Goal: Task Accomplishment & Management: Manage account settings

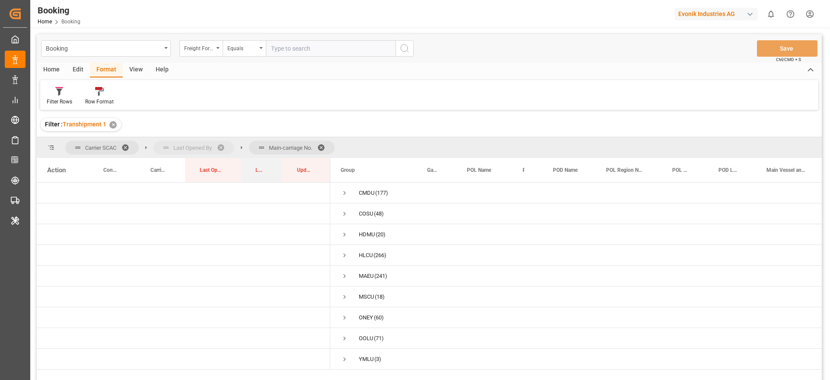
drag, startPoint x: 260, startPoint y: 168, endPoint x: 260, endPoint y: 152, distance: 16.4
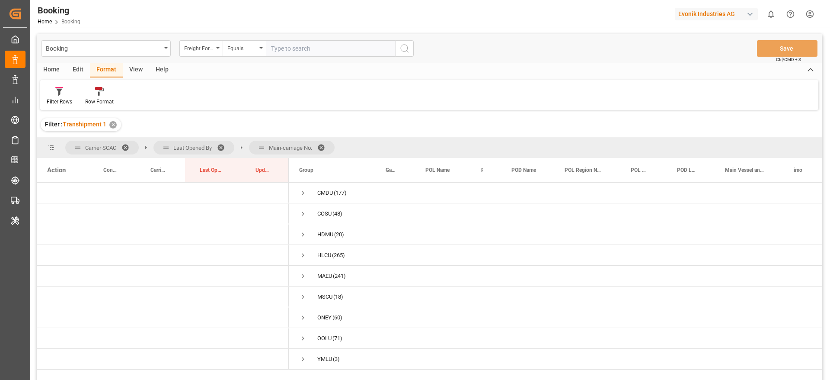
click at [325, 147] on span at bounding box center [324, 148] width 14 height 8
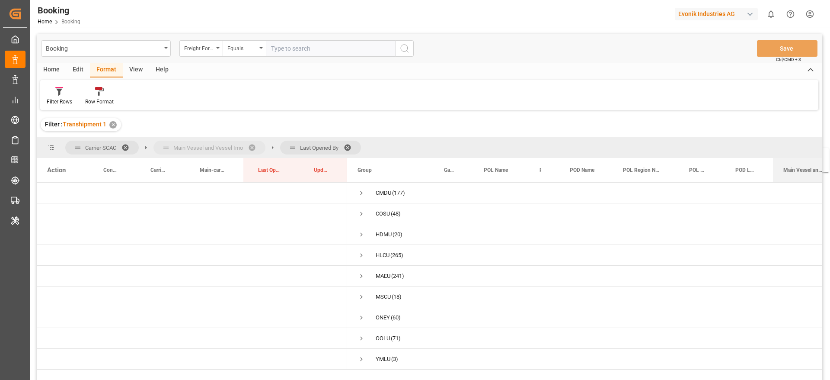
drag, startPoint x: 793, startPoint y: 168, endPoint x: 794, endPoint y: 153, distance: 14.7
drag, startPoint x: 296, startPoint y: 146, endPoint x: 205, endPoint y: 144, distance: 91.7
click at [359, 254] on span "Press SPACE to select this row." at bounding box center [362, 255] width 8 height 8
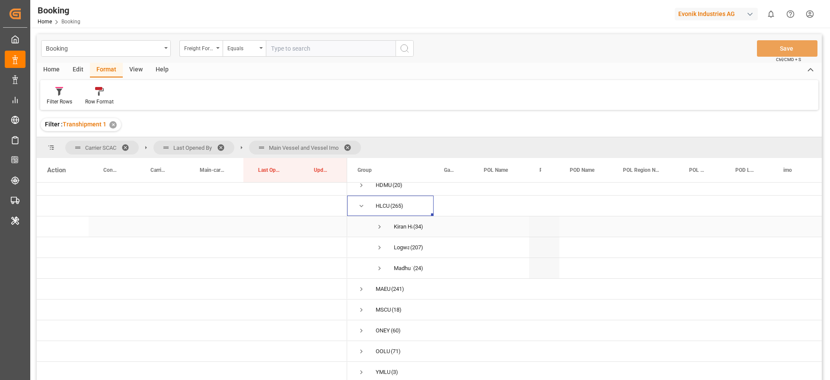
click at [377, 223] on span "Press SPACE to select this row." at bounding box center [380, 227] width 8 height 8
click at [381, 222] on span "Press SPACE to select this row." at bounding box center [380, 224] width 8 height 8
click at [379, 244] on span "Press SPACE to select this row." at bounding box center [380, 247] width 8 height 8
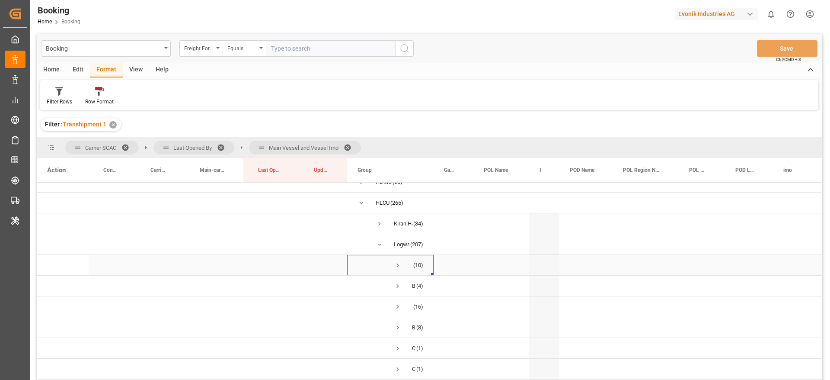
click at [394, 263] on span "Press SPACE to select this row." at bounding box center [398, 265] width 8 height 8
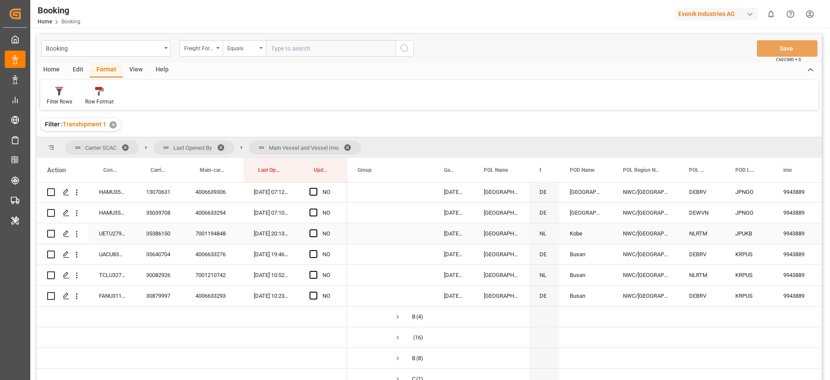
scroll to position [247, 0]
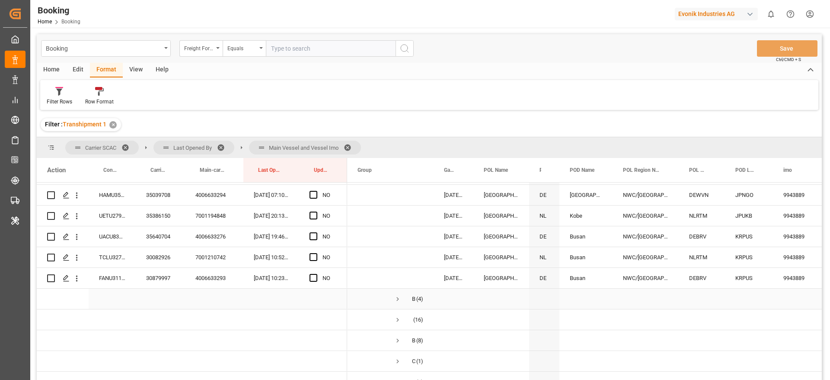
click at [397, 300] on span "Press SPACE to select this row." at bounding box center [398, 299] width 8 height 8
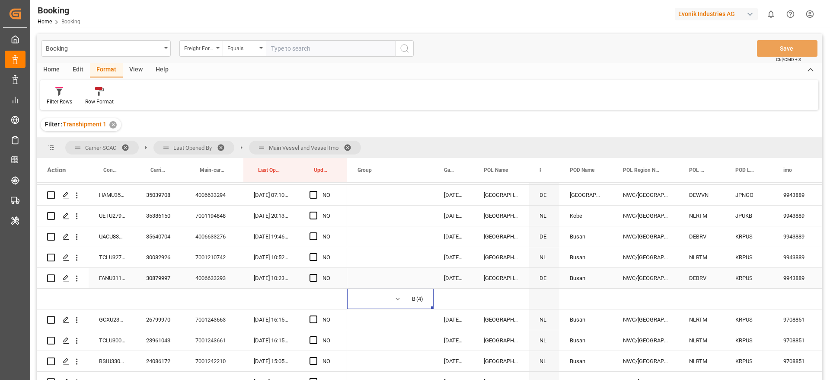
scroll to position [377, 0]
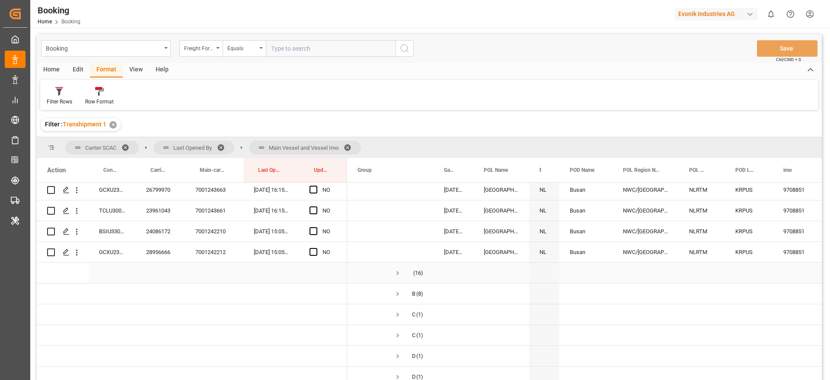
click at [392, 271] on span "BERLIN MAERSK (16)" at bounding box center [391, 272] width 66 height 19
click at [397, 270] on span "Press SPACE to select this row." at bounding box center [398, 273] width 8 height 8
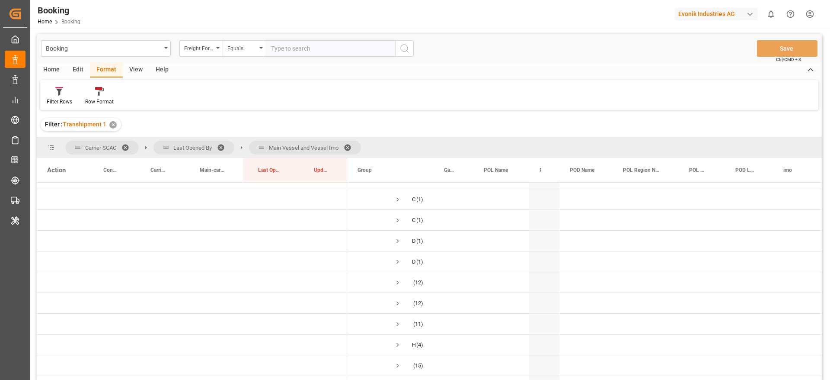
scroll to position [766, 0]
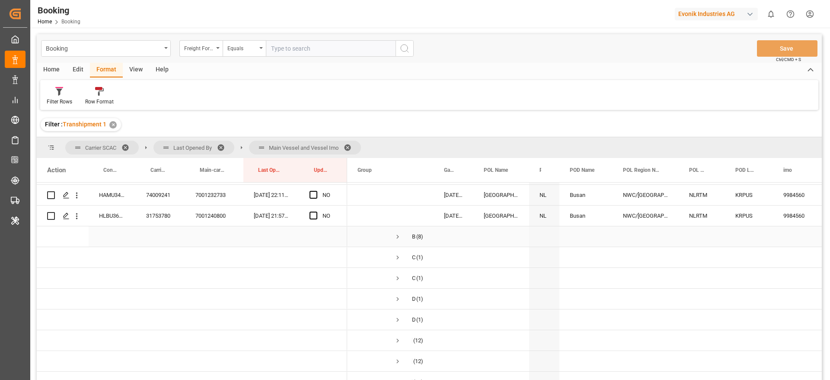
click at [399, 238] on span "Press SPACE to select this row." at bounding box center [398, 237] width 8 height 8
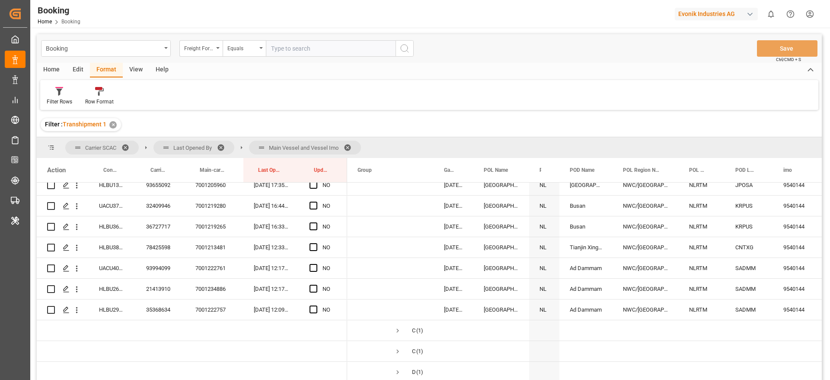
scroll to position [960, 0]
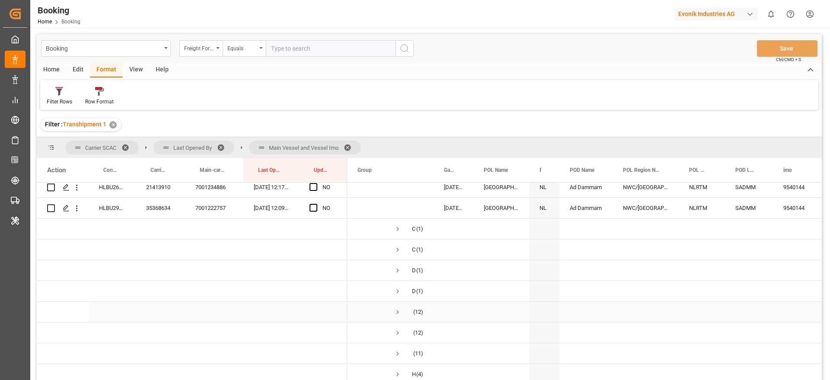
click at [399, 313] on span "Press SPACE to select this row." at bounding box center [398, 312] width 8 height 8
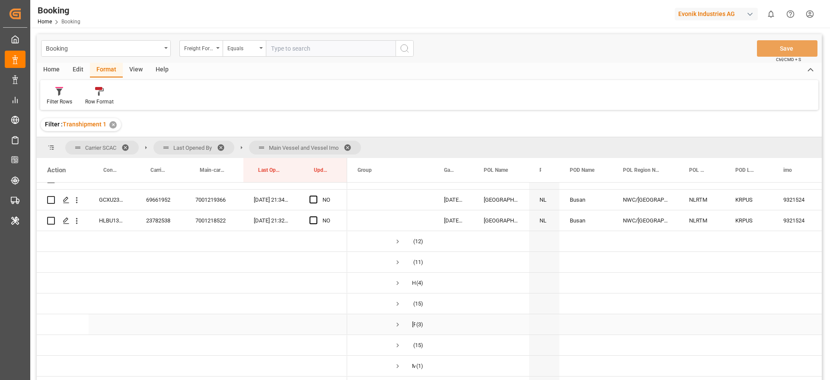
scroll to position [1285, 0]
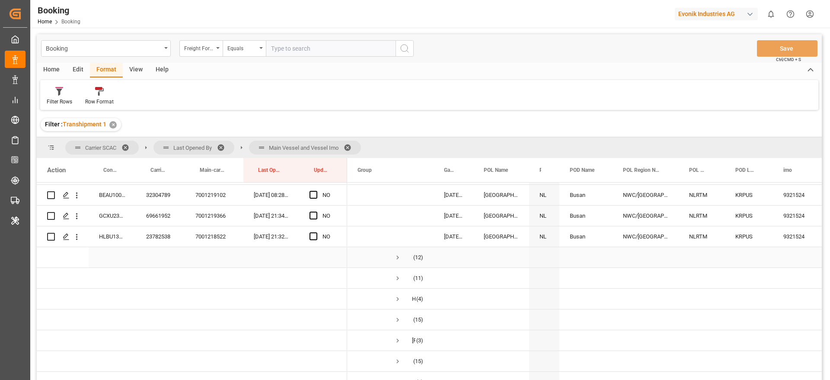
click at [397, 256] on span "Press SPACE to select this row." at bounding box center [398, 257] width 8 height 8
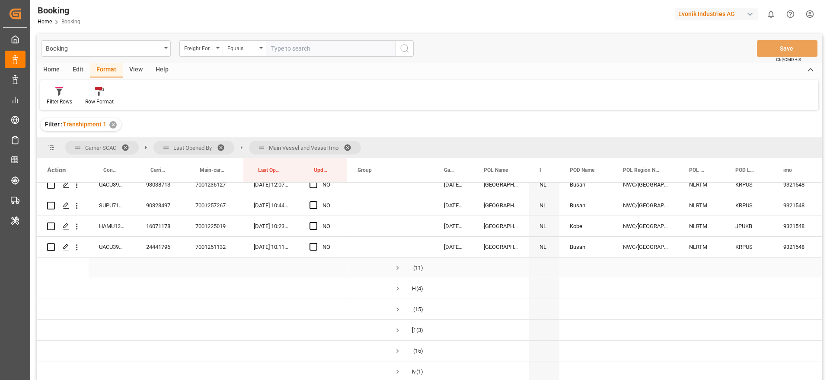
click at [399, 267] on span "Press SPACE to select this row." at bounding box center [398, 268] width 8 height 8
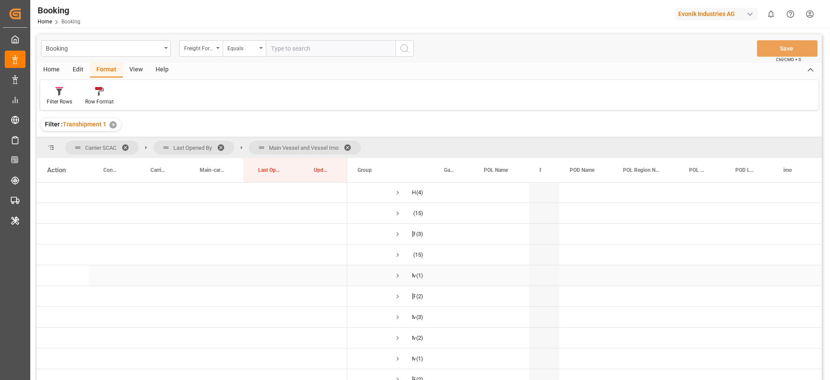
scroll to position [1803, 0]
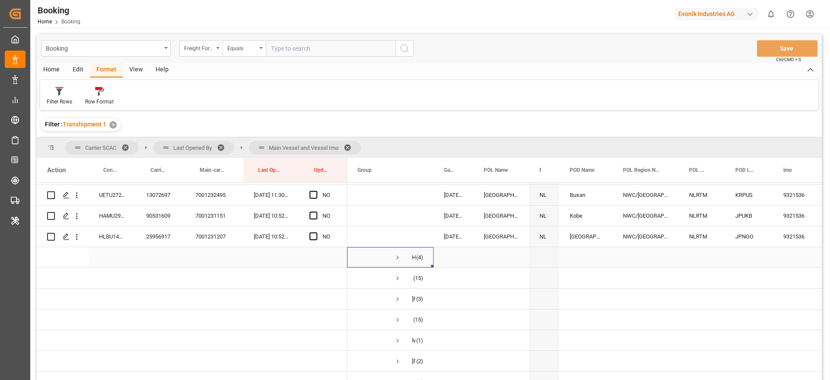
click at [400, 256] on span "Press SPACE to select this row." at bounding box center [398, 257] width 8 height 8
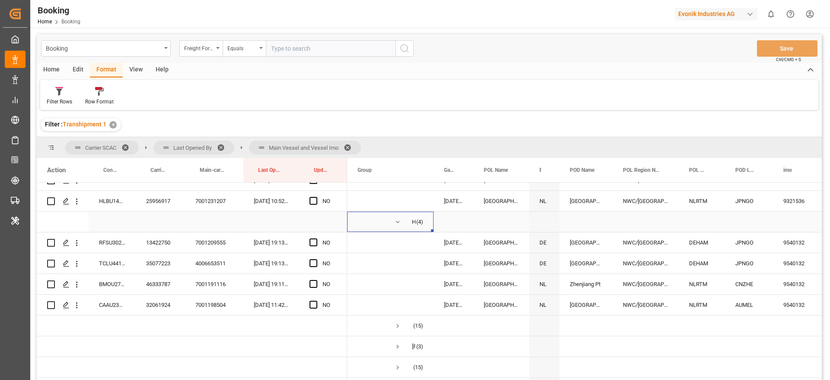
scroll to position [1868, 0]
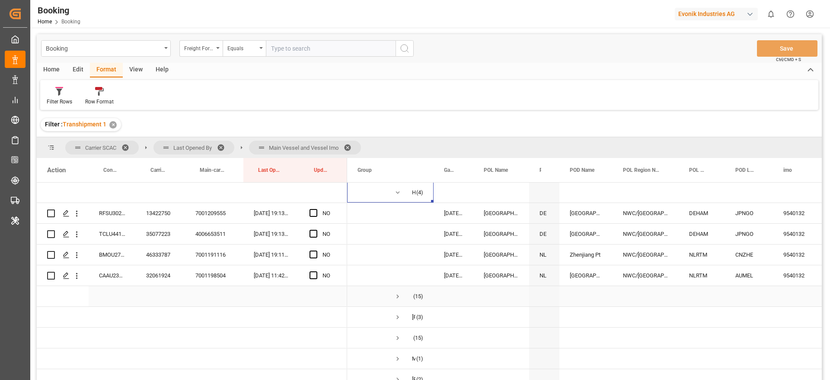
click at [398, 292] on span "Press SPACE to select this row." at bounding box center [398, 296] width 8 height 8
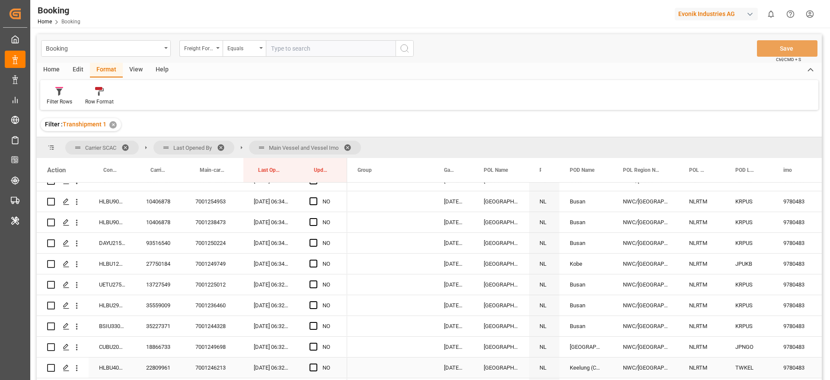
scroll to position [2193, 0]
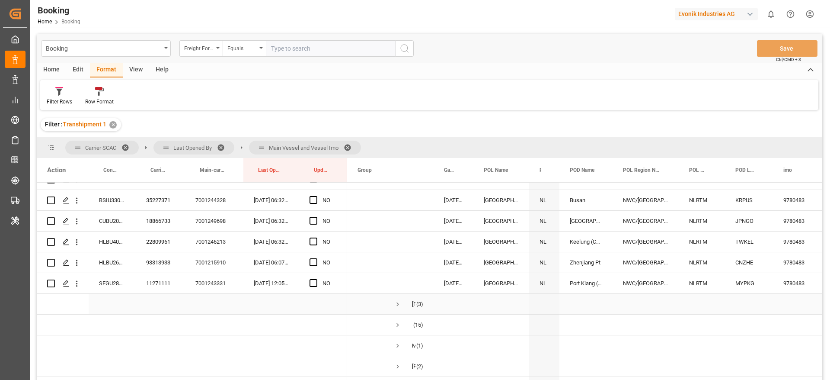
click at [396, 303] on span "Press SPACE to select this row." at bounding box center [398, 304] width 8 height 8
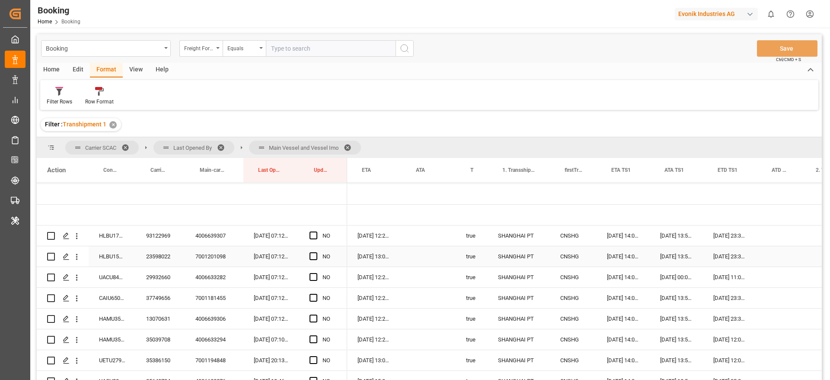
scroll to position [0, 0]
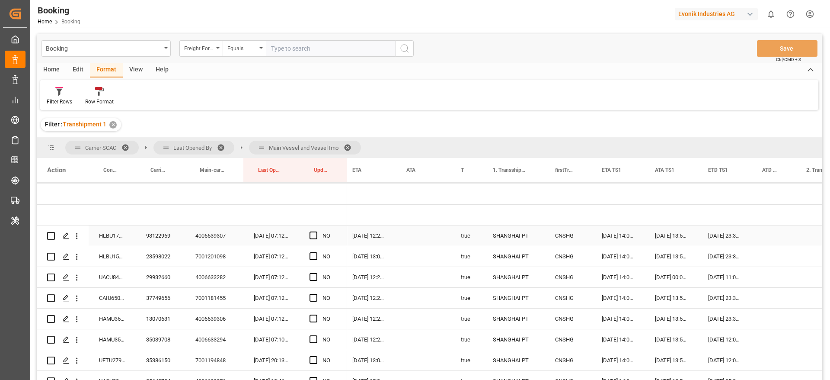
click at [157, 227] on div "93122969" at bounding box center [160, 235] width 49 height 20
click at [317, 237] on div "Press SPACE to select this row." at bounding box center [316, 236] width 13 height 20
click at [313, 236] on span "Press SPACE to select this row." at bounding box center [314, 235] width 8 height 8
click at [316, 231] on input "Press SPACE to select this row." at bounding box center [316, 231] width 0 height 0
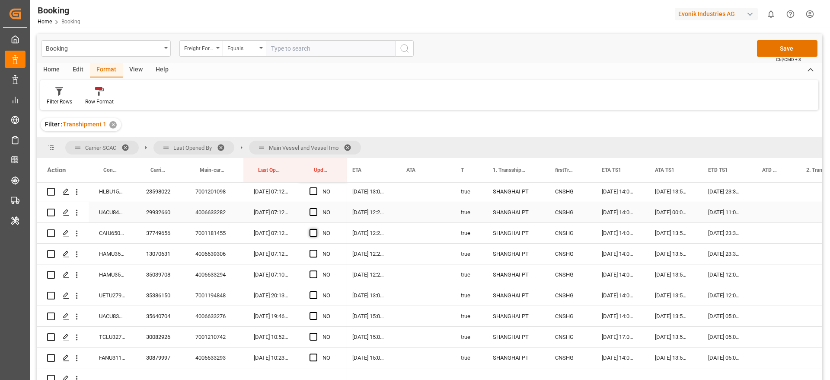
click at [313, 213] on span "Press SPACE to select this row." at bounding box center [314, 212] width 8 height 8
click at [316, 208] on input "Press SPACE to select this row." at bounding box center [316, 208] width 0 height 0
click at [316, 232] on span "Press SPACE to select this row." at bounding box center [314, 233] width 8 height 8
click at [316, 229] on input "Press SPACE to select this row." at bounding box center [316, 229] width 0 height 0
click at [314, 253] on span "Press SPACE to select this row." at bounding box center [314, 253] width 8 height 8
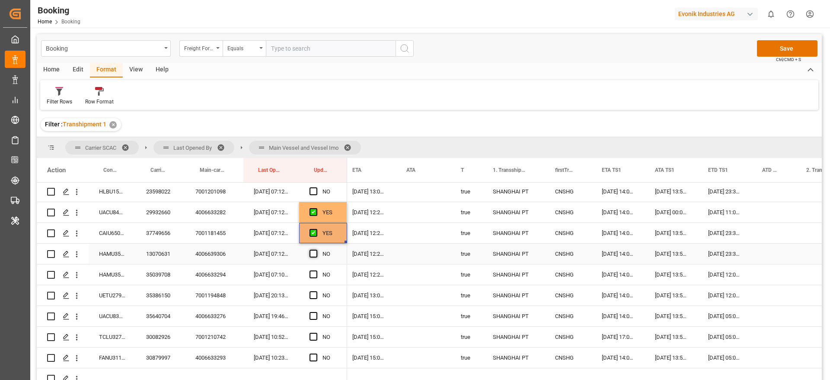
click at [316, 249] on input "Press SPACE to select this row." at bounding box center [316, 249] width 0 height 0
click at [314, 271] on span "Press SPACE to select this row." at bounding box center [314, 274] width 8 height 8
click at [316, 270] on input "Press SPACE to select this row." at bounding box center [316, 270] width 0 height 0
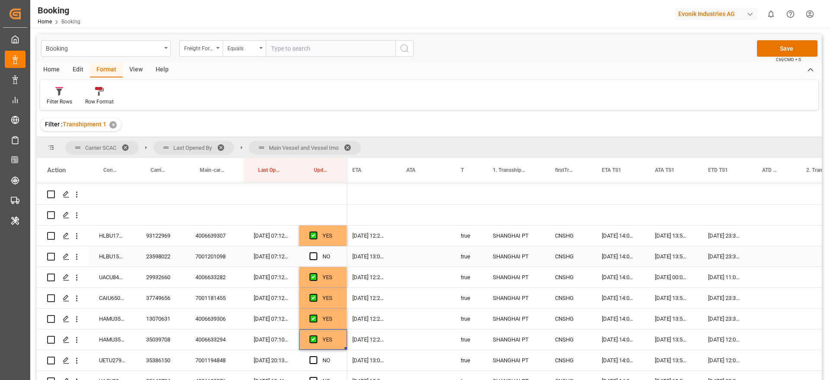
click at [165, 260] on div "23598022" at bounding box center [160, 256] width 49 height 20
click at [312, 255] on span "Press SPACE to select this row." at bounding box center [314, 256] width 8 height 8
click at [316, 252] on input "Press SPACE to select this row." at bounding box center [316, 252] width 0 height 0
click at [377, 257] on div "15-09-2025 13:03:00" at bounding box center [369, 256] width 54 height 20
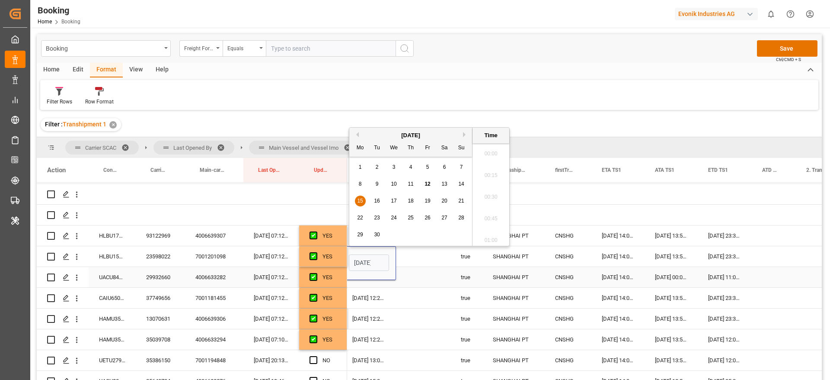
scroll to position [1170, 0]
click at [379, 199] on span "16" at bounding box center [377, 201] width 6 height 6
type input "16-09-2025 13:03"
click at [417, 257] on div "Press SPACE to select this row." at bounding box center [423, 256] width 54 height 20
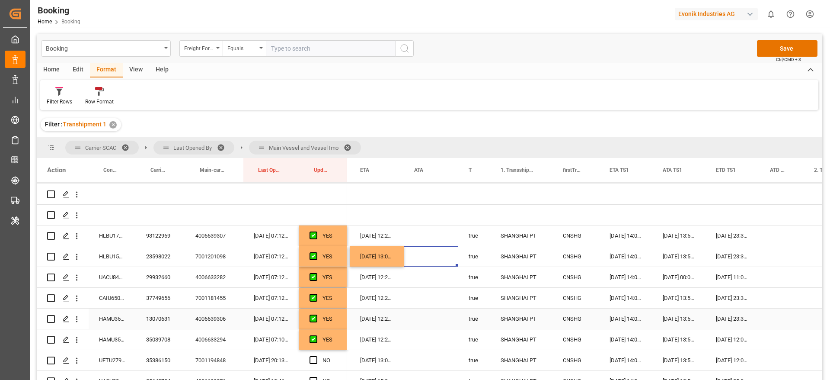
scroll to position [167, 0]
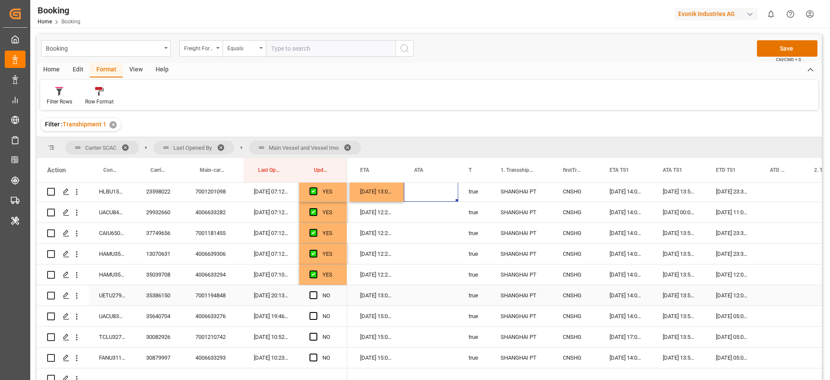
click at [144, 297] on div "35386150" at bounding box center [160, 295] width 49 height 20
click at [737, 256] on div "[DATE] 23:30:00" at bounding box center [733, 253] width 54 height 20
click at [726, 291] on div "[DATE] 12:00:00" at bounding box center [733, 295] width 54 height 20
click at [383, 188] on div "16-09-2025 13:03:00" at bounding box center [377, 191] width 54 height 20
click at [373, 293] on div "15-09-2025 13:03:00" at bounding box center [377, 295] width 54 height 20
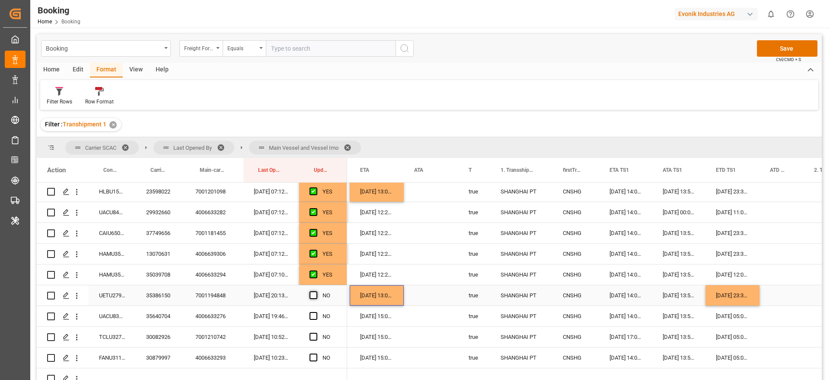
click at [311, 295] on span "Press SPACE to select this row." at bounding box center [314, 295] width 8 height 8
click at [316, 291] on input "Press SPACE to select this row." at bounding box center [316, 291] width 0 height 0
drag, startPoint x: 345, startPoint y: 304, endPoint x: 349, endPoint y: 349, distance: 46.0
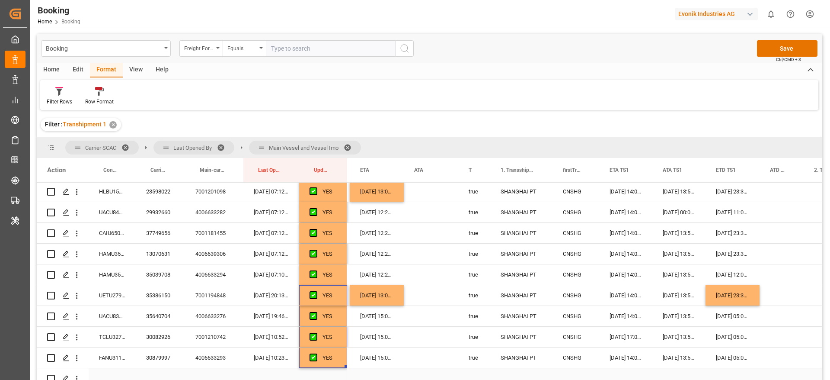
scroll to position [297, 0]
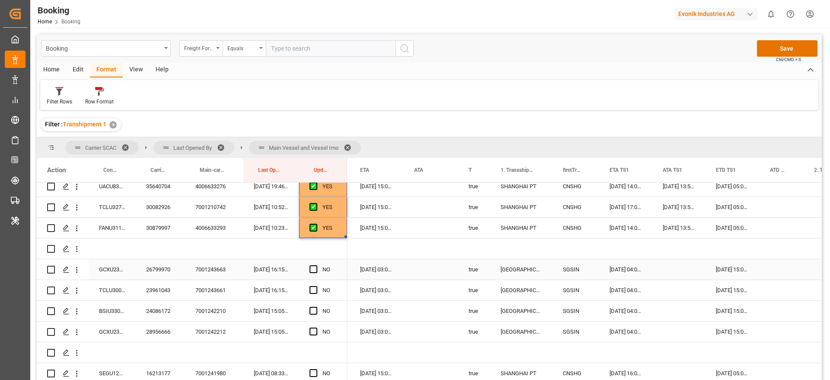
click at [319, 272] on div "Press SPACE to select this row." at bounding box center [316, 269] width 13 height 20
click at [314, 272] on span "Press SPACE to select this row." at bounding box center [314, 269] width 8 height 8
click at [316, 265] on input "Press SPACE to select this row." at bounding box center [316, 265] width 0 height 0
drag, startPoint x: 346, startPoint y: 276, endPoint x: 348, endPoint y: 328, distance: 51.9
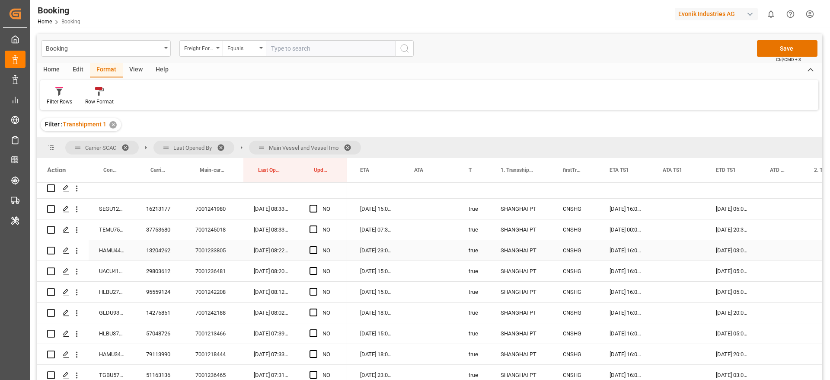
scroll to position [427, 0]
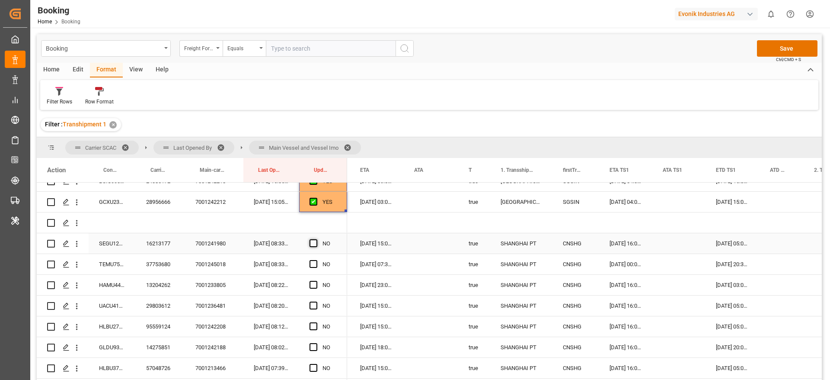
click at [314, 245] on span "Press SPACE to select this row." at bounding box center [314, 243] width 8 height 8
click at [316, 239] on input "Press SPACE to select this row." at bounding box center [316, 239] width 0 height 0
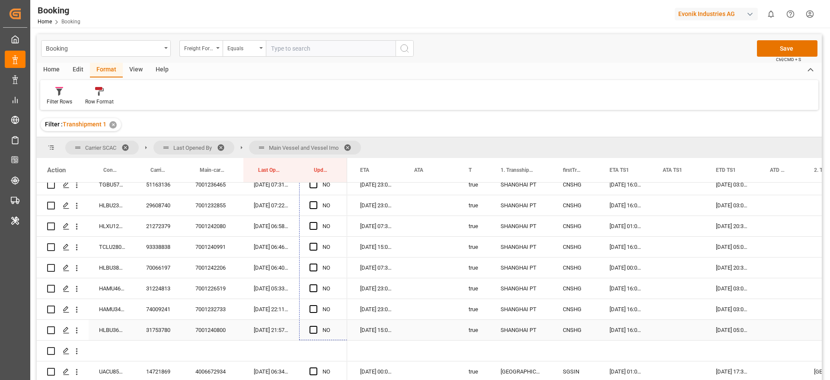
scroll to position [669, 0]
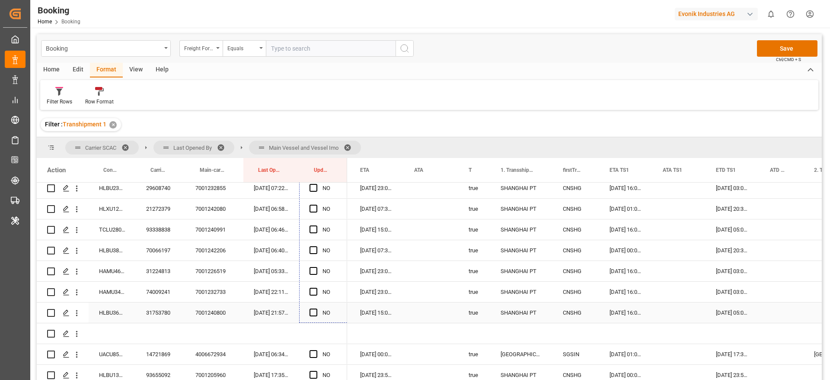
drag, startPoint x: 346, startPoint y: 253, endPoint x: 333, endPoint y: 302, distance: 51.1
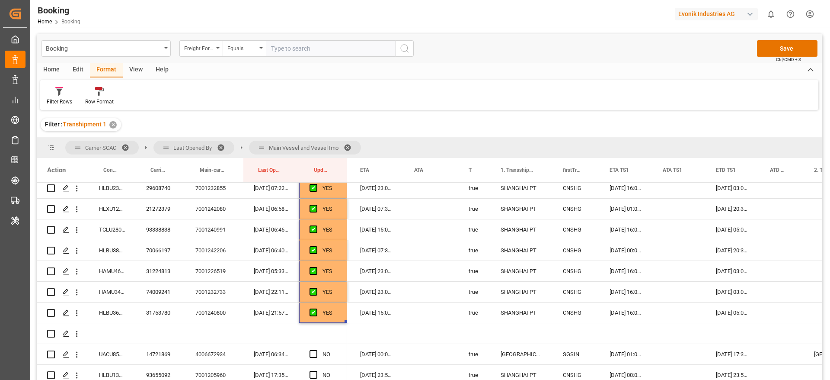
scroll to position [799, 0]
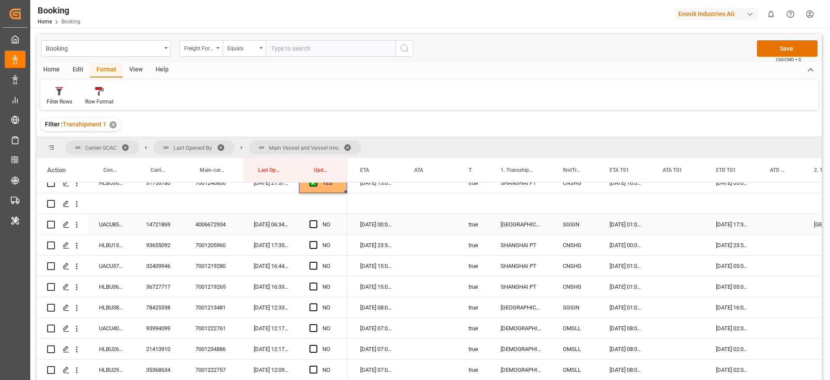
click at [141, 222] on div "14721869" at bounding box center [160, 224] width 49 height 20
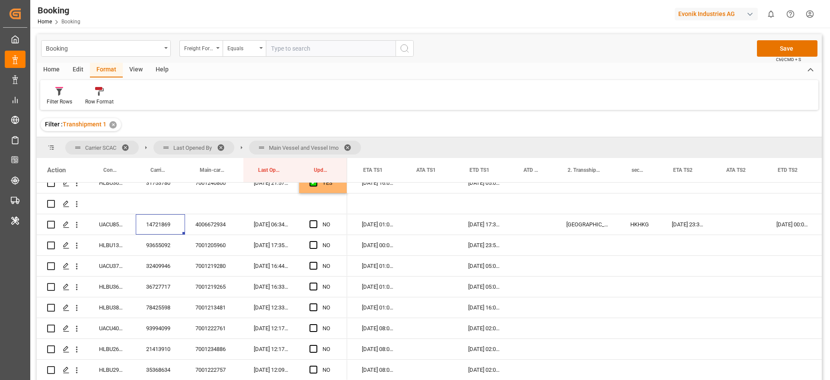
scroll to position [0, 821]
click at [309, 224] on div "NO" at bounding box center [323, 224] width 48 height 20
click at [311, 223] on span "Press SPACE to select this row." at bounding box center [314, 224] width 8 height 8
click at [316, 220] on input "Press SPACE to select this row." at bounding box center [316, 220] width 0 height 0
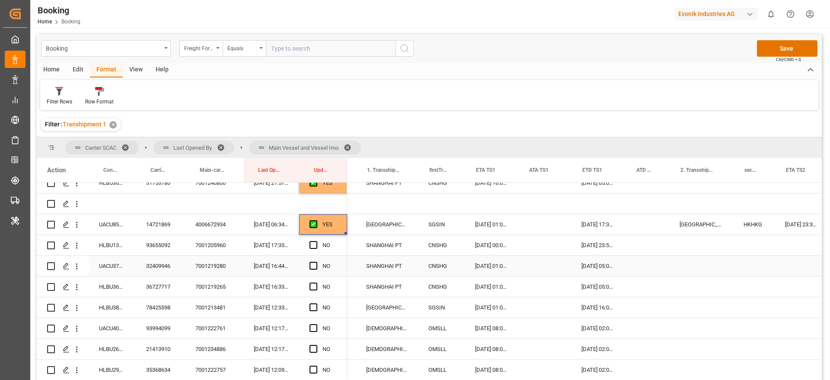
scroll to position [0, 707]
click at [165, 245] on div "93655092" at bounding box center [160, 245] width 49 height 20
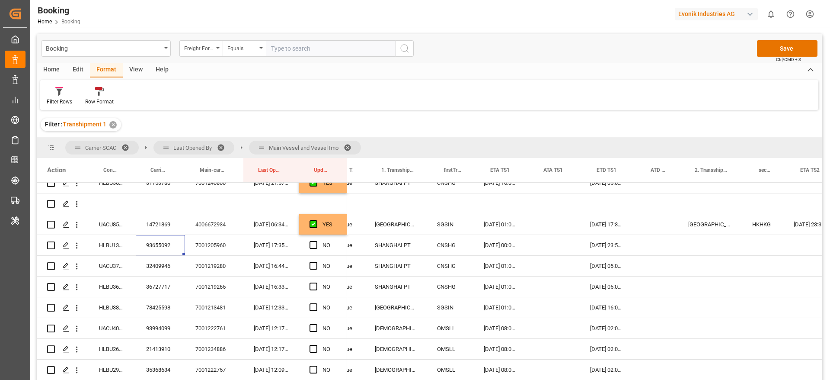
scroll to position [0, 683]
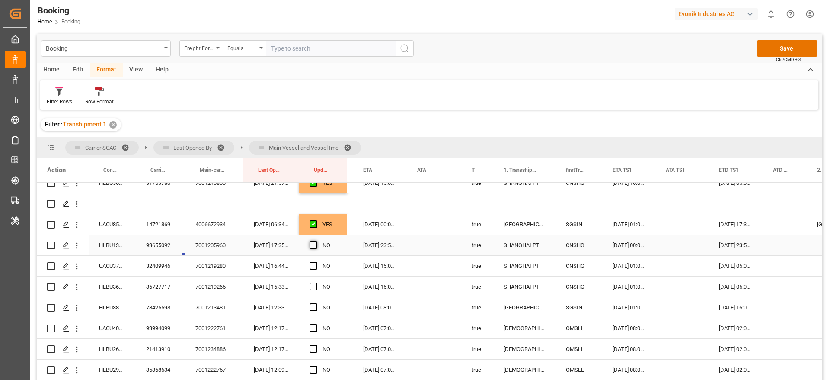
click at [311, 247] on span "Press SPACE to select this row." at bounding box center [314, 245] width 8 height 8
click at [316, 241] on input "Press SPACE to select this row." at bounding box center [316, 241] width 0 height 0
drag, startPoint x: 312, startPoint y: 266, endPoint x: 312, endPoint y: 285, distance: 18.2
click at [313, 269] on span "Press SPACE to select this row." at bounding box center [314, 266] width 8 height 8
click at [316, 262] on input "Press SPACE to select this row." at bounding box center [316, 262] width 0 height 0
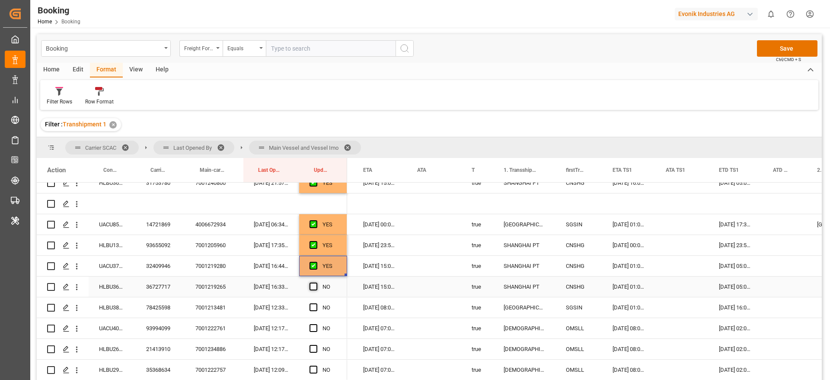
click at [311, 289] on span "Press SPACE to select this row." at bounding box center [314, 286] width 8 height 8
click at [316, 282] on input "Press SPACE to select this row." at bounding box center [316, 282] width 0 height 0
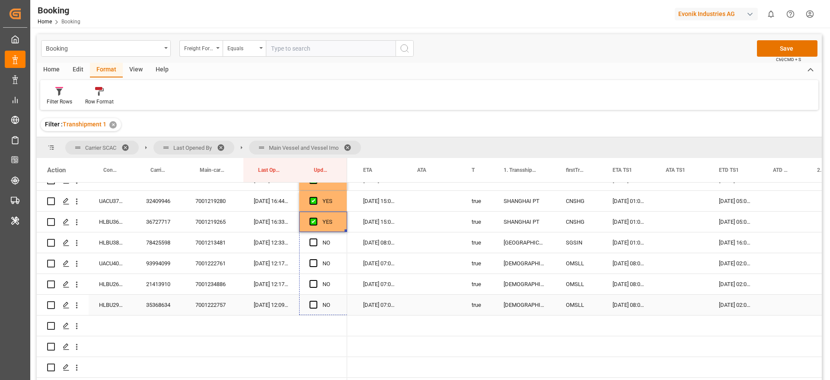
drag, startPoint x: 347, startPoint y: 230, endPoint x: 342, endPoint y: 307, distance: 76.3
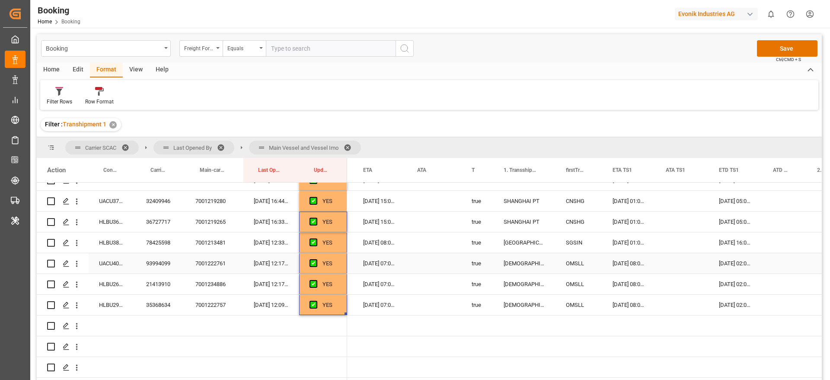
click at [175, 264] on div "93994099" at bounding box center [160, 263] width 49 height 20
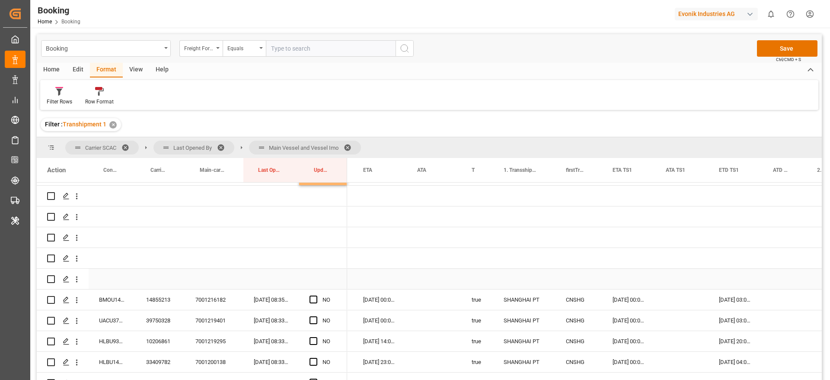
scroll to position [1058, 0]
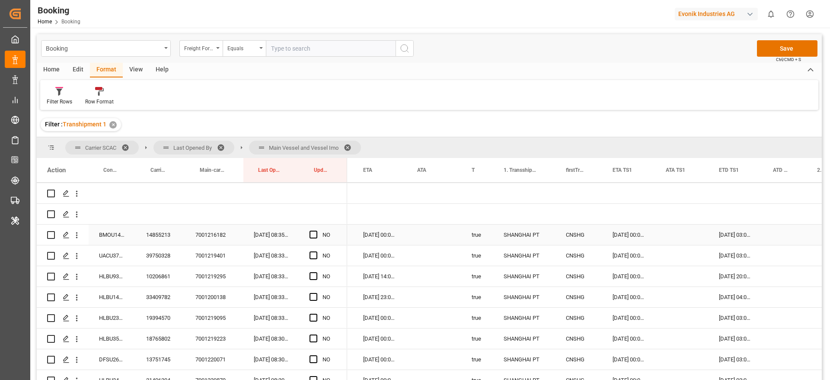
click at [167, 239] on div "14855213" at bounding box center [160, 234] width 49 height 20
click at [314, 234] on span "Press SPACE to select this row." at bounding box center [314, 234] width 8 height 8
click at [316, 230] on input "Press SPACE to select this row." at bounding box center [316, 230] width 0 height 0
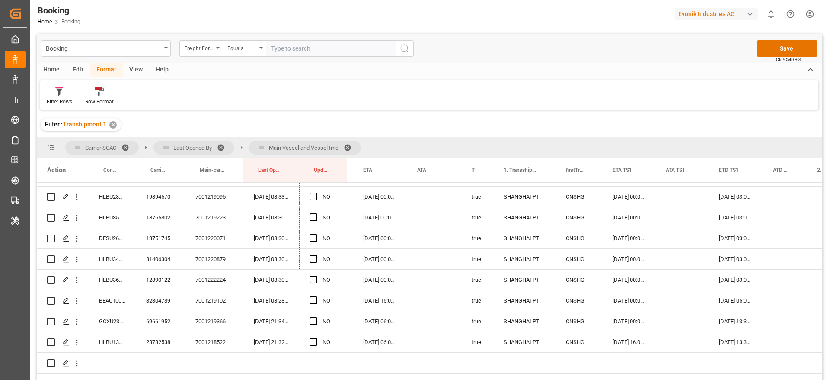
scroll to position [1214, 0]
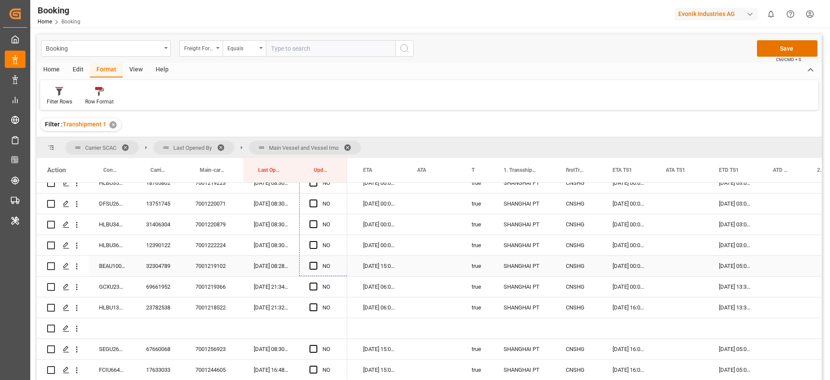
drag, startPoint x: 345, startPoint y: 244, endPoint x: 346, endPoint y: 263, distance: 19.0
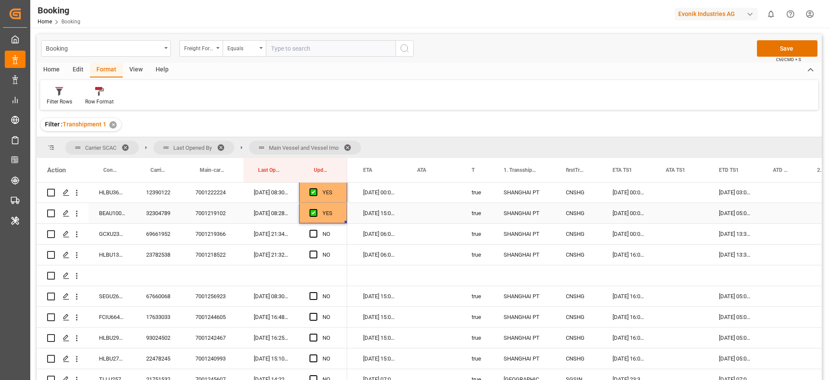
scroll to position [1279, 0]
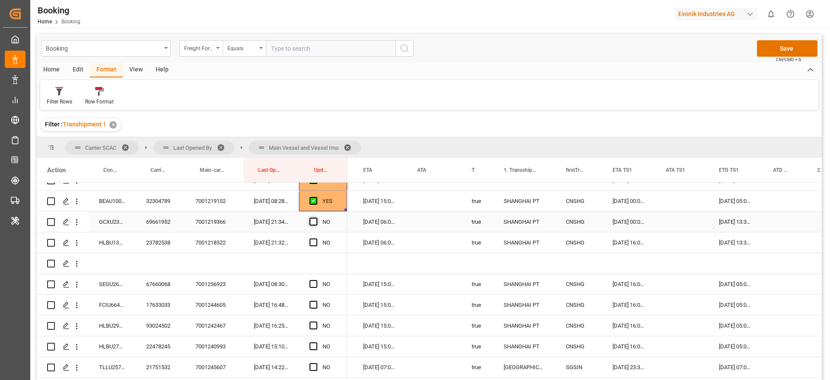
click at [313, 221] on span "Press SPACE to select this row." at bounding box center [314, 221] width 8 height 8
click at [316, 217] on input "Press SPACE to select this row." at bounding box center [316, 217] width 0 height 0
click at [175, 238] on div "23782538" at bounding box center [160, 242] width 49 height 20
click at [314, 241] on span "Press SPACE to select this row." at bounding box center [314, 242] width 8 height 8
click at [316, 238] on input "Press SPACE to select this row." at bounding box center [316, 238] width 0 height 0
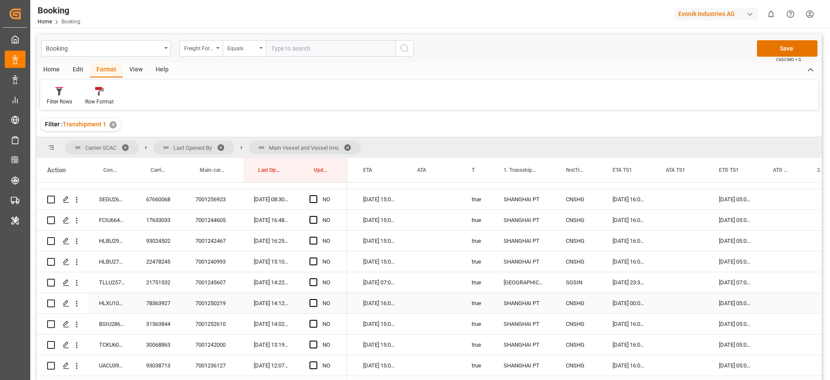
scroll to position [1343, 0]
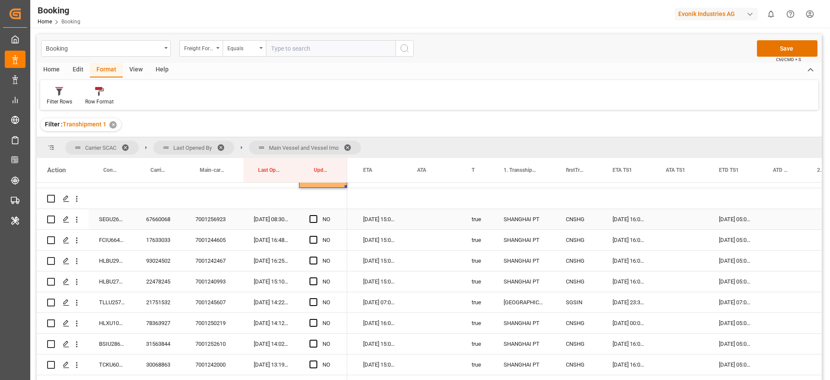
click at [153, 215] on div "67660068" at bounding box center [160, 219] width 49 height 20
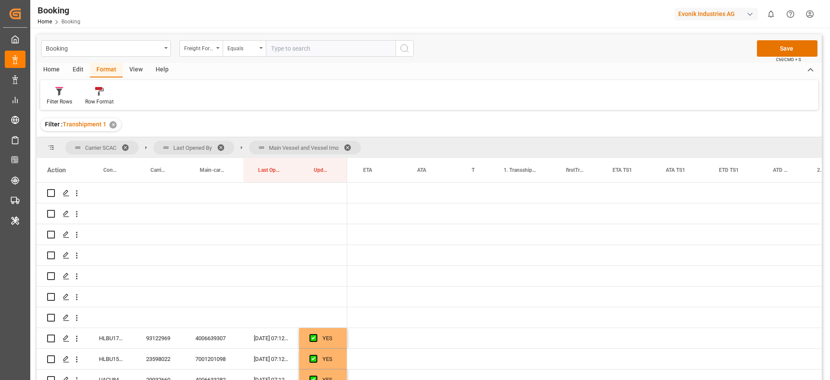
scroll to position [0, 570]
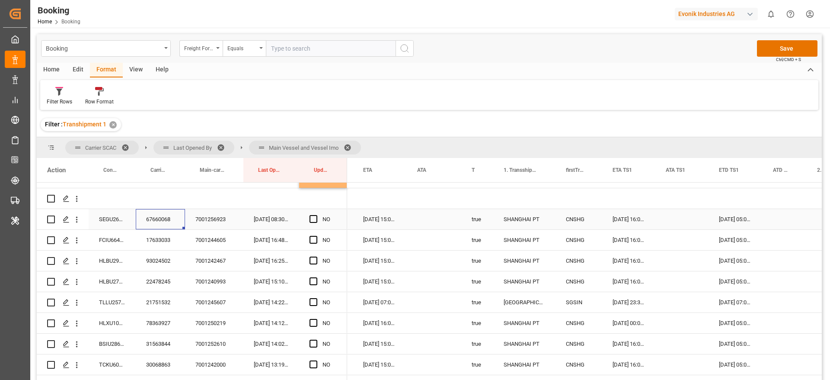
drag, startPoint x: 308, startPoint y: 216, endPoint x: 324, endPoint y: 223, distance: 17.4
click at [309, 216] on div "NO" at bounding box center [323, 219] width 48 height 20
click at [316, 220] on span "Press SPACE to select this row." at bounding box center [314, 219] width 8 height 8
click at [316, 215] on input "Press SPACE to select this row." at bounding box center [316, 215] width 0 height 0
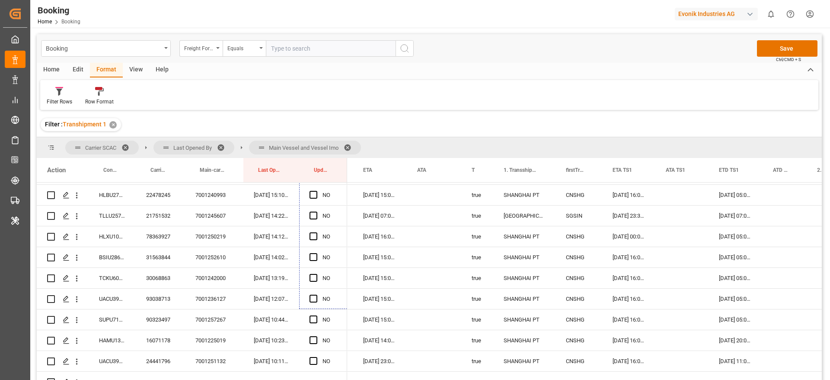
scroll to position [1447, 0]
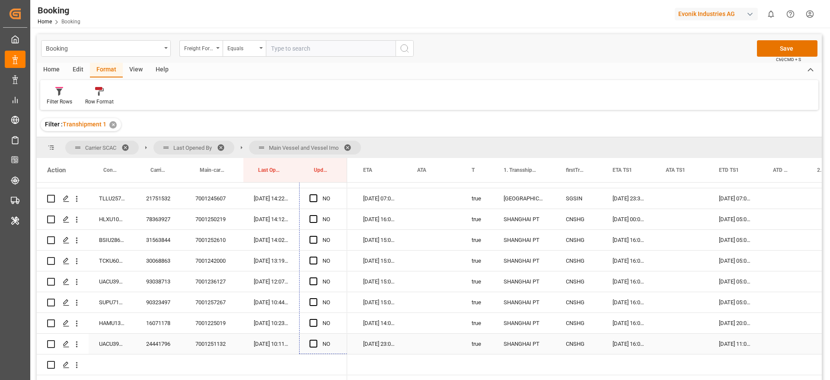
drag, startPoint x: 345, startPoint y: 227, endPoint x: 349, endPoint y: 342, distance: 115.1
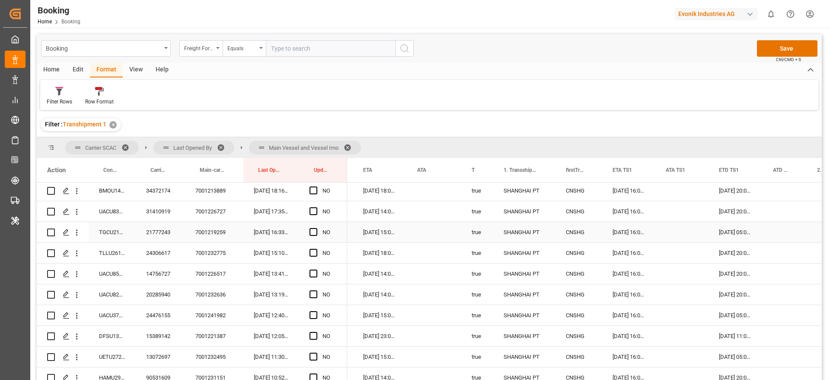
scroll to position [1577, 0]
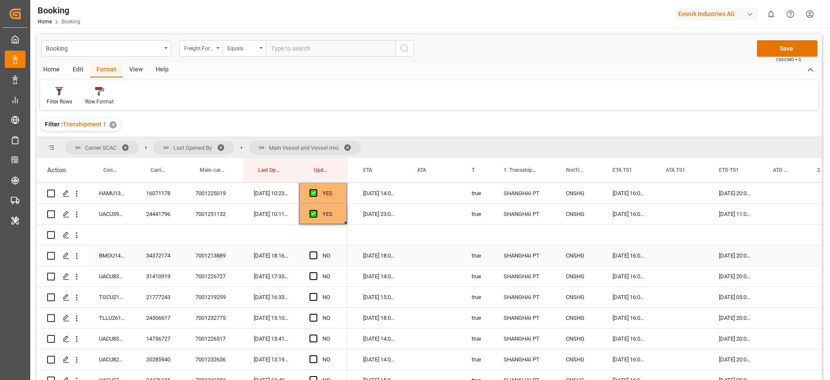
click at [144, 253] on div "34372174" at bounding box center [160, 255] width 49 height 20
click at [312, 256] on span "Press SPACE to select this row." at bounding box center [314, 255] width 8 height 8
click at [316, 251] on input "Press SPACE to select this row." at bounding box center [316, 251] width 0 height 0
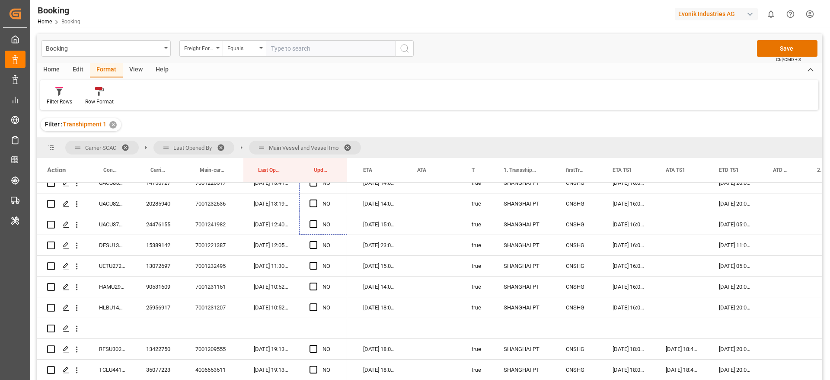
scroll to position [1750, 0]
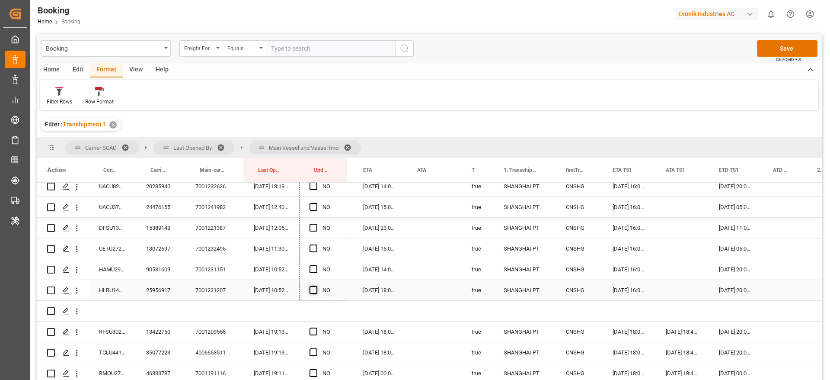
drag, startPoint x: 345, startPoint y: 263, endPoint x: 313, endPoint y: 292, distance: 42.8
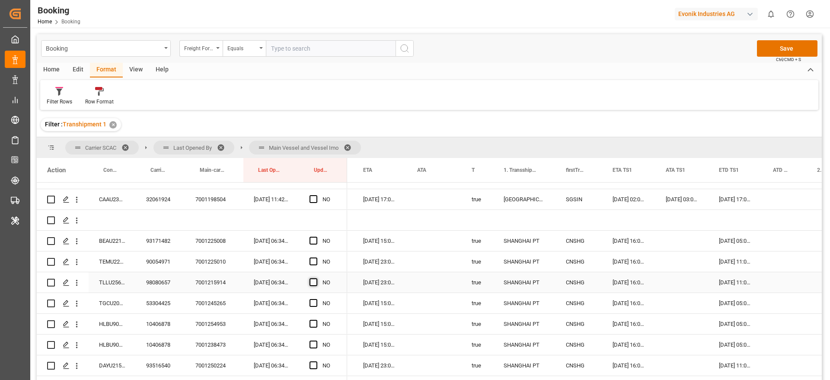
scroll to position [1880, 0]
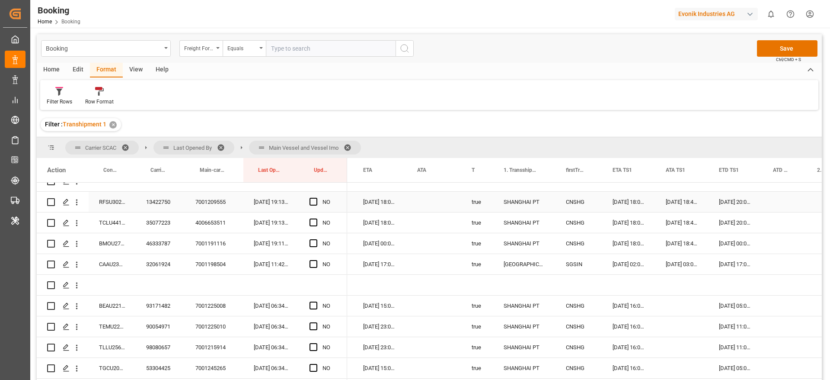
click at [163, 206] on div "13422750" at bounding box center [160, 202] width 49 height 20
click at [313, 203] on span "Press SPACE to select this row." at bounding box center [314, 202] width 8 height 8
click at [316, 198] on input "Press SPACE to select this row." at bounding box center [316, 198] width 0 height 0
drag, startPoint x: 345, startPoint y: 210, endPoint x: 344, endPoint y: 264, distance: 54.1
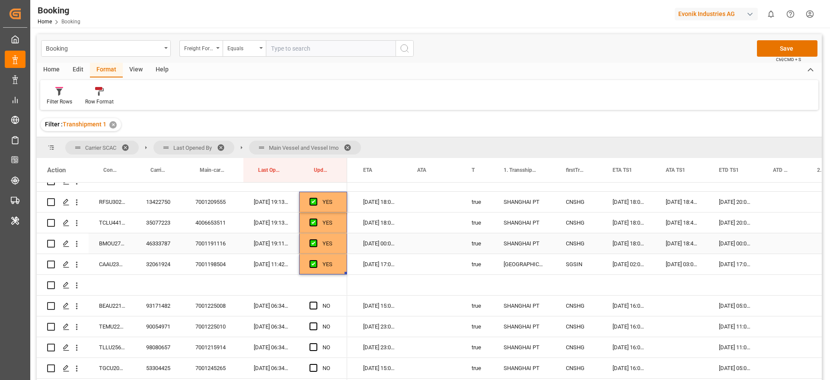
click at [158, 243] on div "46333787" at bounding box center [160, 243] width 49 height 20
click at [77, 246] on icon "open menu" at bounding box center [77, 244] width 2 height 6
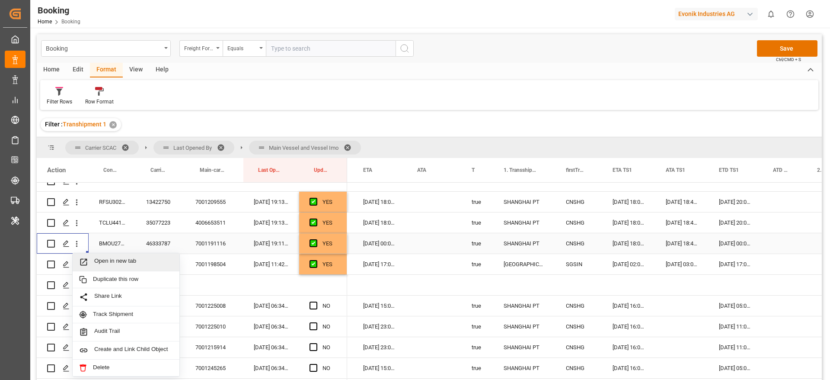
click at [115, 258] on span "Open in new tab" at bounding box center [133, 261] width 79 height 9
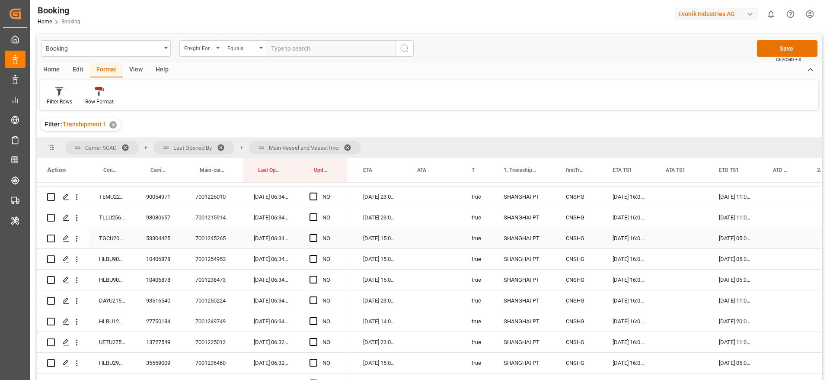
scroll to position [1944, 0]
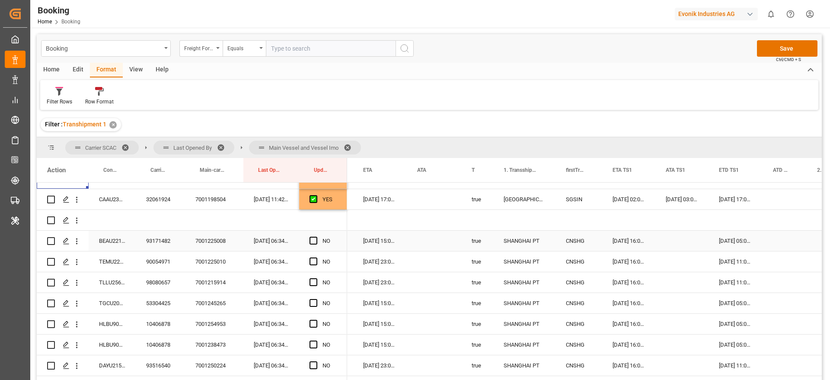
click at [311, 241] on span "Press SPACE to select this row." at bounding box center [314, 241] width 8 height 8
click at [316, 237] on input "Press SPACE to select this row." at bounding box center [316, 237] width 0 height 0
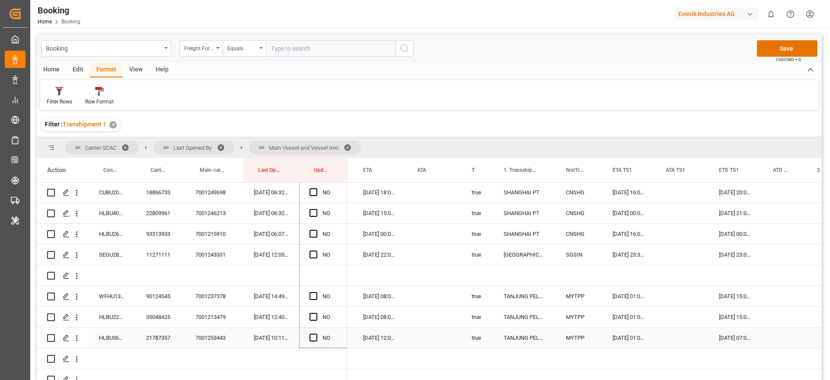
scroll to position [2256, 0]
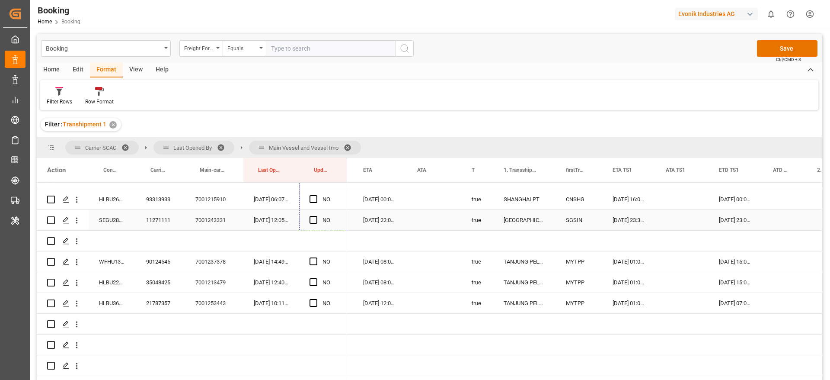
drag, startPoint x: 346, startPoint y: 248, endPoint x: 352, endPoint y: 220, distance: 28.2
click at [313, 262] on span "Press SPACE to select this row." at bounding box center [314, 261] width 8 height 8
click at [316, 257] on input "Press SPACE to select this row." at bounding box center [316, 257] width 0 height 0
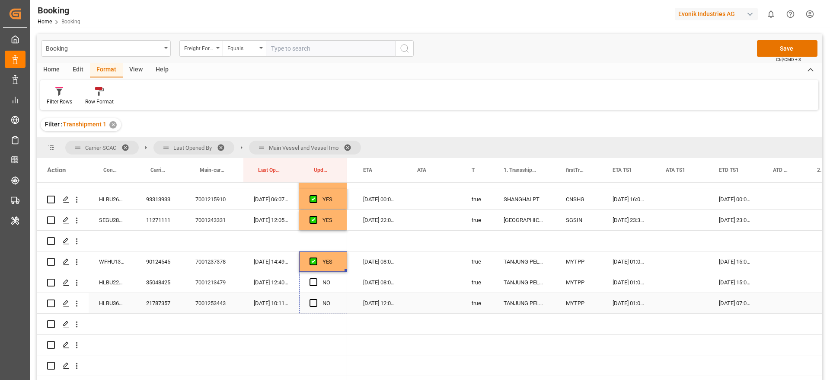
drag, startPoint x: 345, startPoint y: 269, endPoint x: 347, endPoint y: 303, distance: 34.6
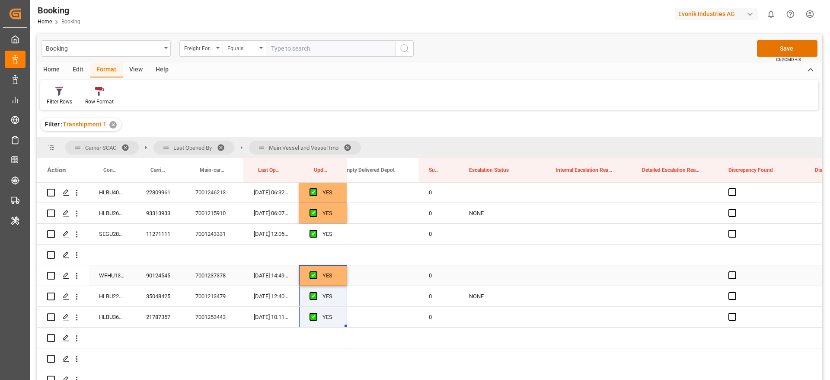
scroll to position [2244, 0]
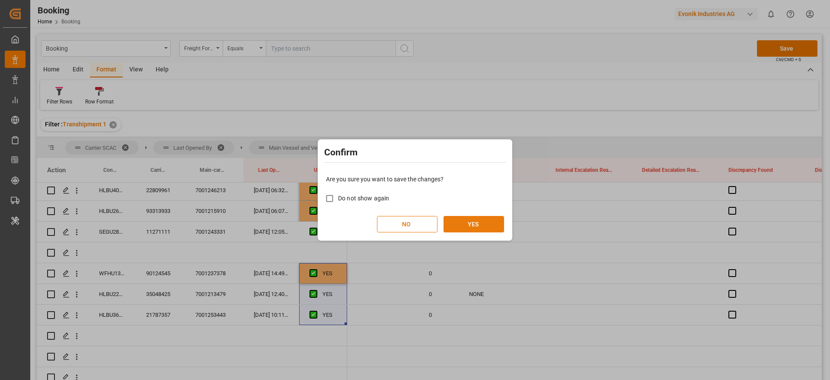
click at [468, 225] on button "YES" at bounding box center [474, 224] width 61 height 16
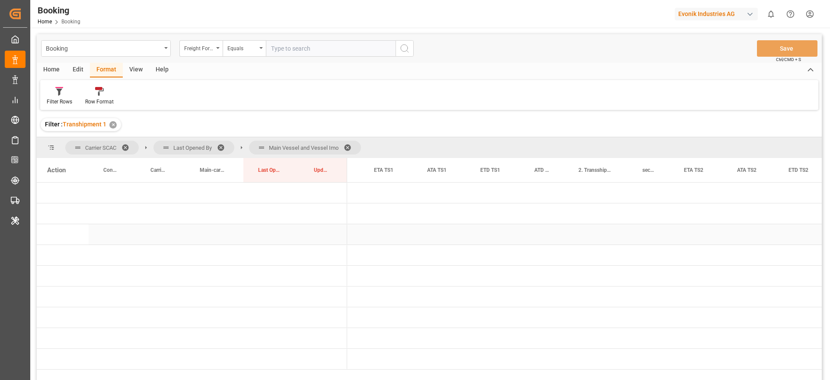
scroll to position [0, 805]
click at [361, 255] on span "Press SPACE to select this row." at bounding box center [362, 255] width 8 height 8
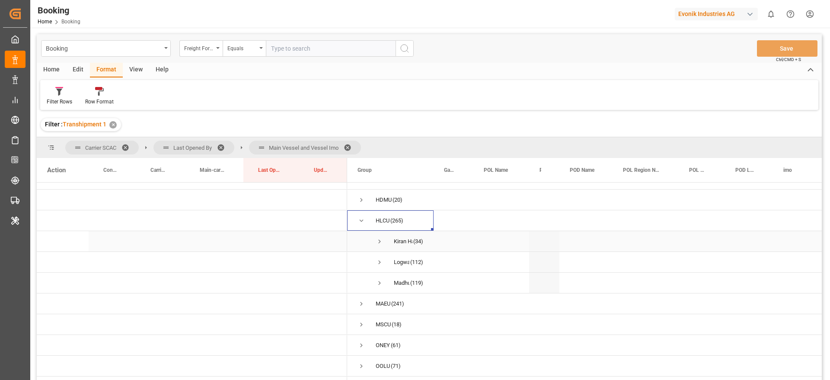
scroll to position [34, 0]
click at [380, 265] on span "Press SPACE to select this row." at bounding box center [380, 263] width 8 height 8
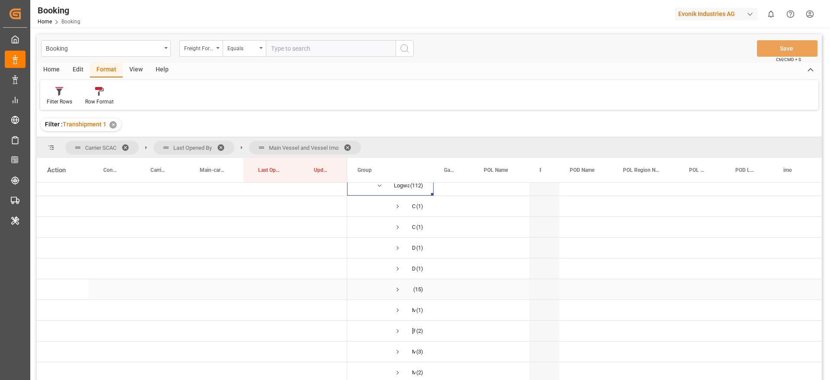
scroll to position [112, 0]
click at [400, 290] on span "Press SPACE to select this row." at bounding box center [398, 289] width 8 height 8
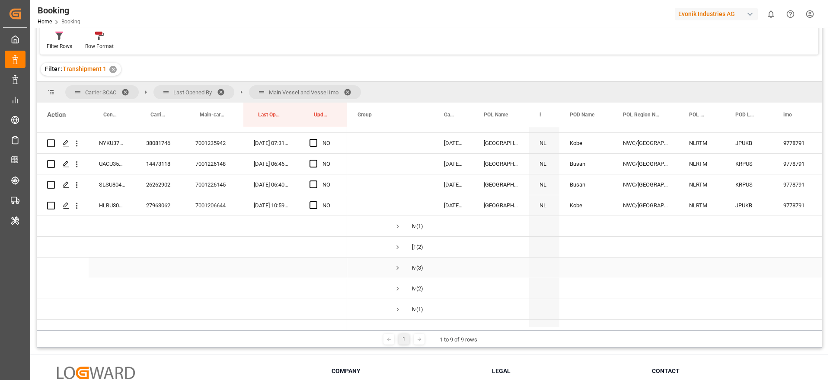
scroll to position [451, 0]
click at [397, 243] on span "Press SPACE to select this row." at bounding box center [398, 247] width 8 height 8
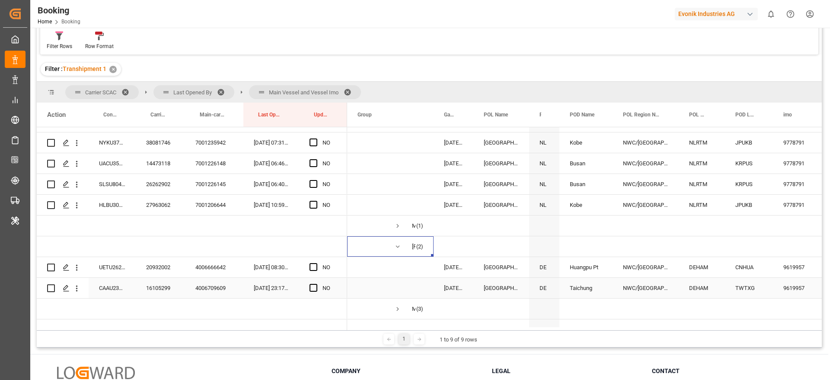
click at [399, 292] on span "Press SPACE to select this row." at bounding box center [391, 287] width 66 height 19
click at [399, 307] on span "Press SPACE to select this row." at bounding box center [398, 309] width 8 height 8
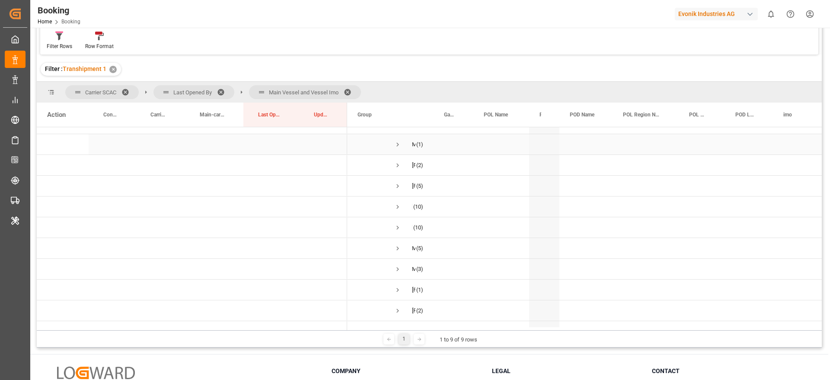
scroll to position [720, 0]
click at [395, 183] on span "Press SPACE to select this row." at bounding box center [398, 186] width 8 height 8
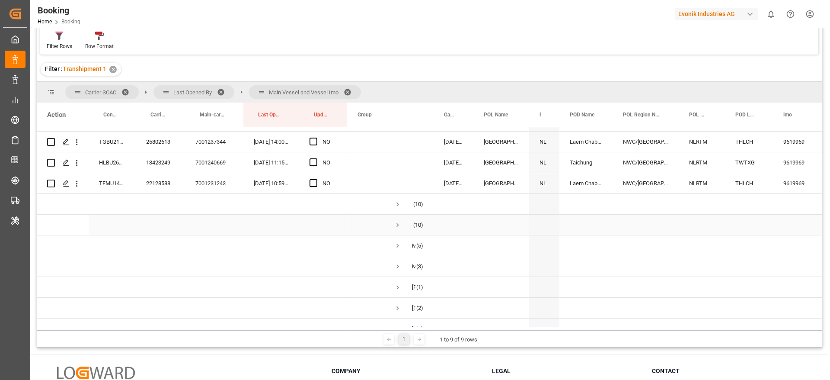
scroll to position [850, 0]
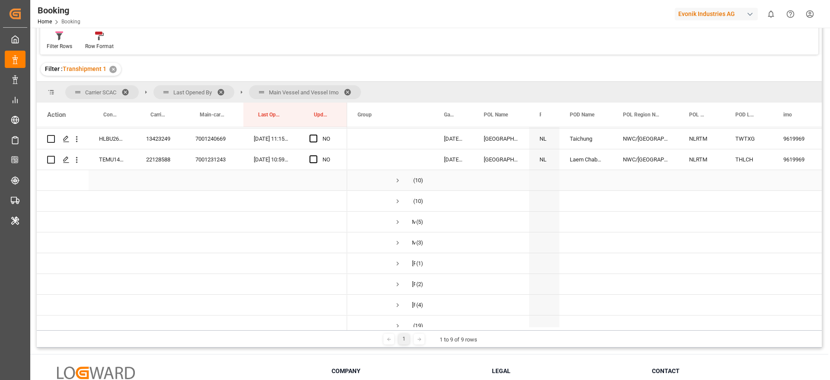
click at [397, 179] on span "Press SPACE to select this row." at bounding box center [398, 180] width 8 height 8
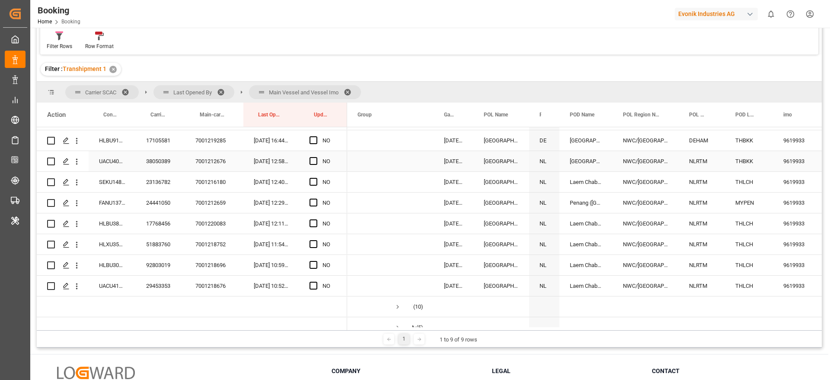
scroll to position [1044, 0]
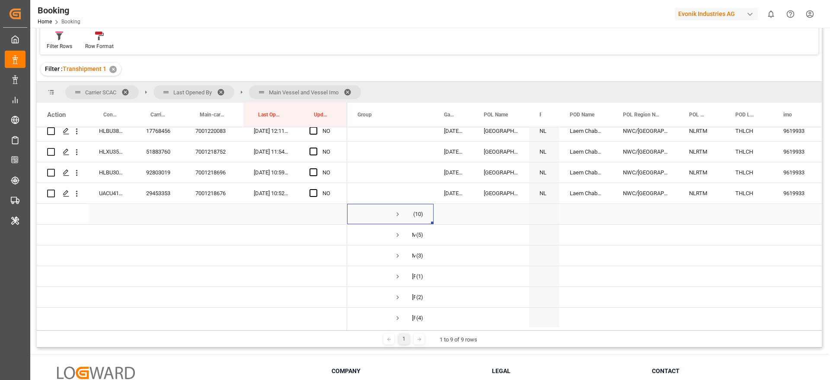
click at [397, 211] on span "Press SPACE to select this row." at bounding box center [398, 214] width 8 height 8
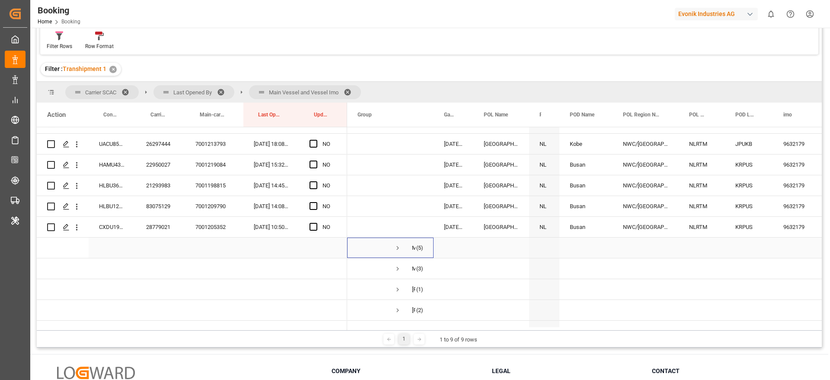
click at [400, 245] on span "Press SPACE to select this row." at bounding box center [398, 248] width 8 height 8
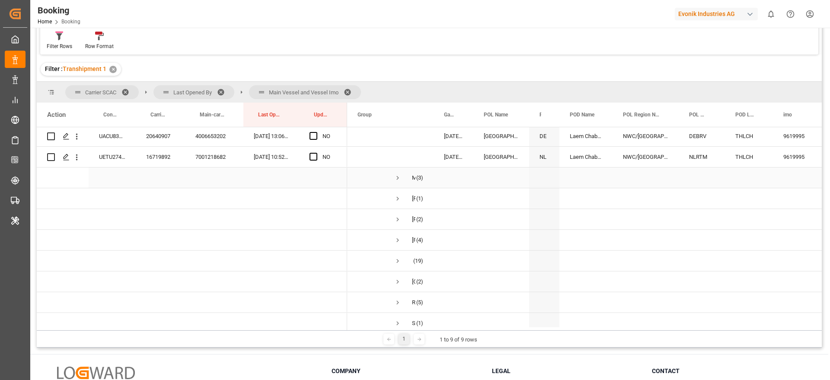
click at [398, 177] on span "Press SPACE to select this row." at bounding box center [398, 178] width 8 height 8
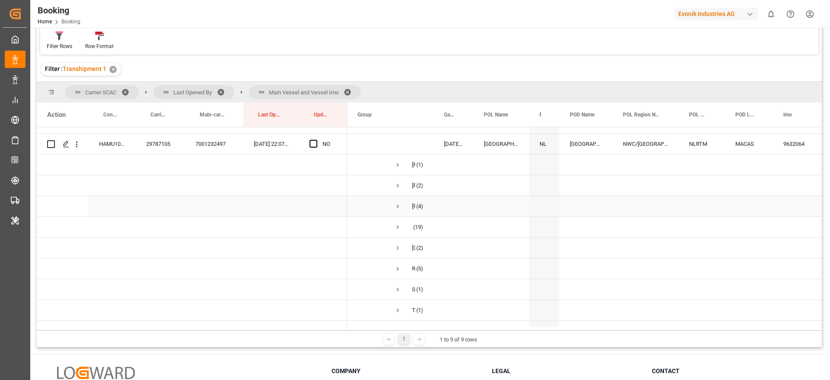
scroll to position [1529, 0]
click at [398, 205] on span "Press SPACE to select this row." at bounding box center [398, 207] width 8 height 8
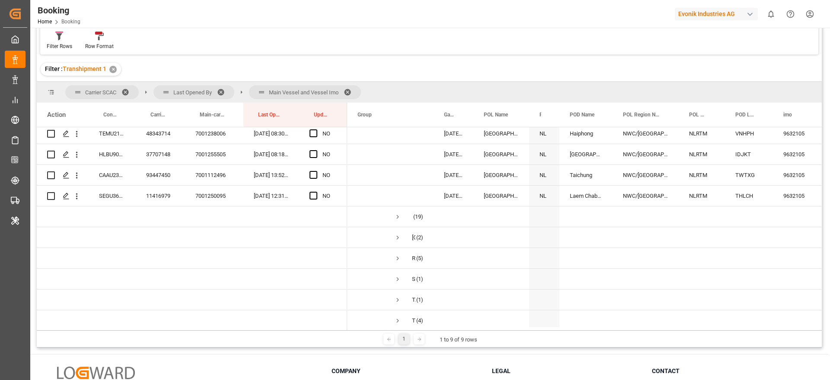
scroll to position [1622, 0]
click at [397, 216] on span "Press SPACE to select this row." at bounding box center [398, 217] width 8 height 8
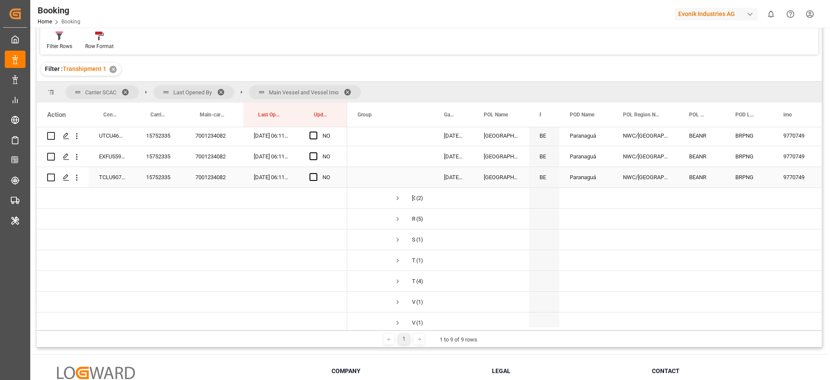
scroll to position [2076, 0]
click at [396, 197] on span "Press SPACE to select this row." at bounding box center [398, 199] width 8 height 8
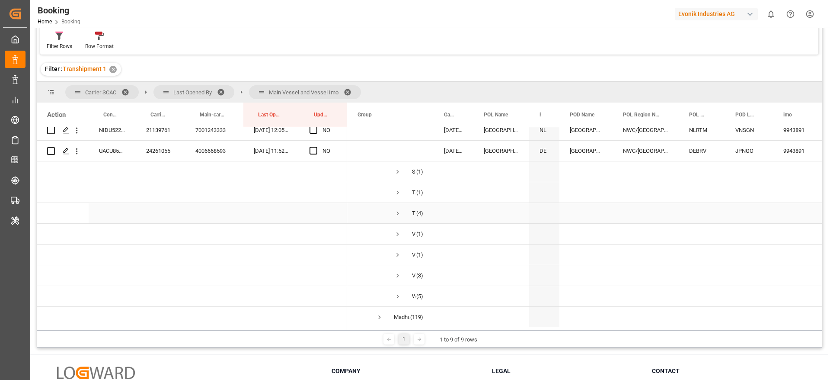
scroll to position [2229, 0]
click at [396, 208] on span "Press SPACE to select this row." at bounding box center [398, 212] width 8 height 8
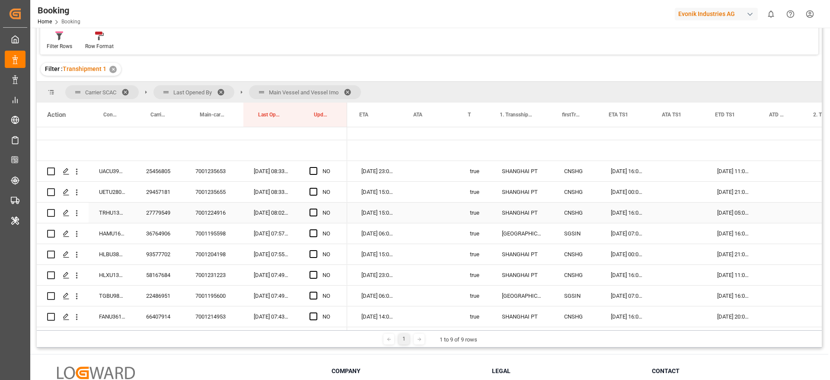
scroll to position [0, 575]
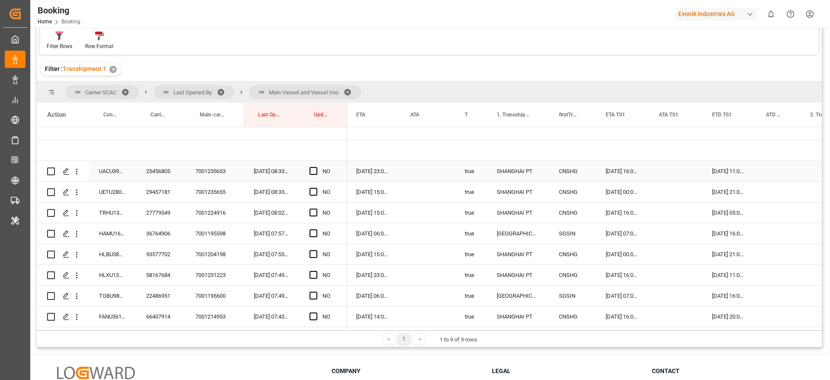
click at [312, 171] on span "Press SPACE to select this row." at bounding box center [314, 171] width 8 height 8
click at [316, 167] on input "Press SPACE to select this row." at bounding box center [316, 167] width 0 height 0
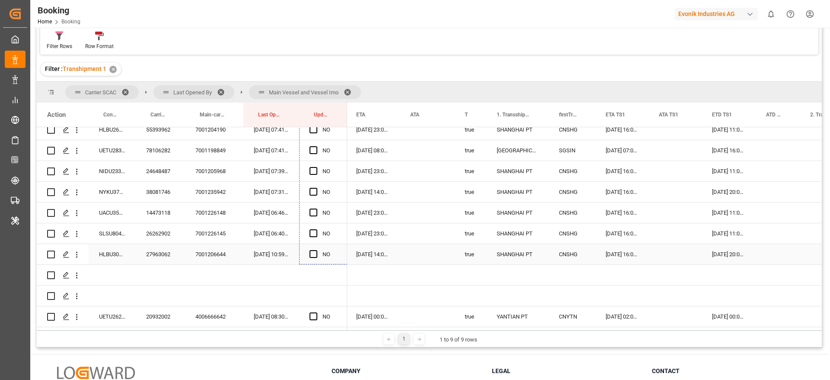
drag, startPoint x: 345, startPoint y: 179, endPoint x: 327, endPoint y: 253, distance: 75.3
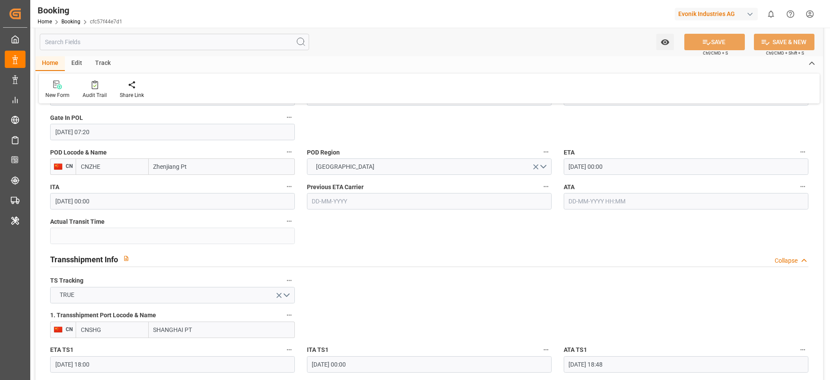
scroll to position [973, 0]
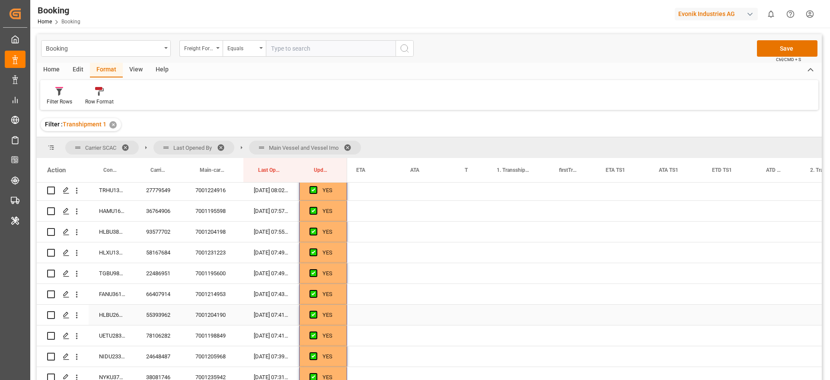
scroll to position [0, 577]
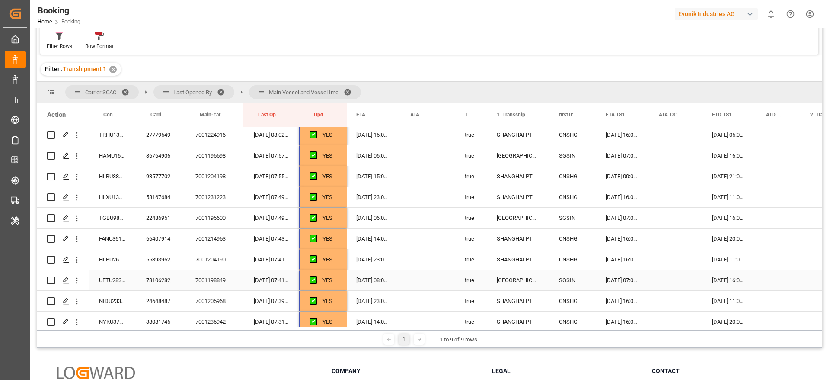
click at [157, 268] on div "55393962" at bounding box center [160, 259] width 49 height 20
click at [157, 277] on div "78106282" at bounding box center [160, 280] width 49 height 20
click at [159, 221] on div "22486951" at bounding box center [160, 218] width 49 height 20
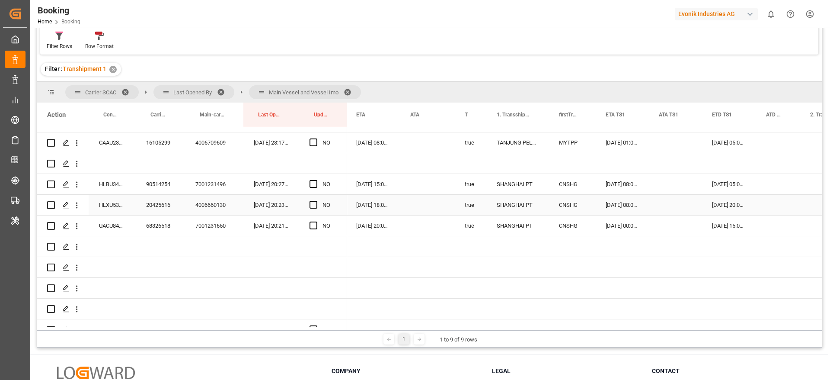
scroll to position [532, 0]
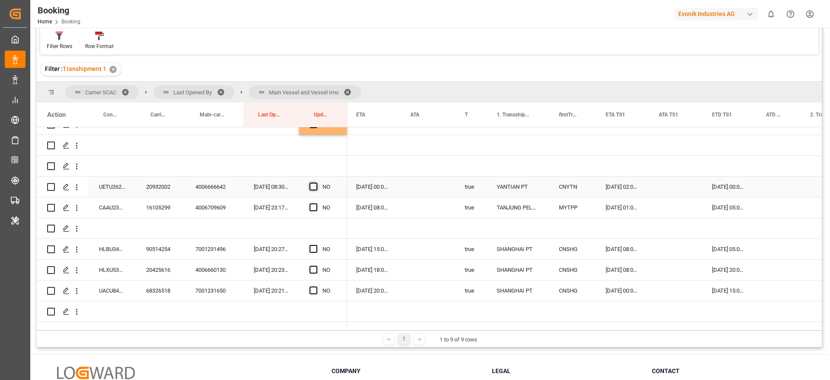
click at [316, 185] on span "Press SPACE to select this row." at bounding box center [314, 186] width 8 height 8
click at [316, 182] on input "Press SPACE to select this row." at bounding box center [316, 182] width 0 height 0
click at [317, 208] on span "Press SPACE to select this row." at bounding box center [314, 207] width 8 height 8
click at [316, 203] on input "Press SPACE to select this row." at bounding box center [316, 203] width 0 height 0
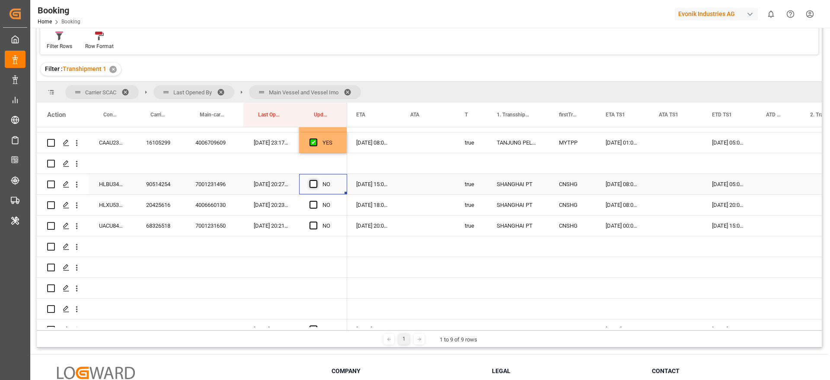
click at [316, 185] on span "Press SPACE to select this row." at bounding box center [314, 184] width 8 height 8
click at [316, 180] on input "Press SPACE to select this row." at bounding box center [316, 180] width 0 height 0
click at [317, 200] on div "Press SPACE to select this row." at bounding box center [316, 205] width 13 height 20
click at [313, 225] on span "Press SPACE to select this row." at bounding box center [314, 225] width 8 height 8
click at [316, 221] on input "Press SPACE to select this row." at bounding box center [316, 221] width 0 height 0
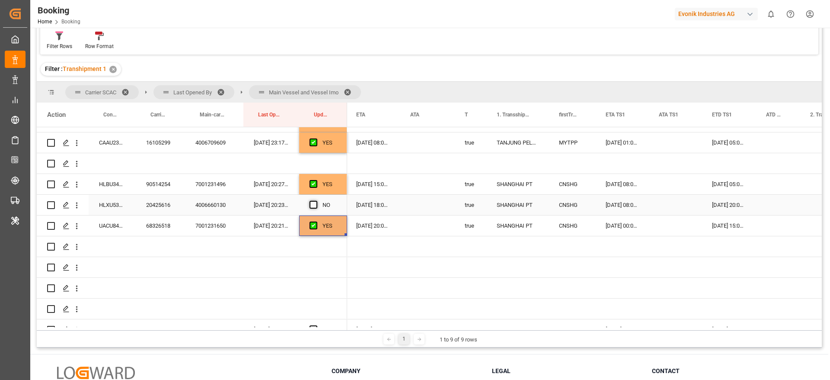
click at [315, 202] on span "Press SPACE to select this row." at bounding box center [314, 205] width 8 height 8
click at [316, 201] on input "Press SPACE to select this row." at bounding box center [316, 201] width 0 height 0
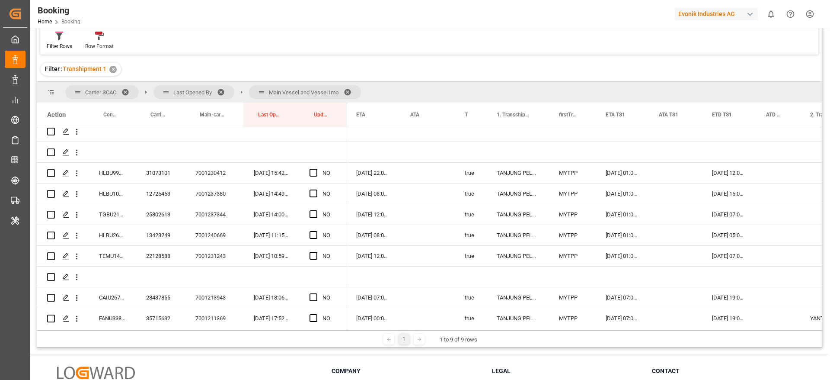
scroll to position [772, 0]
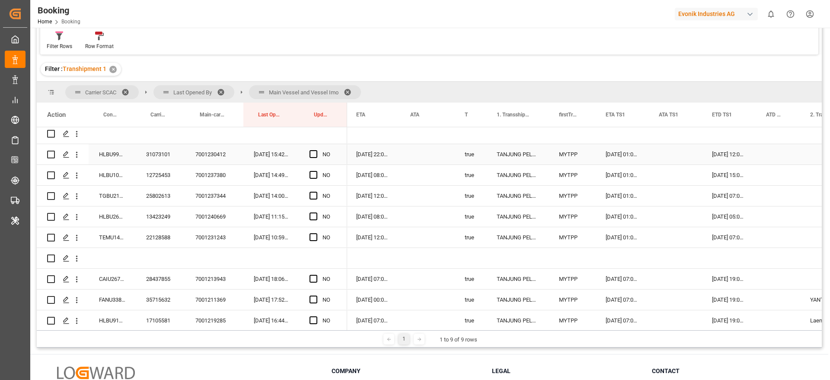
click at [161, 157] on div "31073101" at bounding box center [160, 154] width 49 height 20
click at [315, 153] on span "Press SPACE to select this row." at bounding box center [314, 154] width 8 height 8
click at [316, 150] on input "Press SPACE to select this row." at bounding box center [316, 150] width 0 height 0
drag, startPoint x: 346, startPoint y: 163, endPoint x: 352, endPoint y: 243, distance: 80.6
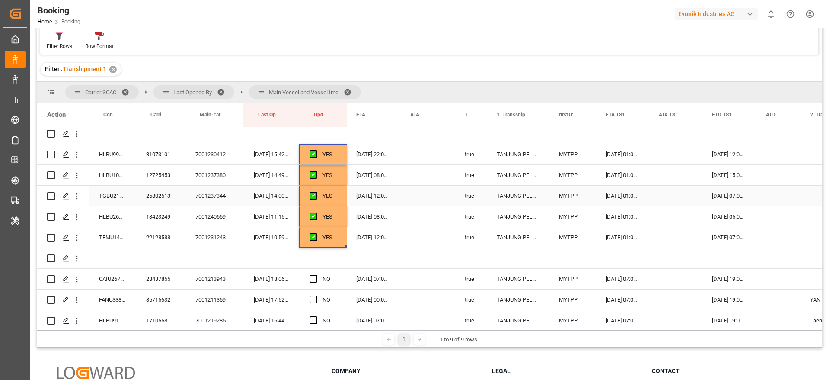
scroll to position [902, 0]
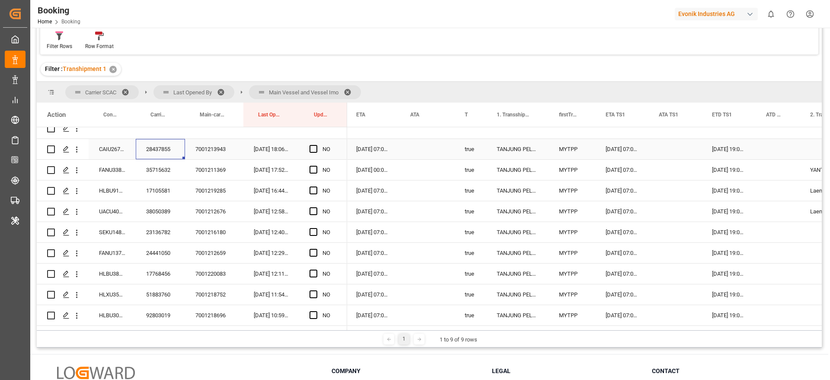
click at [164, 156] on div "28437855" at bounding box center [160, 149] width 49 height 20
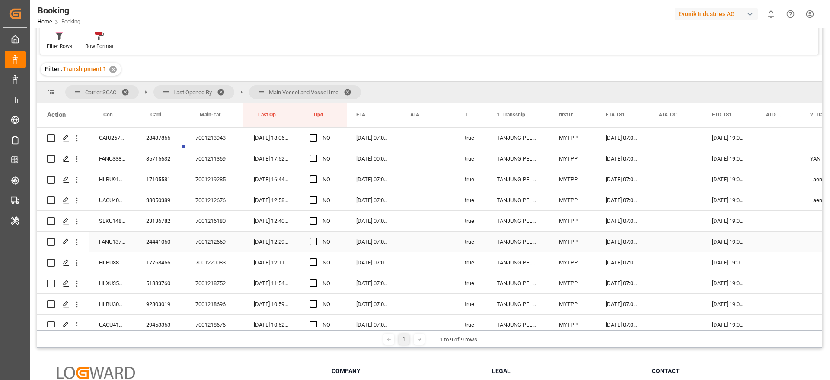
scroll to position [913, 0]
click at [151, 154] on div "35715632" at bounding box center [160, 158] width 49 height 20
click at [164, 135] on div "28437855" at bounding box center [160, 137] width 49 height 20
click at [314, 139] on span "Press SPACE to select this row." at bounding box center [314, 137] width 8 height 8
click at [316, 133] on input "Press SPACE to select this row." at bounding box center [316, 133] width 0 height 0
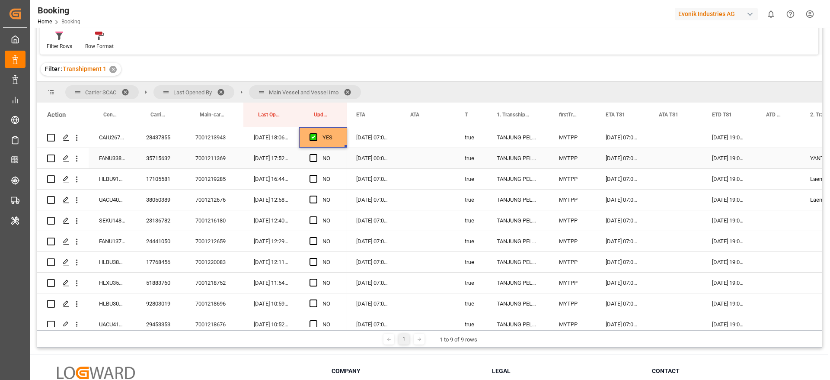
click at [162, 158] on div "35715632" at bounding box center [160, 158] width 49 height 20
click at [338, 141] on div "YES" at bounding box center [323, 137] width 48 height 20
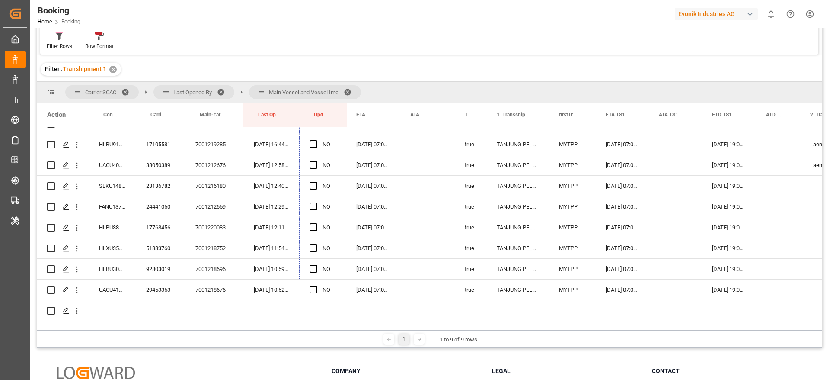
scroll to position [1000, 0]
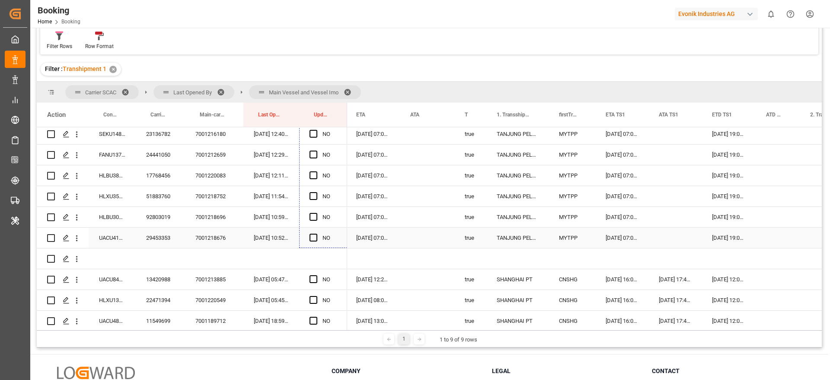
drag, startPoint x: 345, startPoint y: 146, endPoint x: 335, endPoint y: 240, distance: 94.0
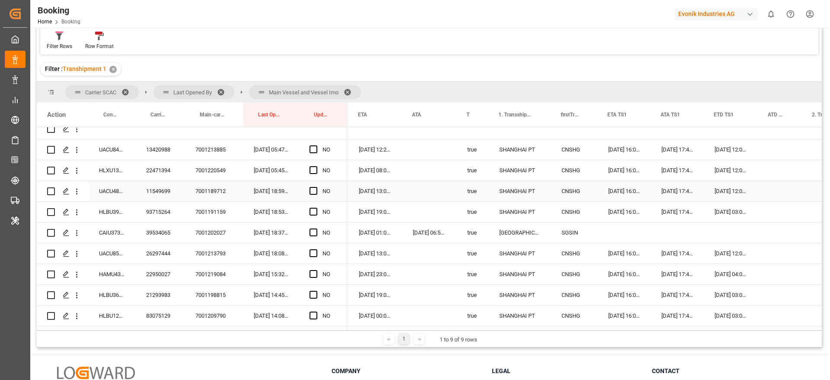
scroll to position [0, 576]
click at [80, 237] on icon "open menu" at bounding box center [76, 232] width 9 height 9
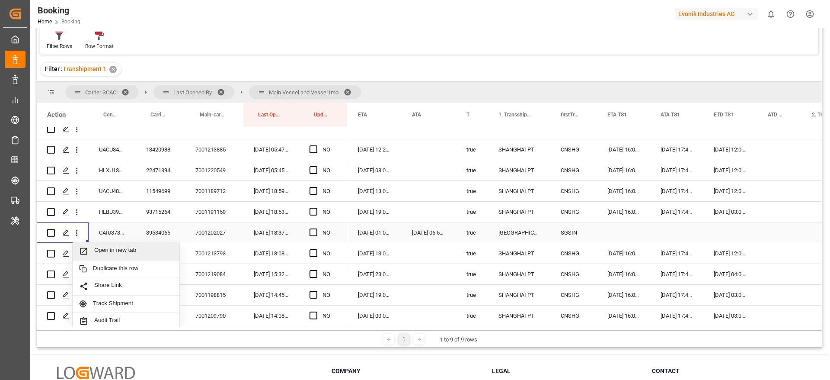
click at [125, 249] on span "Open in new tab" at bounding box center [133, 250] width 79 height 9
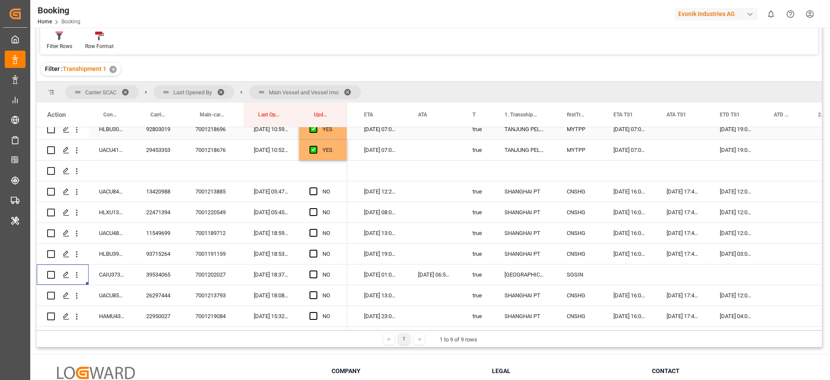
scroll to position [1129, 0]
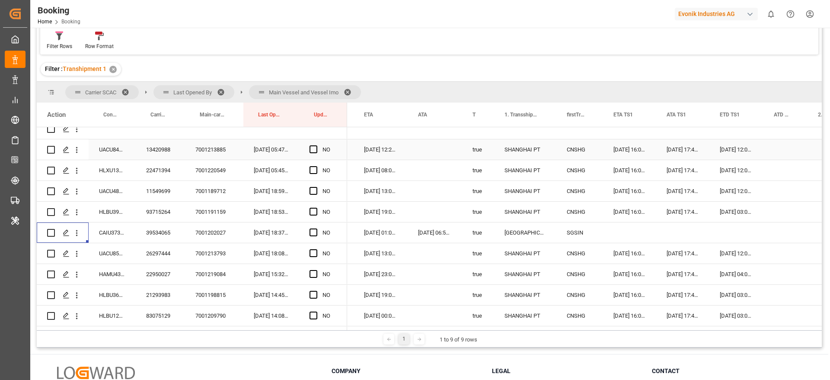
click at [164, 142] on div "13420988" at bounding box center [160, 149] width 49 height 20
click at [738, 150] on div "[DATE] 12:00:00" at bounding box center [737, 149] width 54 height 20
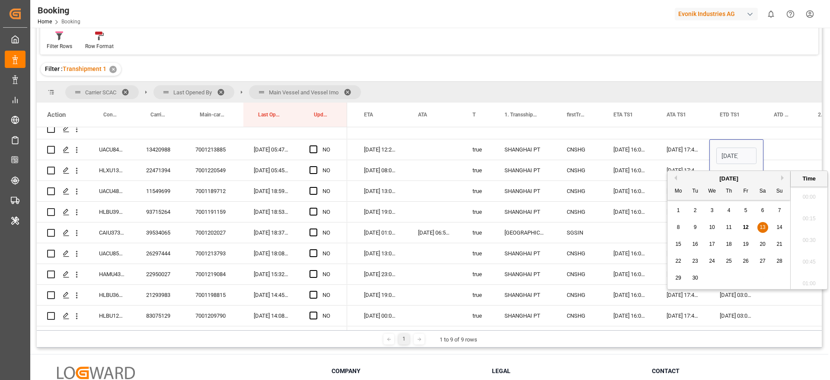
scroll to position [0, 30]
click at [782, 227] on span "14" at bounding box center [780, 227] width 6 height 6
type input "14-09-2025 12:00"
drag, startPoint x: 779, startPoint y: 144, endPoint x: 428, endPoint y: 146, distance: 351.5
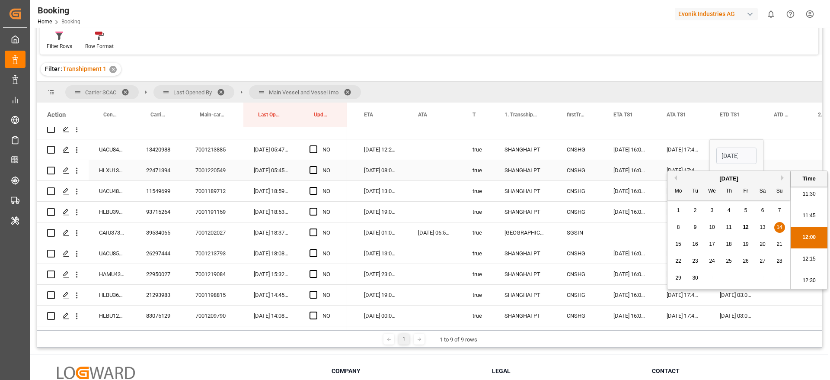
click at [779, 144] on div "Press SPACE to select this row." at bounding box center [786, 149] width 44 height 20
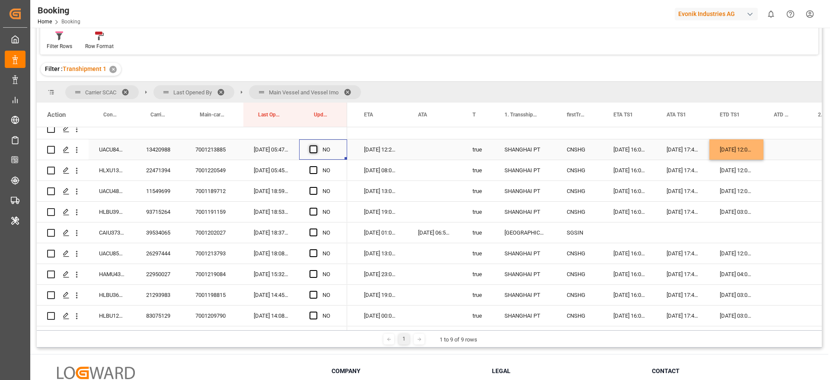
click at [310, 151] on span "Press SPACE to select this row." at bounding box center [314, 149] width 8 height 8
click at [316, 145] on input "Press SPACE to select this row." at bounding box center [316, 145] width 0 height 0
click at [152, 177] on div "22471394" at bounding box center [160, 170] width 49 height 20
click at [748, 156] on div "14-09-2025 12:00:00" at bounding box center [737, 149] width 54 height 20
drag, startPoint x: 762, startPoint y: 157, endPoint x: 771, endPoint y: 214, distance: 58.6
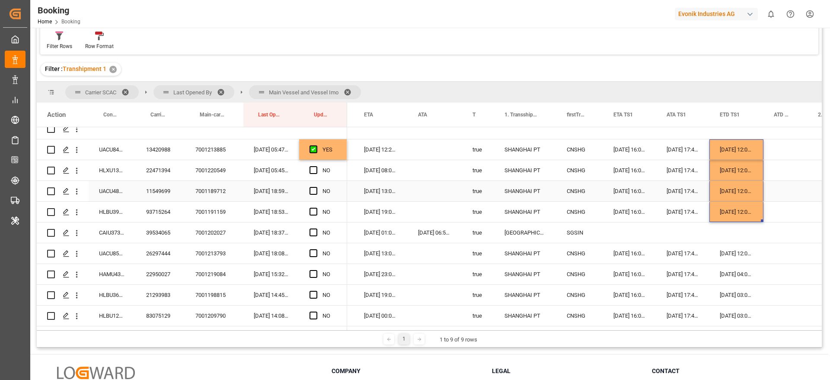
click at [153, 198] on div "11549699" at bounding box center [160, 191] width 49 height 20
click at [388, 189] on div "15-09-2025 13:03:00" at bounding box center [381, 191] width 54 height 20
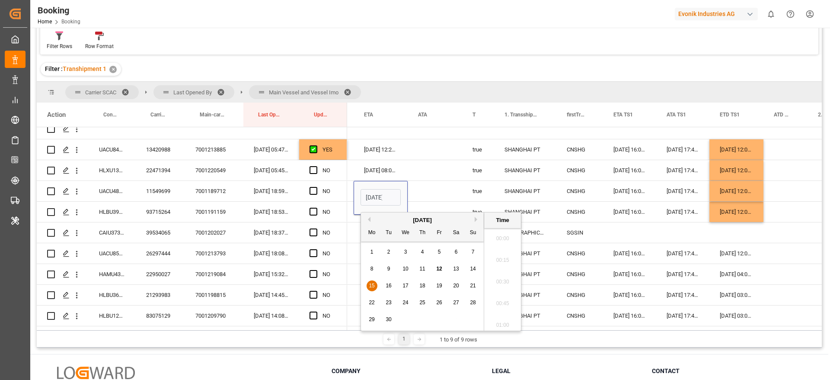
scroll to position [0, 30]
click at [393, 285] on div "16" at bounding box center [389, 286] width 11 height 10
type input "16-09-2025 13:03"
click at [422, 191] on div "Press SPACE to select this row." at bounding box center [435, 191] width 54 height 20
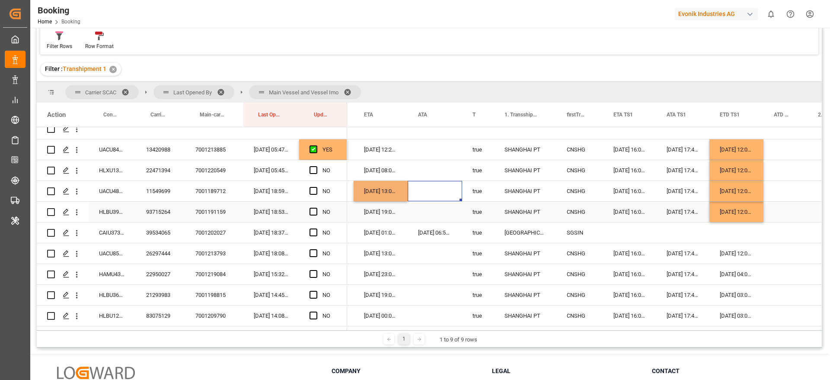
click at [158, 205] on div "93715264" at bounding box center [160, 211] width 49 height 20
click at [729, 212] on div "14-09-2025 12:00:00" at bounding box center [737, 211] width 54 height 20
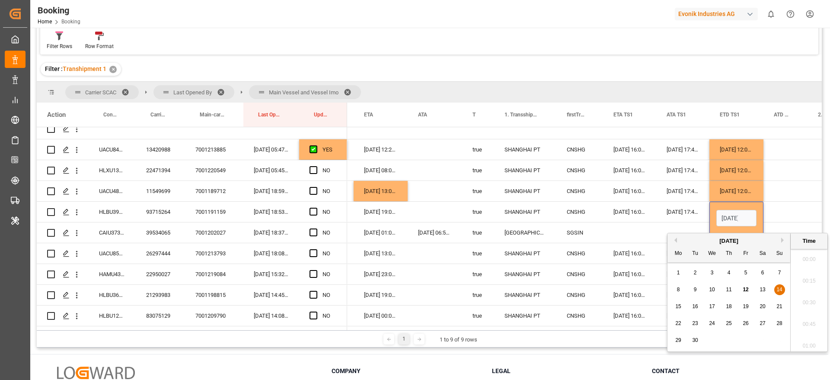
scroll to position [1214, 0]
click at [766, 290] on div "13" at bounding box center [763, 290] width 11 height 10
type input "13-09-2025 12:00"
click at [778, 207] on div "Press SPACE to select this row." at bounding box center [786, 211] width 44 height 20
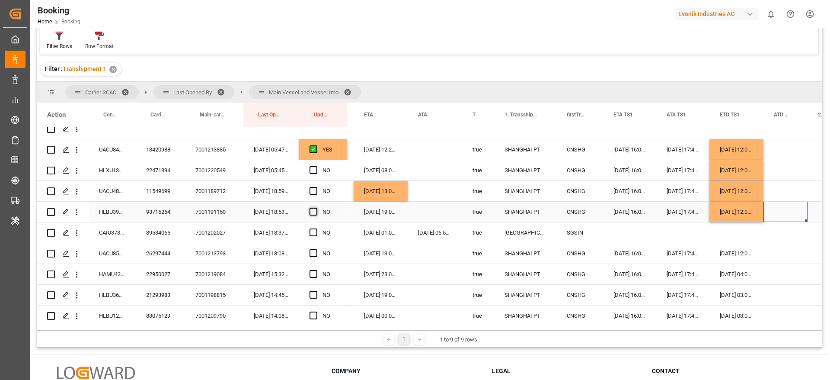
drag, startPoint x: 313, startPoint y: 208, endPoint x: 311, endPoint y: 169, distance: 39.4
click at [313, 208] on span "Press SPACE to select this row." at bounding box center [314, 212] width 8 height 8
click at [316, 208] on input "Press SPACE to select this row." at bounding box center [316, 208] width 0 height 0
click at [313, 163] on div "Press SPACE to select this row." at bounding box center [316, 170] width 13 height 20
click at [314, 169] on span "Press SPACE to select this row." at bounding box center [314, 170] width 8 height 8
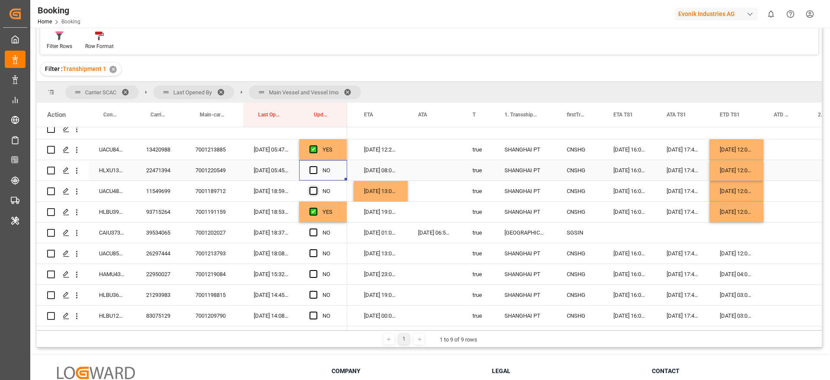
click at [316, 166] on input "Press SPACE to select this row." at bounding box center [316, 166] width 0 height 0
click at [315, 192] on span "Press SPACE to select this row." at bounding box center [314, 191] width 8 height 8
click at [316, 187] on input "Press SPACE to select this row." at bounding box center [316, 187] width 0 height 0
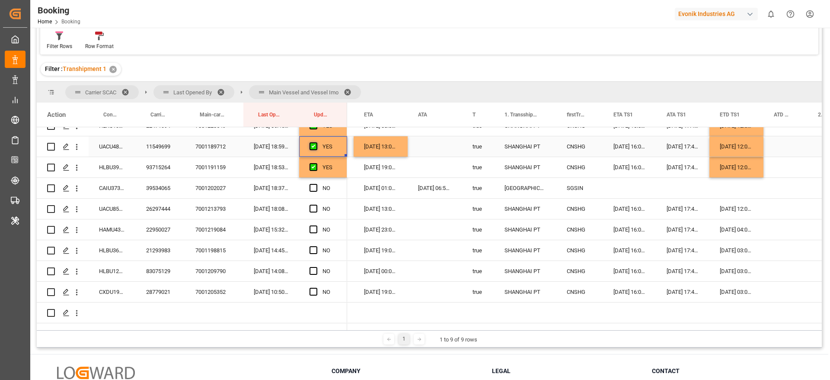
scroll to position [1194, 0]
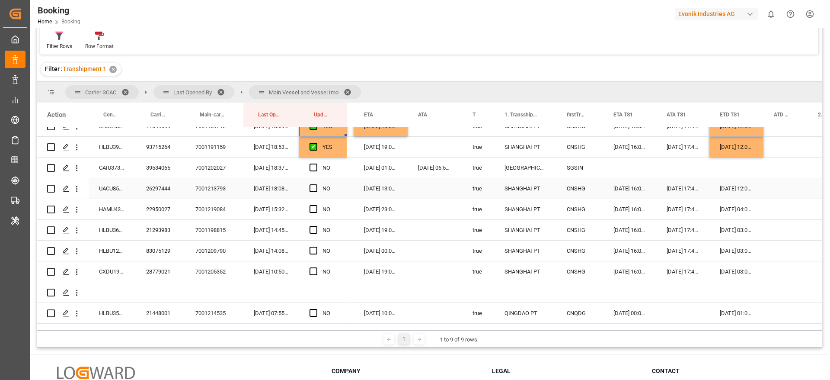
click at [173, 192] on div "26297444" at bounding box center [160, 188] width 49 height 20
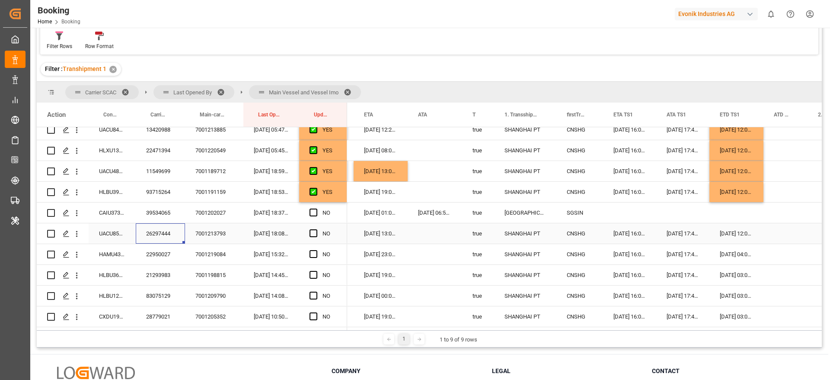
scroll to position [1129, 0]
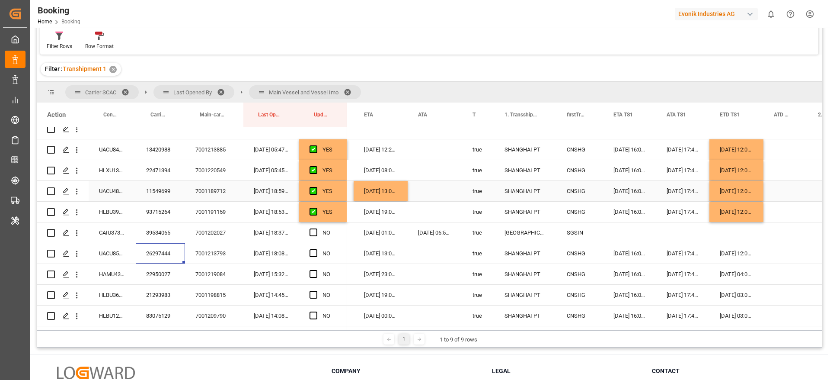
click at [748, 190] on div "14-09-2025 12:00:00" at bounding box center [737, 191] width 54 height 20
click at [732, 251] on div "[DATE] 12:00:00" at bounding box center [737, 253] width 54 height 20
click at [373, 195] on div "16-09-2025 13:03:00" at bounding box center [381, 191] width 54 height 20
click at [371, 255] on div "15-09-2025 13:03:00" at bounding box center [381, 253] width 54 height 20
click at [318, 252] on div "Press SPACE to select this row." at bounding box center [316, 253] width 13 height 20
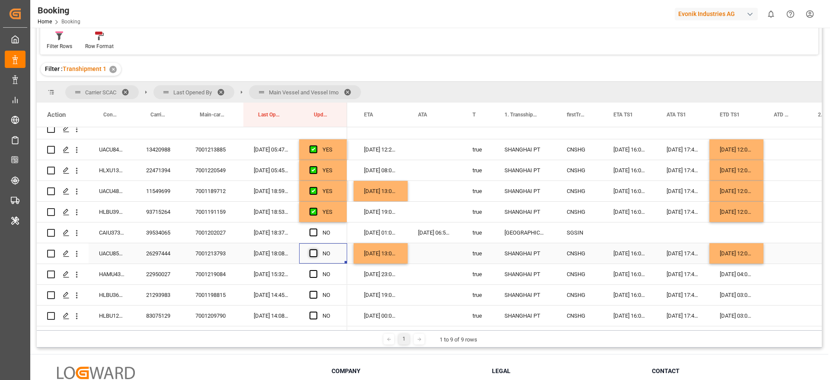
click at [316, 253] on span "Press SPACE to select this row." at bounding box center [314, 253] width 8 height 8
click at [316, 249] on input "Press SPACE to select this row." at bounding box center [316, 249] width 0 height 0
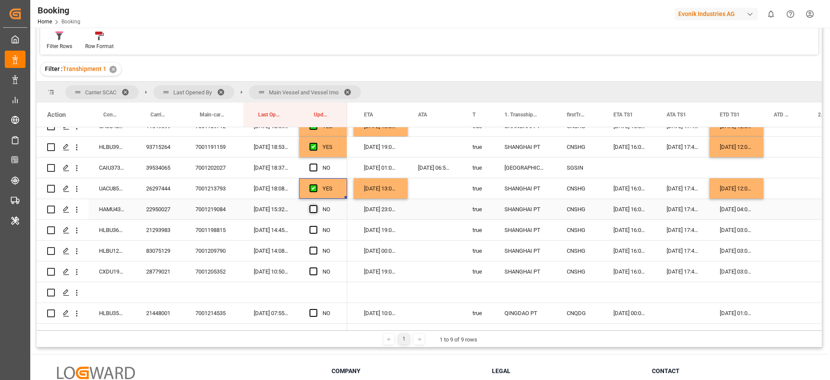
click at [315, 208] on span "Press SPACE to select this row." at bounding box center [314, 209] width 8 height 8
click at [316, 205] on input "Press SPACE to select this row." at bounding box center [316, 205] width 0 height 0
click at [150, 229] on div "21293983" at bounding box center [160, 230] width 49 height 20
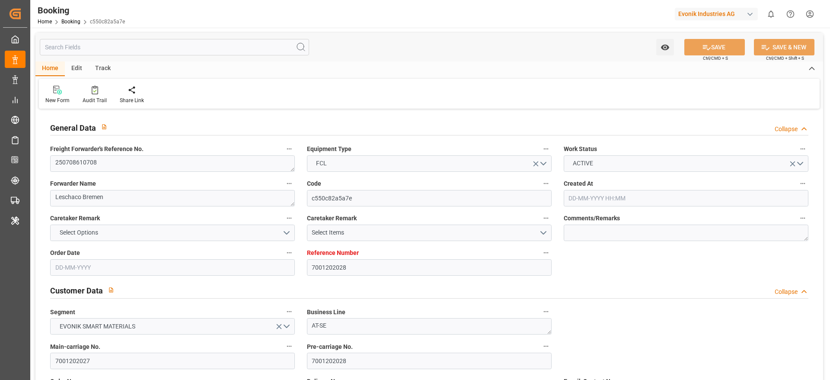
type input "7001202028"
type input "9632179"
type input "Hapag [PERSON_NAME]"
type input "Hapag Lloyd Aktiengesellschaft"
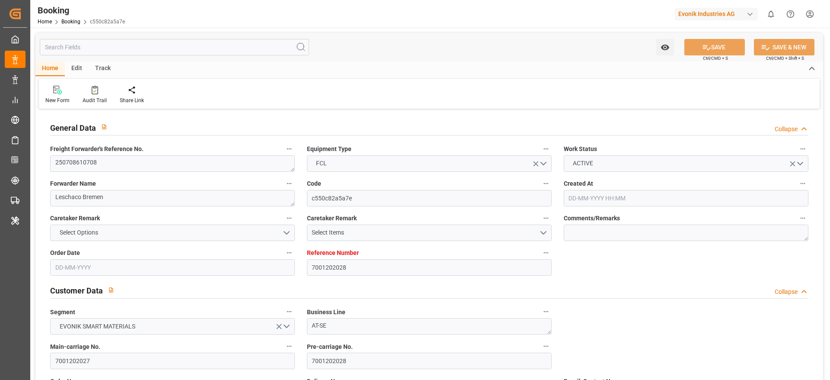
type input "NLRTM"
type input "SGSIN"
type input "36"
type input "SGSIN"
type input "0"
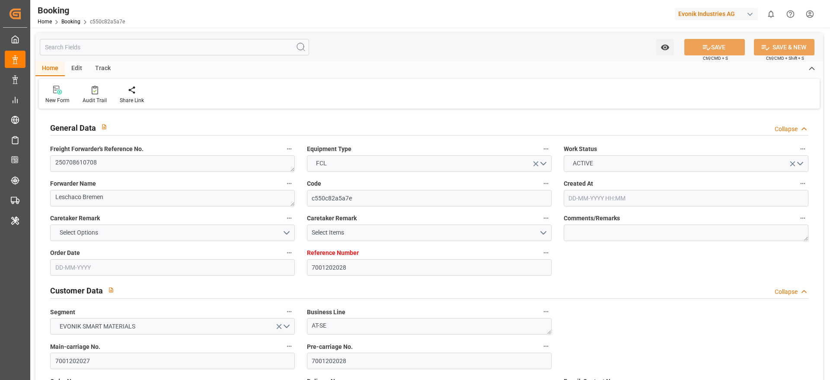
type input "NLRTM"
type input "SGSIN"
type input "9632179"
type input "[DATE] 12:47"
type input "[DATE]"
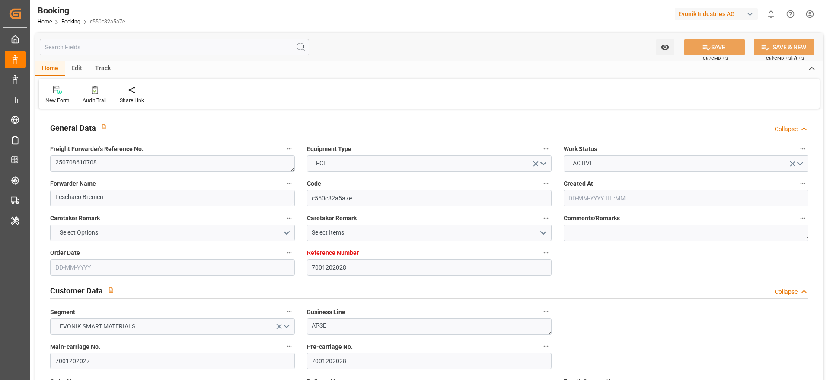
type input "[DATE]"
type input "[DATE] 07:00"
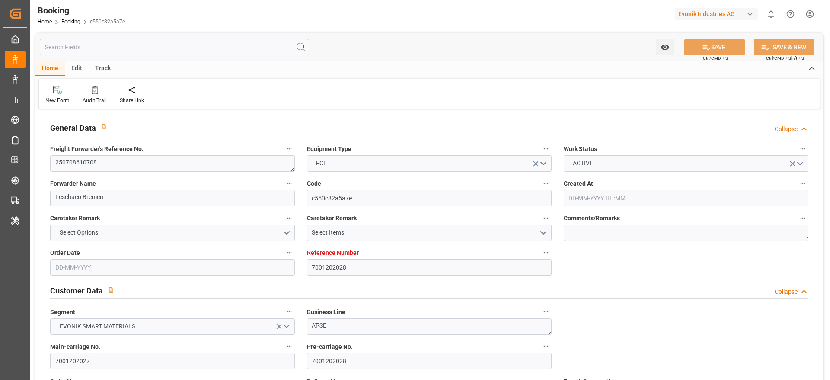
type input "[DATE] 00:00"
type input "[DATE] 09:06"
type input "[DATE] 16:05"
type input "[DATE] 01:00"
type input "[DATE] 00:00"
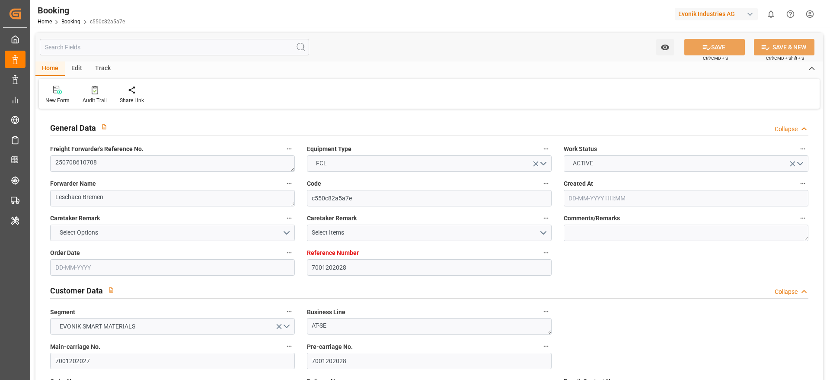
type input "[DATE] 06:55"
type input "[DATE] 00:00"
type input "[DATE]"
type input "[DATE] 18:37"
type input "[DATE]"
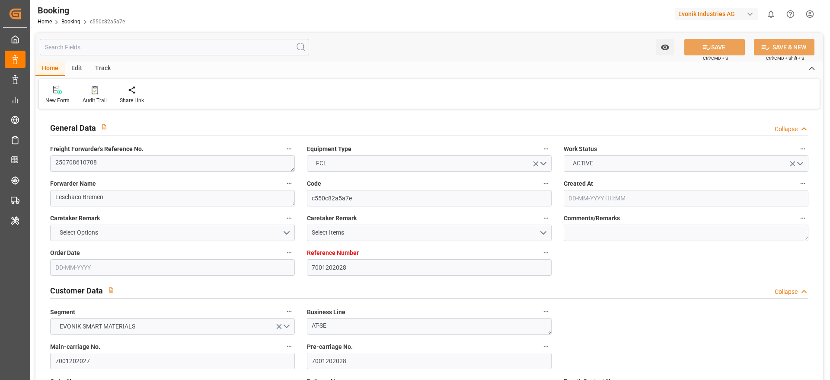
type input "[DATE] 12:59"
type input "[DATE] 14:52"
type input "[DATE] 05:51"
type input "[DATE] 12:00"
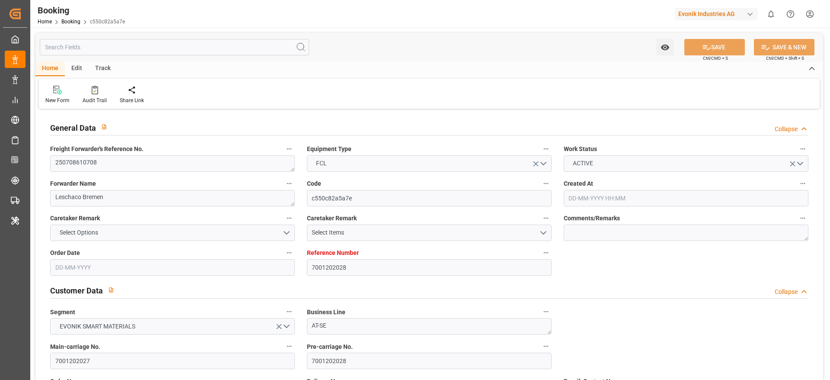
type input "[DATE] 12:00"
type input "[DATE] 07:00"
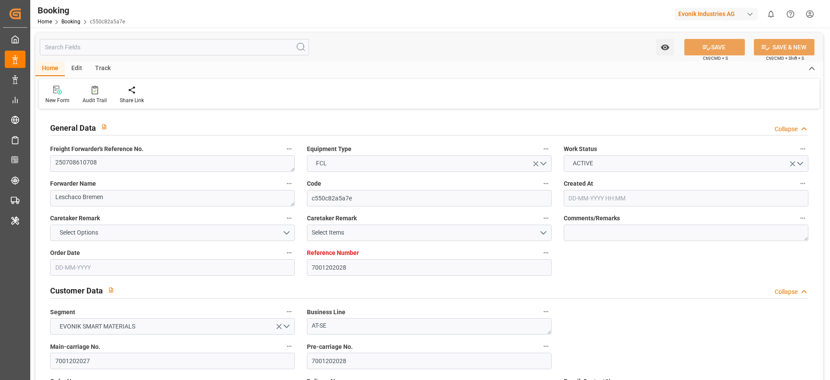
type input "[DATE] 21:04"
type input "[DATE] 07:00"
type input "[DATE] 10:20"
type input "[DATE] 04:19"
type input "[DATE] 00:42"
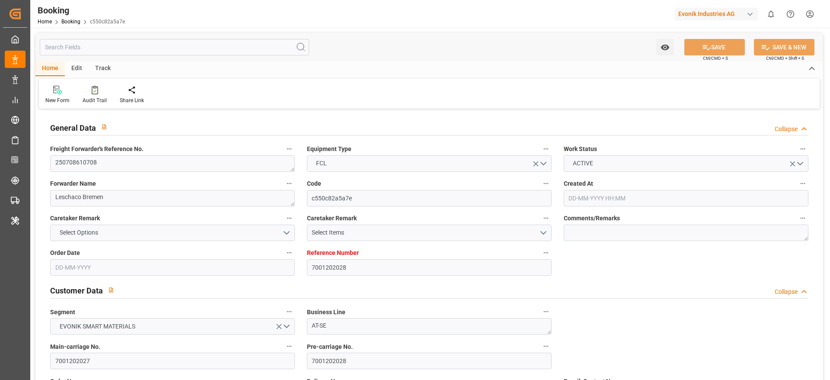
type input "[DATE] 01:00"
type input "[DATE] 04:19"
type input "[DATE] 16:46"
type input "[DATE] 06:55"
type input "[DATE] 01:00"
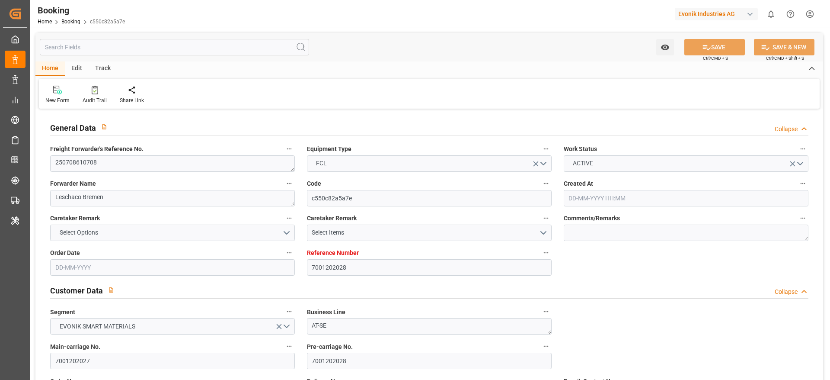
type input "[DATE] 00:42"
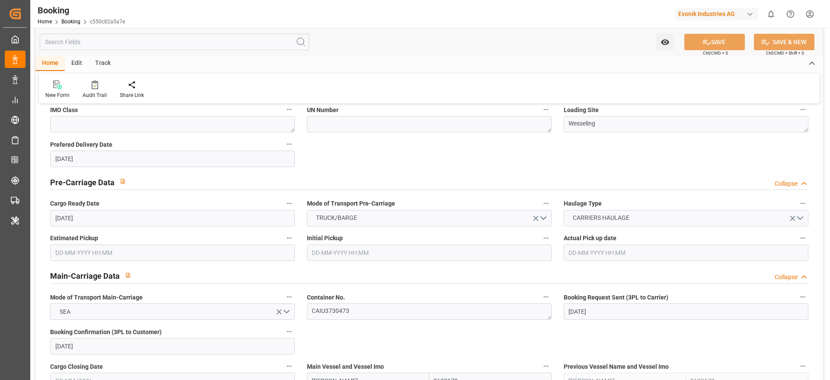
scroll to position [454, 0]
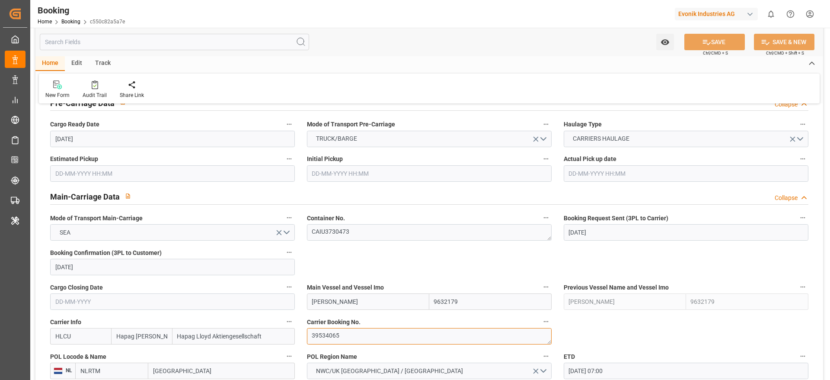
click at [358, 335] on textarea "39534065" at bounding box center [429, 336] width 245 height 16
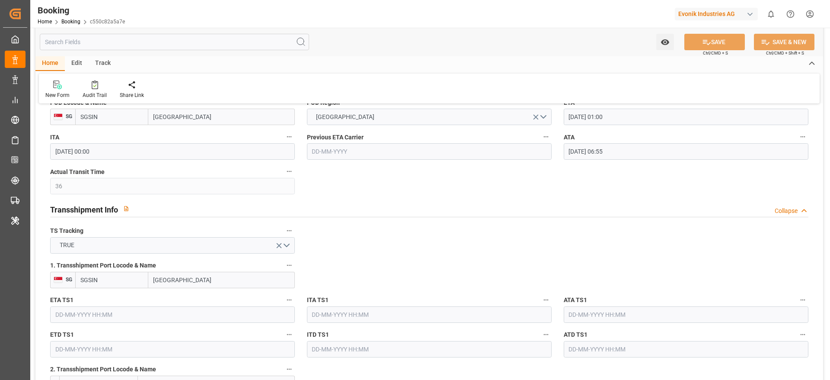
scroll to position [843, 0]
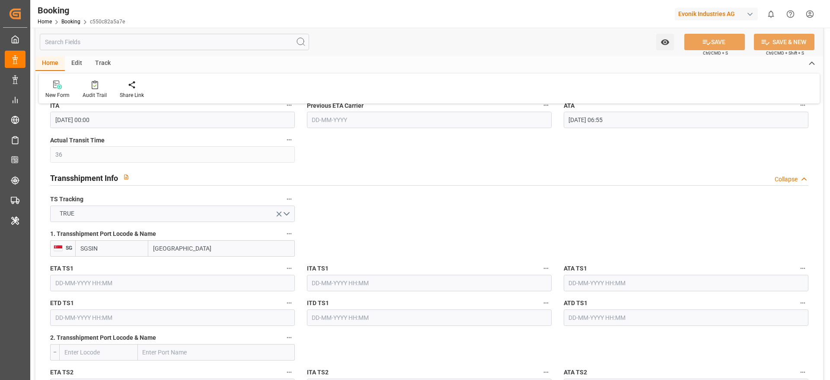
click at [213, 253] on input "[GEOGRAPHIC_DATA]" at bounding box center [221, 248] width 147 height 16
click at [129, 247] on input "SGSIN" at bounding box center [111, 248] width 73 height 16
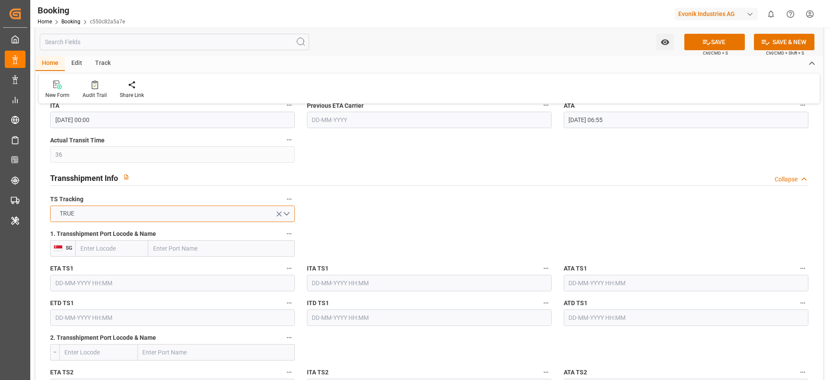
click at [115, 210] on button "TRUE" at bounding box center [172, 213] width 245 height 16
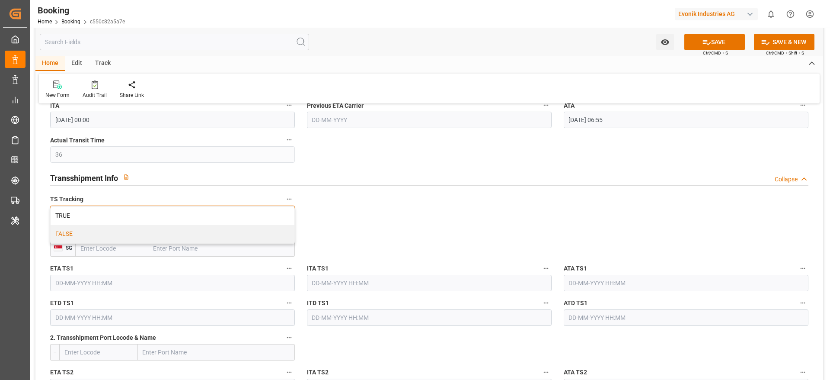
click at [93, 233] on div "FALSE" at bounding box center [173, 234] width 244 height 18
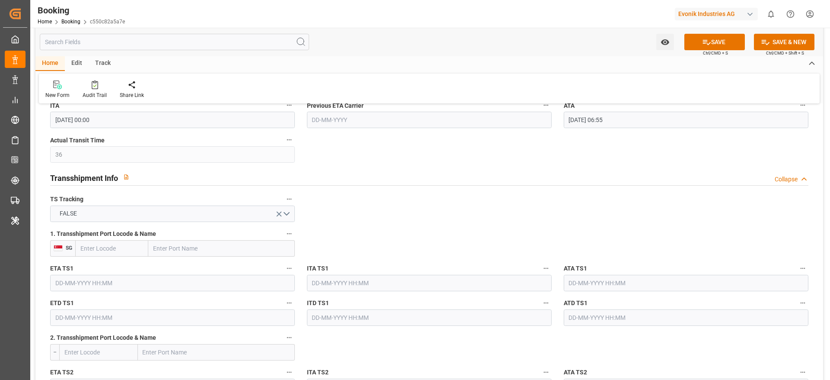
click at [290, 235] on icon "button" at bounding box center [289, 233] width 7 height 7
click at [318, 265] on li "Tracking Details" at bounding box center [319, 262] width 70 height 14
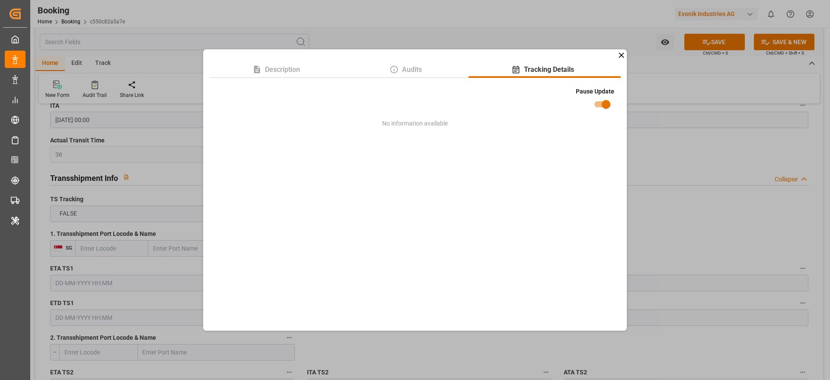
click at [608, 99] on input "checkbox" at bounding box center [606, 104] width 49 height 16
click at [606, 106] on input "checkbox" at bounding box center [597, 104] width 49 height 16
checkbox input "true"
click at [682, 207] on div "Description Audits Tracking Details Pause Update No information available" at bounding box center [415, 190] width 830 height 380
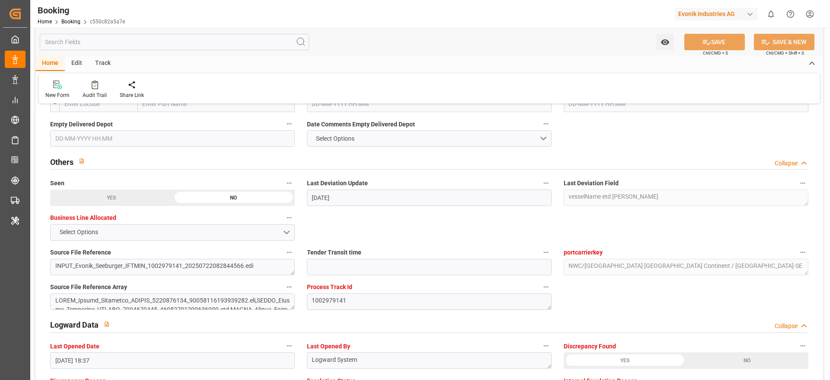
scroll to position [1423, 0]
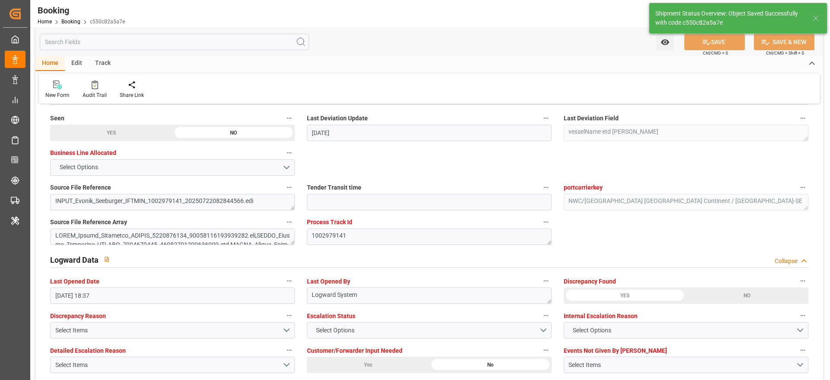
type textarea "Madhu T V"
type textarea "No"
type input "[DATE] 09:05"
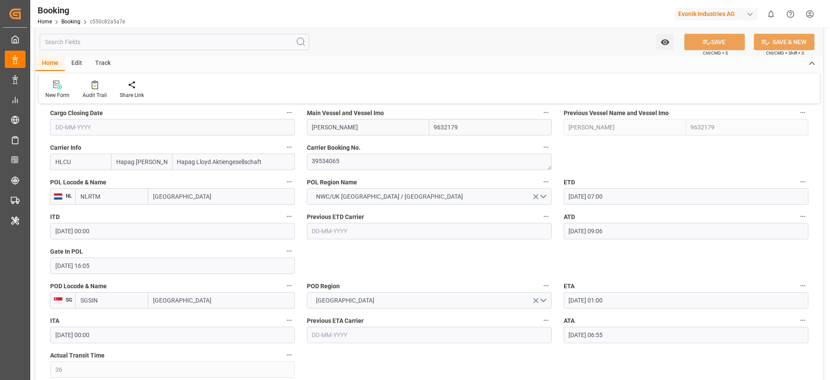
scroll to position [649, 0]
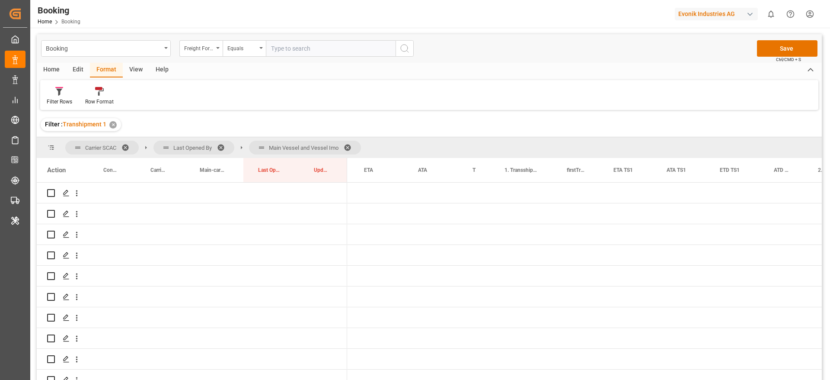
scroll to position [0, 569]
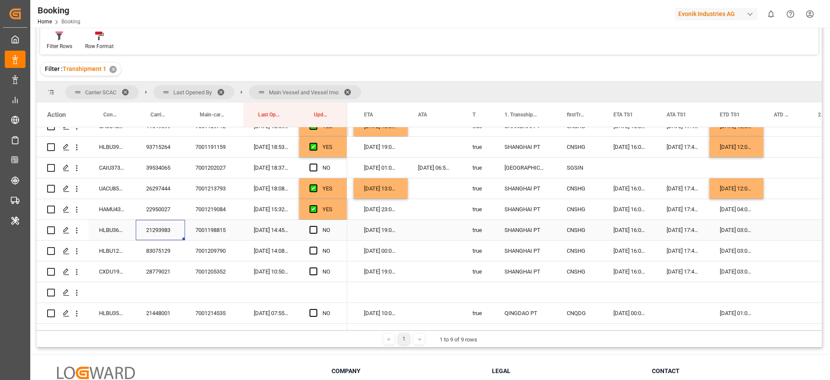
click at [319, 229] on div "Press SPACE to select this row." at bounding box center [316, 230] width 13 height 20
click at [315, 230] on span "Press SPACE to select this row." at bounding box center [314, 230] width 8 height 8
click at [316, 226] on input "Press SPACE to select this row." at bounding box center [316, 226] width 0 height 0
click at [314, 249] on span "Press SPACE to select this row." at bounding box center [314, 250] width 8 height 8
click at [316, 246] on input "Press SPACE to select this row." at bounding box center [316, 246] width 0 height 0
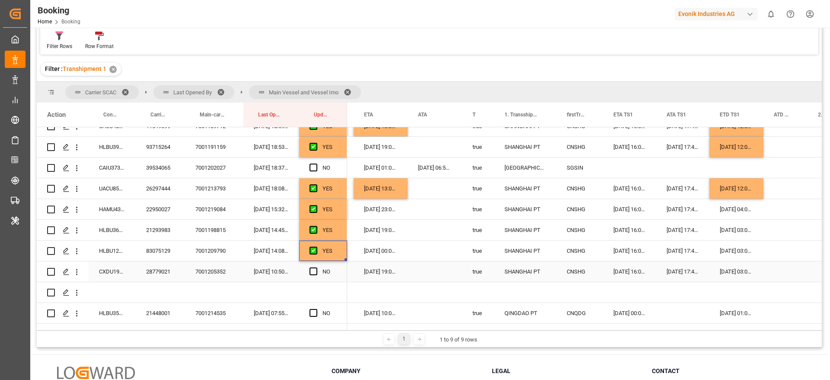
click at [168, 272] on div "28779021" at bounding box center [160, 271] width 49 height 20
click at [317, 270] on span "Press SPACE to select this row." at bounding box center [314, 271] width 8 height 8
click at [316, 267] on input "Press SPACE to select this row." at bounding box center [316, 267] width 0 height 0
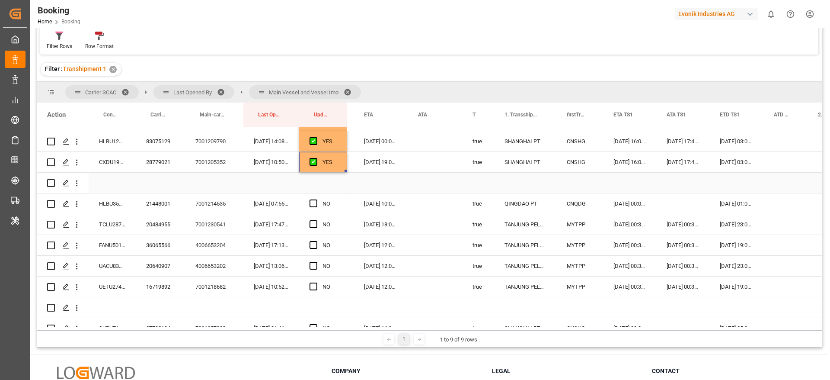
scroll to position [1324, 0]
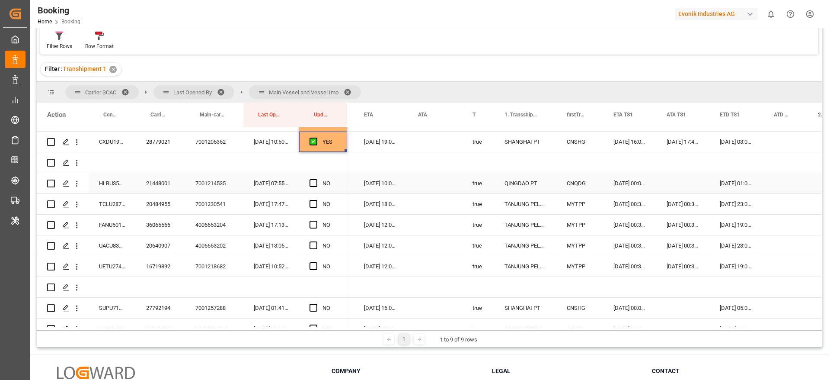
click at [165, 186] on div "21448001" at bounding box center [160, 183] width 49 height 20
click at [311, 182] on span "Press SPACE to select this row." at bounding box center [314, 183] width 8 height 8
click at [316, 179] on input "Press SPACE to select this row." at bounding box center [316, 179] width 0 height 0
click at [172, 204] on div "20484955" at bounding box center [160, 204] width 49 height 20
click at [735, 204] on div "[DATE] 23:00:00" at bounding box center [737, 204] width 54 height 20
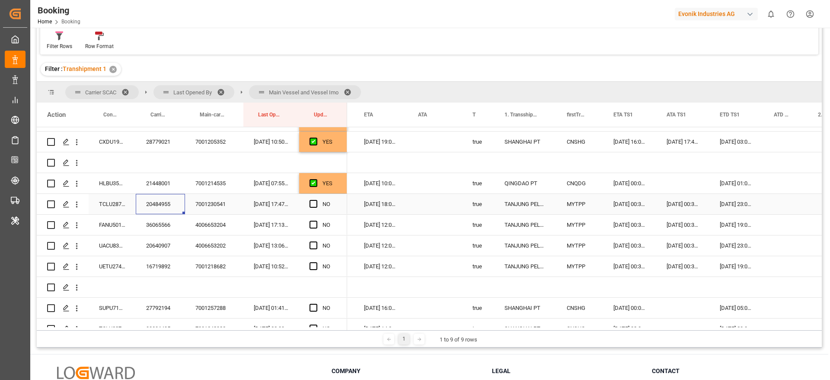
click at [735, 204] on div "[DATE] 23:00:00" at bounding box center [737, 204] width 54 height 20
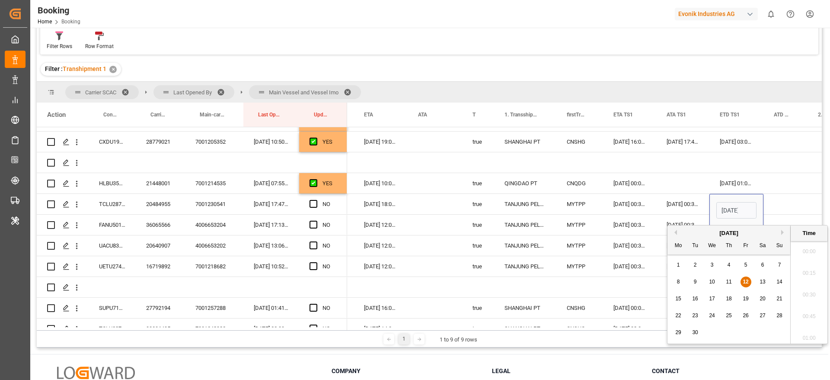
scroll to position [1214, 0]
click at [761, 278] on span "13" at bounding box center [763, 281] width 6 height 6
type input "[DATE] 23:00"
click at [769, 210] on div "Press SPACE to select this row." at bounding box center [786, 204] width 44 height 20
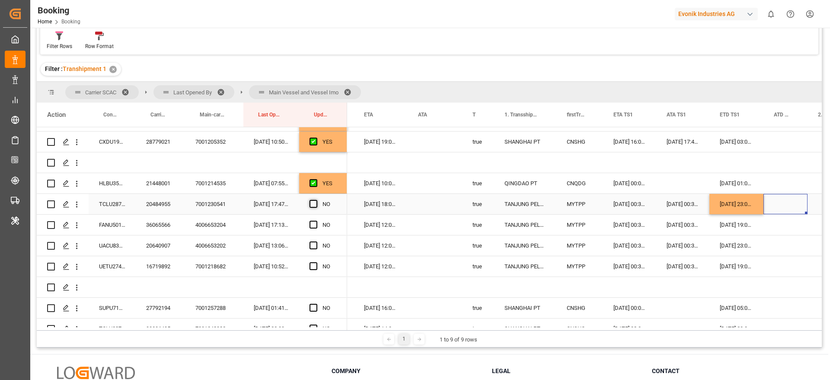
click at [313, 203] on span "Press SPACE to select this row." at bounding box center [314, 204] width 8 height 8
click at [316, 200] on input "Press SPACE to select this row." at bounding box center [316, 200] width 0 height 0
click at [168, 221] on div "36065566" at bounding box center [160, 224] width 49 height 20
click at [334, 208] on div "YES" at bounding box center [330, 204] width 14 height 20
drag, startPoint x: 345, startPoint y: 213, endPoint x: 345, endPoint y: 272, distance: 59.2
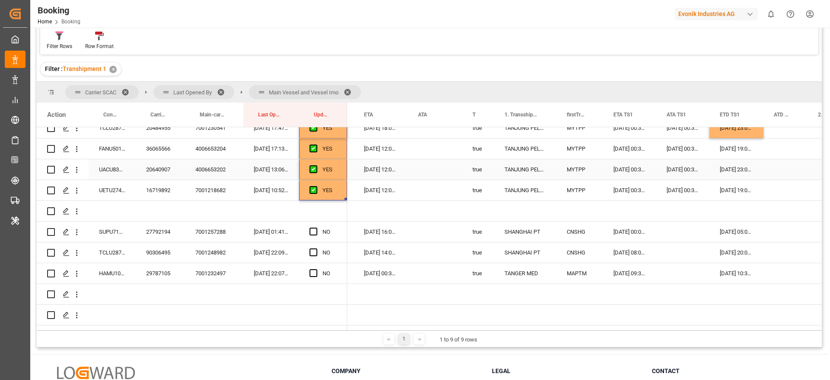
scroll to position [1454, 0]
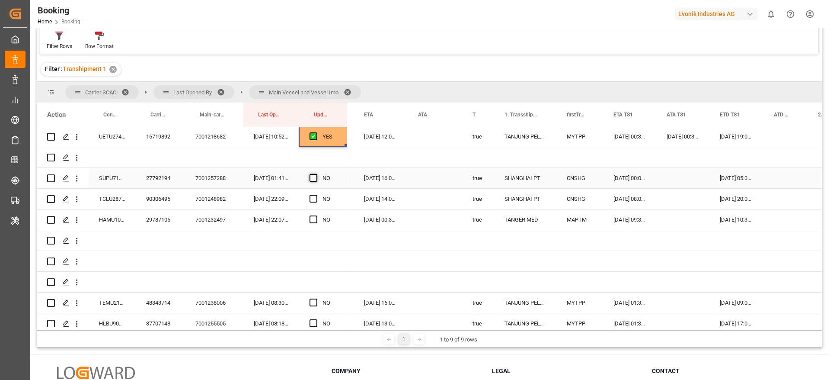
click at [313, 176] on span "Press SPACE to select this row." at bounding box center [314, 178] width 8 height 8
click at [316, 174] on input "Press SPACE to select this row." at bounding box center [316, 174] width 0 height 0
drag, startPoint x: 345, startPoint y: 185, endPoint x: 344, endPoint y: 212, distance: 26.4
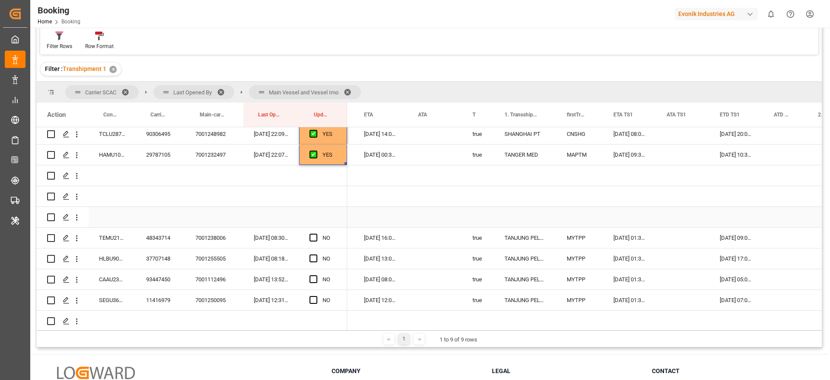
scroll to position [1583, 0]
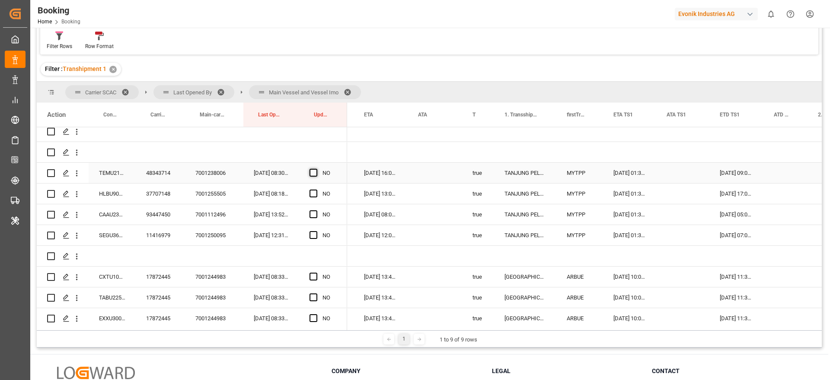
click at [311, 171] on span "Press SPACE to select this row." at bounding box center [314, 173] width 8 height 8
click at [316, 169] on input "Press SPACE to select this row." at bounding box center [316, 169] width 0 height 0
drag, startPoint x: 346, startPoint y: 181, endPoint x: 348, endPoint y: 228, distance: 46.7
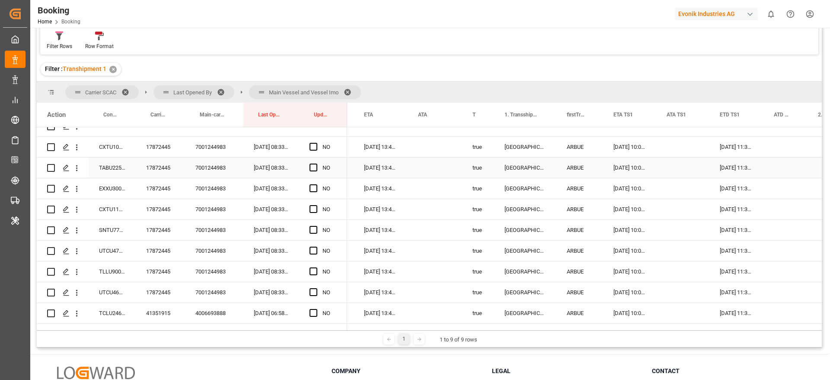
scroll to position [1648, 0]
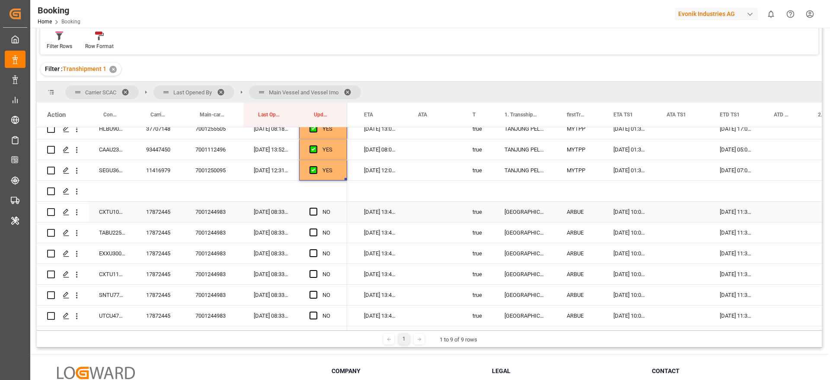
click at [211, 216] on div "7001244983" at bounding box center [214, 211] width 58 height 20
click at [153, 213] on div "17872445" at bounding box center [160, 211] width 49 height 20
click at [311, 211] on span "Press SPACE to select this row." at bounding box center [314, 212] width 8 height 8
click at [316, 208] on input "Press SPACE to select this row." at bounding box center [316, 208] width 0 height 0
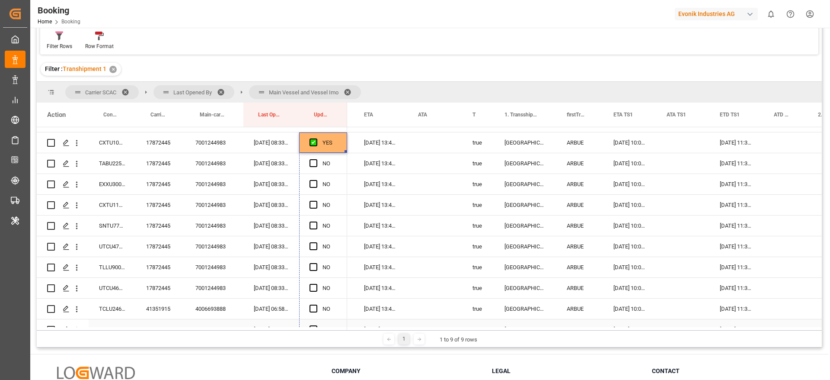
scroll to position [1735, 0]
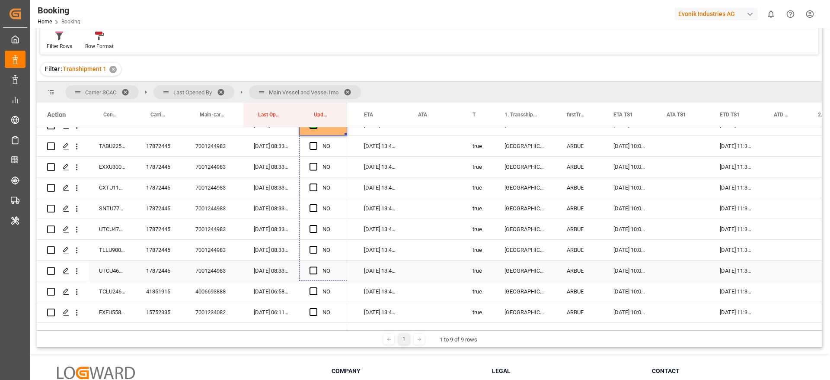
drag, startPoint x: 345, startPoint y: 221, endPoint x: 352, endPoint y: 272, distance: 52.5
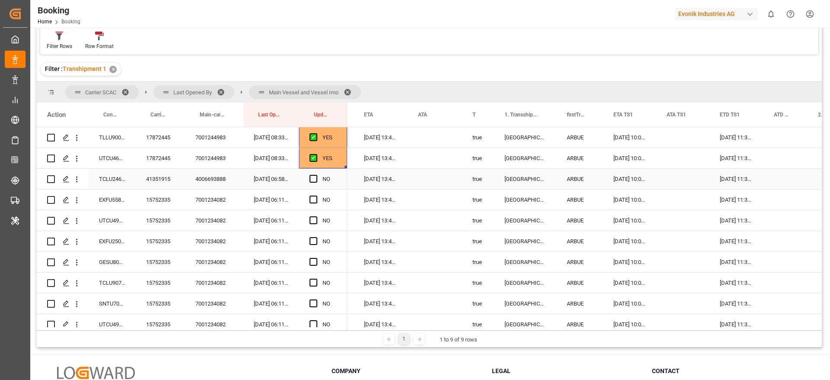
scroll to position [1864, 0]
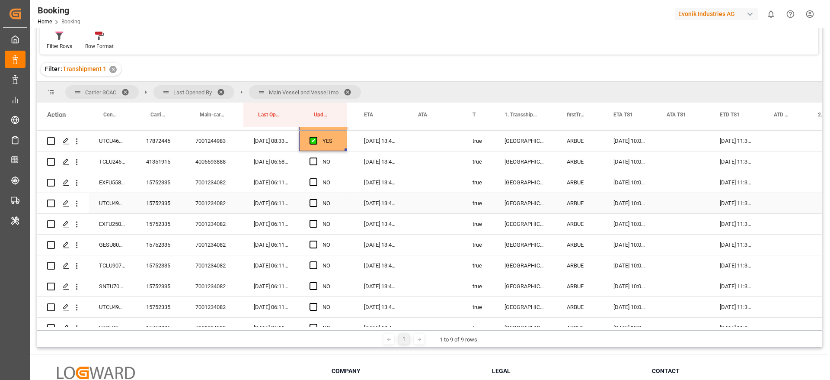
click at [160, 189] on div "15752335" at bounding box center [160, 182] width 49 height 20
click at [336, 148] on div "YES" at bounding box center [330, 141] width 14 height 20
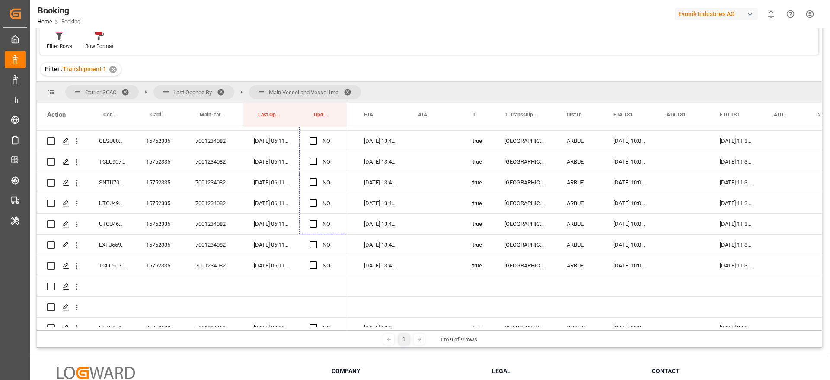
scroll to position [2003, 0]
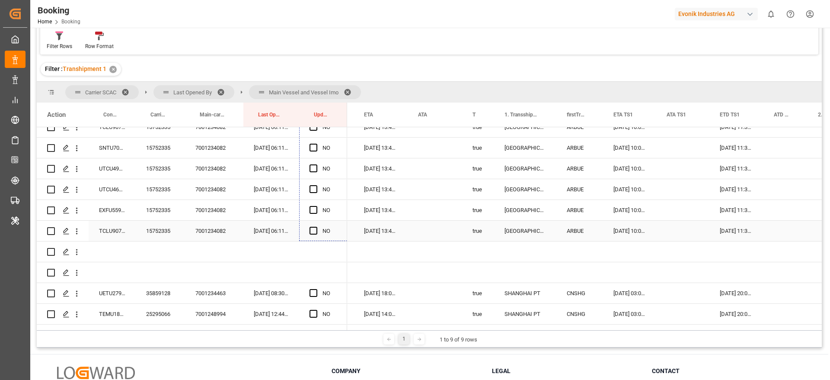
drag, startPoint x: 346, startPoint y: 149, endPoint x: 331, endPoint y: 232, distance: 83.9
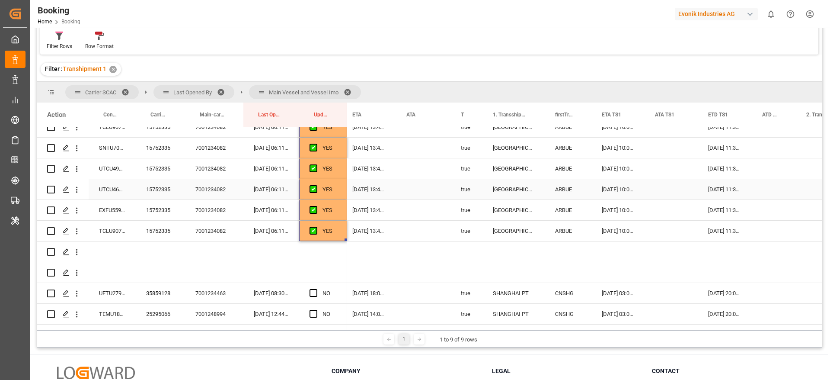
scroll to position [0, 581]
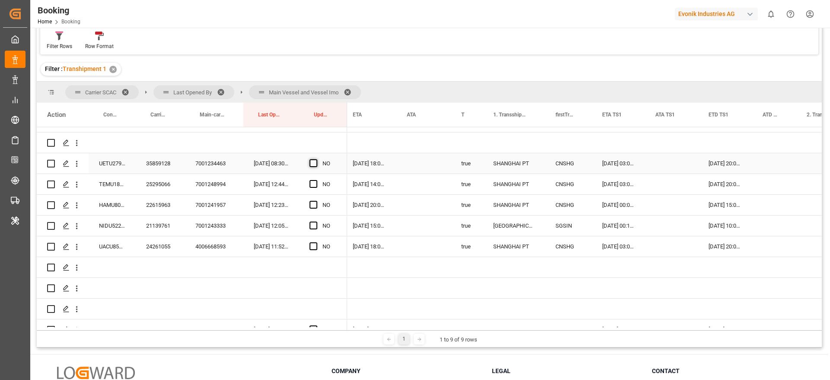
click at [313, 162] on span "Press SPACE to select this row." at bounding box center [314, 163] width 8 height 8
click at [316, 159] on input "Press SPACE to select this row." at bounding box center [316, 159] width 0 height 0
drag, startPoint x: 345, startPoint y: 180, endPoint x: 336, endPoint y: 249, distance: 69.3
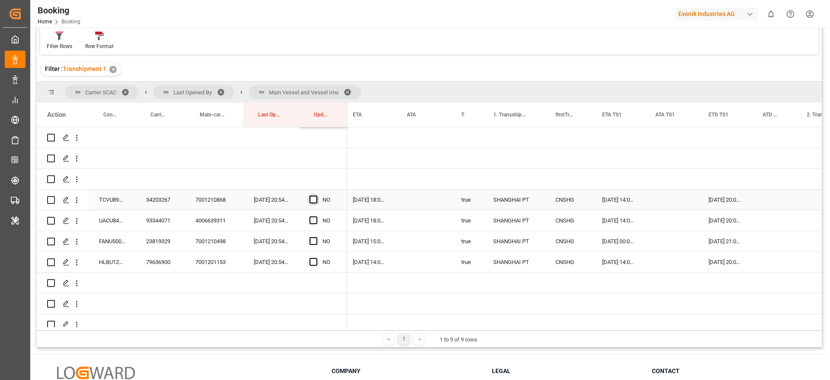
click at [317, 197] on div "Press SPACE to select this row." at bounding box center [316, 200] width 13 height 20
click at [312, 201] on span "Press SPACE to select this row." at bounding box center [314, 199] width 8 height 8
click at [316, 195] on input "Press SPACE to select this row." at bounding box center [316, 195] width 0 height 0
drag, startPoint x: 346, startPoint y: 208, endPoint x: 344, endPoint y: 261, distance: 53.2
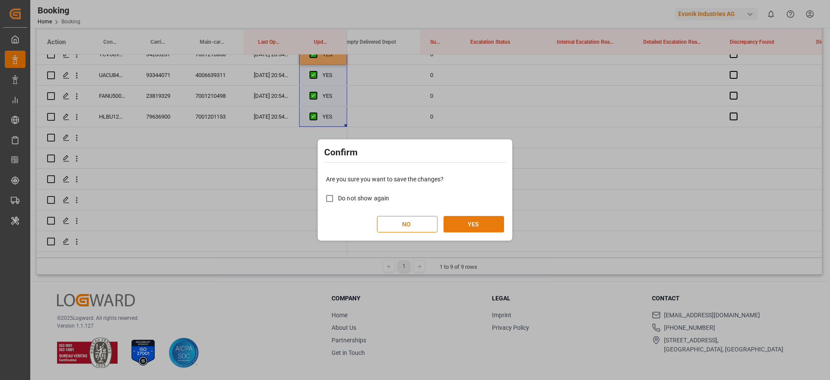
click at [485, 218] on button "YES" at bounding box center [474, 224] width 61 height 16
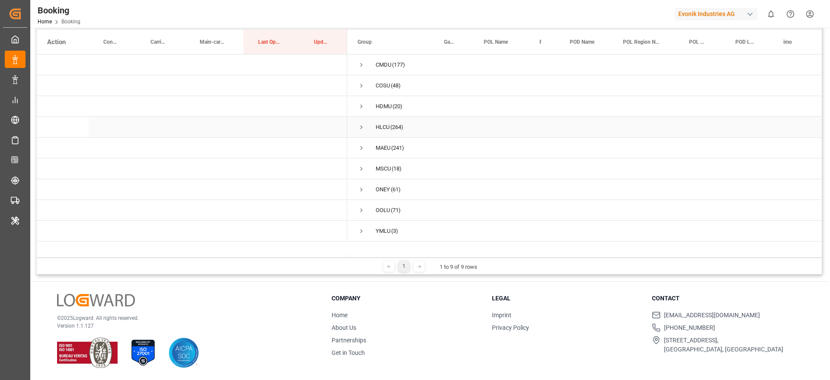
click at [361, 126] on span "Press SPACE to select this row." at bounding box center [362, 127] width 8 height 8
click at [380, 167] on span "Press SPACE to select this row." at bounding box center [380, 169] width 8 height 8
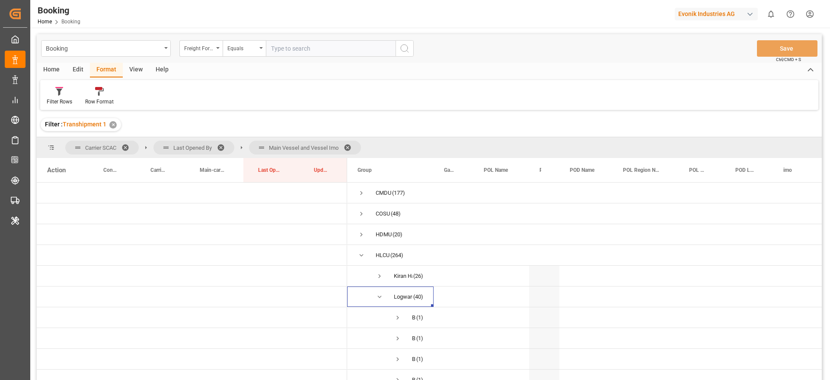
click at [349, 145] on span at bounding box center [351, 148] width 14 height 8
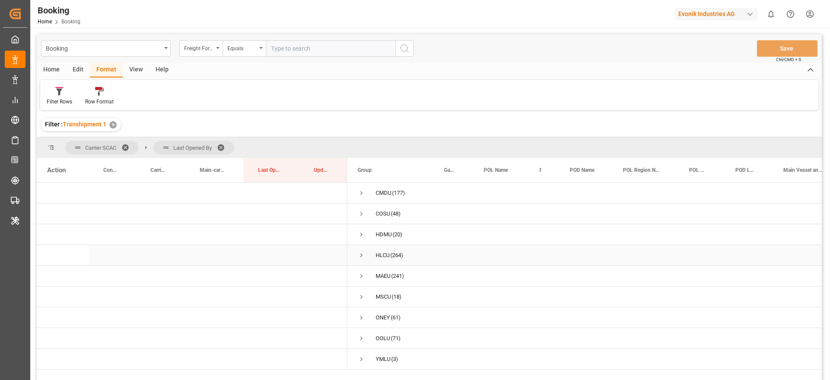
click at [363, 256] on span "Press SPACE to select this row." at bounding box center [362, 255] width 8 height 8
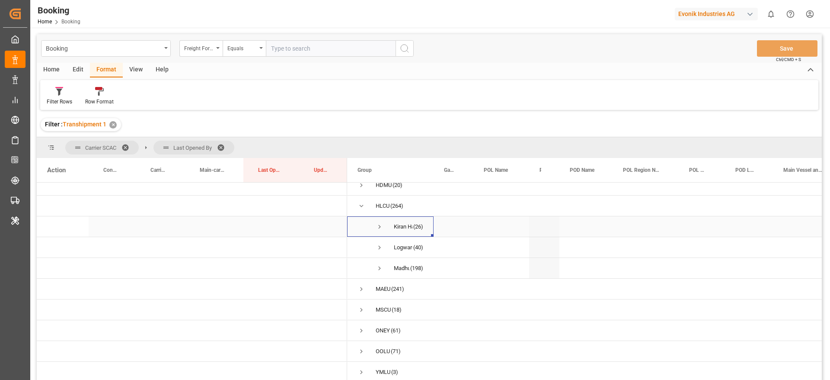
click at [381, 223] on span "Press SPACE to select this row." at bounding box center [380, 227] width 8 height 8
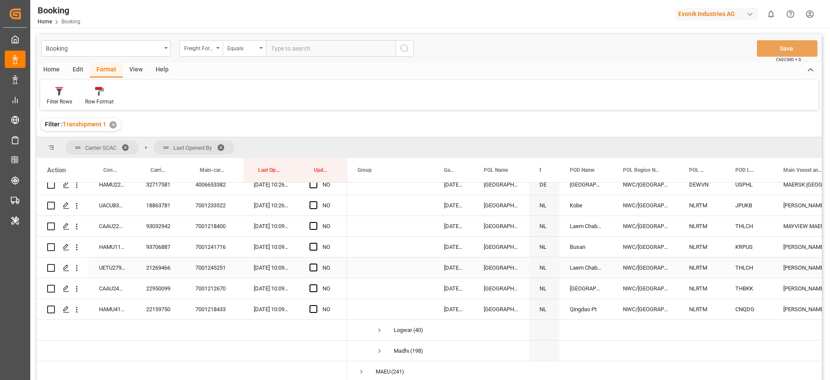
scroll to position [571, 0]
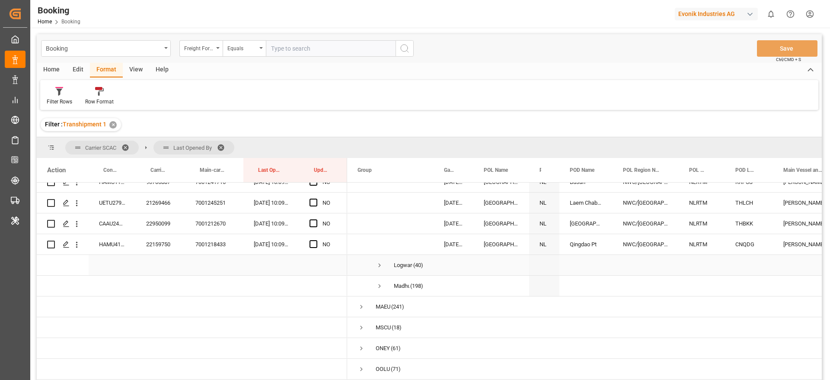
click at [379, 264] on span "Press SPACE to select this row." at bounding box center [380, 265] width 8 height 8
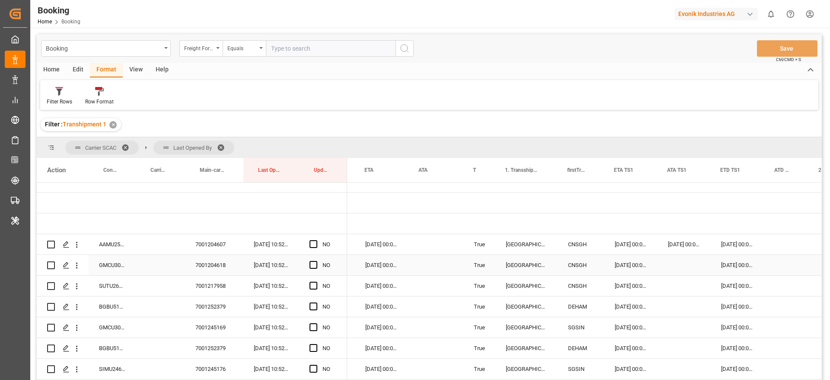
scroll to position [0, 638]
click at [114, 243] on div "AAMU2506736" at bounding box center [112, 244] width 47 height 20
click at [75, 243] on icon "open menu" at bounding box center [76, 244] width 9 height 9
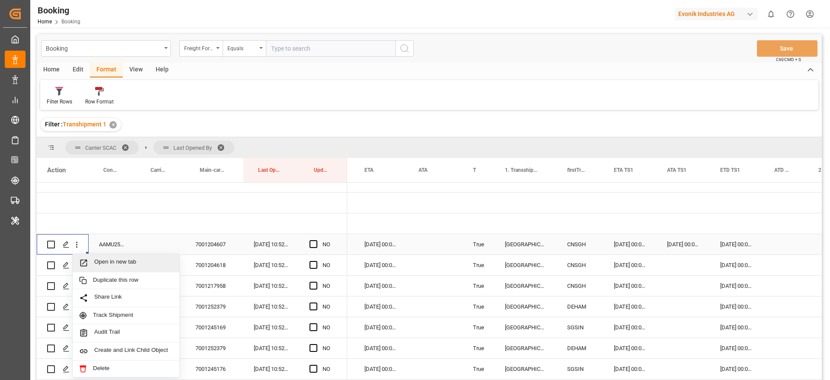
click at [150, 260] on span "Open in new tab" at bounding box center [133, 262] width 79 height 9
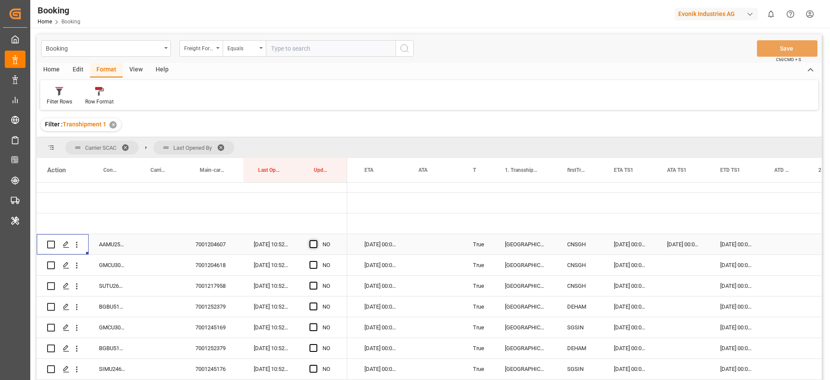
click at [314, 246] on span "Press SPACE to select this row." at bounding box center [314, 244] width 8 height 8
click at [316, 240] on input "Press SPACE to select this row." at bounding box center [316, 240] width 0 height 0
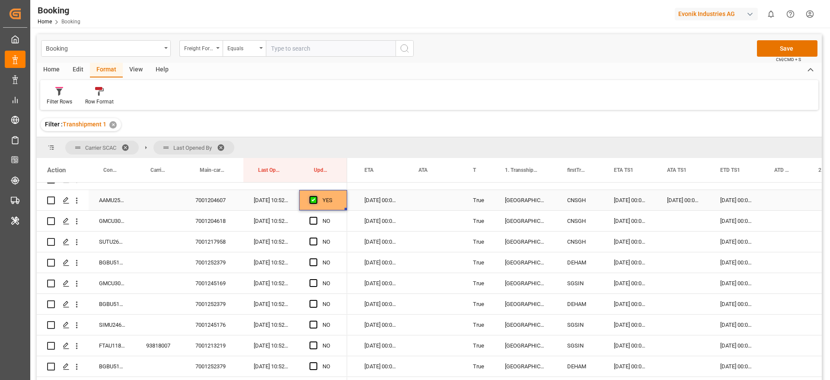
scroll to position [117, 0]
click at [315, 201] on span "Press SPACE to select this row." at bounding box center [314, 200] width 8 height 8
click at [316, 196] on input "Press SPACE to select this row." at bounding box center [316, 196] width 0 height 0
click at [314, 218] on span "Press SPACE to select this row." at bounding box center [314, 221] width 8 height 8
click at [316, 217] on input "Press SPACE to select this row." at bounding box center [316, 217] width 0 height 0
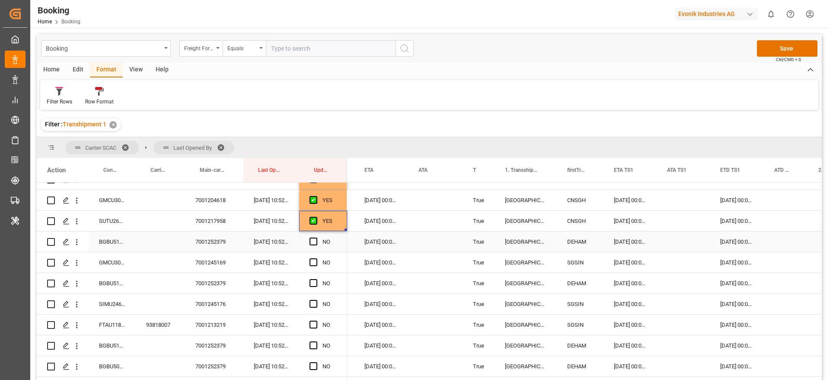
click at [121, 241] on div "BGBU5123270" at bounding box center [112, 241] width 47 height 20
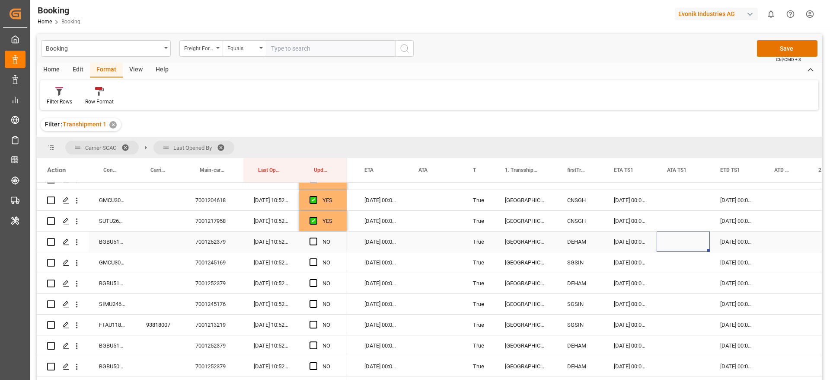
click at [669, 235] on div "Press SPACE to select this row." at bounding box center [683, 241] width 53 height 20
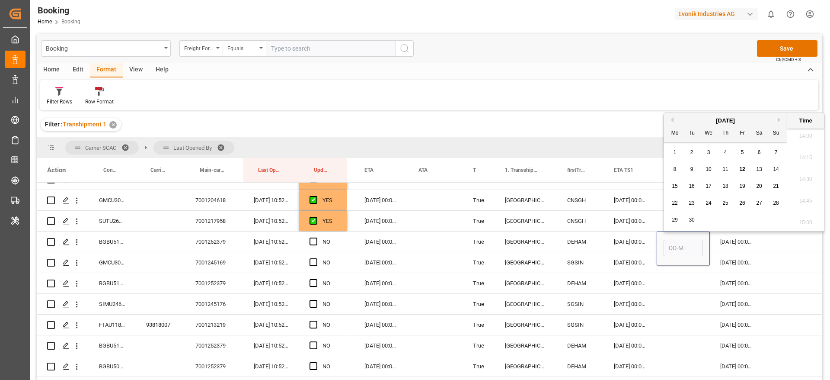
click at [726, 169] on span "11" at bounding box center [726, 169] width 6 height 6
type input "[DATE] 00:00"
click at [771, 240] on div "Press SPACE to select this row." at bounding box center [786, 241] width 44 height 20
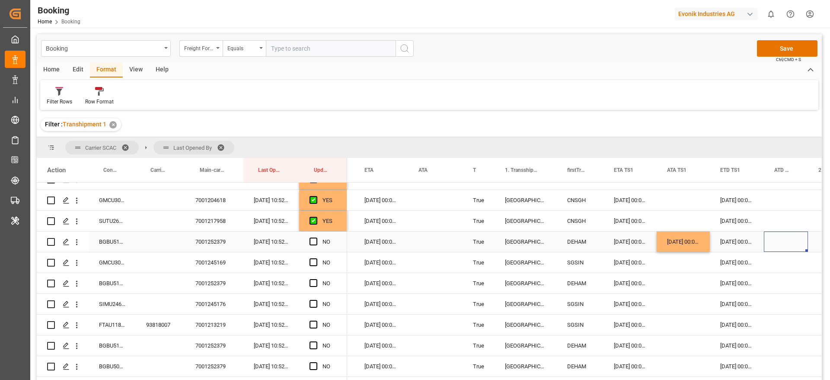
click at [739, 239] on div "[DATE] 00:00:00" at bounding box center [737, 241] width 54 height 20
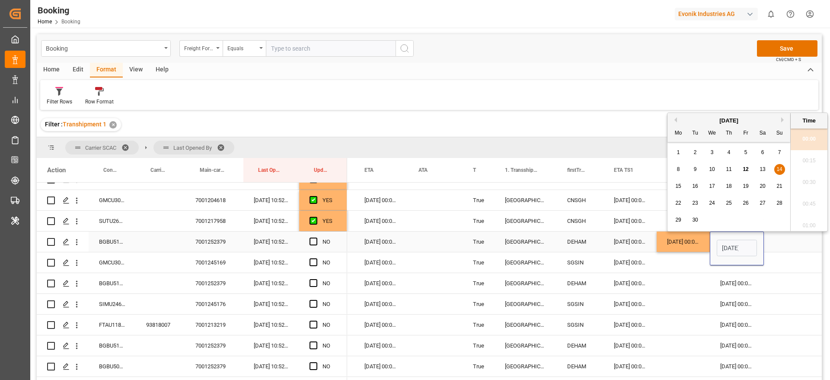
scroll to position [0, 30]
click at [694, 186] on span "16" at bounding box center [695, 186] width 6 height 6
type input "[DATE] 00:00"
click at [797, 244] on div "Press SPACE to select this row." at bounding box center [786, 241] width 44 height 20
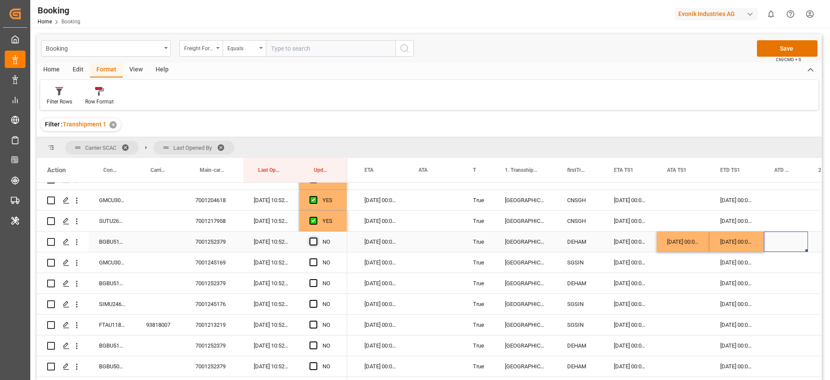
click at [314, 240] on span "Press SPACE to select this row." at bounding box center [314, 241] width 8 height 8
click at [316, 237] on input "Press SPACE to select this row." at bounding box center [316, 237] width 0 height 0
click at [314, 260] on span "Press SPACE to select this row." at bounding box center [314, 262] width 8 height 8
click at [316, 258] on input "Press SPACE to select this row." at bounding box center [316, 258] width 0 height 0
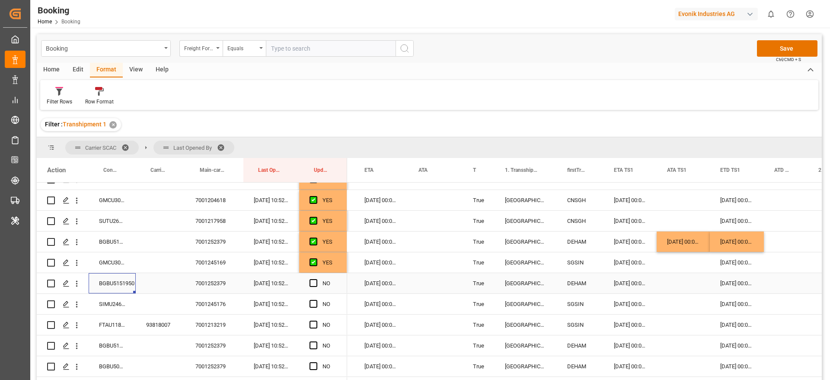
click at [108, 284] on div "BGBU5151950" at bounding box center [112, 283] width 47 height 20
click at [113, 284] on div "BGBU5151950" at bounding box center [112, 283] width 47 height 20
click at [679, 280] on div "Press SPACE to select this row." at bounding box center [683, 283] width 53 height 20
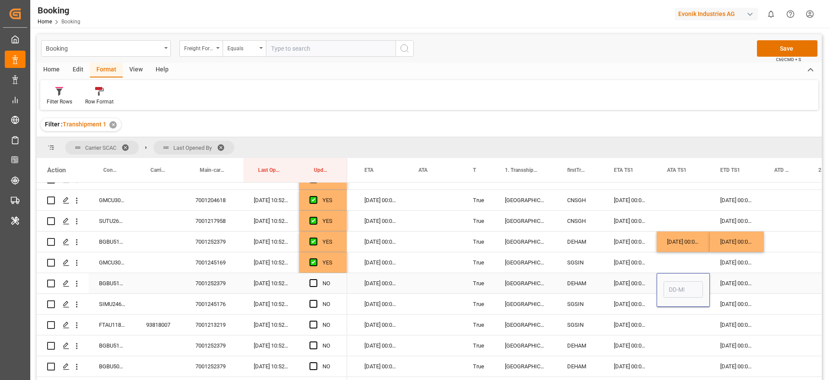
scroll to position [1214, 0]
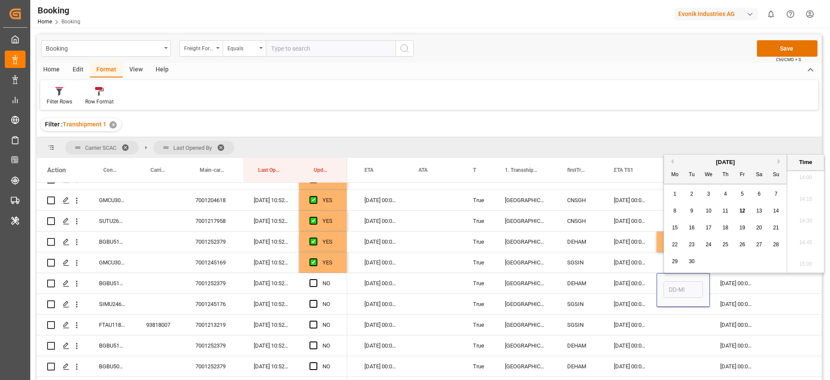
click at [730, 210] on div "11" at bounding box center [725, 211] width 11 height 10
type input "[DATE] 00:00"
click at [741, 286] on div "[DATE] 00:00:00" at bounding box center [737, 283] width 54 height 20
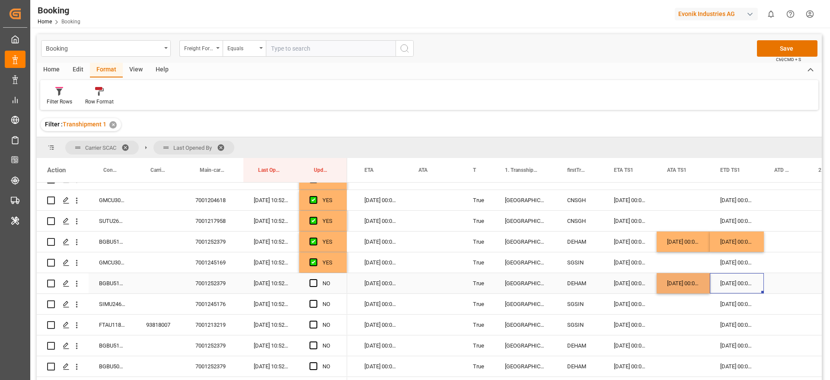
click at [741, 286] on div "[DATE] 00:00:00" at bounding box center [737, 283] width 54 height 20
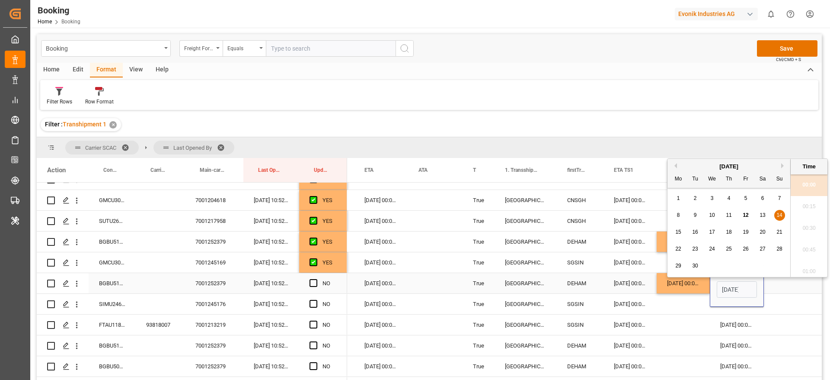
scroll to position [0, 30]
click at [696, 227] on span "16" at bounding box center [695, 227] width 6 height 6
type input "[DATE] 00:00"
click at [317, 285] on span "Press SPACE to select this row." at bounding box center [314, 283] width 8 height 8
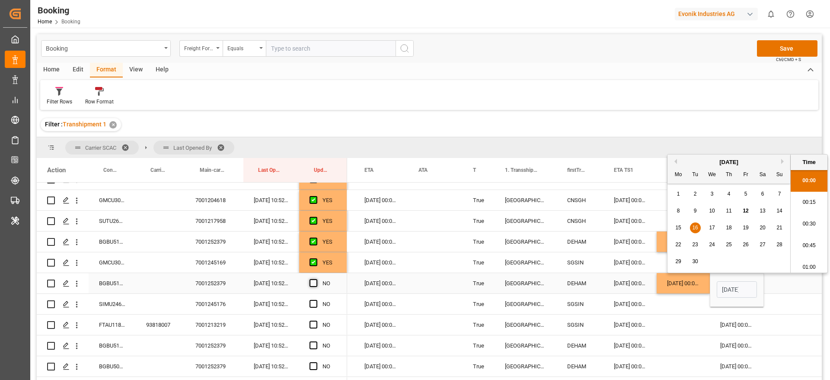
click at [316, 279] on input "Press SPACE to select this row." at bounding box center [316, 279] width 0 height 0
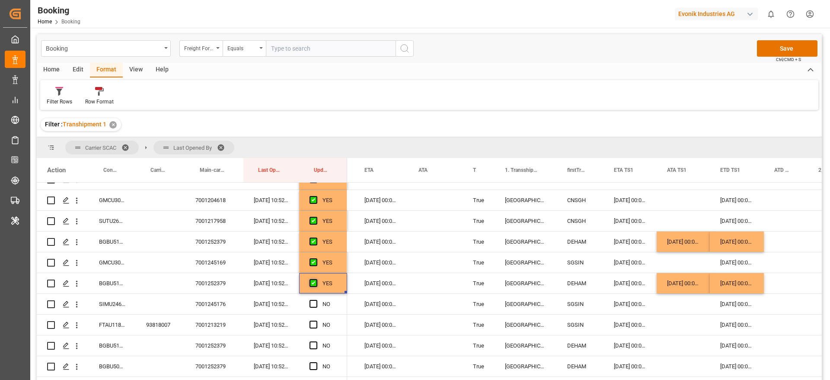
scroll to position [182, 0]
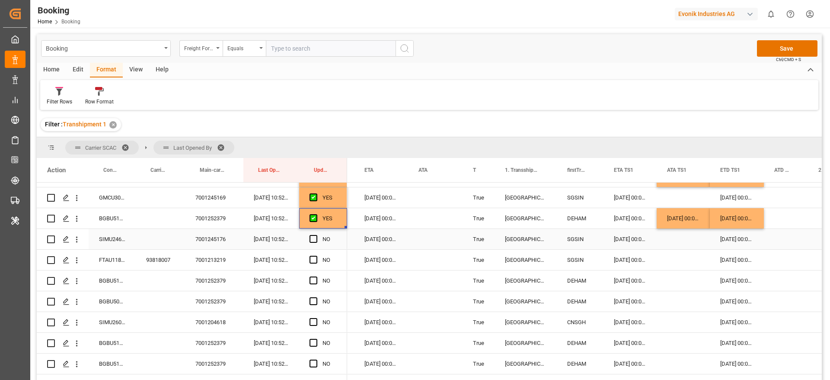
click at [313, 238] on span "Press SPACE to select this row." at bounding box center [314, 239] width 8 height 8
click at [316, 235] on input "Press SPACE to select this row." at bounding box center [316, 235] width 0 height 0
click at [312, 256] on span "Press SPACE to select this row." at bounding box center [314, 260] width 8 height 8
click at [316, 256] on input "Press SPACE to select this row." at bounding box center [316, 256] width 0 height 0
click at [117, 280] on div "BGBU5104813" at bounding box center [112, 280] width 47 height 20
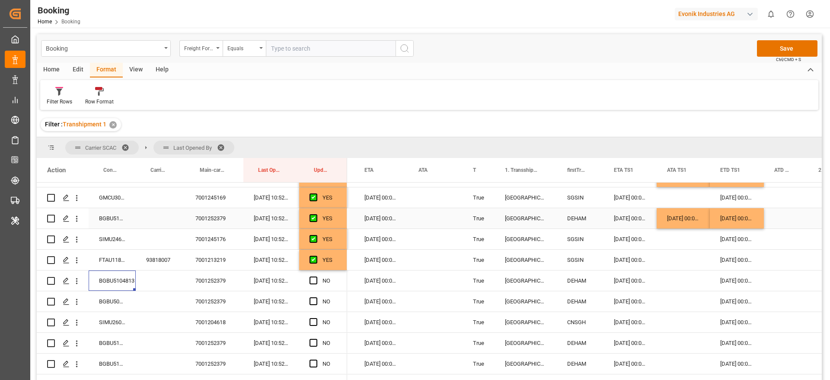
click at [684, 218] on div "[DATE] 00:00:00" at bounding box center [683, 218] width 53 height 20
click at [679, 278] on div "Press SPACE to select this row." at bounding box center [683, 280] width 53 height 20
click at [738, 217] on div "[DATE] 00:00:00" at bounding box center [737, 218] width 54 height 20
click at [742, 274] on div "[DATE] 00:00:00" at bounding box center [737, 280] width 54 height 20
click at [310, 282] on span "Press SPACE to select this row." at bounding box center [314, 280] width 8 height 8
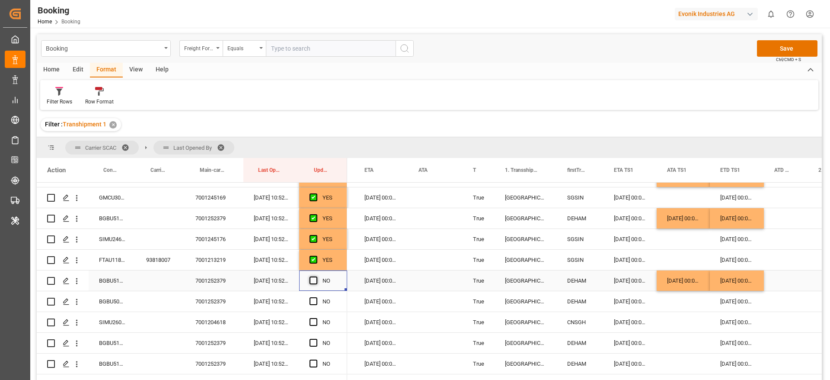
click at [316, 276] on input "Press SPACE to select this row." at bounding box center [316, 276] width 0 height 0
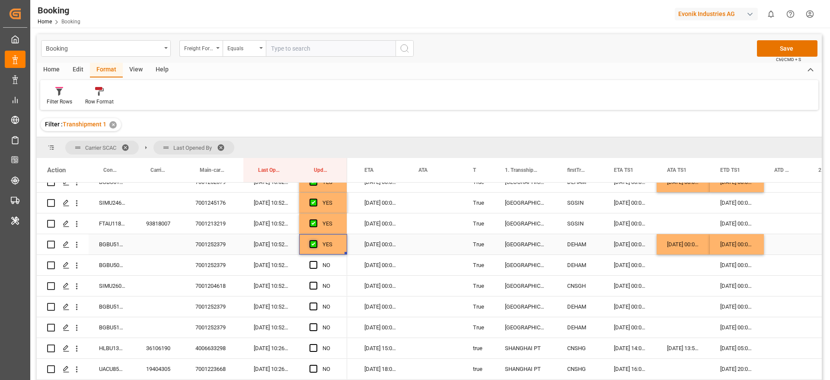
scroll to position [247, 0]
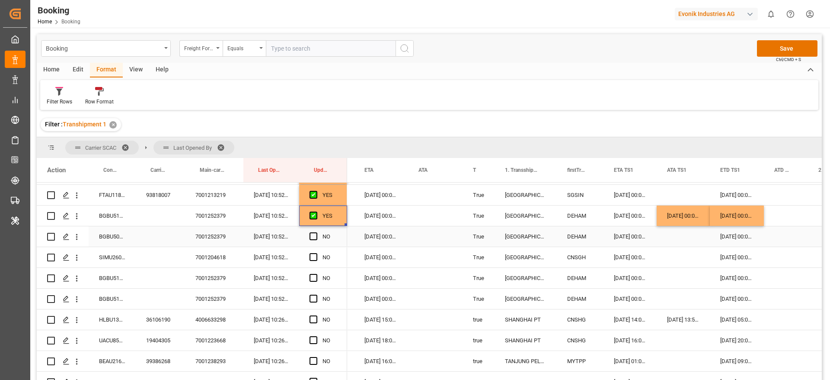
click at [101, 232] on div "BGBU5093534" at bounding box center [112, 236] width 47 height 20
click at [683, 213] on div "[DATE] 00:00:00" at bounding box center [683, 215] width 53 height 20
drag, startPoint x: 709, startPoint y: 224, endPoint x: 712, endPoint y: 236, distance: 12.1
click at [751, 219] on div "[DATE] 00:00:00" at bounding box center [737, 215] width 54 height 20
drag, startPoint x: 761, startPoint y: 224, endPoint x: 765, endPoint y: 233, distance: 10.1
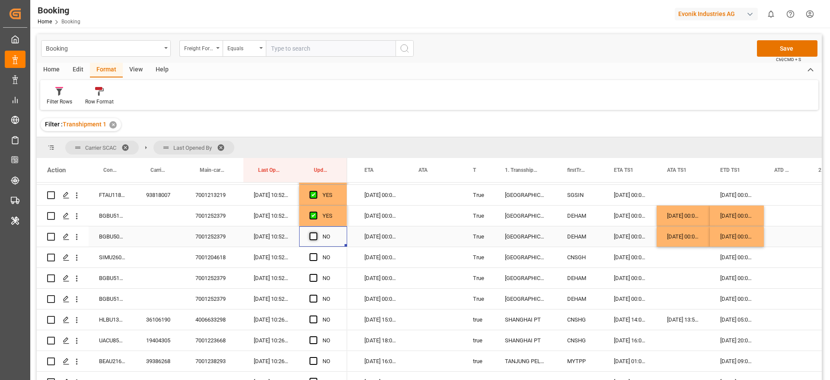
click at [315, 236] on span "Press SPACE to select this row." at bounding box center [314, 236] width 8 height 8
click at [316, 232] on input "Press SPACE to select this row." at bounding box center [316, 232] width 0 height 0
click at [315, 254] on span "Press SPACE to select this row." at bounding box center [314, 257] width 8 height 8
click at [316, 253] on input "Press SPACE to select this row." at bounding box center [316, 253] width 0 height 0
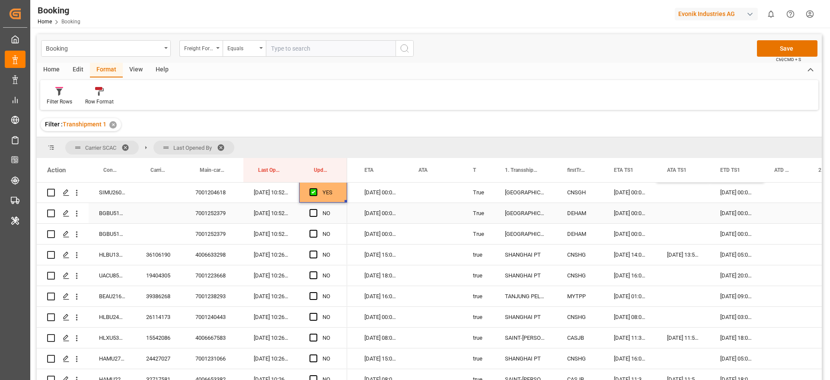
click at [109, 213] on div "BGBU5107319" at bounding box center [112, 213] width 47 height 20
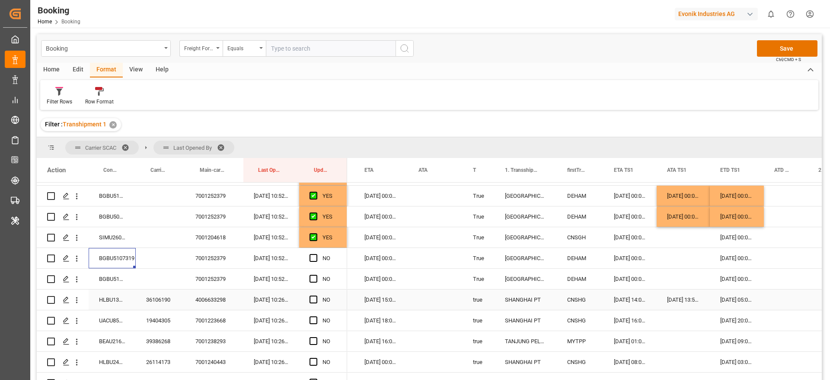
scroll to position [247, 0]
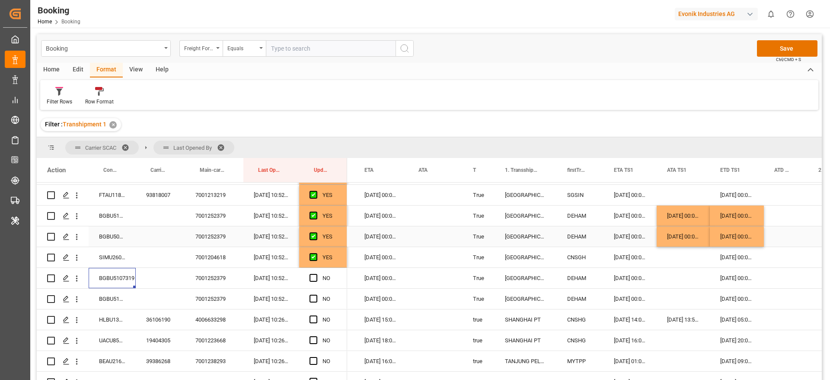
click at [678, 238] on div "[DATE] 00:00:00" at bounding box center [683, 236] width 53 height 20
click at [678, 277] on div "Press SPACE to select this row." at bounding box center [683, 278] width 53 height 20
click at [680, 293] on div "Press SPACE to select this row." at bounding box center [683, 298] width 53 height 20
click at [727, 239] on div "[DATE] 00:00:00" at bounding box center [737, 236] width 54 height 20
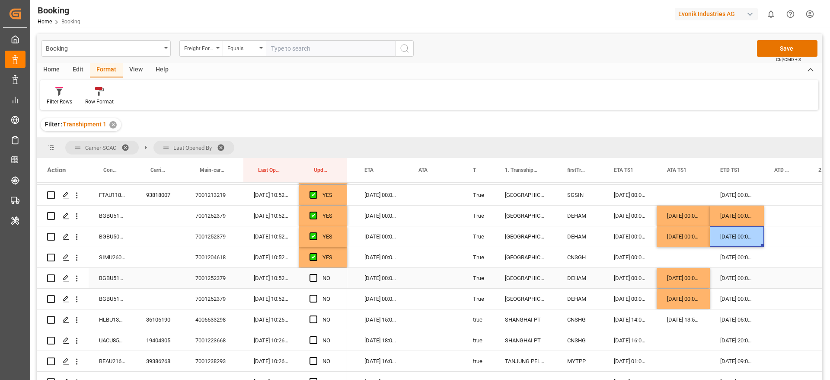
click at [730, 281] on div "[DATE] 00:00:00" at bounding box center [737, 278] width 54 height 20
click at [735, 297] on div "[DATE] 00:00:00" at bounding box center [737, 298] width 54 height 20
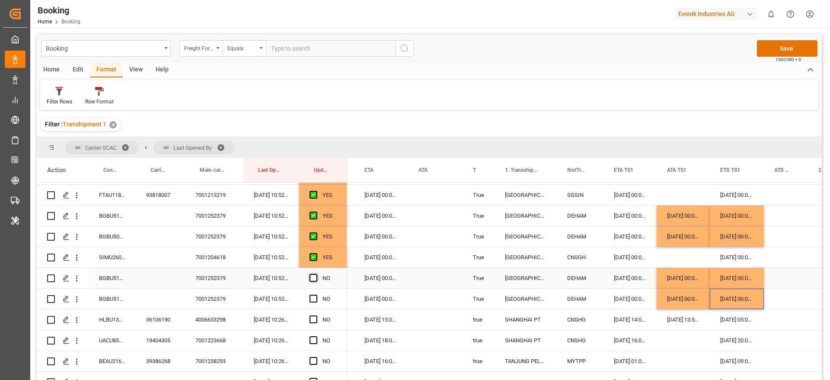
click at [317, 278] on span "Press SPACE to select this row." at bounding box center [314, 278] width 8 height 8
click at [316, 274] on input "Press SPACE to select this row." at bounding box center [316, 274] width 0 height 0
click at [117, 300] on div "BGBU5118416" at bounding box center [112, 298] width 47 height 20
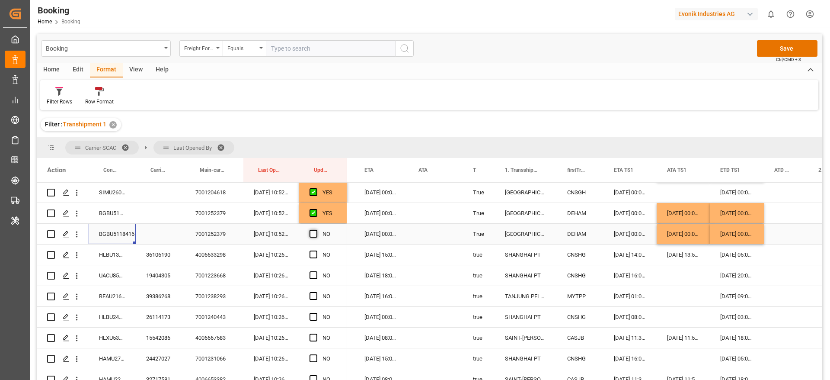
click at [312, 232] on span "Press SPACE to select this row." at bounding box center [314, 234] width 8 height 8
click at [316, 230] on input "Press SPACE to select this row." at bounding box center [316, 230] width 0 height 0
click at [313, 256] on span "Press SPACE to select this row." at bounding box center [314, 254] width 8 height 8
click at [316, 250] on input "Press SPACE to select this row." at bounding box center [316, 250] width 0 height 0
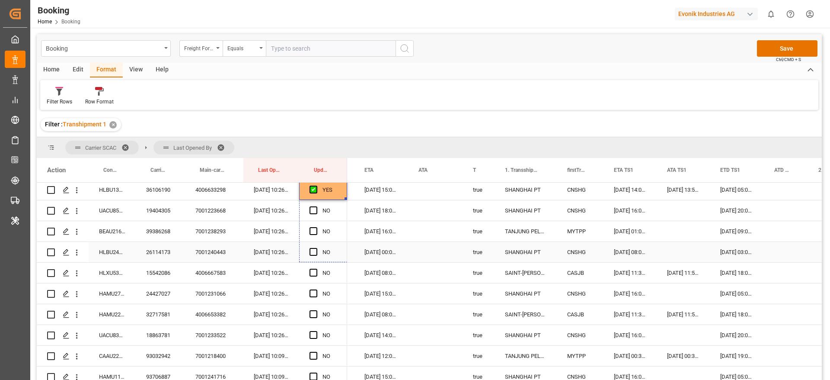
drag, startPoint x: 345, startPoint y: 198, endPoint x: 344, endPoint y: 248, distance: 49.7
click at [311, 271] on span "Press SPACE to select this row." at bounding box center [314, 273] width 8 height 8
click at [316, 269] on input "Press SPACE to select this row." at bounding box center [316, 269] width 0 height 0
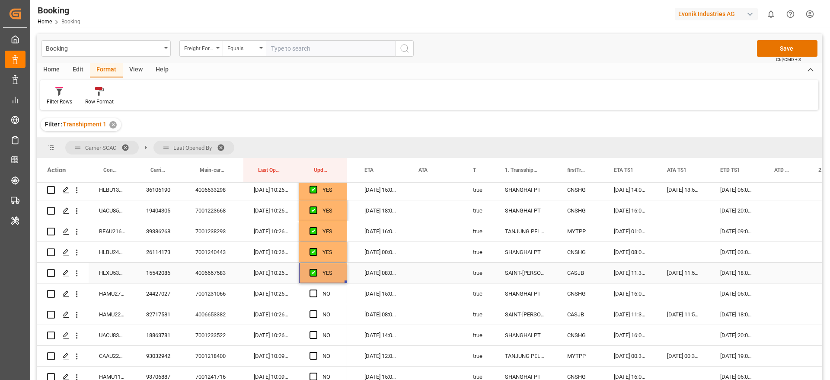
click at [161, 274] on div "15542086" at bounding box center [160, 272] width 49 height 20
click at [336, 273] on div "YES" at bounding box center [330, 273] width 14 height 20
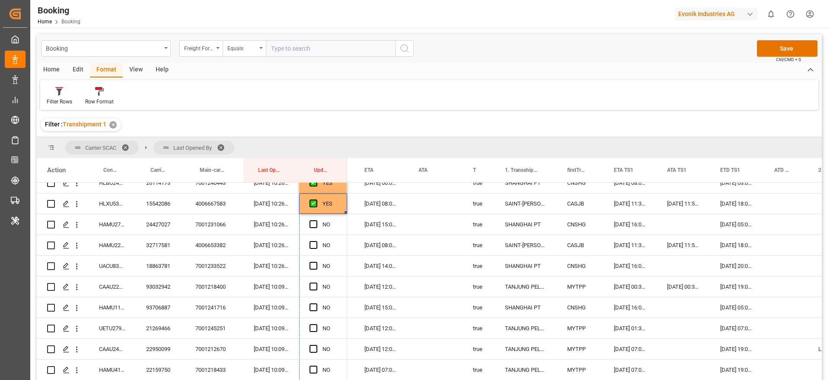
scroll to position [463, 0]
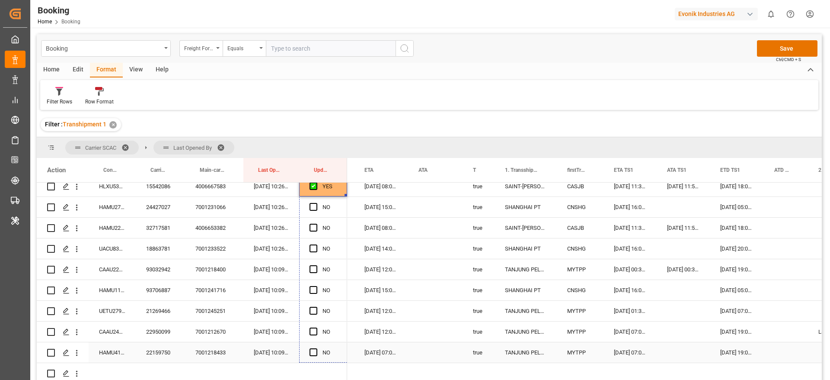
drag, startPoint x: 345, startPoint y: 281, endPoint x: 338, endPoint y: 345, distance: 64.9
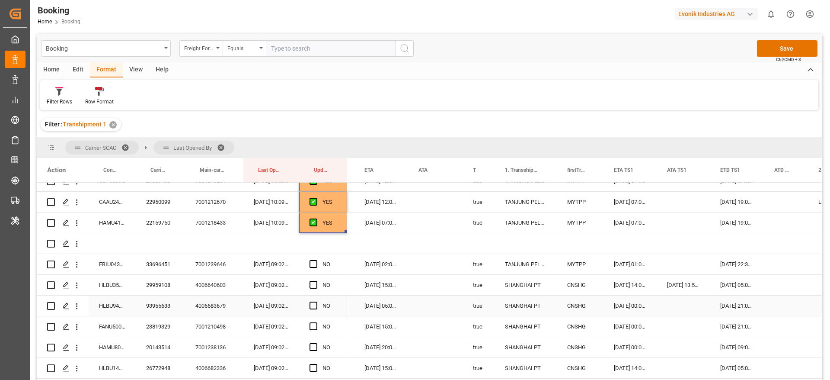
scroll to position [658, 0]
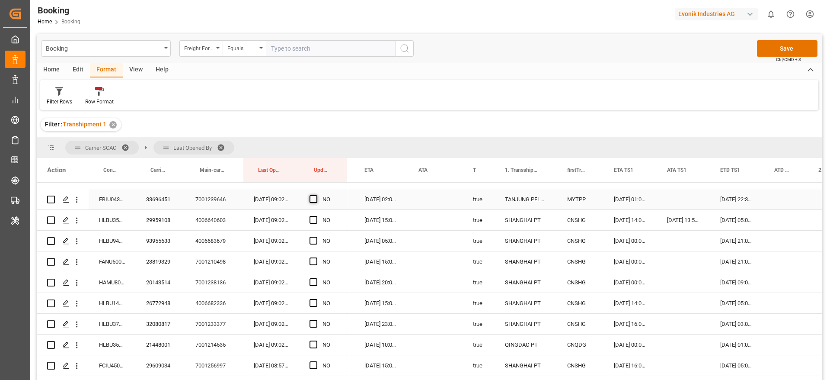
drag, startPoint x: 311, startPoint y: 198, endPoint x: 313, endPoint y: 211, distance: 13.5
click at [313, 198] on span "Press SPACE to select this row." at bounding box center [314, 199] width 8 height 8
click at [316, 195] on input "Press SPACE to select this row." at bounding box center [316, 195] width 0 height 0
click at [313, 221] on span "Press SPACE to select this row." at bounding box center [314, 220] width 8 height 8
click at [316, 216] on input "Press SPACE to select this row." at bounding box center [316, 216] width 0 height 0
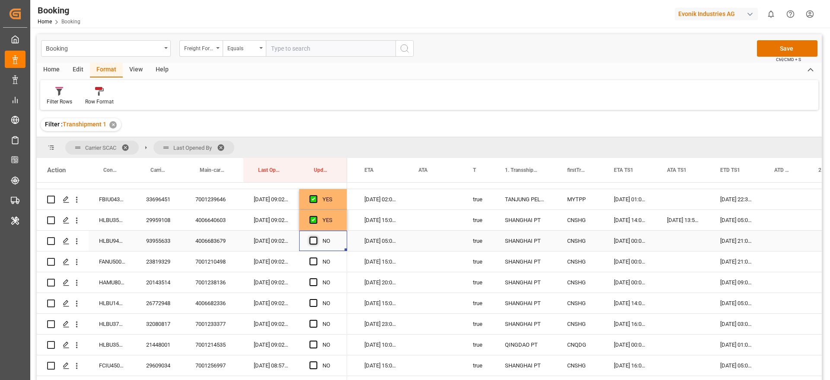
click at [313, 238] on span "Press SPACE to select this row." at bounding box center [314, 241] width 8 height 8
click at [316, 237] on input "Press SPACE to select this row." at bounding box center [316, 237] width 0 height 0
click at [312, 256] on div "Press SPACE to select this row." at bounding box center [316, 262] width 13 height 20
click at [313, 279] on span "Press SPACE to select this row." at bounding box center [314, 282] width 8 height 8
click at [316, 278] on input "Press SPACE to select this row." at bounding box center [316, 278] width 0 height 0
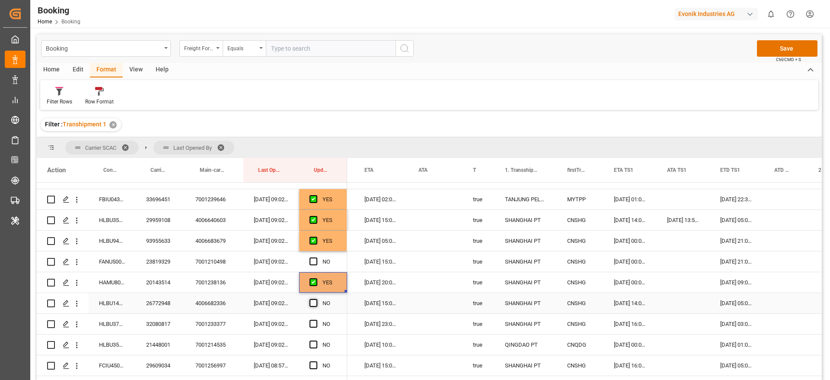
click at [314, 299] on span "Press SPACE to select this row." at bounding box center [314, 303] width 8 height 8
click at [316, 299] on input "Press SPACE to select this row." at bounding box center [316, 299] width 0 height 0
click at [312, 261] on span "Press SPACE to select this row." at bounding box center [314, 261] width 8 height 8
click at [316, 257] on input "Press SPACE to select this row." at bounding box center [316, 257] width 0 height 0
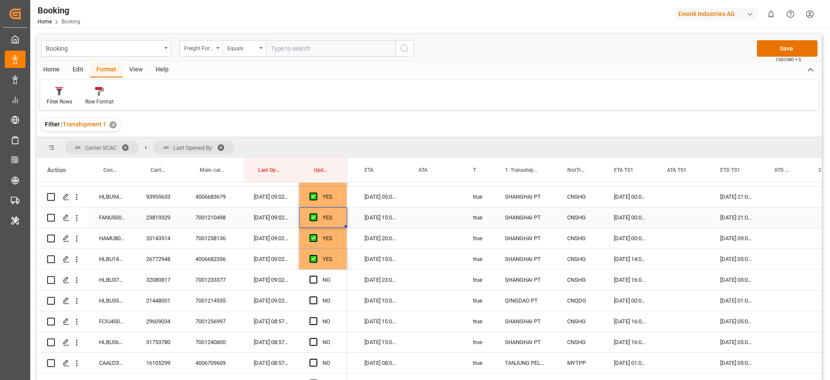
scroll to position [723, 0]
click at [317, 258] on span "Press SPACE to select this row." at bounding box center [314, 259] width 8 height 8
click at [316, 255] on input "Press SPACE to select this row." at bounding box center [316, 255] width 0 height 0
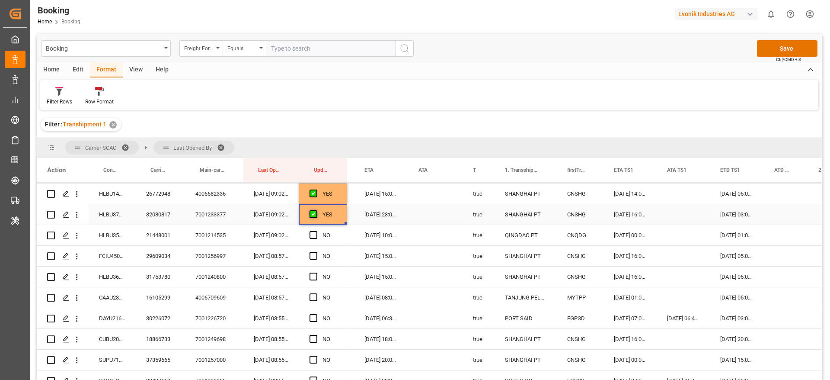
scroll to position [787, 0]
click at [311, 212] on span "Press SPACE to select this row." at bounding box center [314, 215] width 8 height 8
click at [316, 211] on input "Press SPACE to select this row." at bounding box center [316, 211] width 0 height 0
click at [313, 237] on span "Press SPACE to select this row." at bounding box center [314, 235] width 8 height 8
click at [316, 231] on input "Press SPACE to select this row." at bounding box center [316, 231] width 0 height 0
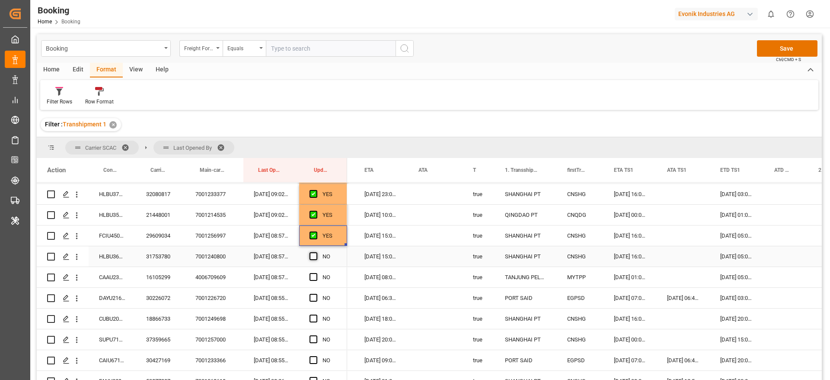
click at [315, 256] on span "Press SPACE to select this row." at bounding box center [314, 256] width 8 height 8
click at [316, 252] on input "Press SPACE to select this row." at bounding box center [316, 252] width 0 height 0
click at [311, 276] on span "Press SPACE to select this row." at bounding box center [314, 277] width 8 height 8
click at [316, 273] on input "Press SPACE to select this row." at bounding box center [316, 273] width 0 height 0
click at [313, 294] on span "Press SPACE to select this row." at bounding box center [314, 298] width 8 height 8
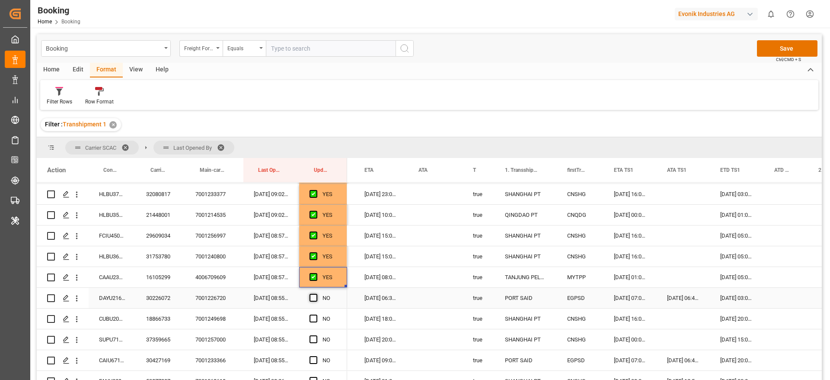
click at [316, 294] on input "Press SPACE to select this row." at bounding box center [316, 294] width 0 height 0
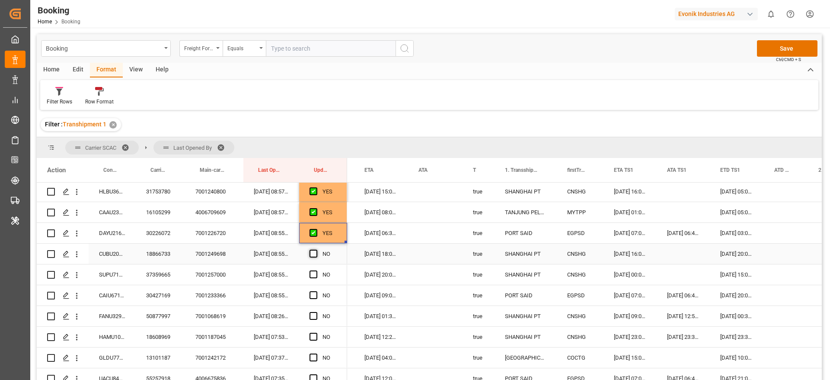
click at [315, 252] on span "Press SPACE to select this row." at bounding box center [314, 253] width 8 height 8
click at [316, 249] on input "Press SPACE to select this row." at bounding box center [316, 249] width 0 height 0
click at [313, 275] on span "Press SPACE to select this row." at bounding box center [314, 274] width 8 height 8
click at [316, 270] on input "Press SPACE to select this row." at bounding box center [316, 270] width 0 height 0
click at [312, 295] on span "Press SPACE to select this row." at bounding box center [314, 295] width 8 height 8
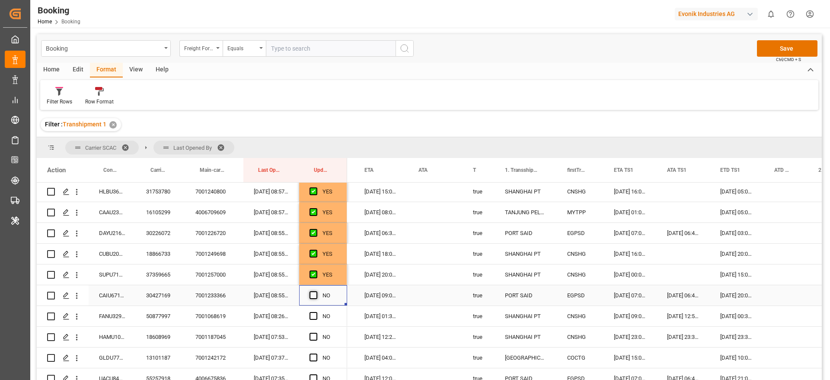
click at [316, 291] on input "Press SPACE to select this row." at bounding box center [316, 291] width 0 height 0
click at [313, 316] on span "Press SPACE to select this row." at bounding box center [314, 316] width 8 height 8
click at [316, 312] on input "Press SPACE to select this row." at bounding box center [316, 312] width 0 height 0
click at [315, 333] on span "Press SPACE to select this row." at bounding box center [314, 337] width 8 height 8
click at [316, 333] on input "Press SPACE to select this row." at bounding box center [316, 333] width 0 height 0
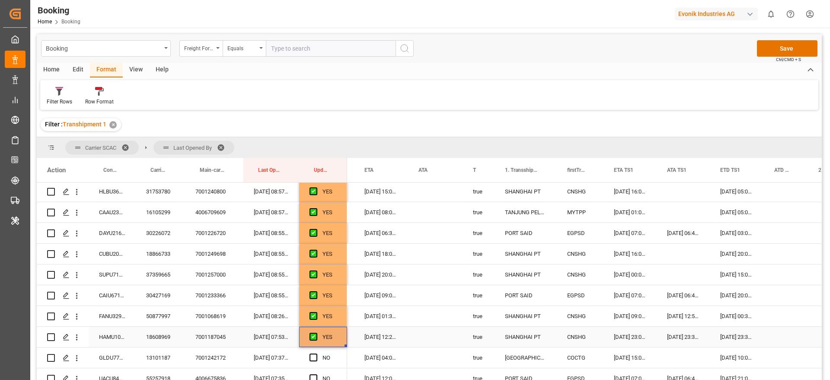
scroll to position [917, 0]
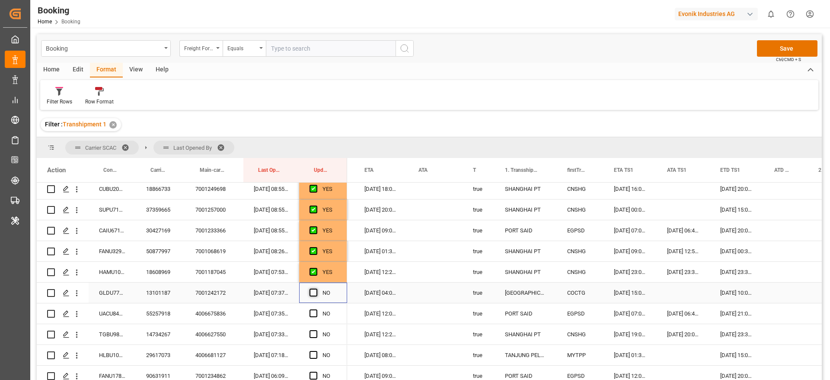
click at [312, 294] on span "Press SPACE to select this row." at bounding box center [314, 292] width 8 height 8
click at [316, 288] on input "Press SPACE to select this row." at bounding box center [316, 288] width 0 height 0
click at [312, 313] on span "Press SPACE to select this row." at bounding box center [314, 313] width 8 height 8
click at [316, 309] on input "Press SPACE to select this row." at bounding box center [316, 309] width 0 height 0
click at [315, 333] on span "Press SPACE to select this row." at bounding box center [314, 334] width 8 height 8
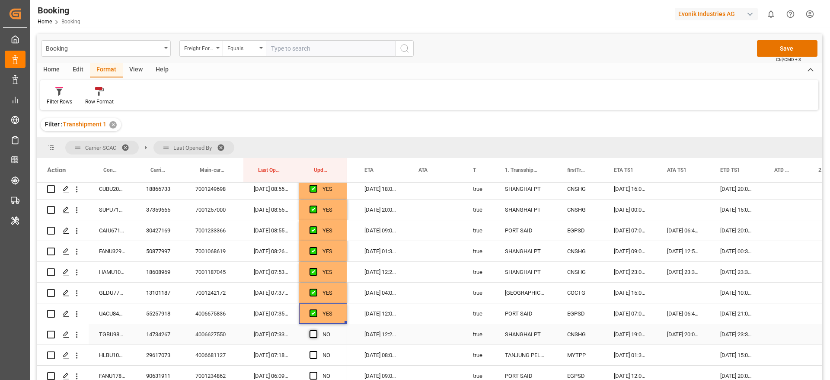
click at [316, 330] on input "Press SPACE to select this row." at bounding box center [316, 330] width 0 height 0
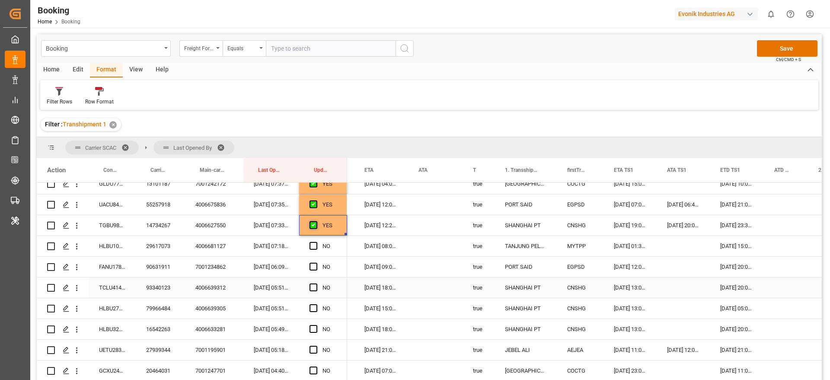
scroll to position [1047, 0]
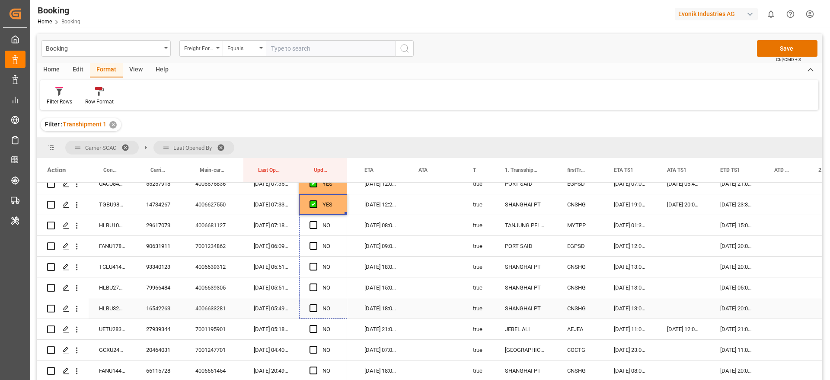
drag, startPoint x: 345, startPoint y: 214, endPoint x: 342, endPoint y: 301, distance: 86.5
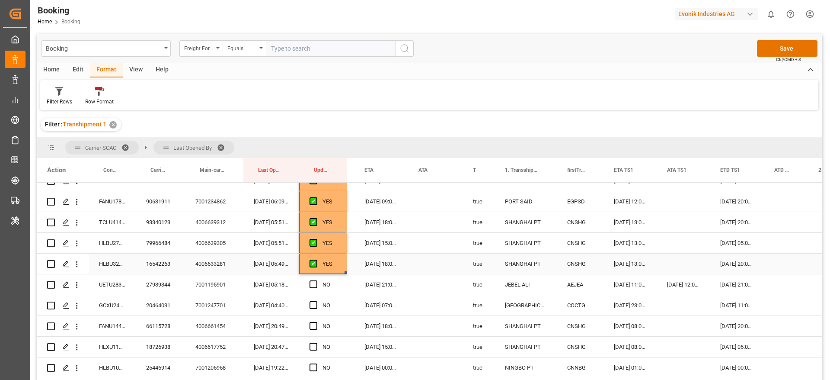
scroll to position [1112, 0]
click at [318, 262] on div "Press SPACE to select this row." at bounding box center [316, 264] width 13 height 20
click at [311, 265] on span "Press SPACE to select this row." at bounding box center [314, 264] width 8 height 8
click at [316, 260] on input "Press SPACE to select this row." at bounding box center [316, 260] width 0 height 0
click at [156, 284] on div "20464031" at bounding box center [160, 285] width 49 height 20
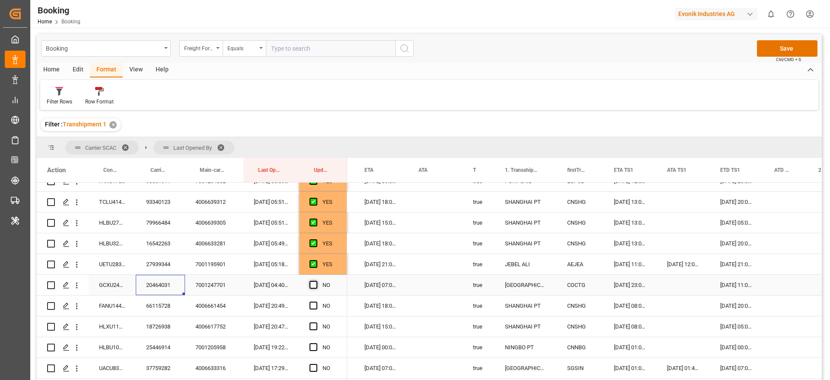
click at [313, 284] on span "Press SPACE to select this row." at bounding box center [314, 285] width 8 height 8
click at [316, 281] on input "Press SPACE to select this row." at bounding box center [316, 281] width 0 height 0
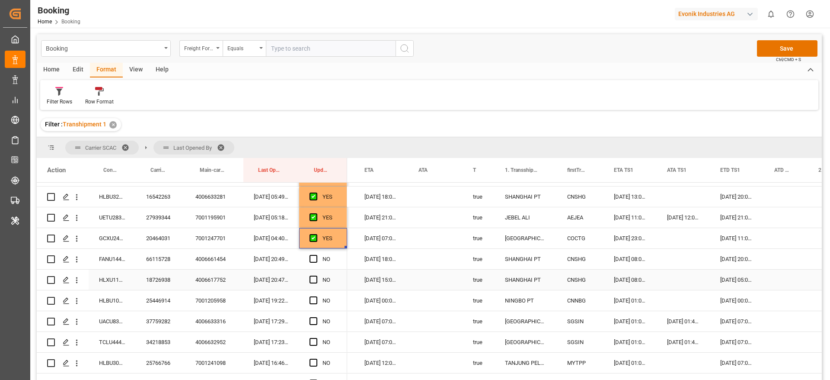
scroll to position [1177, 0]
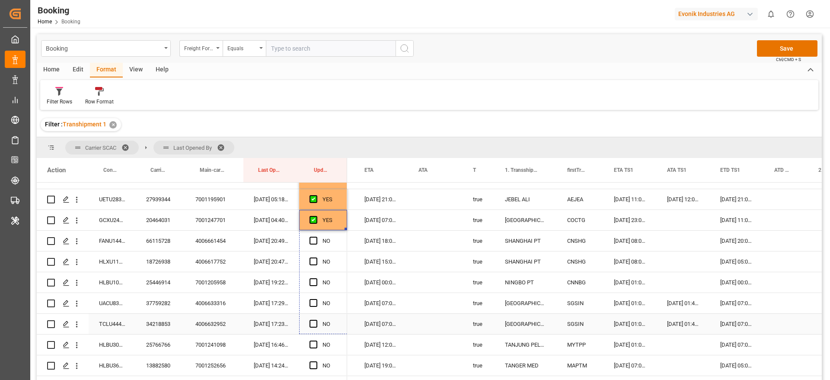
drag, startPoint x: 347, startPoint y: 246, endPoint x: 343, endPoint y: 317, distance: 70.6
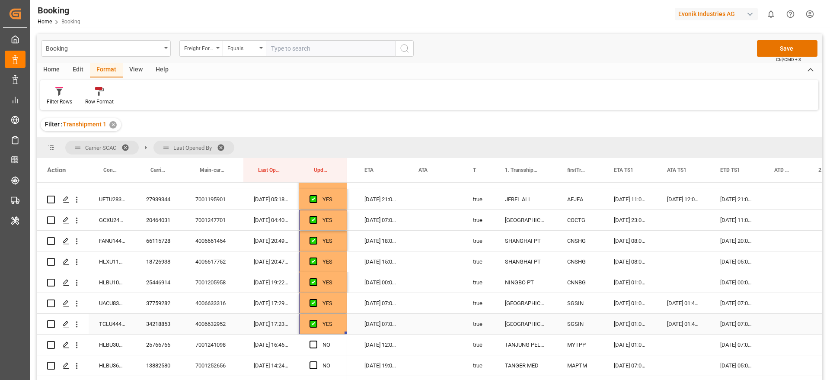
scroll to position [1241, 0]
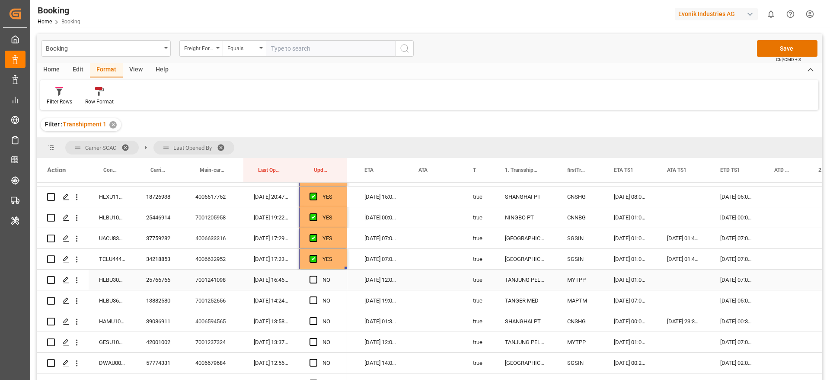
click at [315, 279] on span "Press SPACE to select this row." at bounding box center [314, 279] width 8 height 8
click at [316, 275] on input "Press SPACE to select this row." at bounding box center [316, 275] width 0 height 0
click at [175, 302] on div "13882580" at bounding box center [160, 300] width 49 height 20
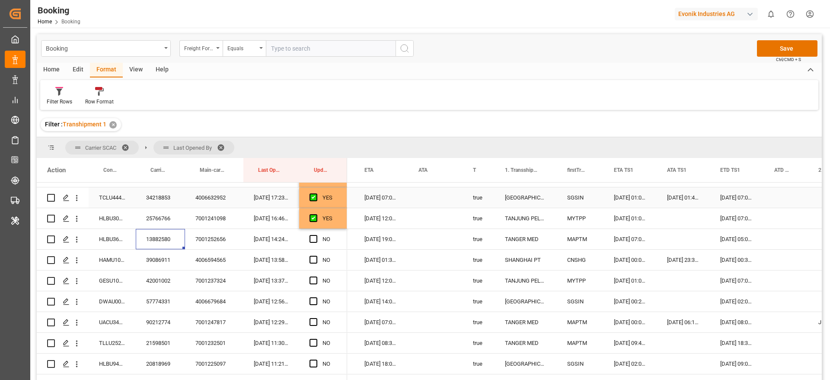
scroll to position [1306, 0]
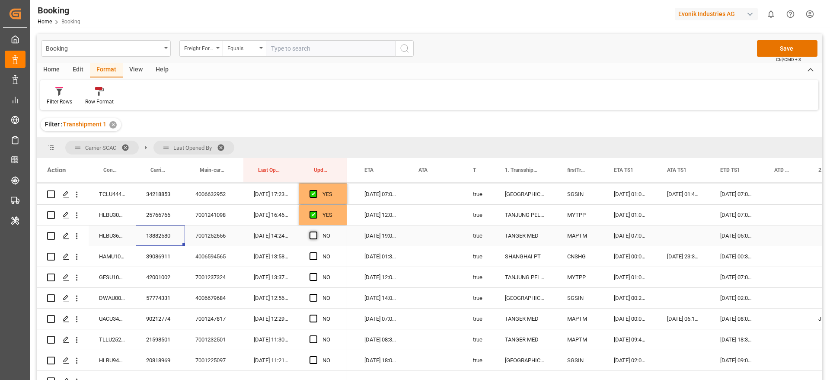
click at [310, 235] on span "Press SPACE to select this row." at bounding box center [314, 235] width 8 height 8
click at [316, 231] on input "Press SPACE to select this row." at bounding box center [316, 231] width 0 height 0
click at [157, 258] on div "39086911" at bounding box center [160, 256] width 49 height 20
click at [314, 255] on span "Press SPACE to select this row." at bounding box center [314, 256] width 8 height 8
click at [316, 252] on input "Press SPACE to select this row." at bounding box center [316, 252] width 0 height 0
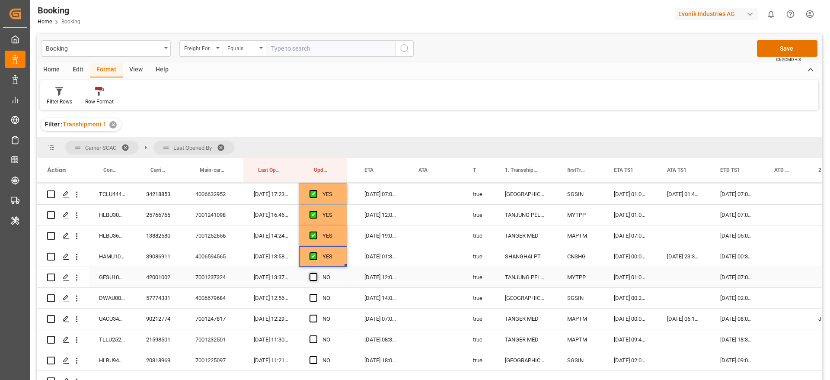
click at [313, 275] on span "Press SPACE to select this row." at bounding box center [314, 277] width 8 height 8
click at [316, 273] on input "Press SPACE to select this row." at bounding box center [316, 273] width 0 height 0
click at [314, 297] on span "Press SPACE to select this row." at bounding box center [314, 298] width 8 height 8
click at [316, 294] on input "Press SPACE to select this row." at bounding box center [316, 294] width 0 height 0
click at [315, 317] on span "Press SPACE to select this row." at bounding box center [314, 318] width 8 height 8
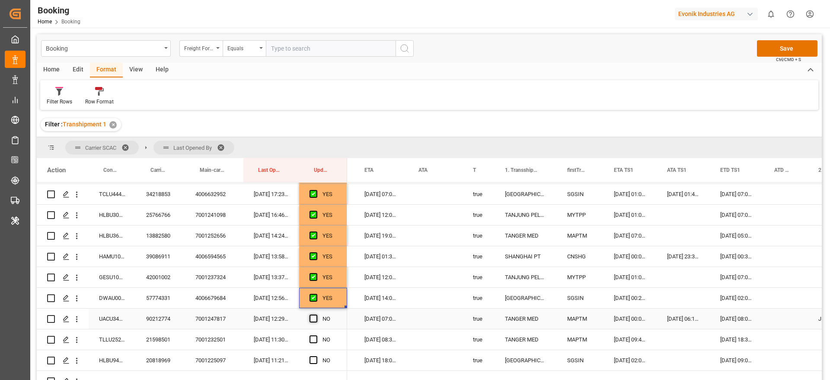
click at [316, 314] on input "Press SPACE to select this row." at bounding box center [316, 314] width 0 height 0
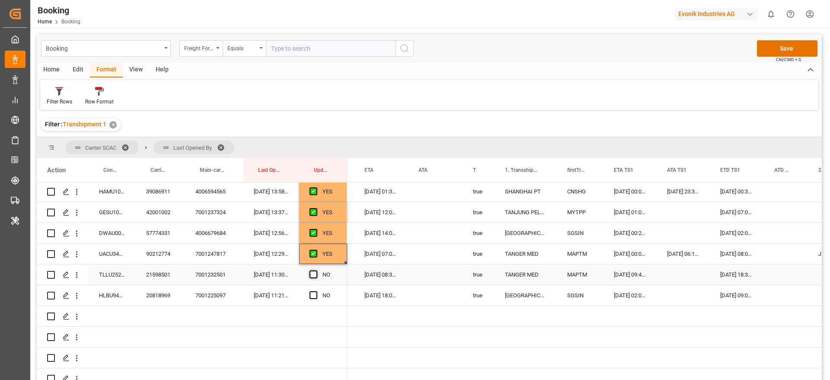
drag, startPoint x: 310, startPoint y: 272, endPoint x: 313, endPoint y: 278, distance: 6.2
click at [311, 274] on span "Press SPACE to select this row." at bounding box center [314, 274] width 8 height 8
click at [316, 270] on input "Press SPACE to select this row." at bounding box center [316, 270] width 0 height 0
click at [313, 294] on span "Press SPACE to select this row." at bounding box center [314, 295] width 8 height 8
click at [316, 291] on input "Press SPACE to select this row." at bounding box center [316, 291] width 0 height 0
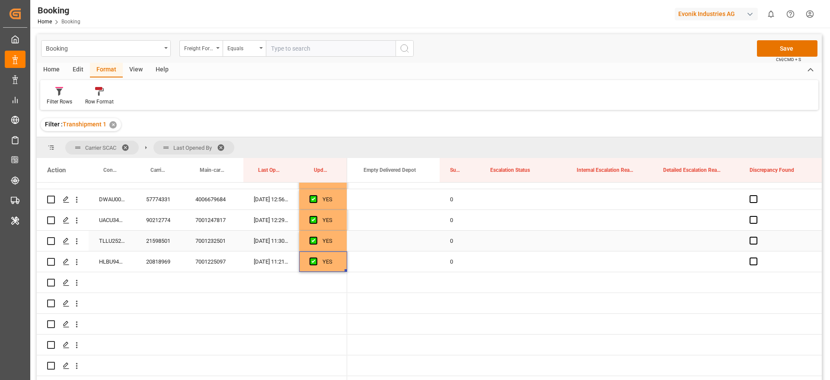
scroll to position [1406, 0]
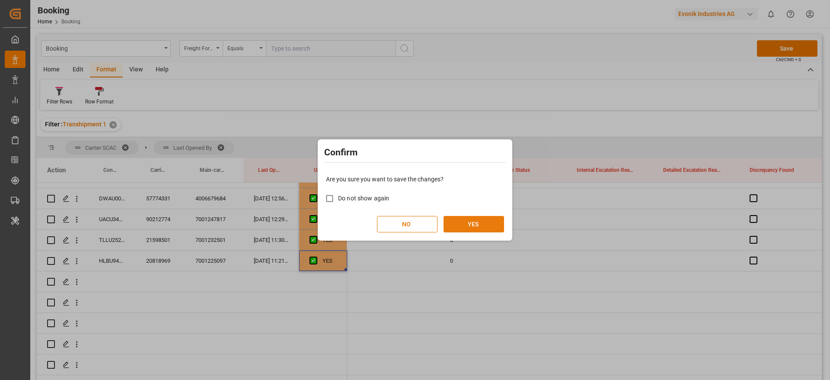
click at [485, 219] on button "YES" at bounding box center [474, 224] width 61 height 16
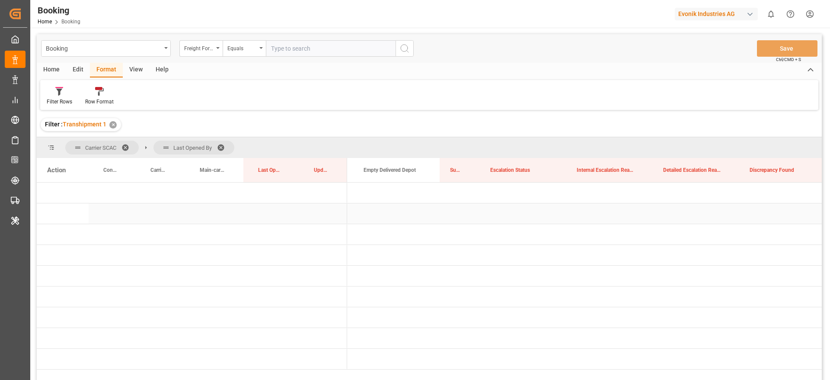
scroll to position [0, 0]
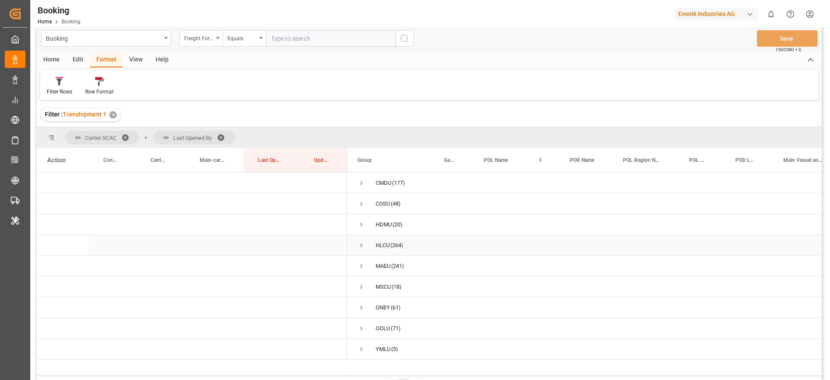
click at [361, 244] on span "Press SPACE to select this row." at bounding box center [362, 245] width 8 height 8
click at [357, 245] on div "HLCU (264)" at bounding box center [390, 245] width 86 height 20
click at [364, 245] on span "Press SPACE to select this row." at bounding box center [362, 245] width 8 height 8
click at [363, 202] on span "Press SPACE to select this row." at bounding box center [362, 204] width 8 height 8
click at [382, 225] on span "Press SPACE to select this row." at bounding box center [380, 225] width 8 height 8
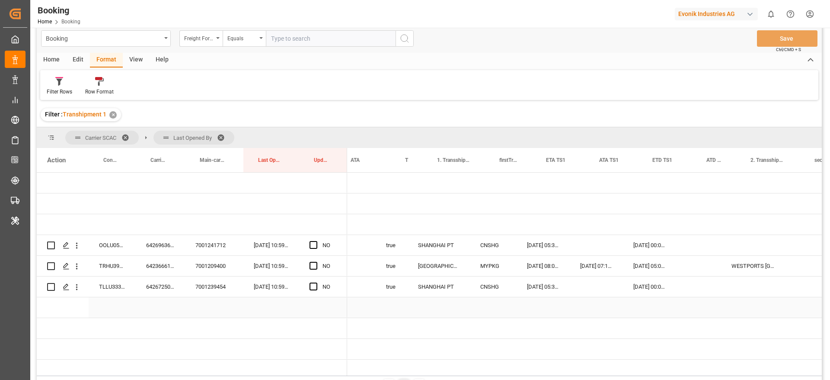
scroll to position [0, 703]
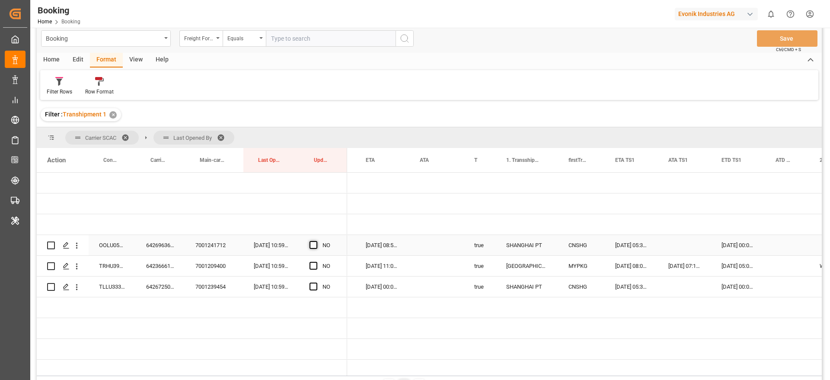
click at [313, 244] on span "Press SPACE to select this row." at bounding box center [314, 245] width 8 height 8
click at [316, 241] on input "Press SPACE to select this row." at bounding box center [316, 241] width 0 height 0
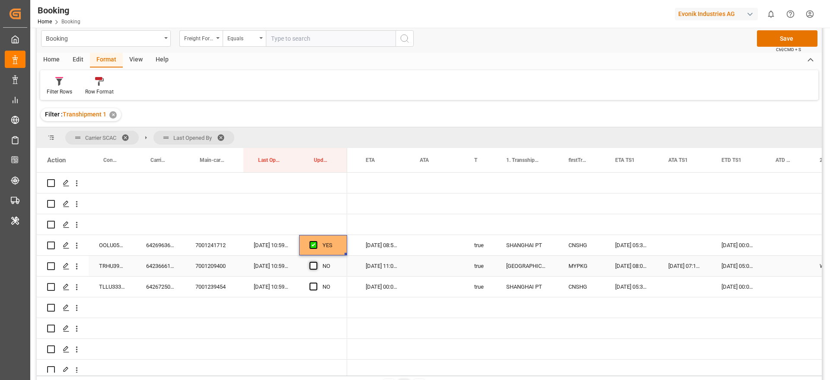
click at [315, 268] on span "Press SPACE to select this row." at bounding box center [314, 266] width 8 height 8
click at [316, 262] on input "Press SPACE to select this row." at bounding box center [316, 262] width 0 height 0
click at [310, 284] on span "Press SPACE to select this row." at bounding box center [314, 286] width 8 height 8
click at [316, 282] on input "Press SPACE to select this row." at bounding box center [316, 282] width 0 height 0
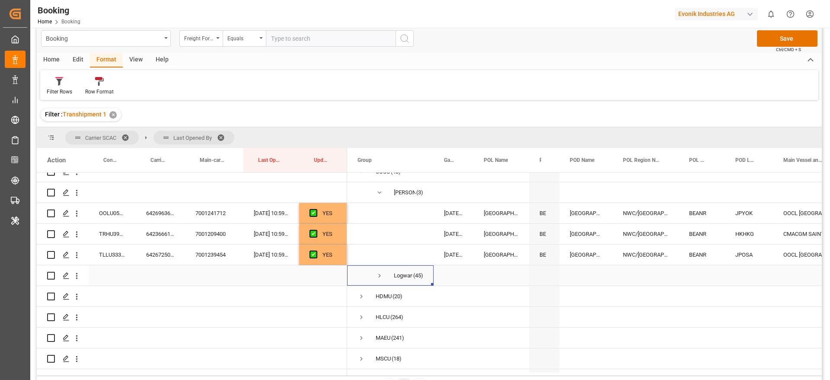
click at [380, 278] on span "Press SPACE to select this row." at bounding box center [380, 276] width 8 height 8
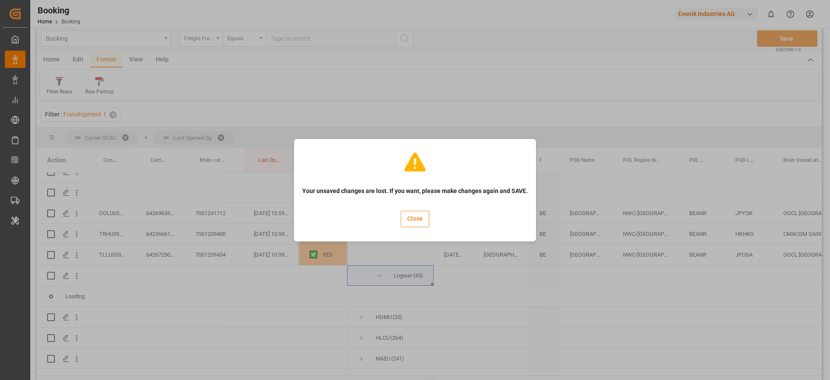
click at [409, 215] on button "Close" at bounding box center [415, 219] width 29 height 16
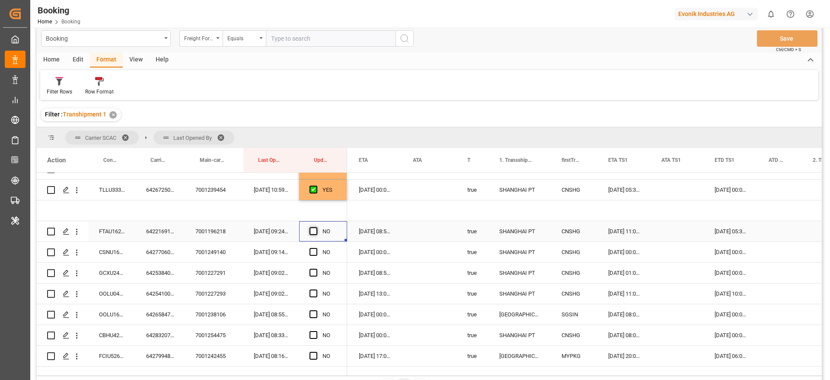
click at [311, 227] on span "Press SPACE to select this row." at bounding box center [314, 231] width 8 height 8
click at [316, 227] on input "Press SPACE to select this row." at bounding box center [316, 227] width 0 height 0
click at [310, 247] on div "Press SPACE to select this row." at bounding box center [316, 252] width 13 height 20
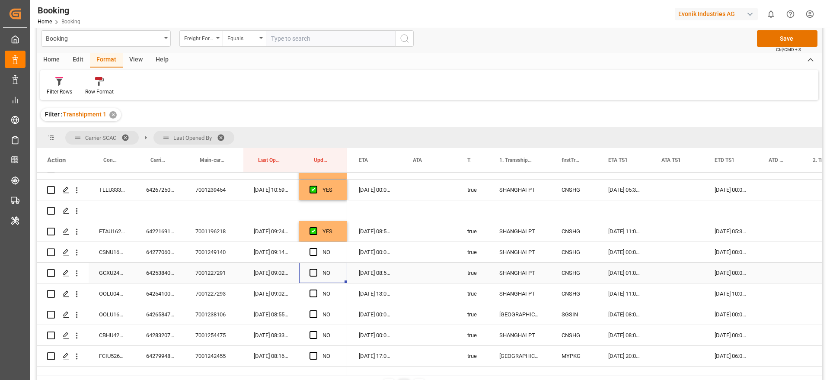
click at [312, 263] on div "Press SPACE to select this row." at bounding box center [316, 273] width 13 height 20
click at [313, 249] on span "Press SPACE to select this row." at bounding box center [314, 252] width 8 height 8
click at [316, 248] on input "Press SPACE to select this row." at bounding box center [316, 248] width 0 height 0
click at [315, 275] on span "Press SPACE to select this row." at bounding box center [314, 273] width 8 height 8
click at [316, 269] on input "Press SPACE to select this row." at bounding box center [316, 269] width 0 height 0
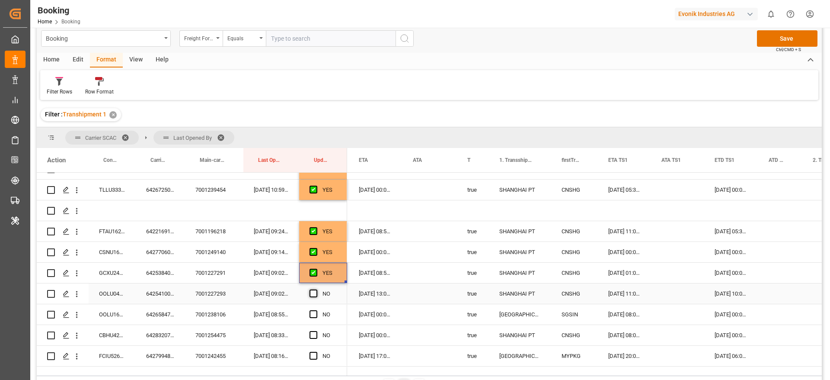
click at [315, 293] on span "Press SPACE to select this row." at bounding box center [314, 293] width 8 height 8
click at [316, 289] on input "Press SPACE to select this row." at bounding box center [316, 289] width 0 height 0
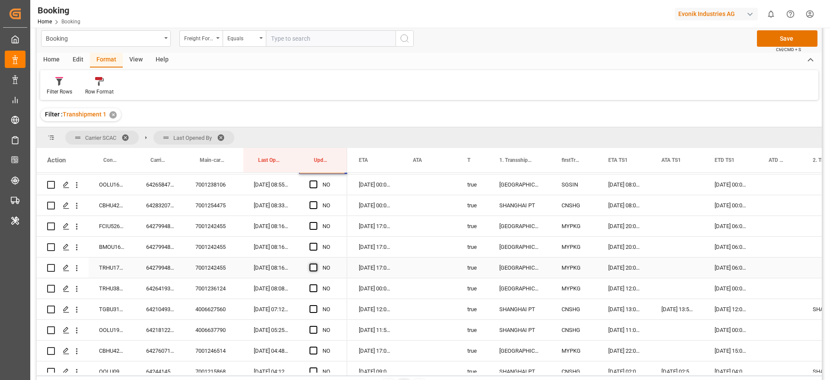
click at [314, 266] on span "Press SPACE to select this row." at bounding box center [314, 267] width 8 height 8
click at [316, 263] on input "Press SPACE to select this row." at bounding box center [316, 263] width 0 height 0
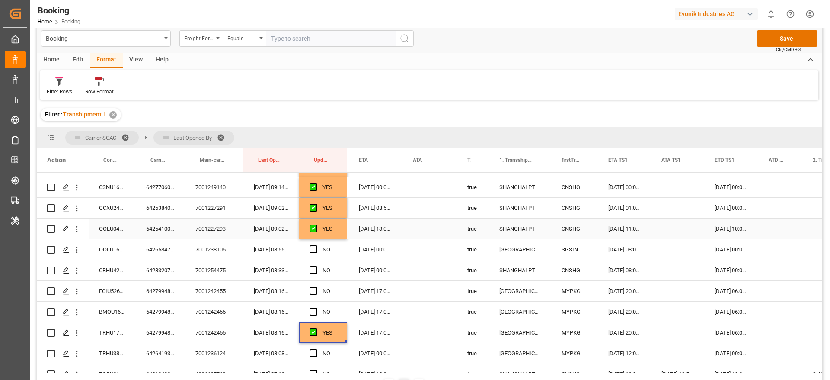
click at [342, 232] on div "YES" at bounding box center [323, 228] width 48 height 20
drag, startPoint x: 345, startPoint y: 237, endPoint x: 351, endPoint y: 312, distance: 75.0
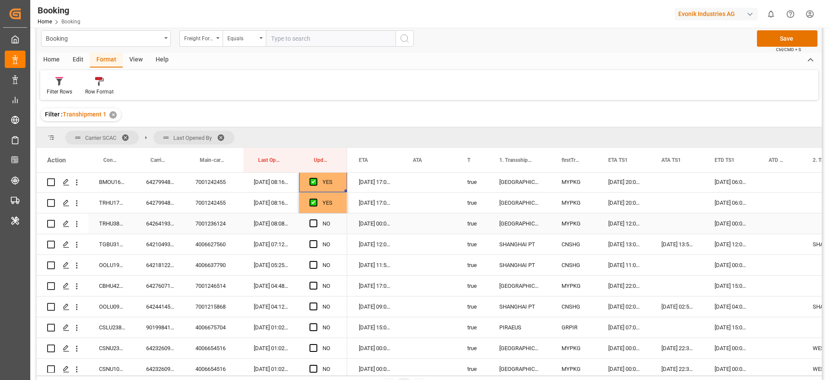
click at [307, 220] on div "NO" at bounding box center [323, 223] width 48 height 20
click at [315, 220] on span "Press SPACE to select this row." at bounding box center [314, 223] width 8 height 8
click at [316, 219] on input "Press SPACE to select this row." at bounding box center [316, 219] width 0 height 0
click at [315, 240] on span "Press SPACE to select this row." at bounding box center [314, 244] width 8 height 8
click at [316, 240] on input "Press SPACE to select this row." at bounding box center [316, 240] width 0 height 0
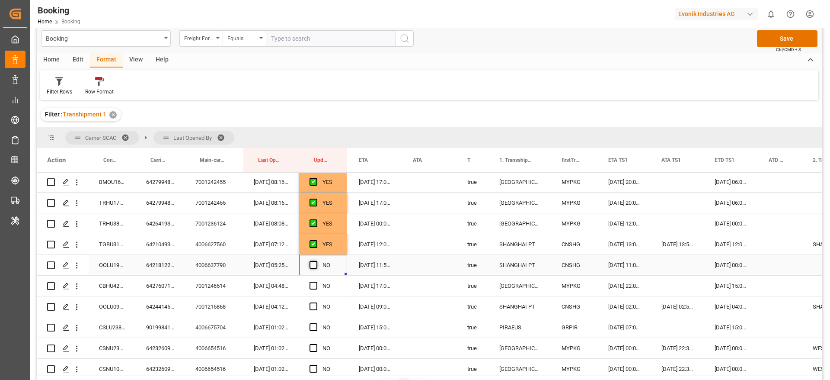
click at [312, 265] on span "Press SPACE to select this row." at bounding box center [314, 265] width 8 height 8
click at [316, 261] on input "Press SPACE to select this row." at bounding box center [316, 261] width 0 height 0
click at [315, 286] on span "Press SPACE to select this row." at bounding box center [314, 285] width 8 height 8
click at [316, 281] on input "Press SPACE to select this row." at bounding box center [316, 281] width 0 height 0
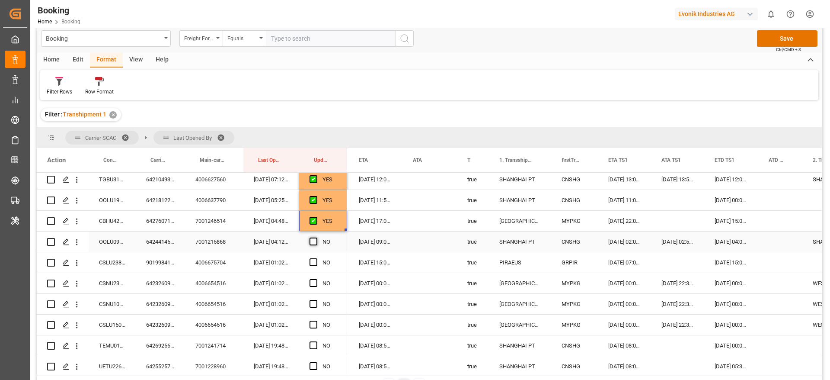
click at [316, 241] on span "Press SPACE to select this row." at bounding box center [314, 241] width 8 height 8
click at [316, 237] on input "Press SPACE to select this row." at bounding box center [316, 237] width 0 height 0
click at [308, 262] on div "NO" at bounding box center [323, 262] width 48 height 20
click at [312, 262] on span "Press SPACE to select this row." at bounding box center [314, 262] width 8 height 8
click at [316, 258] on input "Press SPACE to select this row." at bounding box center [316, 258] width 0 height 0
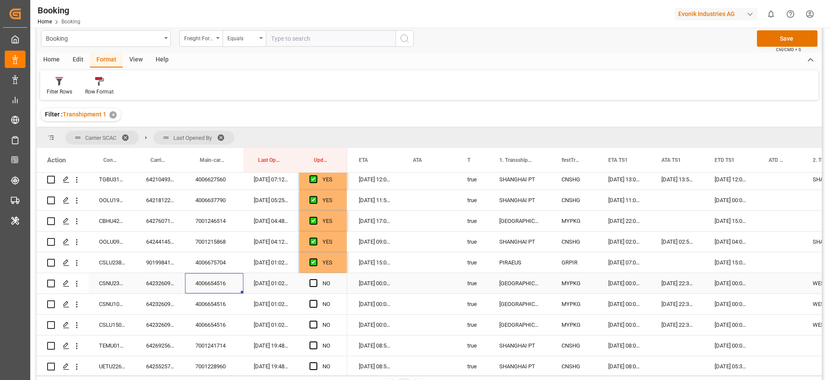
click at [197, 283] on div "4006654516" at bounding box center [214, 283] width 58 height 20
click at [154, 284] on div "6423260960" at bounding box center [160, 283] width 49 height 20
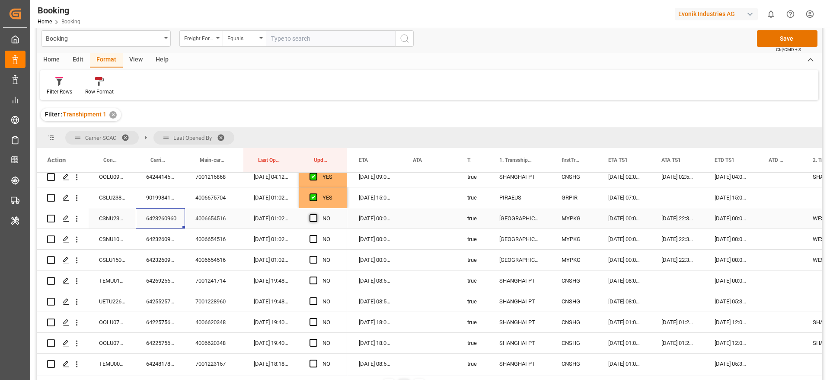
click at [313, 217] on span "Press SPACE to select this row." at bounding box center [314, 218] width 8 height 8
click at [316, 214] on input "Press SPACE to select this row." at bounding box center [316, 214] width 0 height 0
click at [316, 239] on span "Press SPACE to select this row." at bounding box center [314, 239] width 8 height 8
click at [316, 235] on input "Press SPACE to select this row." at bounding box center [316, 235] width 0 height 0
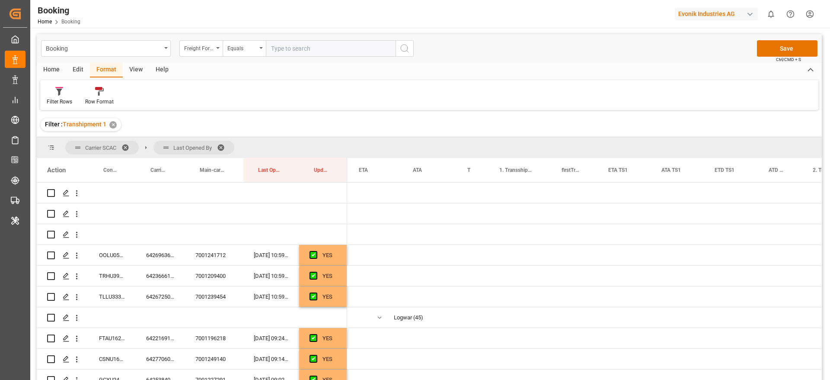
scroll to position [0, 643]
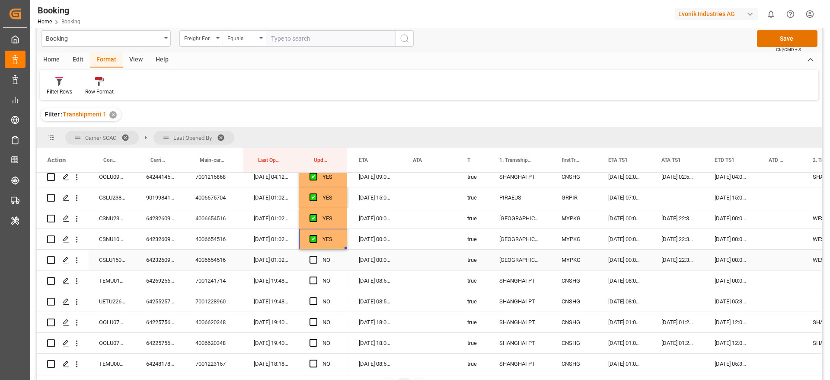
click at [314, 259] on span "Press SPACE to select this row." at bounding box center [314, 260] width 8 height 8
click at [316, 256] on input "Press SPACE to select this row." at bounding box center [316, 256] width 0 height 0
click at [142, 287] on div "6426925670" at bounding box center [160, 280] width 49 height 20
click at [311, 277] on span "Press SPACE to select this row." at bounding box center [314, 280] width 8 height 8
click at [316, 276] on input "Press SPACE to select this row." at bounding box center [316, 276] width 0 height 0
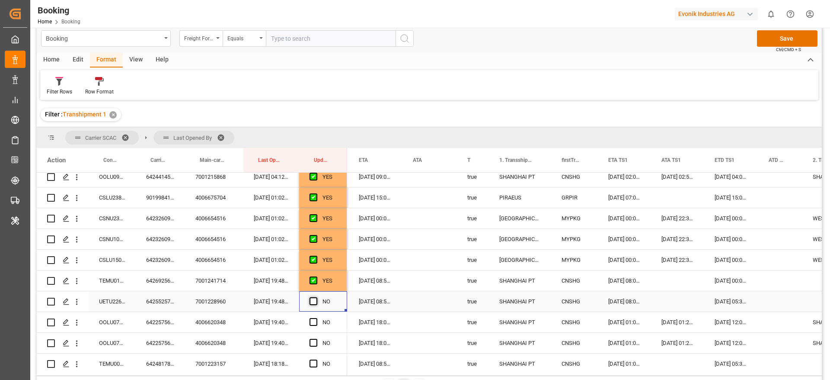
click at [315, 302] on span "Press SPACE to select this row." at bounding box center [314, 301] width 8 height 8
click at [316, 297] on input "Press SPACE to select this row." at bounding box center [316, 297] width 0 height 0
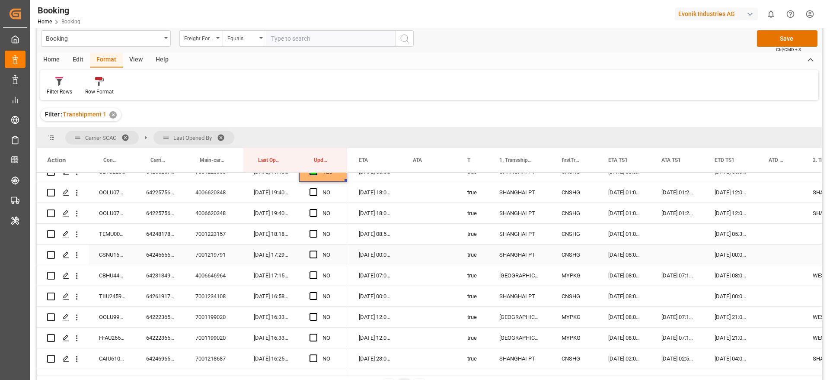
scroll to position [486, 0]
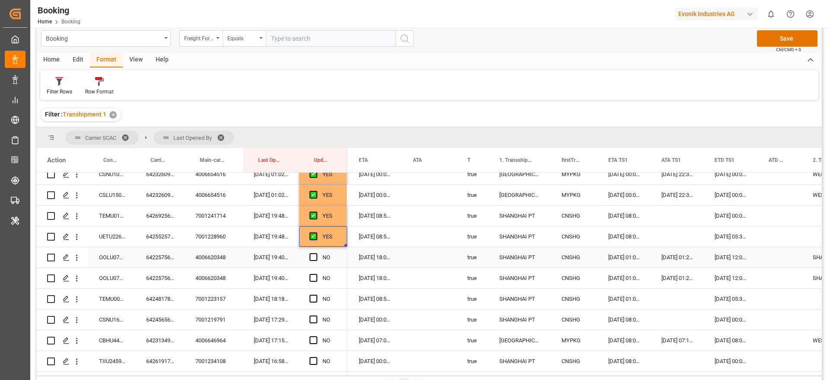
click at [152, 257] on div "6422575620" at bounding box center [160, 257] width 49 height 20
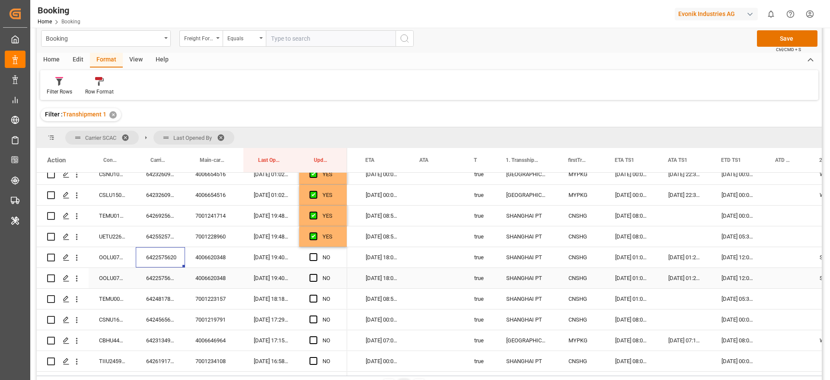
scroll to position [0, 634]
drag, startPoint x: 310, startPoint y: 256, endPoint x: 312, endPoint y: 260, distance: 5.1
click at [311, 256] on span "Press SPACE to select this row." at bounding box center [314, 257] width 8 height 8
click at [316, 253] on input "Press SPACE to select this row." at bounding box center [316, 253] width 0 height 0
click at [158, 279] on div "6422575620" at bounding box center [160, 278] width 49 height 20
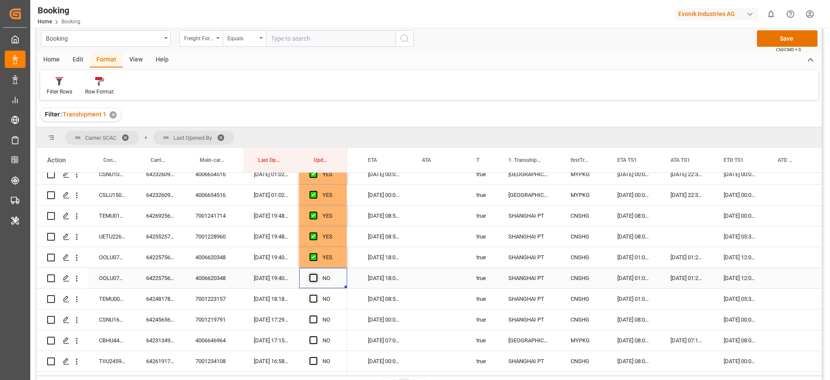
click at [313, 276] on span "Press SPACE to select this row." at bounding box center [314, 278] width 8 height 8
click at [316, 274] on input "Press SPACE to select this row." at bounding box center [316, 274] width 0 height 0
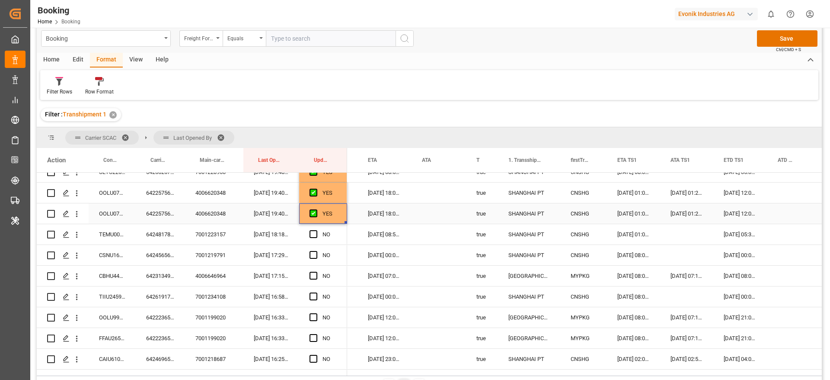
scroll to position [551, 0]
click at [315, 232] on span "Press SPACE to select this row." at bounding box center [314, 234] width 8 height 8
click at [316, 230] on input "Press SPACE to select this row." at bounding box center [316, 230] width 0 height 0
click at [313, 253] on span "Press SPACE to select this row." at bounding box center [314, 254] width 8 height 8
click at [316, 250] on input "Press SPACE to select this row." at bounding box center [316, 250] width 0 height 0
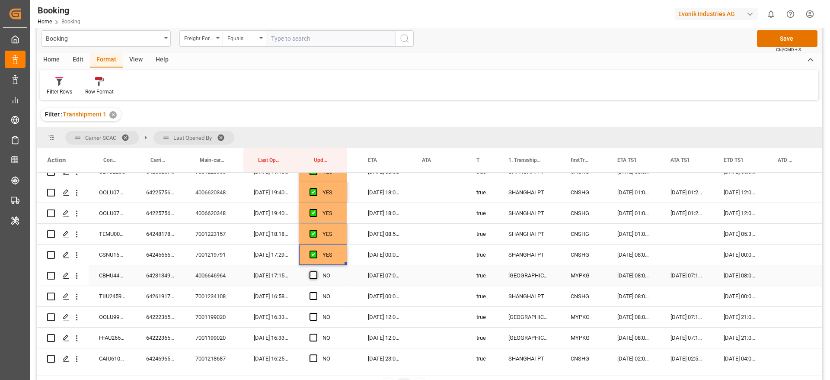
click at [315, 275] on span "Press SPACE to select this row." at bounding box center [314, 275] width 8 height 8
click at [316, 271] on input "Press SPACE to select this row." at bounding box center [316, 271] width 0 height 0
click at [313, 293] on span "Press SPACE to select this row." at bounding box center [314, 296] width 8 height 8
click at [316, 292] on input "Press SPACE to select this row." at bounding box center [316, 292] width 0 height 0
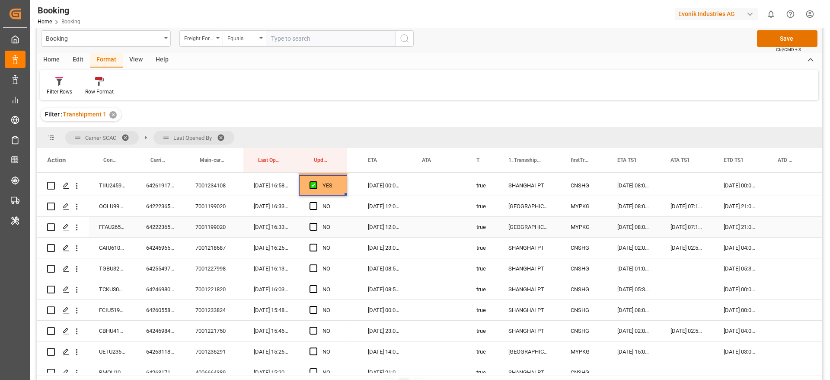
scroll to position [662, 0]
drag, startPoint x: 345, startPoint y: 194, endPoint x: 345, endPoint y: 243, distance: 48.9
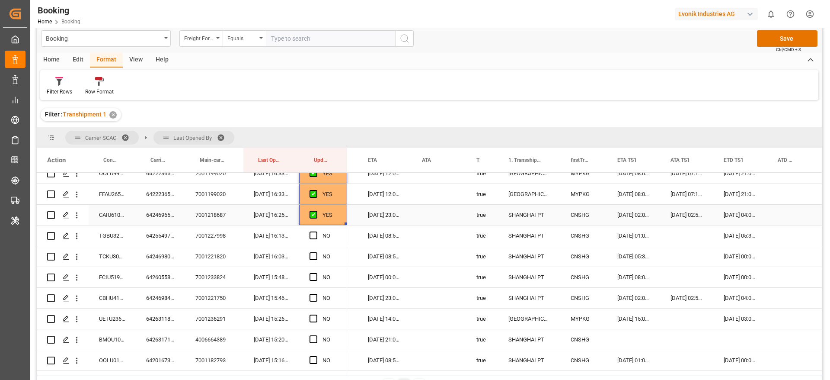
scroll to position [695, 0]
click at [315, 233] on span "Press SPACE to select this row." at bounding box center [314, 234] width 8 height 8
click at [316, 230] on input "Press SPACE to select this row." at bounding box center [316, 230] width 0 height 0
click at [315, 257] on span "Press SPACE to select this row." at bounding box center [314, 255] width 8 height 8
click at [316, 251] on input "Press SPACE to select this row." at bounding box center [316, 251] width 0 height 0
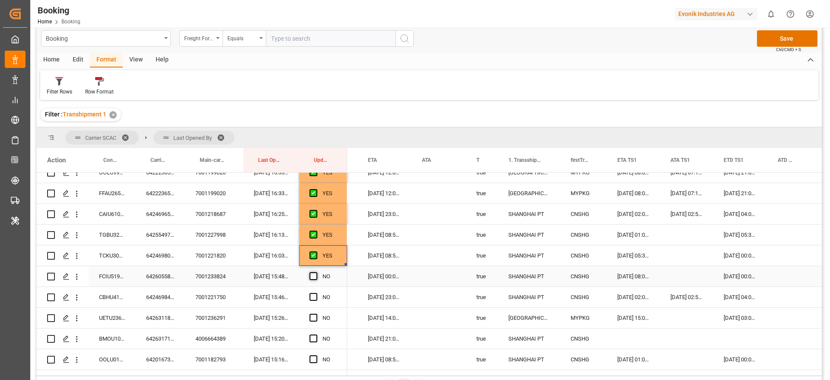
drag, startPoint x: 315, startPoint y: 272, endPoint x: 315, endPoint y: 277, distance: 4.3
click at [315, 272] on span "Press SPACE to select this row." at bounding box center [314, 276] width 8 height 8
click at [316, 272] on input "Press SPACE to select this row." at bounding box center [316, 272] width 0 height 0
click at [315, 292] on div "Press SPACE to select this row." at bounding box center [316, 297] width 13 height 20
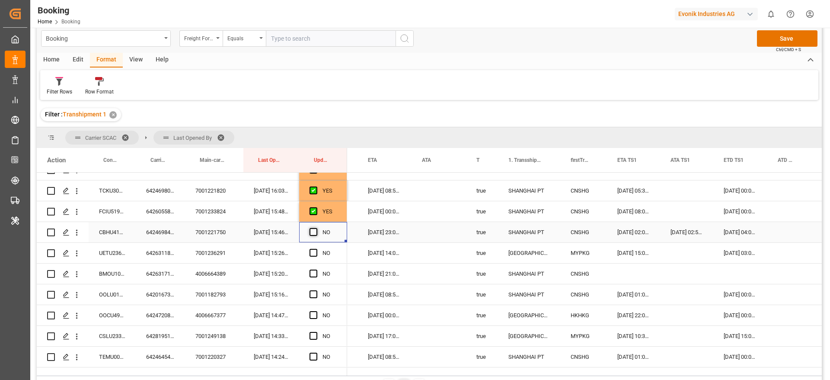
click at [312, 230] on span "Press SPACE to select this row." at bounding box center [314, 232] width 8 height 8
click at [316, 228] on input "Press SPACE to select this row." at bounding box center [316, 228] width 0 height 0
click at [317, 248] on div "Press SPACE to select this row." at bounding box center [316, 253] width 13 height 20
click at [312, 253] on span "Press SPACE to select this row." at bounding box center [314, 253] width 8 height 8
click at [316, 249] on input "Press SPACE to select this row." at bounding box center [316, 249] width 0 height 0
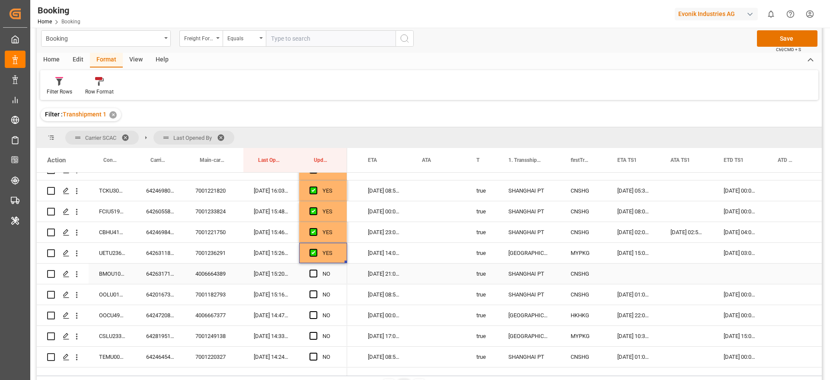
click at [155, 272] on div "6426317100" at bounding box center [160, 273] width 49 height 20
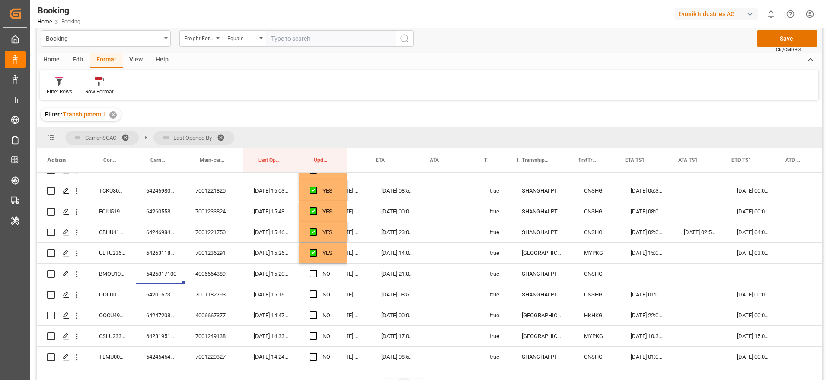
scroll to position [0, 0]
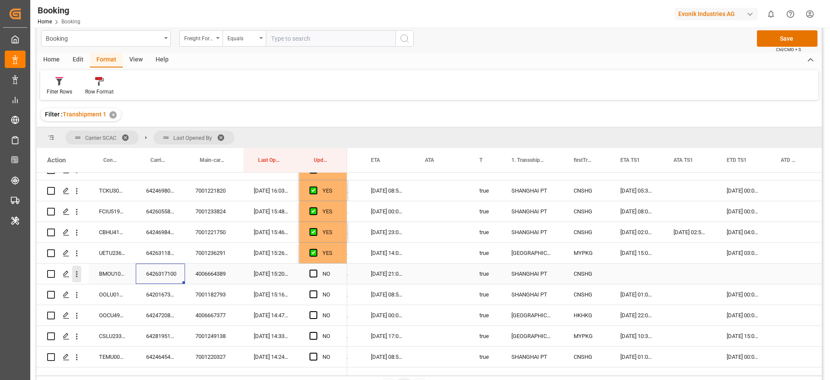
click at [79, 275] on icon "open menu" at bounding box center [76, 273] width 9 height 9
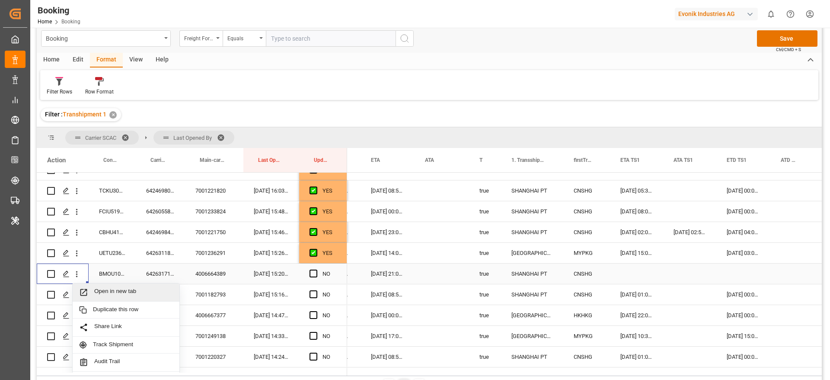
click at [112, 291] on span "Open in new tab" at bounding box center [133, 292] width 79 height 9
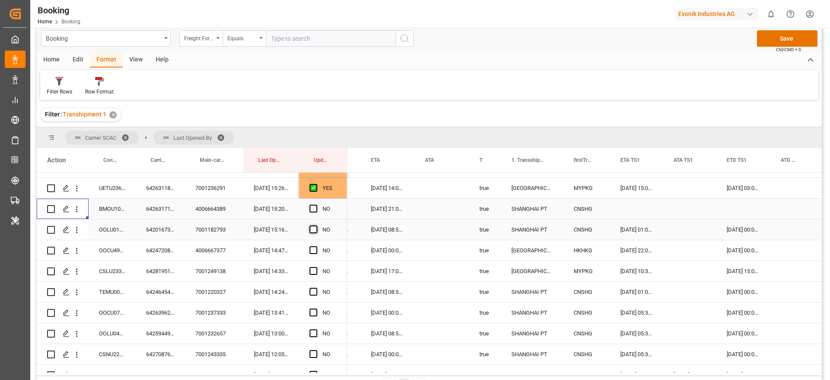
click at [314, 231] on span "Press SPACE to select this row." at bounding box center [314, 229] width 8 height 8
click at [316, 225] on input "Press SPACE to select this row." at bounding box center [316, 225] width 0 height 0
click at [312, 249] on span "Press SPACE to select this row." at bounding box center [314, 250] width 8 height 8
click at [316, 246] on input "Press SPACE to select this row." at bounding box center [316, 246] width 0 height 0
click at [313, 269] on span "Press SPACE to select this row." at bounding box center [314, 271] width 8 height 8
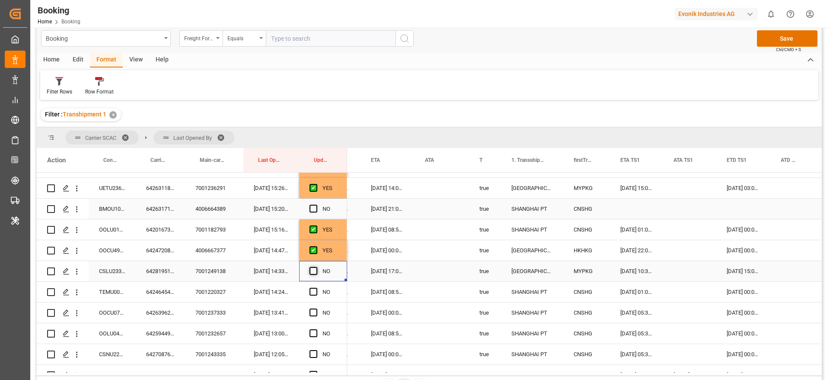
click at [316, 267] on input "Press SPACE to select this row." at bounding box center [316, 267] width 0 height 0
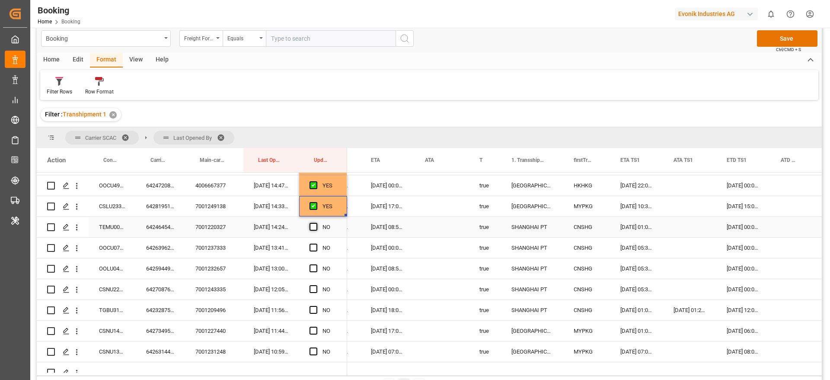
click at [316, 225] on span "Press SPACE to select this row." at bounding box center [314, 227] width 8 height 8
click at [316, 223] on input "Press SPACE to select this row." at bounding box center [316, 223] width 0 height 0
click at [317, 248] on span "Press SPACE to select this row." at bounding box center [314, 247] width 8 height 8
click at [316, 243] on input "Press SPACE to select this row." at bounding box center [316, 243] width 0 height 0
click at [314, 269] on span "Press SPACE to select this row." at bounding box center [314, 268] width 8 height 8
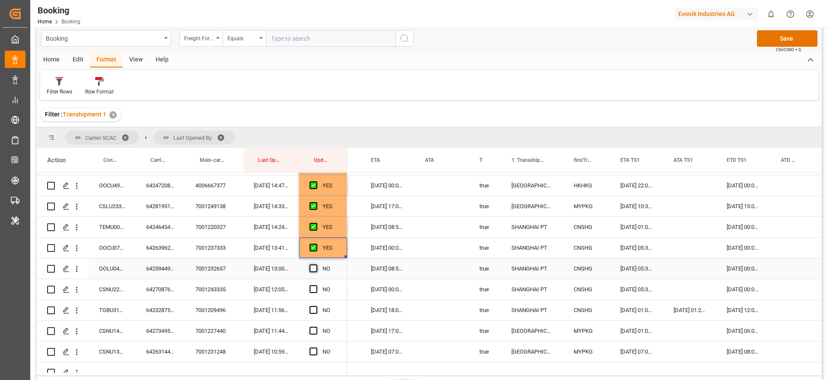
click at [316, 264] on input "Press SPACE to select this row." at bounding box center [316, 264] width 0 height 0
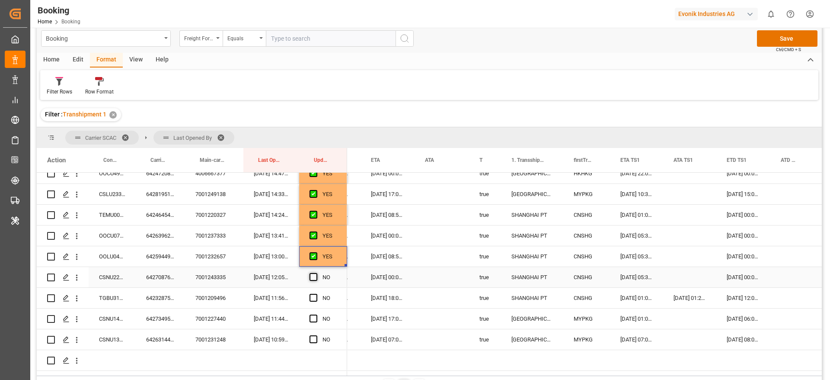
click at [314, 277] on span "Press SPACE to select this row." at bounding box center [314, 277] width 8 height 8
click at [316, 273] on input "Press SPACE to select this row." at bounding box center [316, 273] width 0 height 0
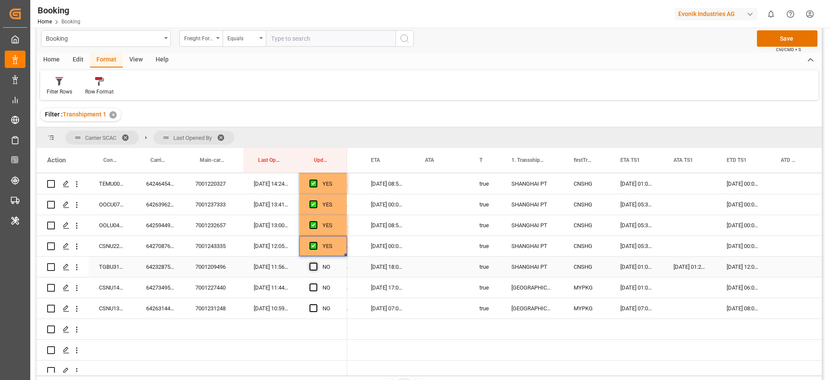
click at [313, 266] on span "Press SPACE to select this row." at bounding box center [314, 266] width 8 height 8
click at [316, 262] on input "Press SPACE to select this row." at bounding box center [316, 262] width 0 height 0
click at [316, 285] on span "Press SPACE to select this row." at bounding box center [314, 287] width 8 height 8
click at [316, 283] on input "Press SPACE to select this row." at bounding box center [316, 283] width 0 height 0
click at [316, 308] on span "Press SPACE to select this row." at bounding box center [314, 308] width 8 height 8
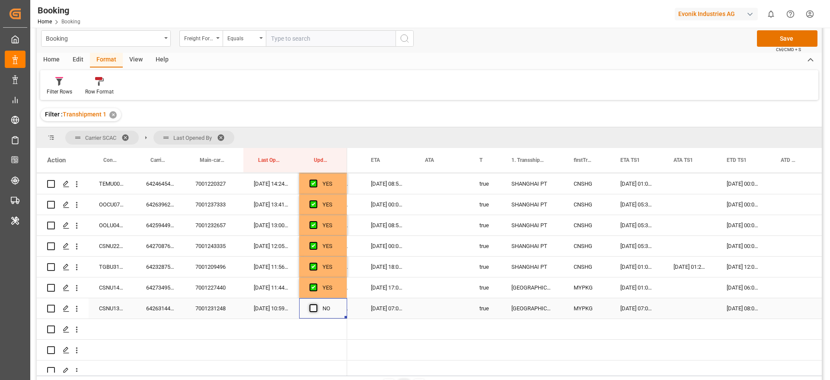
click at [316, 304] on input "Press SPACE to select this row." at bounding box center [316, 304] width 0 height 0
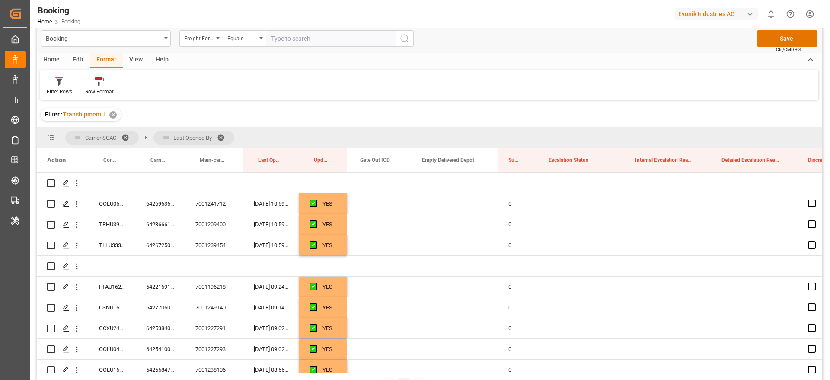
scroll to position [0, 0]
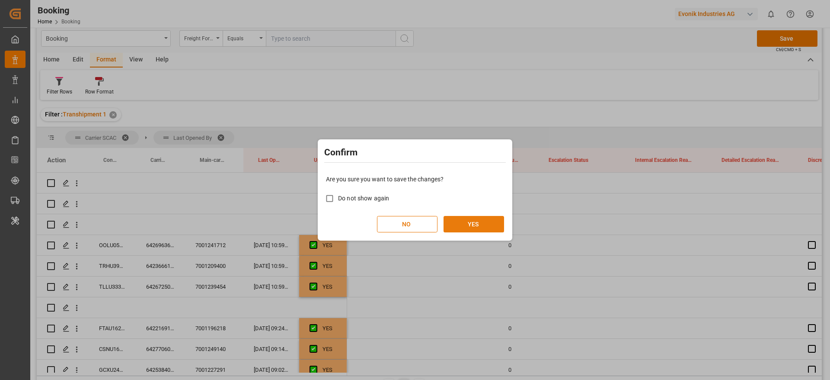
click at [474, 222] on button "YES" at bounding box center [474, 224] width 61 height 16
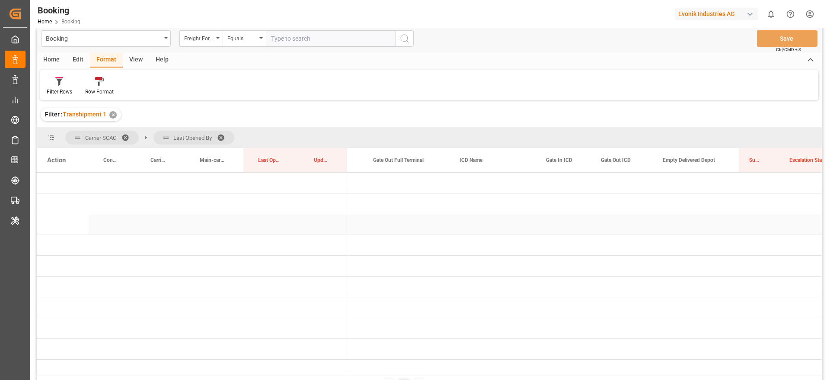
scroll to position [0, 1446]
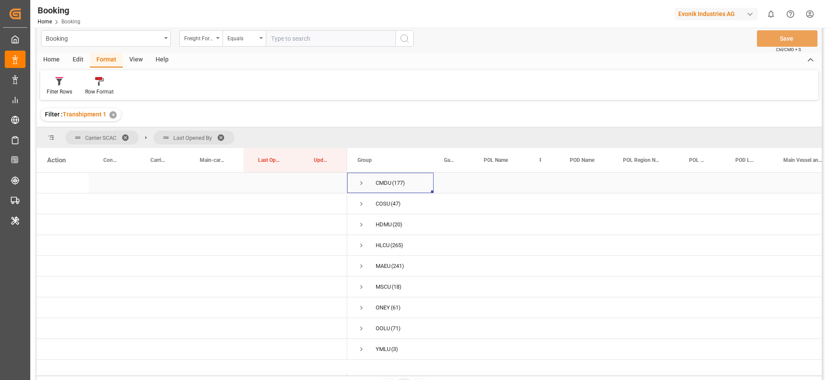
click at [362, 181] on span "Press SPACE to select this row." at bounding box center [362, 183] width 8 height 8
click at [362, 224] on span "Press SPACE to select this row." at bounding box center [362, 225] width 8 height 8
click at [380, 246] on span "Press SPACE to select this row." at bounding box center [380, 245] width 8 height 8
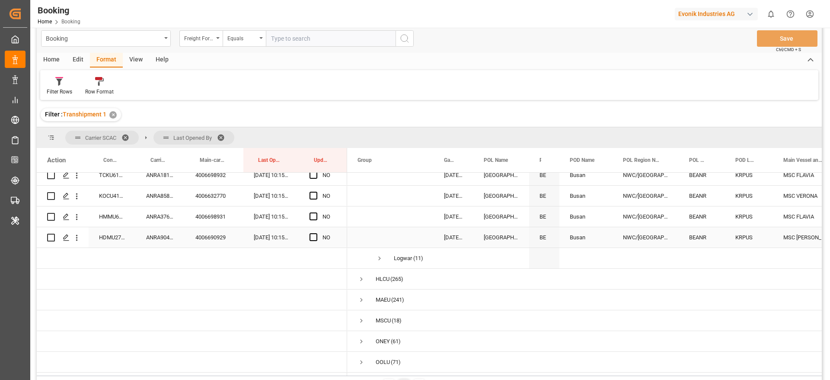
scroll to position [0, 0]
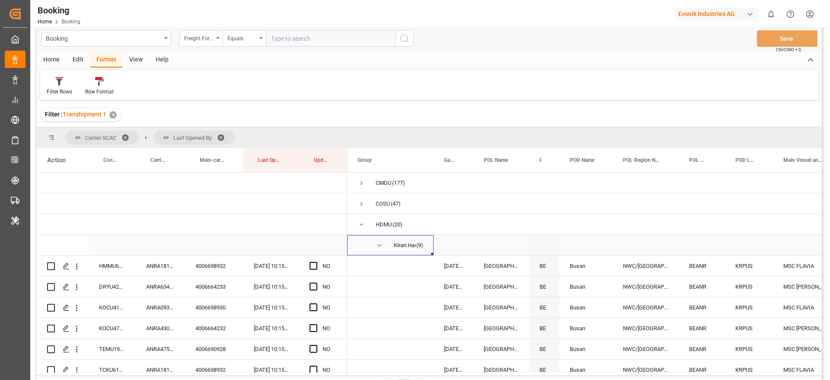
click at [380, 240] on span "Press SPACE to select this row." at bounding box center [380, 245] width 8 height 20
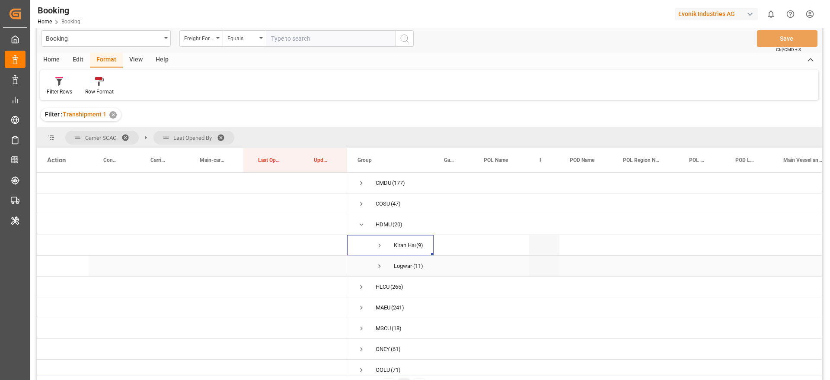
click at [379, 264] on span "Press SPACE to select this row." at bounding box center [380, 266] width 8 height 8
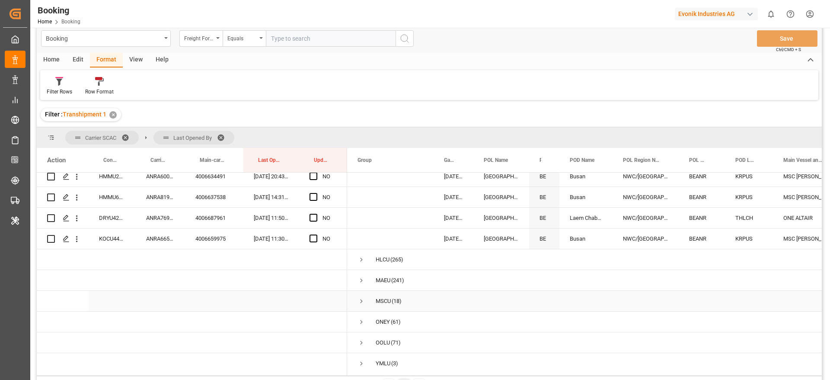
click at [364, 301] on span "Press SPACE to select this row." at bounding box center [362, 301] width 8 height 8
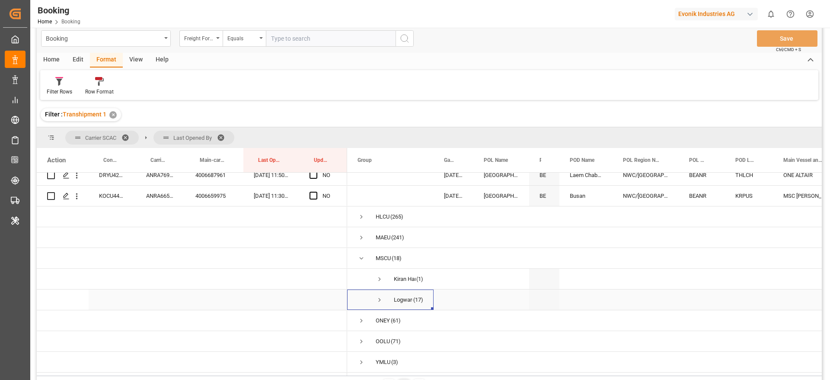
click at [378, 296] on span "Press SPACE to select this row." at bounding box center [380, 300] width 8 height 8
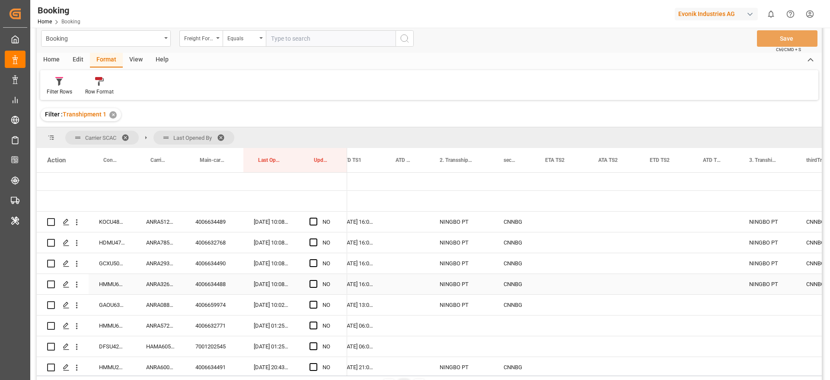
scroll to position [0, 1079]
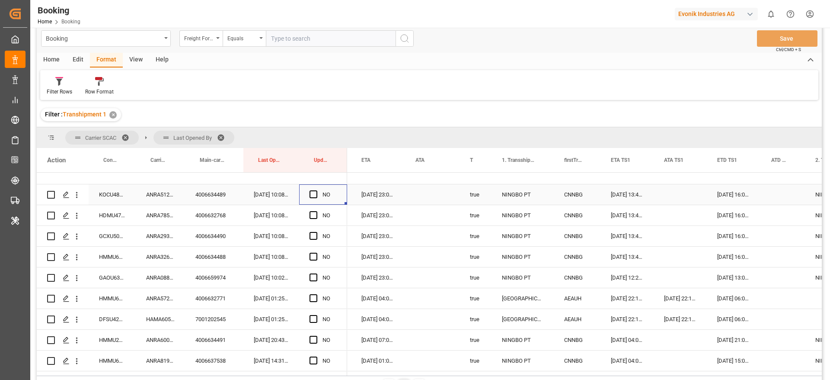
click at [317, 193] on div "Press SPACE to select this row." at bounding box center [316, 195] width 13 height 20
click at [314, 195] on span "Press SPACE to select this row." at bounding box center [314, 194] width 8 height 8
click at [316, 190] on input "Press SPACE to select this row." at bounding box center [316, 190] width 0 height 0
drag, startPoint x: 346, startPoint y: 202, endPoint x: 339, endPoint y: 359, distance: 157.1
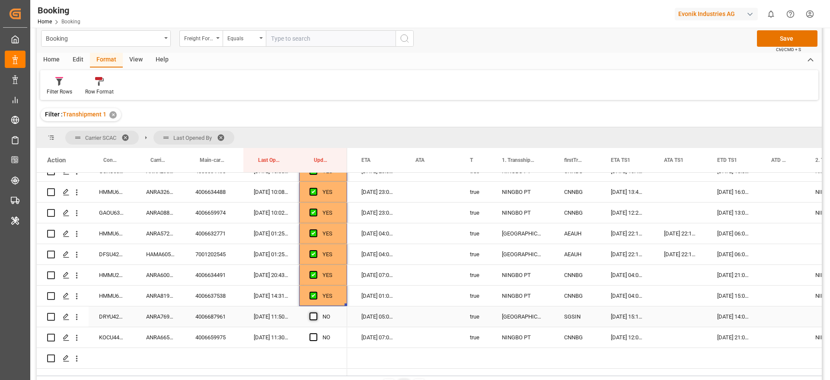
click at [314, 319] on span "Press SPACE to select this row." at bounding box center [314, 316] width 8 height 8
click at [316, 312] on input "Press SPACE to select this row." at bounding box center [316, 312] width 0 height 0
click at [313, 336] on span "Press SPACE to select this row." at bounding box center [314, 337] width 8 height 8
click at [316, 333] on input "Press SPACE to select this row." at bounding box center [316, 333] width 0 height 0
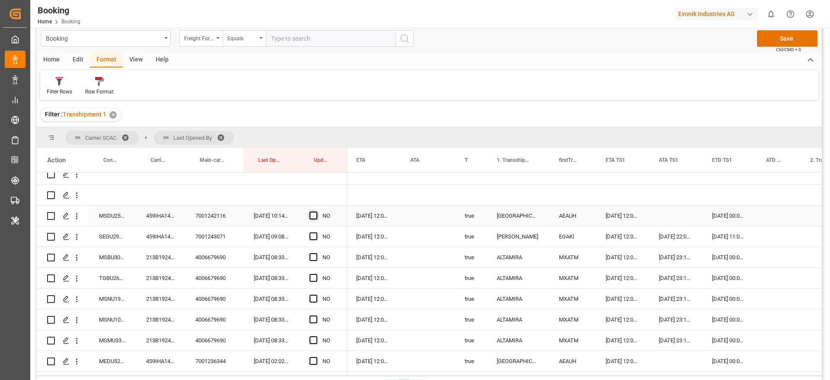
click at [310, 215] on span "Press SPACE to select this row." at bounding box center [314, 215] width 8 height 8
click at [316, 211] on input "Press SPACE to select this row." at bounding box center [316, 211] width 0 height 0
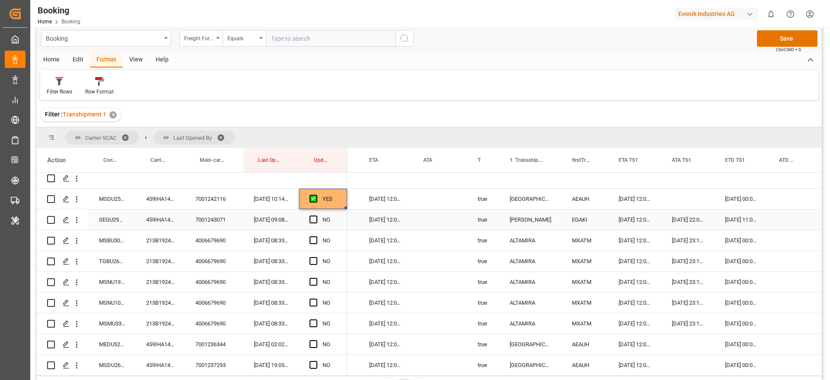
click at [150, 224] on div "459IHA1418554" at bounding box center [160, 219] width 49 height 20
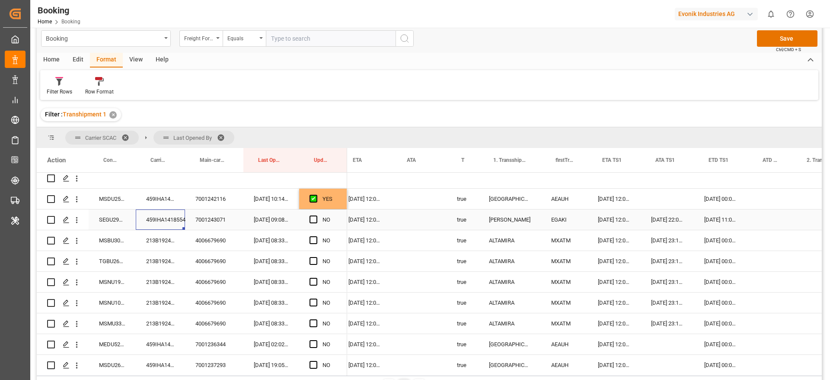
scroll to position [0, 655]
click at [770, 217] on div "Press SPACE to select this row." at bounding box center [769, 219] width 44 height 20
click at [763, 218] on div "Press SPACE to select this row." at bounding box center [769, 219] width 44 height 20
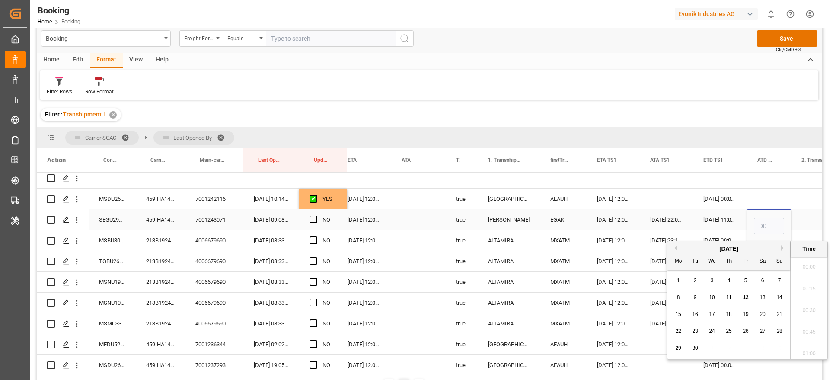
scroll to position [1343, 0]
click at [711, 294] on span "10" at bounding box center [712, 297] width 6 height 6
type input "10-09-2025 00:00"
click at [313, 219] on span "Press SPACE to select this row." at bounding box center [314, 219] width 8 height 8
click at [316, 215] on input "Press SPACE to select this row." at bounding box center [316, 215] width 0 height 0
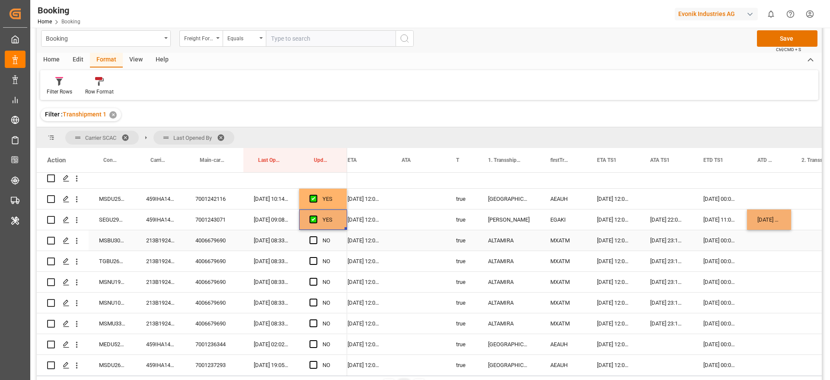
click at [150, 242] on div "213B1924222" at bounding box center [160, 240] width 49 height 20
click at [153, 236] on div "213B1924222" at bounding box center [160, 240] width 49 height 20
click at [153, 235] on div "213B1924222" at bounding box center [160, 240] width 49 height 20
click at [778, 225] on div "[DATE] 00:00:00" at bounding box center [769, 219] width 44 height 20
click at [790, 226] on div "[DATE] 00:00:00" at bounding box center [769, 219] width 44 height 20
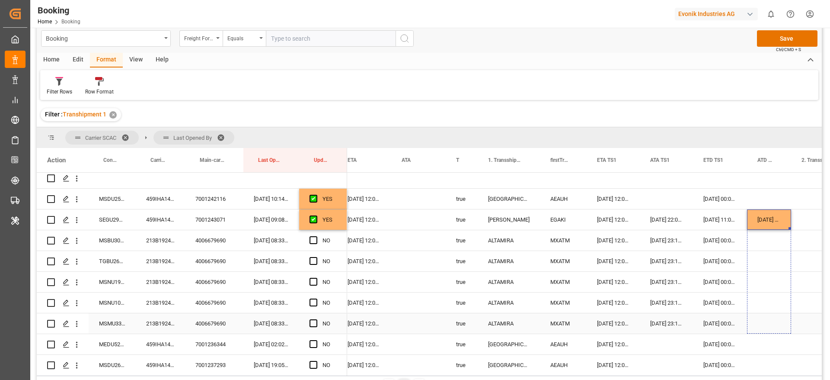
drag, startPoint x: 790, startPoint y: 227, endPoint x: 792, endPoint y: 317, distance: 89.1
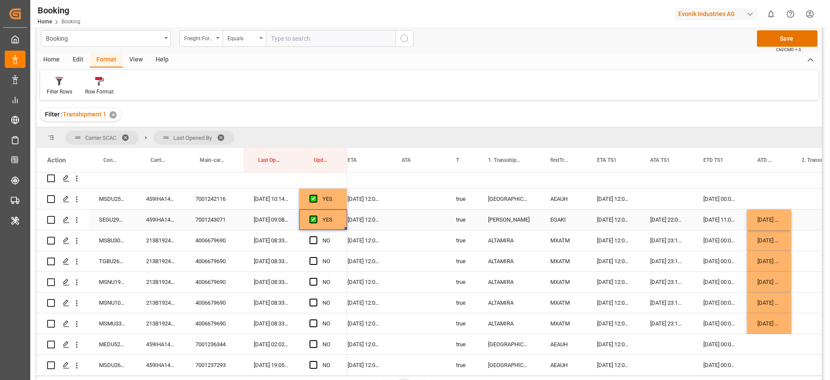
click at [342, 222] on div "YES" at bounding box center [323, 219] width 48 height 20
drag, startPoint x: 345, startPoint y: 229, endPoint x: 343, endPoint y: 323, distance: 94.3
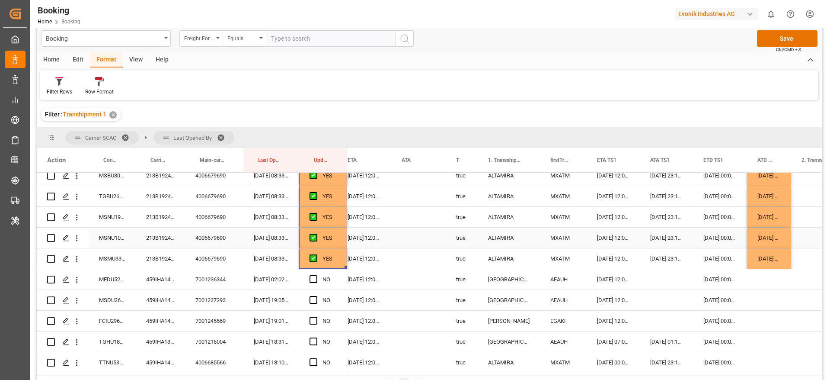
scroll to position [550, 0]
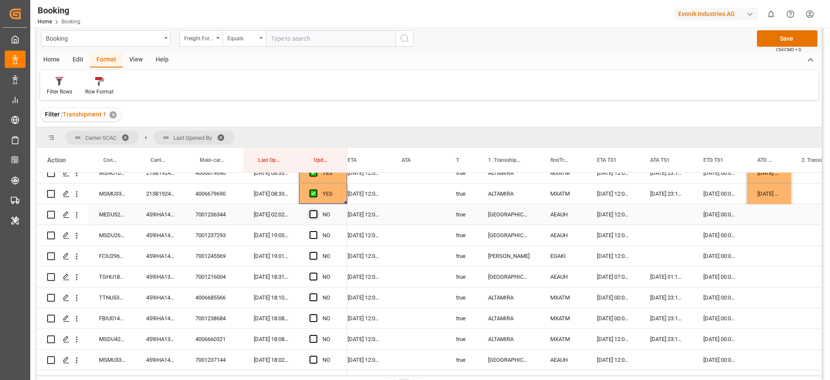
click at [314, 212] on span "Press SPACE to select this row." at bounding box center [314, 214] width 8 height 8
click at [316, 210] on input "Press SPACE to select this row." at bounding box center [316, 210] width 0 height 0
click at [314, 230] on div "Press SPACE to select this row." at bounding box center [316, 235] width 13 height 20
click at [311, 236] on span "Press SPACE to select this row." at bounding box center [314, 235] width 8 height 8
click at [316, 231] on input "Press SPACE to select this row." at bounding box center [316, 231] width 0 height 0
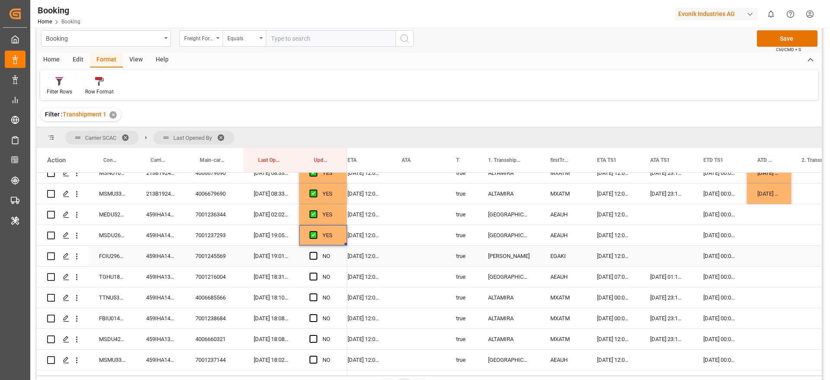
click at [147, 255] on div "459IHA1420260" at bounding box center [160, 256] width 49 height 20
click at [649, 253] on div "Press SPACE to select this row." at bounding box center [666, 256] width 53 height 20
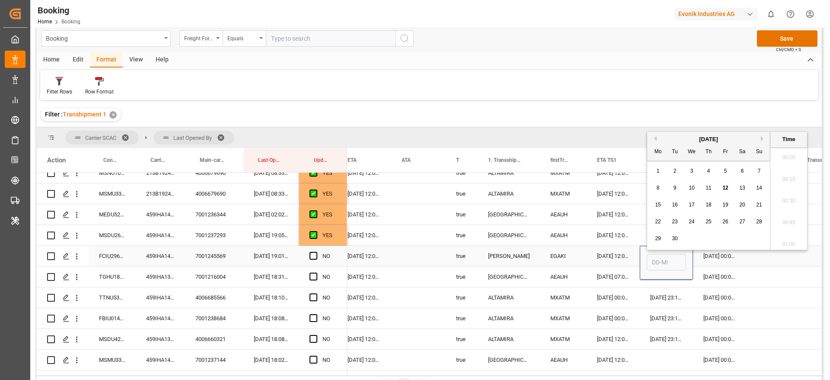
scroll to position [1343, 0]
click at [729, 183] on div "12" at bounding box center [725, 184] width 11 height 10
type input "12-09-2025 00:00"
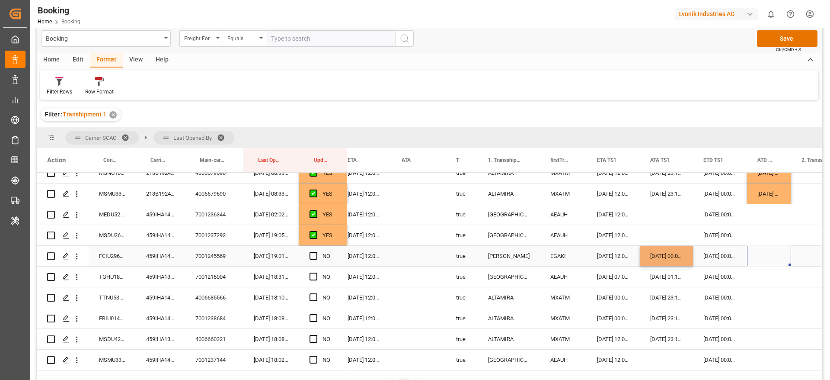
click at [752, 251] on div "Press SPACE to select this row." at bounding box center [769, 256] width 44 height 20
click at [317, 254] on span "Press SPACE to select this row." at bounding box center [314, 256] width 8 height 8
click at [316, 252] on input "Press SPACE to select this row." at bounding box center [316, 252] width 0 height 0
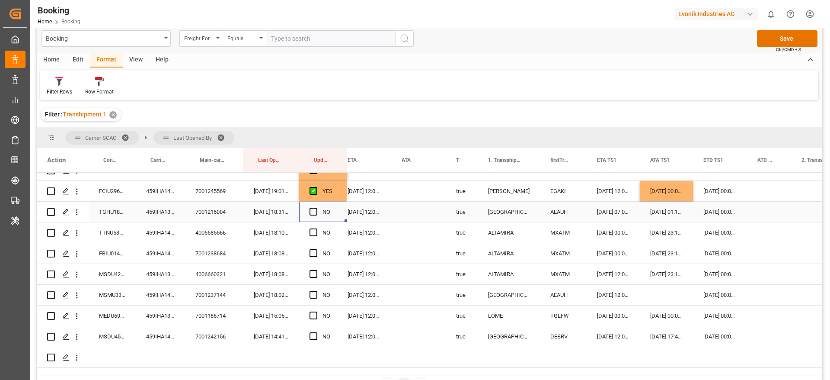
click at [306, 211] on div "NO" at bounding box center [323, 211] width 48 height 20
click at [318, 211] on div "Press SPACE to select this row." at bounding box center [316, 212] width 13 height 20
click at [310, 211] on span "Press SPACE to select this row." at bounding box center [314, 212] width 8 height 8
click at [316, 208] on input "Press SPACE to select this row." at bounding box center [316, 208] width 0 height 0
click at [161, 237] on div "459IHA1414709" at bounding box center [160, 232] width 49 height 20
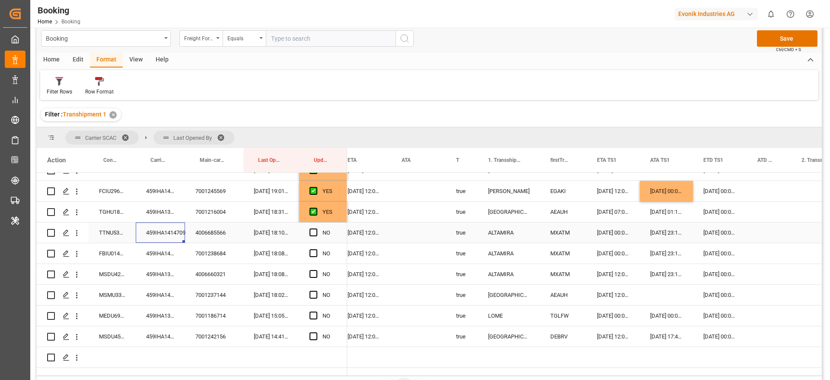
click at [766, 231] on div "Press SPACE to select this row." at bounding box center [769, 232] width 44 height 20
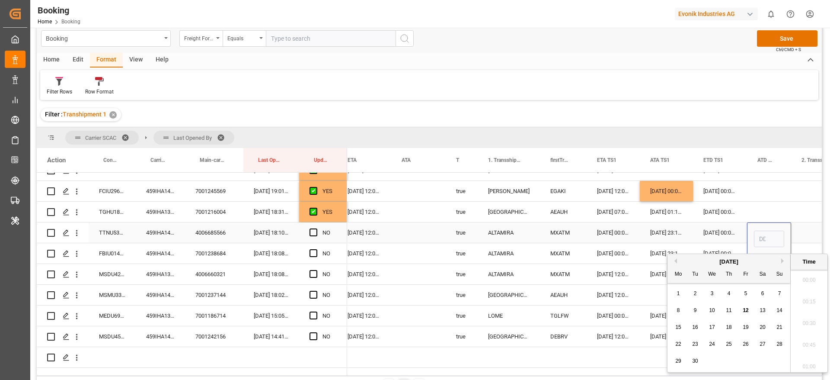
click at [766, 231] on input "Press SPACE to select this row." at bounding box center [769, 238] width 30 height 16
click at [714, 311] on span "10" at bounding box center [712, 310] width 6 height 6
type input "10-09-2025 00:00"
click at [763, 209] on div "Press SPACE to select this row." at bounding box center [769, 211] width 44 height 20
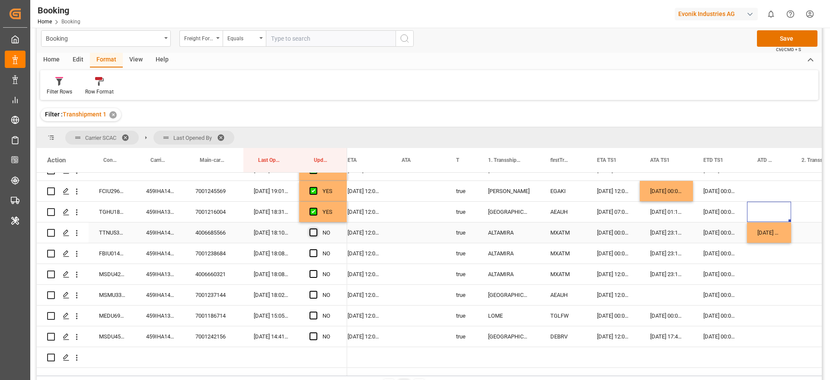
click at [317, 232] on span "Press SPACE to select this row." at bounding box center [314, 232] width 8 height 8
click at [316, 228] on input "Press SPACE to select this row." at bounding box center [316, 228] width 0 height 0
click at [125, 254] on div "FBIU0148418" at bounding box center [112, 253] width 47 height 20
click at [154, 253] on div "459IHA1415527" at bounding box center [160, 253] width 49 height 20
click at [784, 232] on div "[DATE] 00:00:00" at bounding box center [769, 232] width 44 height 20
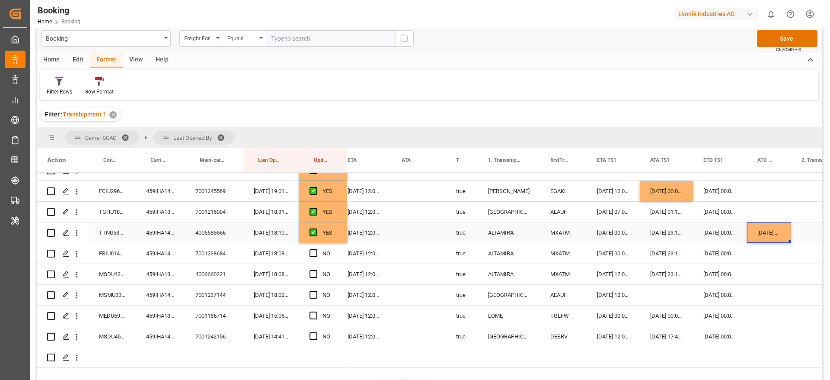
click at [790, 239] on div "[DATE] 00:00:00" at bounding box center [769, 232] width 44 height 20
drag, startPoint x: 789, startPoint y: 240, endPoint x: 790, endPoint y: 267, distance: 27.3
click at [167, 276] on div "459IHA1399594" at bounding box center [160, 274] width 49 height 20
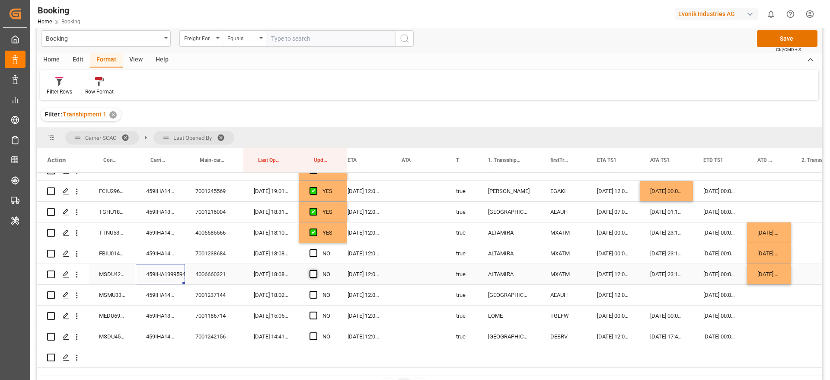
click at [315, 273] on span "Press SPACE to select this row." at bounding box center [314, 274] width 8 height 8
click at [316, 270] on input "Press SPACE to select this row." at bounding box center [316, 270] width 0 height 0
click at [313, 249] on span "Press SPACE to select this row." at bounding box center [314, 253] width 8 height 8
click at [316, 249] on input "Press SPACE to select this row." at bounding box center [316, 249] width 0 height 0
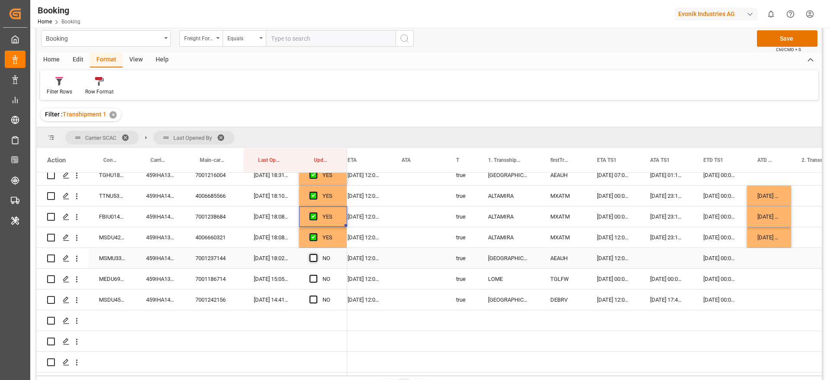
click at [315, 255] on span "Press SPACE to select this row." at bounding box center [314, 258] width 8 height 8
click at [316, 254] on input "Press SPACE to select this row." at bounding box center [316, 254] width 0 height 0
click at [168, 278] on div "459IHA1379938" at bounding box center [160, 279] width 49 height 20
click at [104, 274] on div "MEDU6995224" at bounding box center [112, 279] width 47 height 20
click at [111, 272] on div "MEDU6995224" at bounding box center [112, 279] width 47 height 20
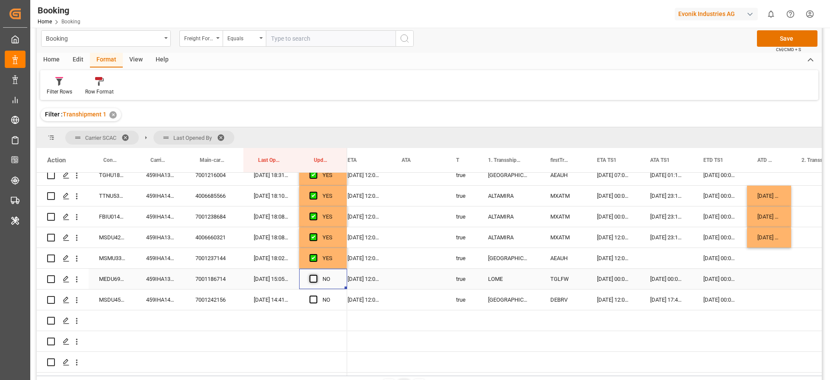
click at [316, 275] on span "Press SPACE to select this row." at bounding box center [314, 279] width 8 height 8
click at [316, 275] on input "Press SPACE to select this row." at bounding box center [316, 275] width 0 height 0
click at [161, 294] on div "459IHA1423864" at bounding box center [160, 299] width 49 height 20
click at [767, 294] on div "Press SPACE to select this row." at bounding box center [769, 299] width 44 height 20
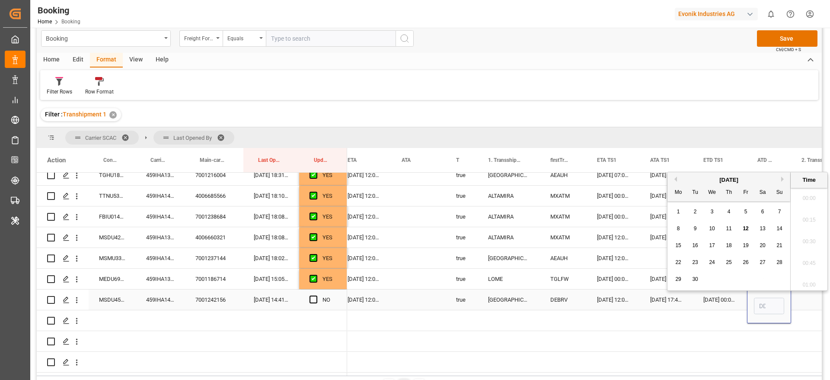
click at [767, 297] on input "Press SPACE to select this row." at bounding box center [769, 305] width 30 height 16
click at [712, 222] on span "10" at bounding box center [712, 224] width 6 height 6
type input "10-09-2025 00:00"
click at [310, 297] on span "Press SPACE to select this row." at bounding box center [314, 299] width 8 height 8
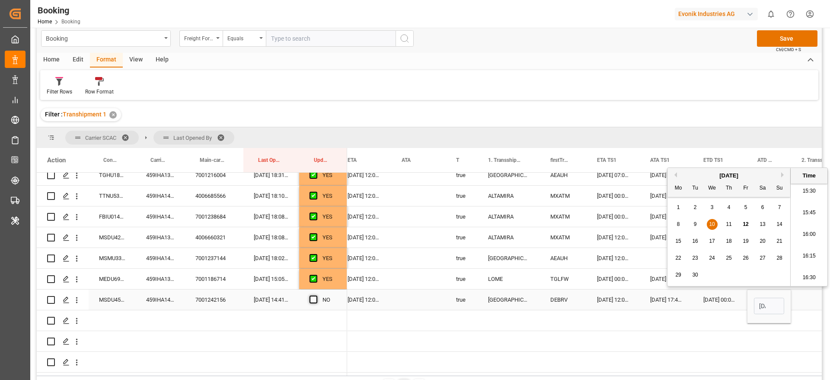
click at [316, 295] on input "Press SPACE to select this row." at bounding box center [316, 295] width 0 height 0
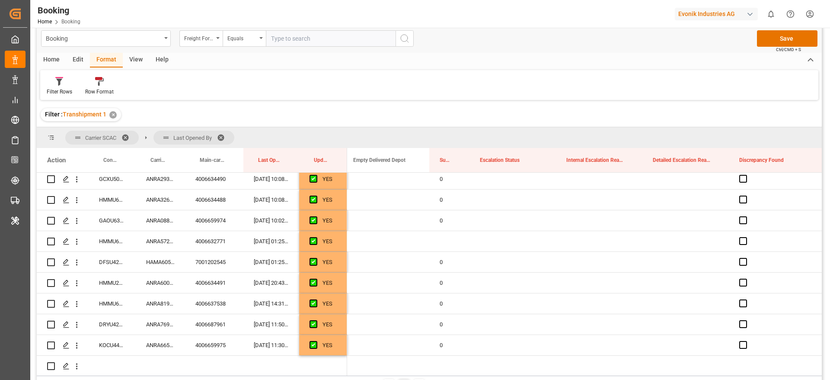
scroll to position [130, 0]
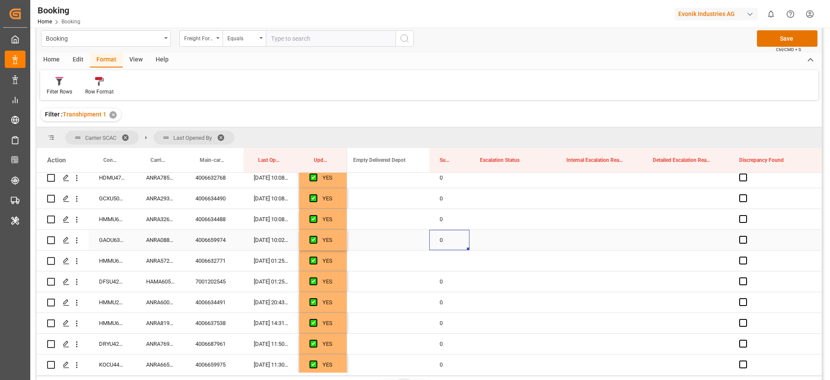
click at [442, 240] on div "0" at bounding box center [449, 240] width 40 height 20
drag, startPoint x: 467, startPoint y: 247, endPoint x: 468, endPoint y: 259, distance: 11.7
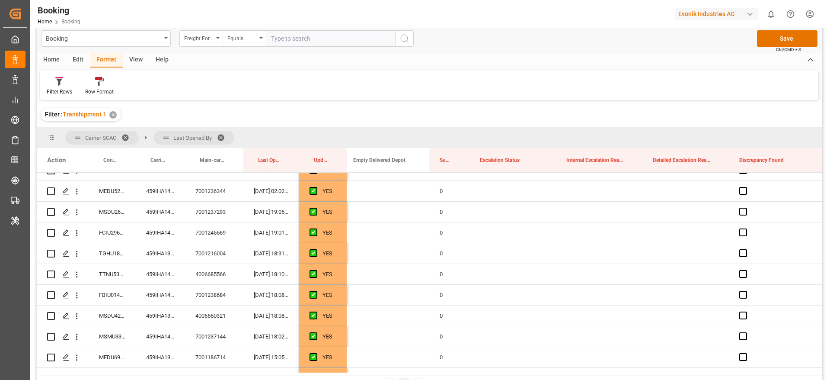
scroll to position [649, 0]
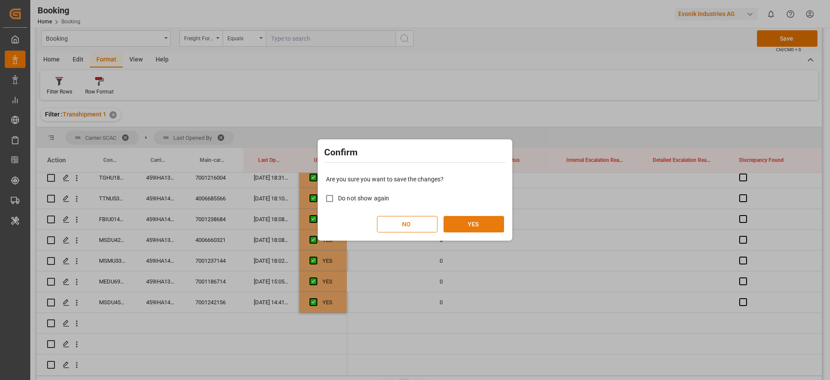
click at [469, 226] on button "YES" at bounding box center [474, 224] width 61 height 16
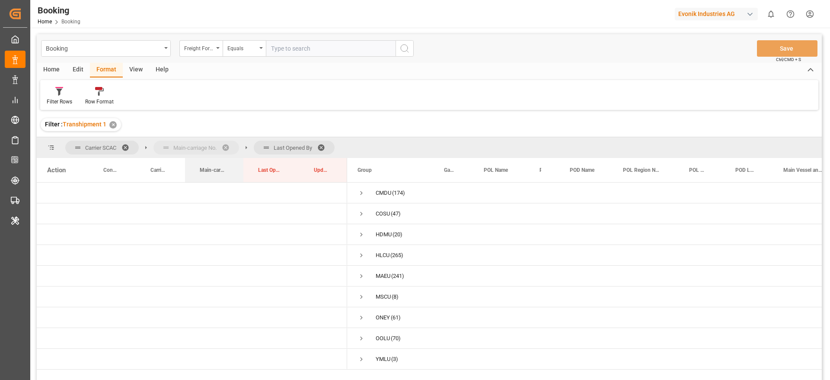
drag, startPoint x: 220, startPoint y: 169, endPoint x: 185, endPoint y: 147, distance: 40.9
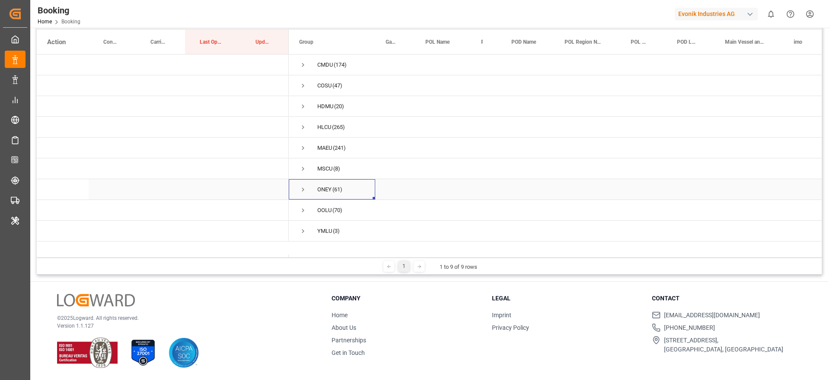
click at [304, 187] on span "Press SPACE to select this row." at bounding box center [303, 189] width 8 height 8
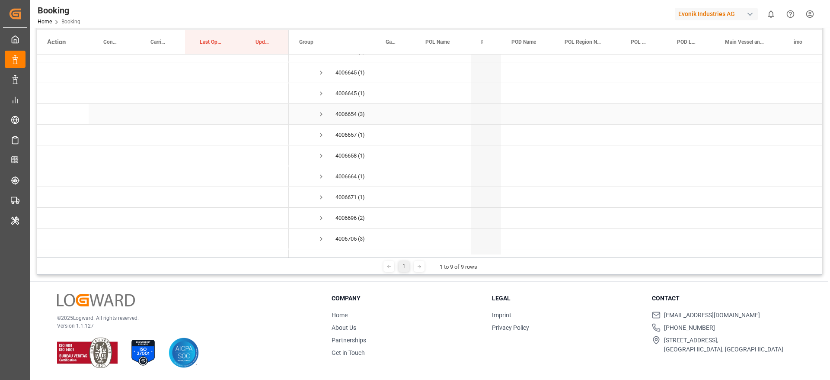
click at [320, 114] on span "Press SPACE to select this row." at bounding box center [321, 114] width 8 height 8
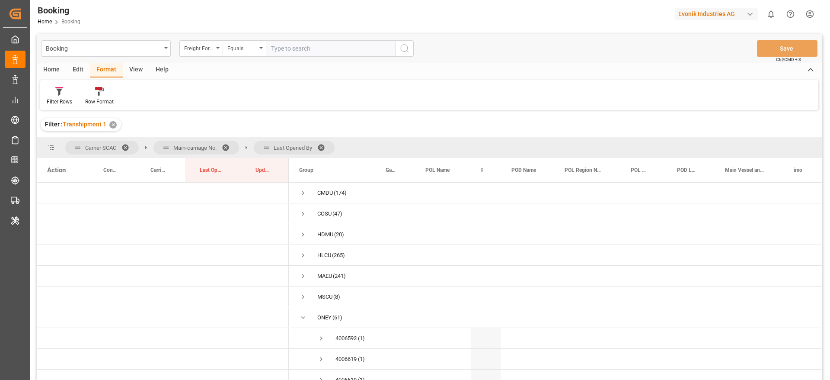
click at [327, 144] on span at bounding box center [324, 148] width 14 height 8
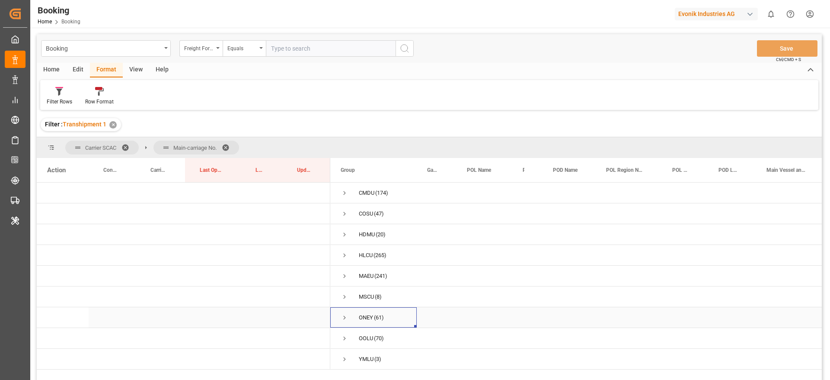
click at [343, 321] on span "Press SPACE to select this row." at bounding box center [345, 317] width 8 height 20
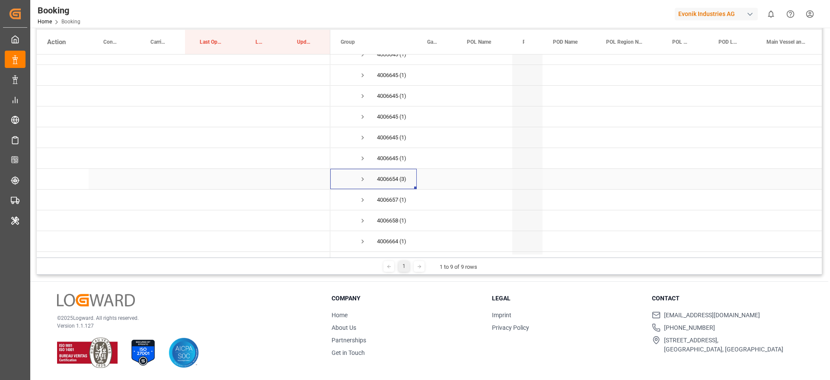
click at [365, 179] on span "Press SPACE to select this row." at bounding box center [363, 179] width 8 height 8
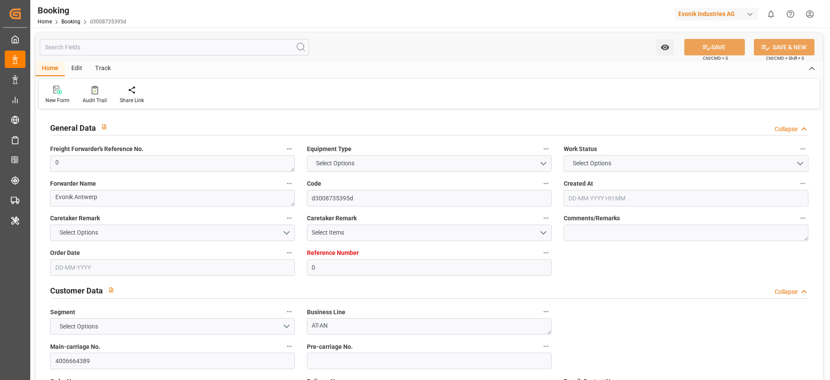
type input "0"
type input "9908138"
type input "9345403"
type input "Cosco"
type input "COSCO Shipping Co. Ltd."
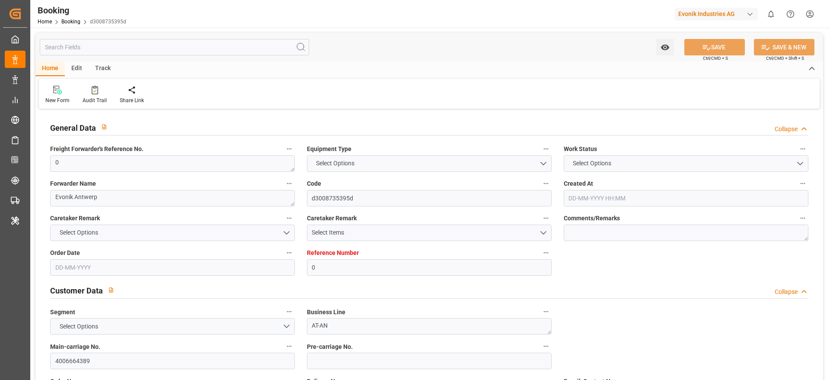
type input "BEZEE"
type input "SGSIN"
type input "CNSHG"
type input "0"
type input "BEZEE"
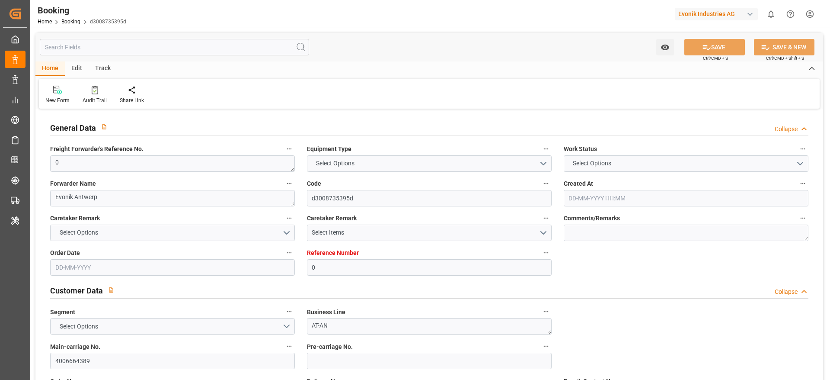
type input "SGSIN"
type input "9790907"
type input "[DATE] 12:35"
type input "[DATE]"
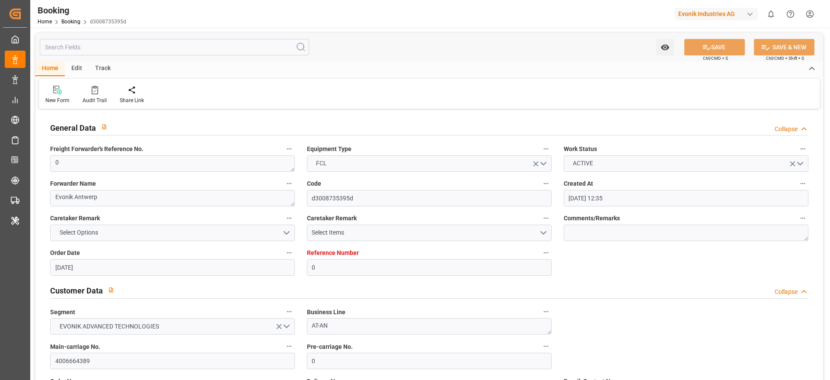
type input "[DATE]"
type input "[DATE] 21:00"
type input "[DATE] 00:00"
type input "[DATE] 21:28"
type input "[DATE] 00:00"
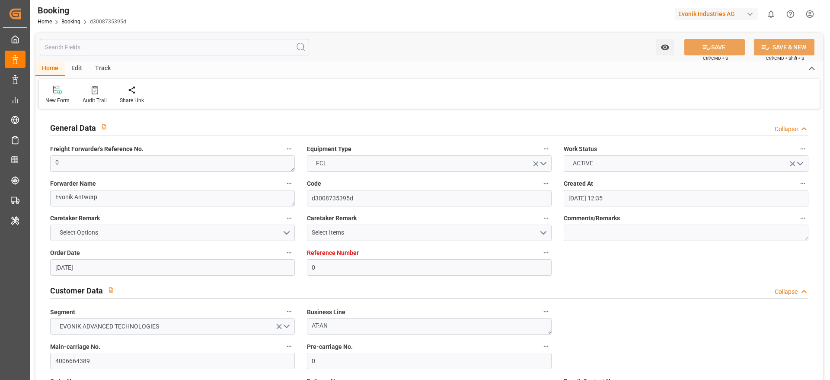
type input "[DATE] 21:00"
type input "[DATE] 00:00"
type input "[DATE] 15:20"
type input "[DATE]"
type input "[DATE] 19:27"
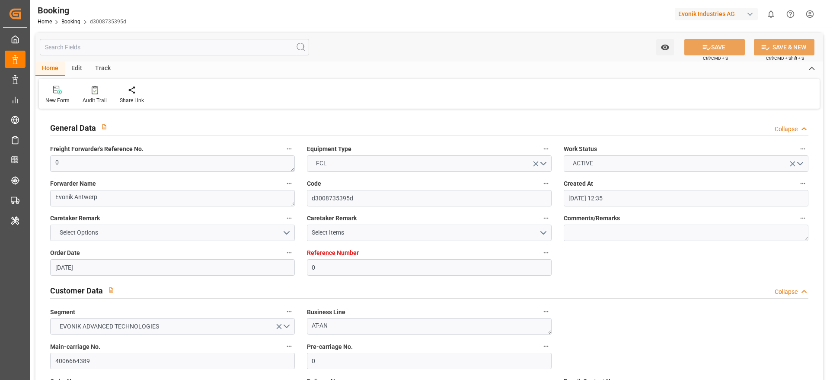
type input "[DATE] 20:00"
type input "[DATE] 21:55"
type input "[DATE] 11:30"
type input "[DATE] 13:53"
type input "[DATE] 03:11"
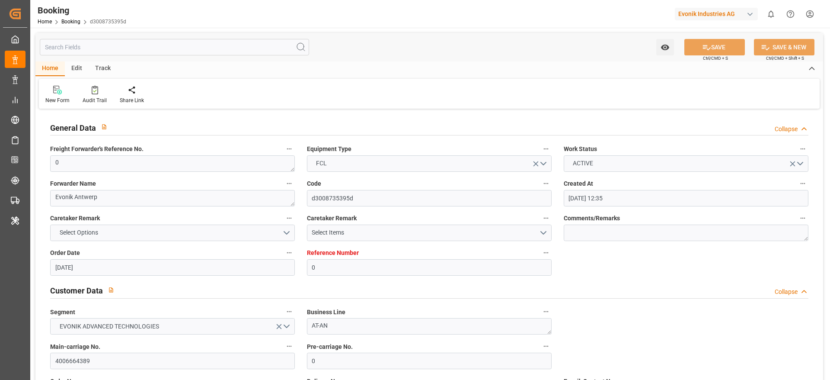
type input "[DATE] 21:00"
type input "[DATE] 09:41"
type input "[DATE] 15:00"
type input "[DATE] 09:41"
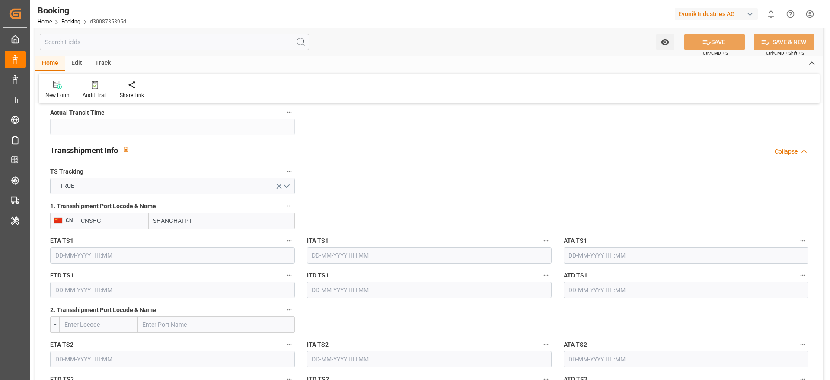
scroll to position [908, 0]
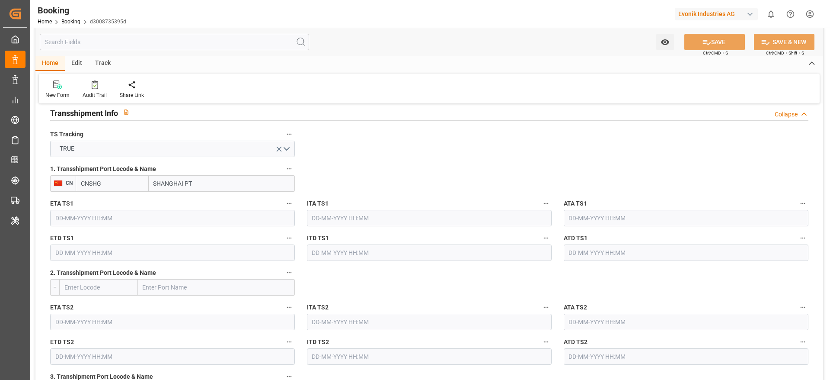
click at [200, 185] on input "SHANGHAI PT" at bounding box center [222, 183] width 146 height 16
click at [112, 184] on input "CNSHG" at bounding box center [112, 183] width 73 height 16
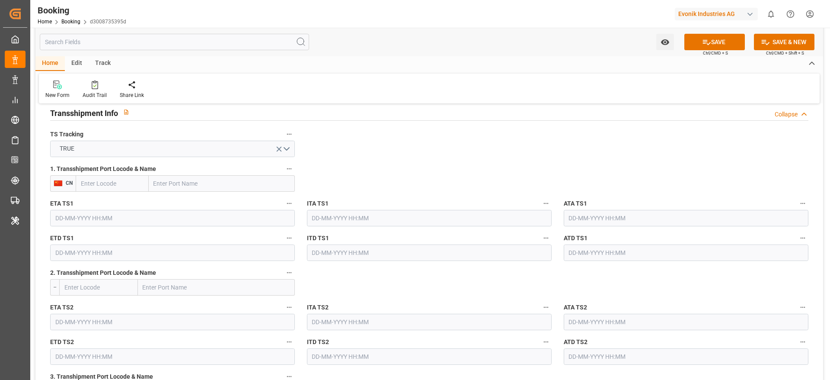
click at [291, 168] on icon "button" at bounding box center [289, 168] width 7 height 7
click at [320, 200] on li "Tracking Details" at bounding box center [319, 197] width 70 height 14
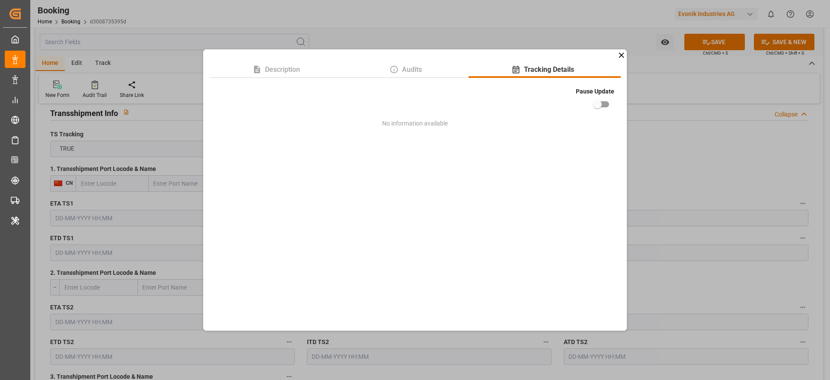
click at [602, 102] on input "checkbox" at bounding box center [597, 104] width 49 height 16
checkbox input "true"
click at [691, 144] on div "Description Audits Tracking Details Pause Update No information available" at bounding box center [415, 190] width 830 height 380
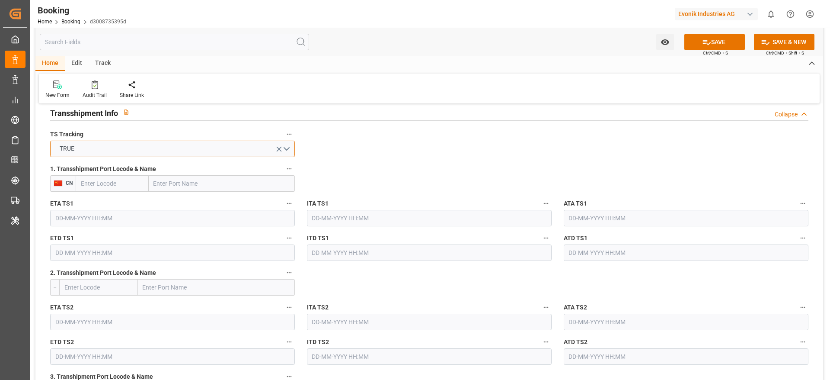
click at [150, 152] on button "TRUE" at bounding box center [172, 149] width 245 height 16
click at [135, 147] on button "TRUE" at bounding box center [172, 149] width 245 height 16
click at [93, 170] on div "FALSE" at bounding box center [173, 169] width 244 height 18
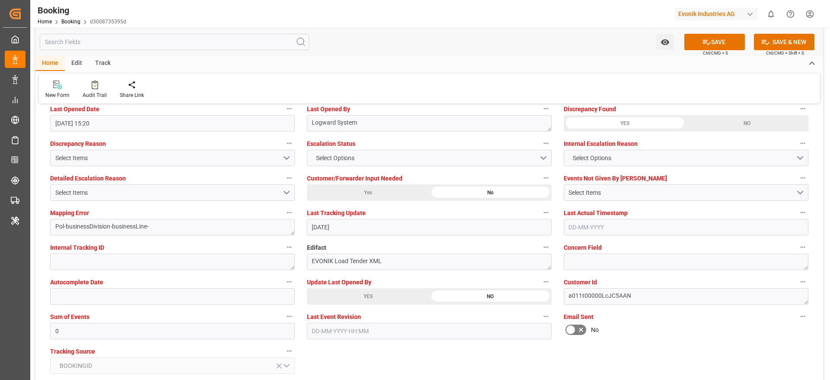
scroll to position [1621, 0]
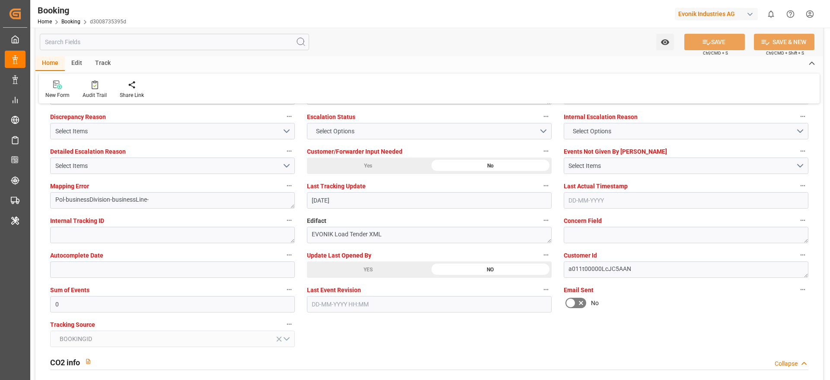
type textarea "Madhu T V"
type textarea "No"
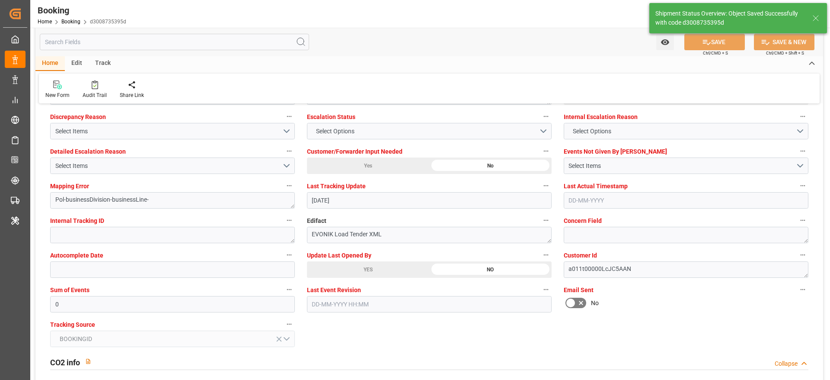
type input "[DATE] 10:00"
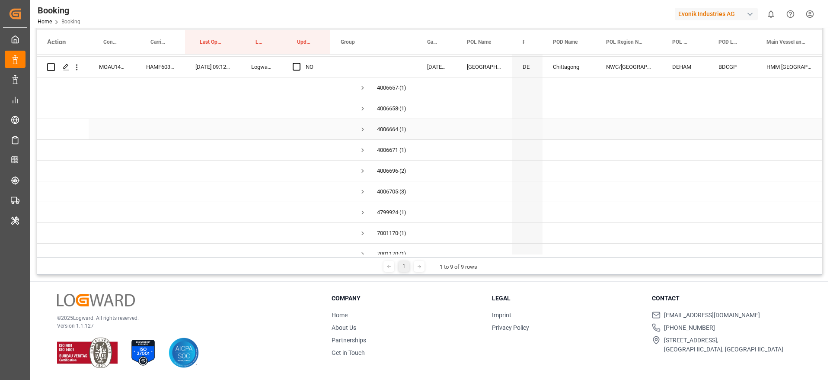
scroll to position [454, 0]
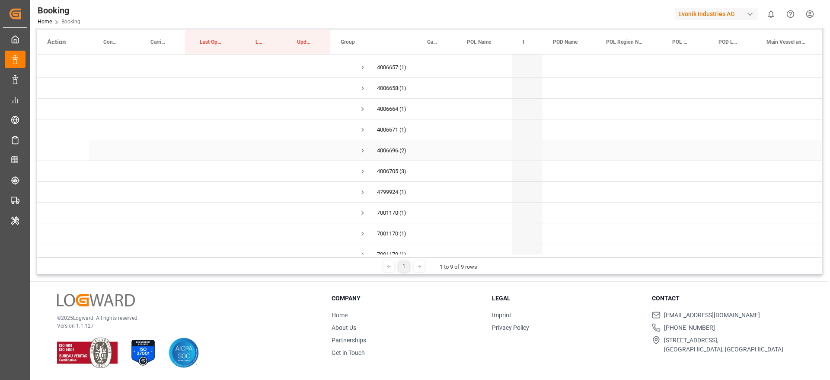
click at [364, 149] on span "Press SPACE to select this row." at bounding box center [363, 151] width 8 height 8
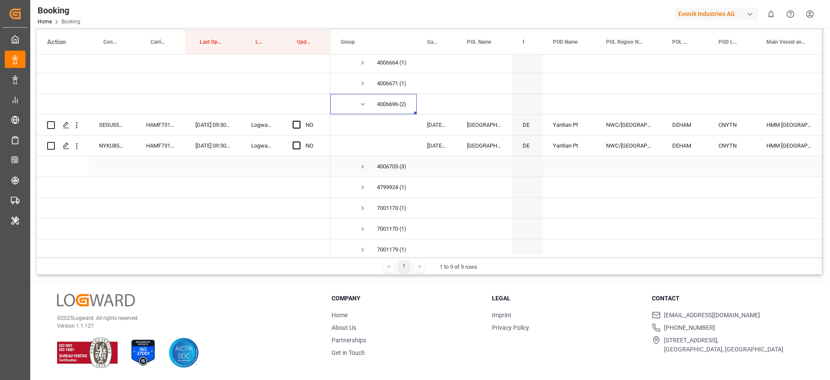
scroll to position [519, 0]
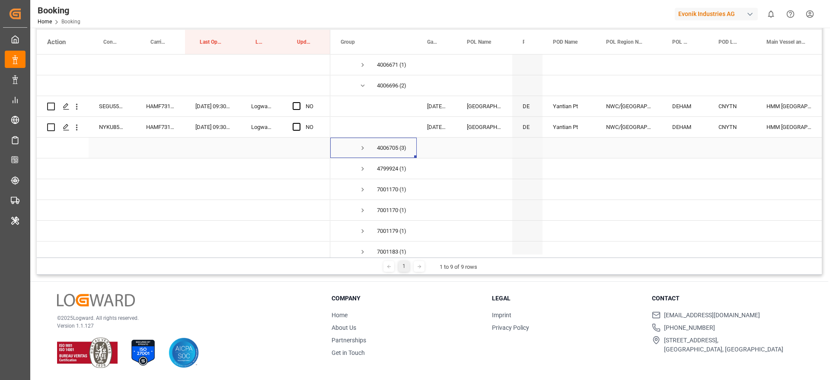
click at [358, 147] on span "4006705351 (3)" at bounding box center [374, 147] width 66 height 19
click at [362, 143] on span "Press SPACE to select this row." at bounding box center [363, 148] width 8 height 20
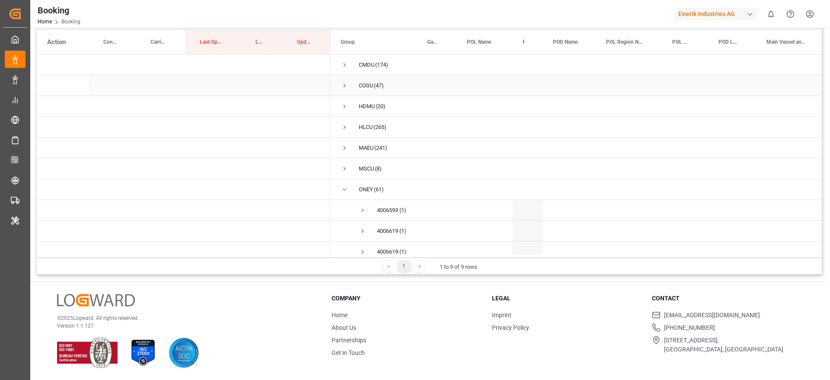
scroll to position [0, 0]
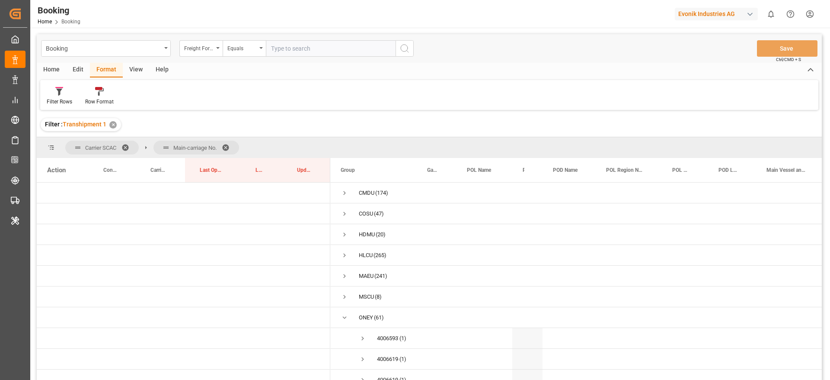
click at [228, 145] on span at bounding box center [229, 148] width 14 height 8
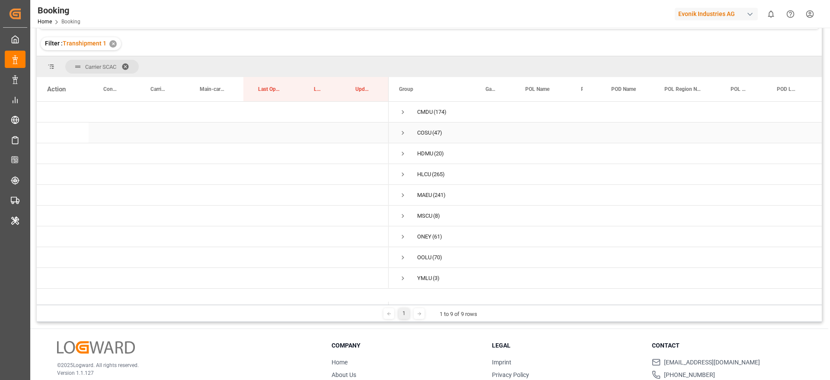
scroll to position [128, 0]
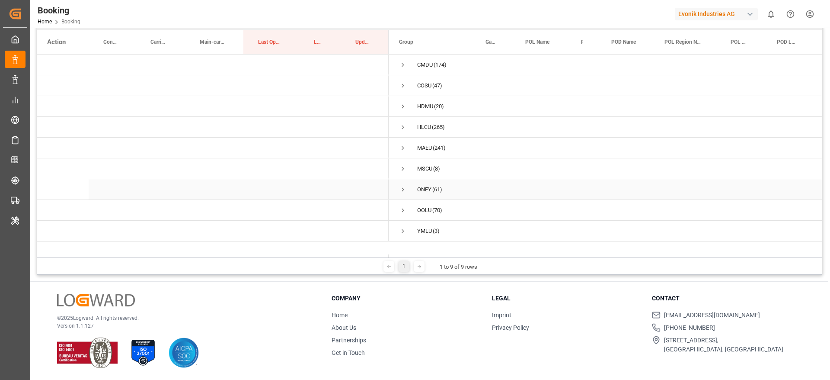
click at [403, 185] on span "Press SPACE to select this row." at bounding box center [403, 189] width 8 height 8
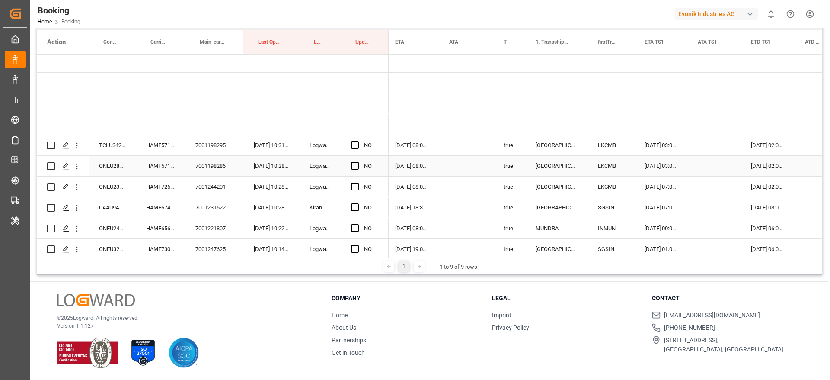
scroll to position [130, 0]
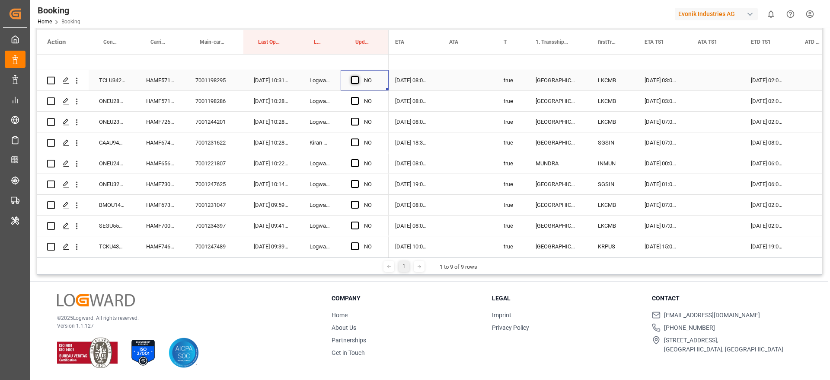
click at [354, 79] on span "Press SPACE to select this row." at bounding box center [355, 80] width 8 height 8
click at [358, 76] on input "Press SPACE to select this row." at bounding box center [358, 76] width 0 height 0
drag, startPoint x: 386, startPoint y: 88, endPoint x: 378, endPoint y: 124, distance: 36.7
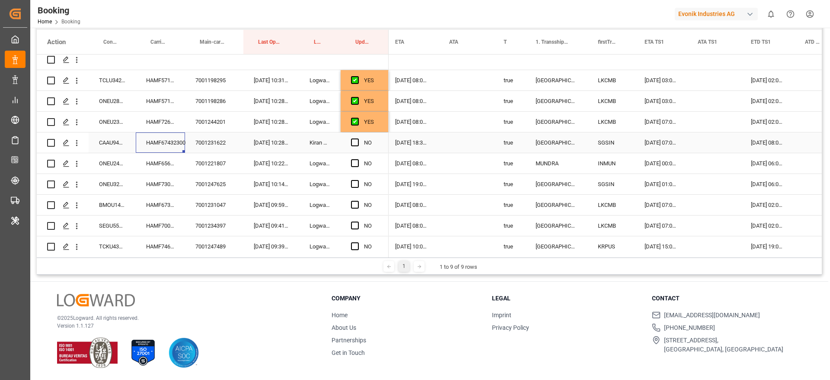
click at [152, 140] on div "HAMF67432300" at bounding box center [160, 142] width 49 height 20
click at [350, 141] on div "NO" at bounding box center [365, 142] width 48 height 20
click at [357, 141] on span "Press SPACE to select this row." at bounding box center [355, 142] width 8 height 8
click at [358, 138] on input "Press SPACE to select this row." at bounding box center [358, 138] width 0 height 0
drag, startPoint x: 387, startPoint y: 150, endPoint x: 388, endPoint y: 243, distance: 92.5
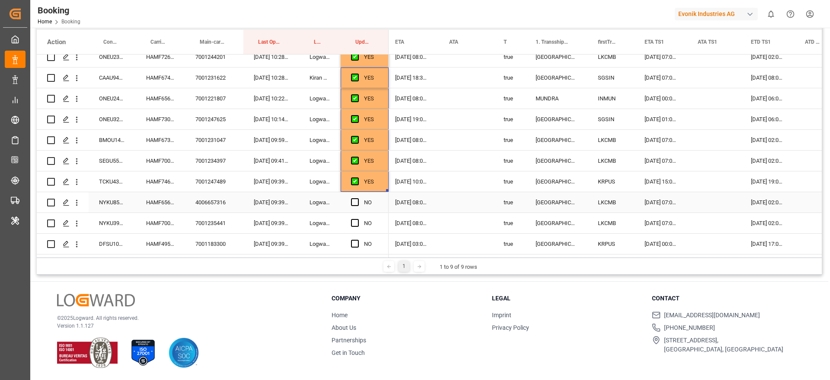
scroll to position [259, 0]
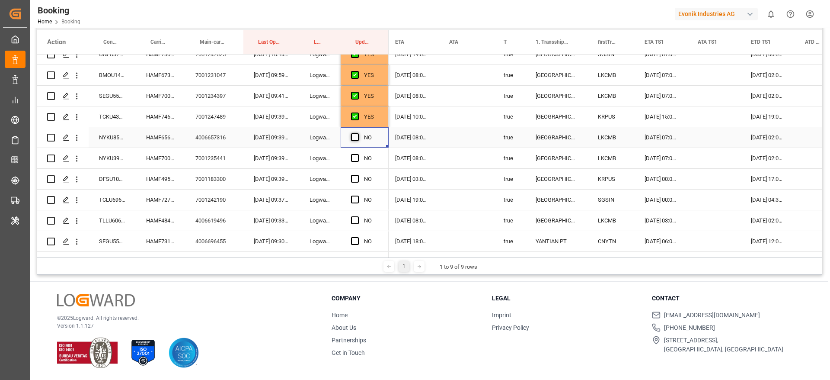
click at [355, 137] on span "Press SPACE to select this row." at bounding box center [355, 137] width 8 height 8
click at [358, 133] on input "Press SPACE to select this row." at bounding box center [358, 133] width 0 height 0
click at [355, 152] on div "Press SPACE to select this row." at bounding box center [357, 158] width 13 height 20
click at [353, 158] on span "Press SPACE to select this row." at bounding box center [355, 158] width 8 height 8
click at [358, 154] on input "Press SPACE to select this row." at bounding box center [358, 154] width 0 height 0
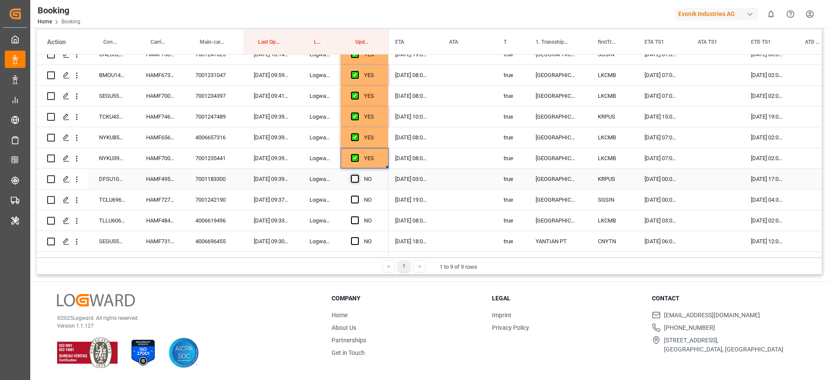
click at [354, 179] on span "Press SPACE to select this row." at bounding box center [355, 179] width 8 height 8
click at [358, 175] on input "Press SPACE to select this row." at bounding box center [358, 175] width 0 height 0
click at [356, 200] on span "Press SPACE to select this row." at bounding box center [355, 199] width 8 height 8
click at [358, 195] on input "Press SPACE to select this row." at bounding box center [358, 195] width 0 height 0
click at [357, 219] on span "Press SPACE to select this row." at bounding box center [355, 220] width 8 height 8
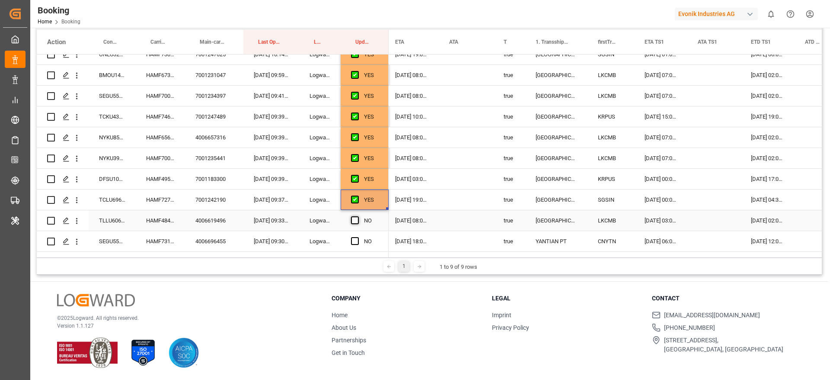
click at [358, 216] on input "Press SPACE to select this row." at bounding box center [358, 216] width 0 height 0
click at [355, 238] on span "Press SPACE to select this row." at bounding box center [355, 241] width 8 height 8
click at [358, 237] on input "Press SPACE to select this row." at bounding box center [358, 237] width 0 height 0
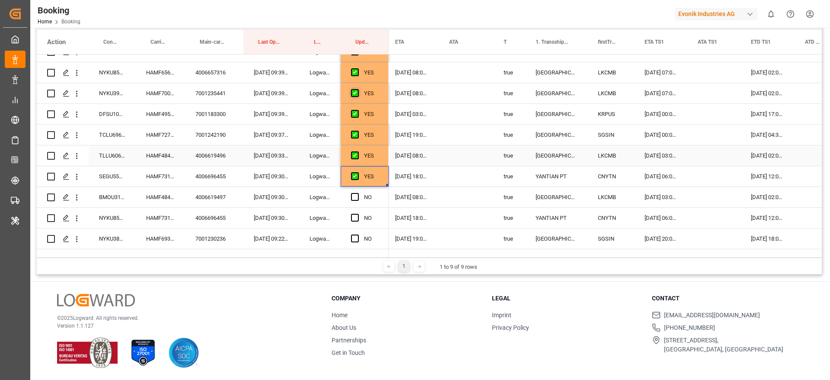
scroll to position [389, 0]
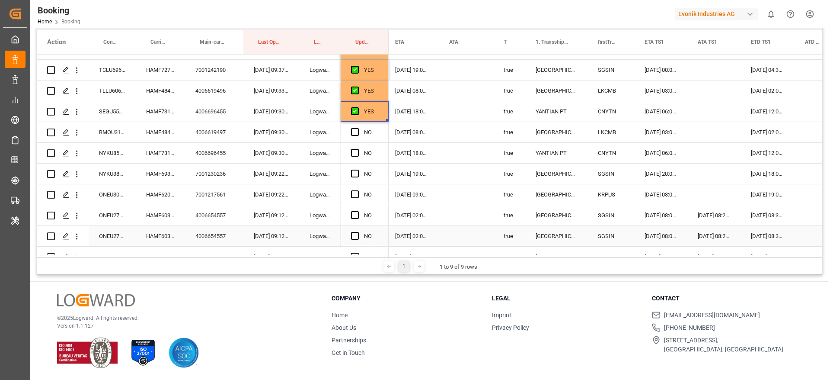
drag, startPoint x: 387, startPoint y: 120, endPoint x: 385, endPoint y: 235, distance: 115.5
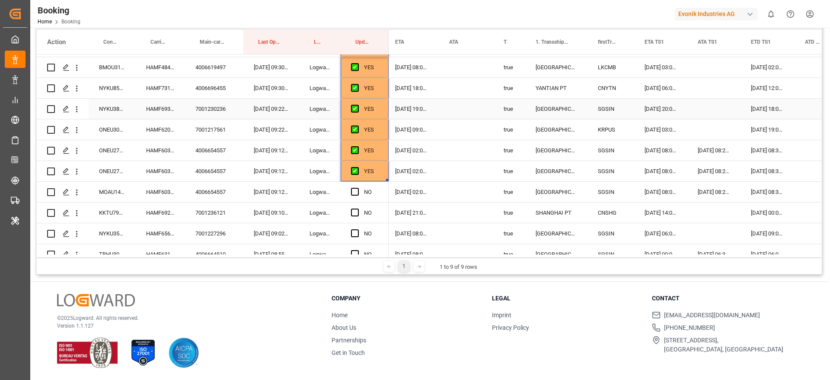
scroll to position [519, 0]
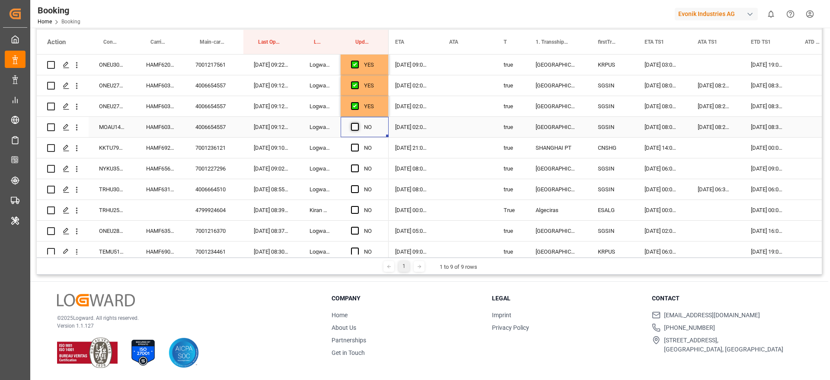
click at [355, 125] on span "Press SPACE to select this row." at bounding box center [355, 127] width 8 height 8
click at [358, 123] on input "Press SPACE to select this row." at bounding box center [358, 123] width 0 height 0
drag, startPoint x: 387, startPoint y: 136, endPoint x: 393, endPoint y: 236, distance: 100.5
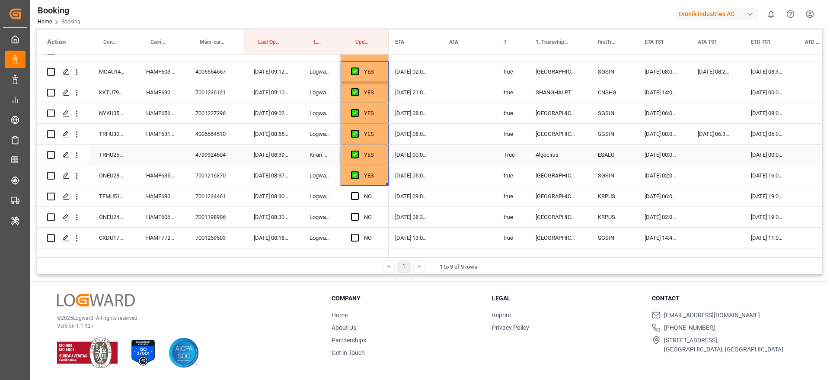
scroll to position [649, 0]
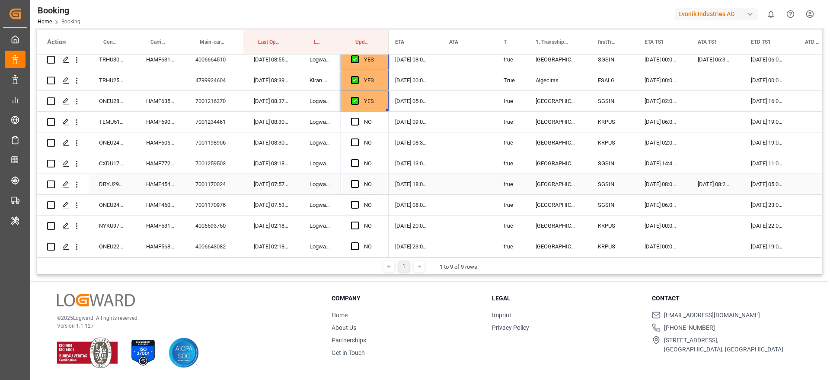
drag, startPoint x: 387, startPoint y: 109, endPoint x: 387, endPoint y: 186, distance: 77.4
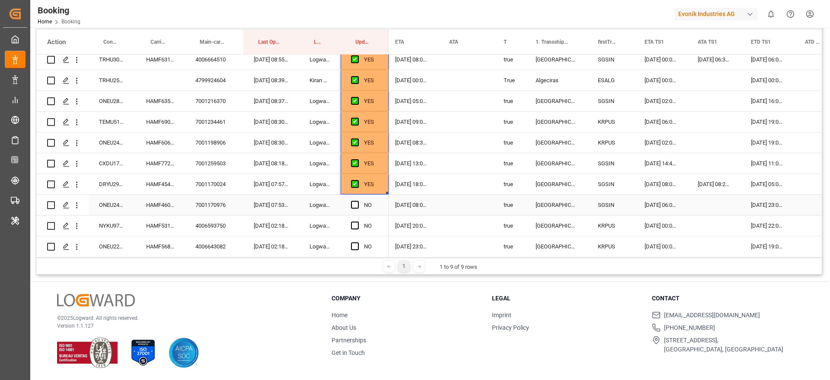
click at [171, 204] on div "HAMF46044600" at bounding box center [160, 205] width 49 height 20
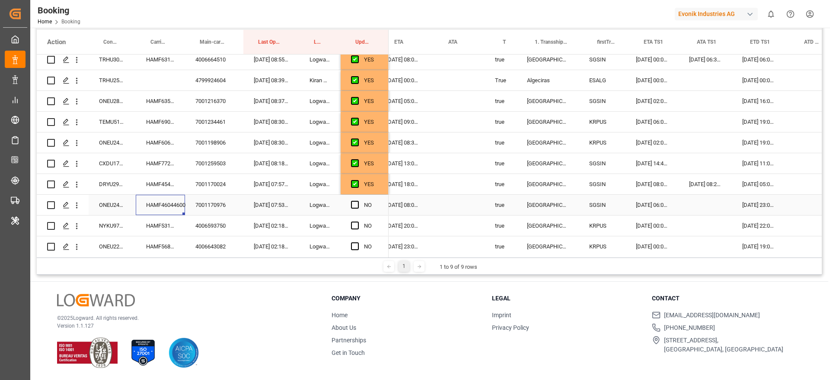
scroll to position [0, 647]
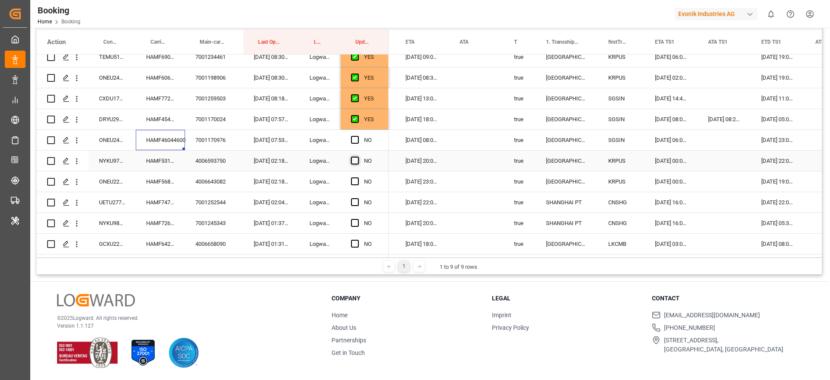
click at [353, 160] on span "Press SPACE to select this row." at bounding box center [355, 161] width 8 height 8
click at [358, 157] on input "Press SPACE to select this row." at bounding box center [358, 157] width 0 height 0
click at [356, 180] on span "Press SPACE to select this row." at bounding box center [355, 181] width 8 height 8
click at [358, 177] on input "Press SPACE to select this row." at bounding box center [358, 177] width 0 height 0
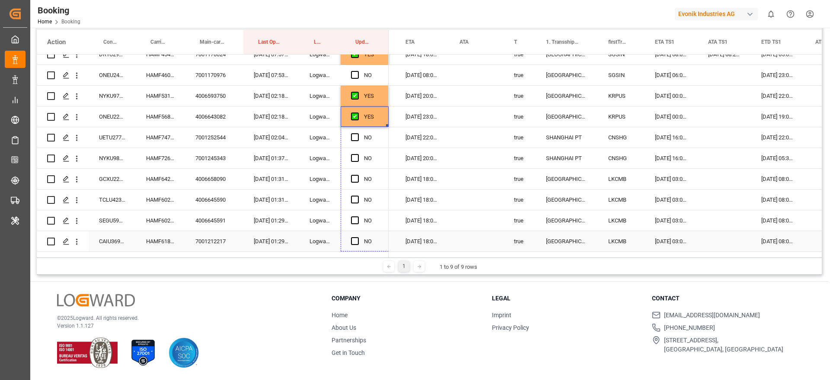
drag, startPoint x: 387, startPoint y: 125, endPoint x: 390, endPoint y: 240, distance: 115.1
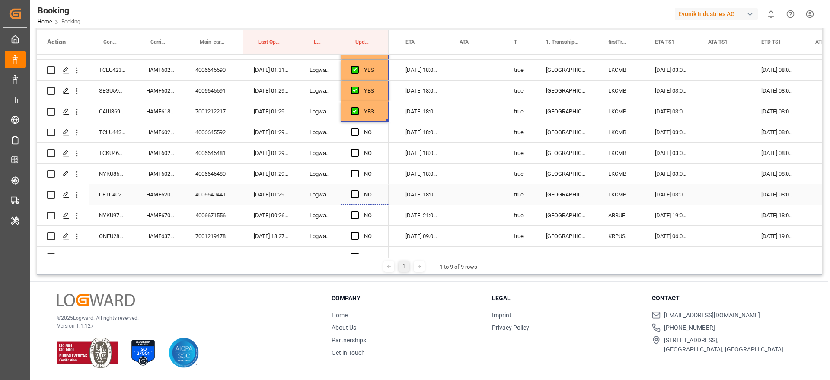
drag, startPoint x: 388, startPoint y: 121, endPoint x: 388, endPoint y: 197, distance: 76.5
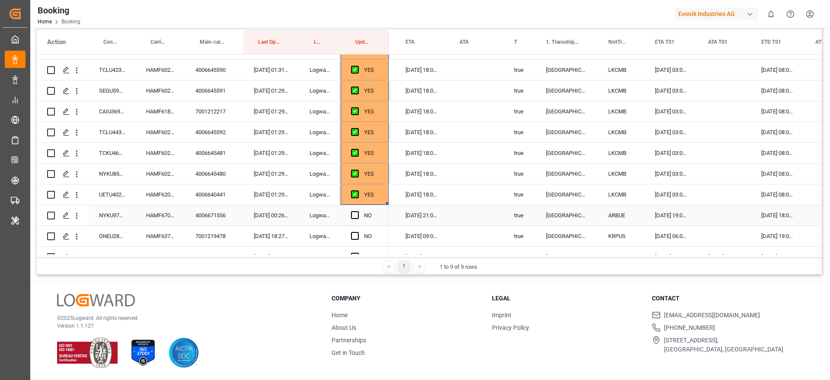
click at [162, 216] on div "HAMF67042700" at bounding box center [160, 215] width 49 height 20
click at [354, 214] on span "Press SPACE to select this row." at bounding box center [355, 215] width 8 height 8
click at [358, 211] on input "Press SPACE to select this row." at bounding box center [358, 211] width 0 height 0
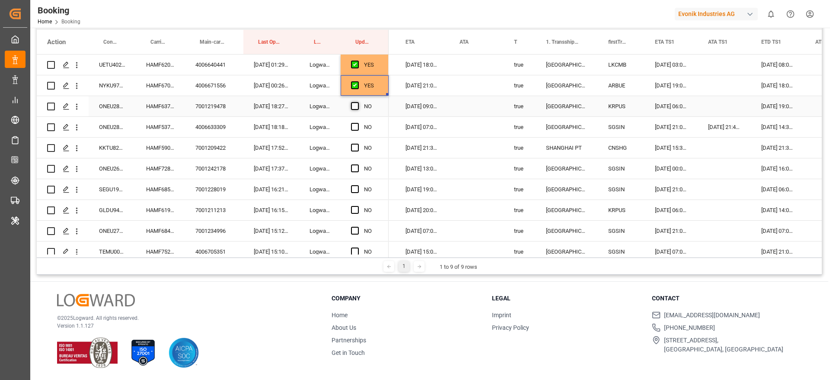
click at [354, 106] on span "Press SPACE to select this row." at bounding box center [355, 106] width 8 height 8
click at [358, 102] on input "Press SPACE to select this row." at bounding box center [358, 102] width 0 height 0
click at [356, 124] on span "Press SPACE to select this row." at bounding box center [355, 127] width 8 height 8
click at [358, 123] on input "Press SPACE to select this row." at bounding box center [358, 123] width 0 height 0
drag, startPoint x: 387, startPoint y: 136, endPoint x: 389, endPoint y: 232, distance: 96.0
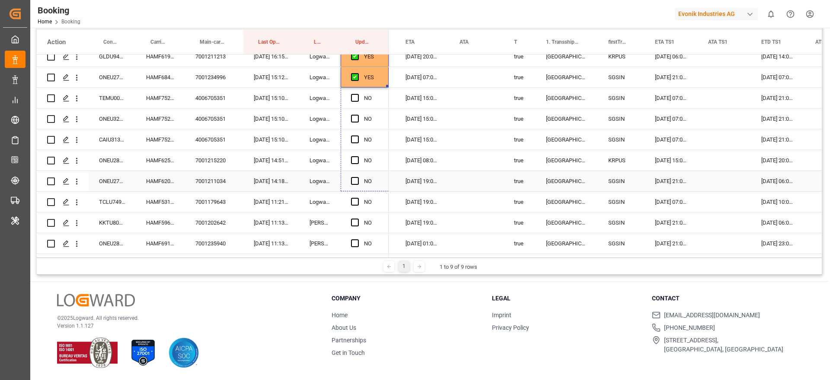
drag, startPoint x: 386, startPoint y: 86, endPoint x: 387, endPoint y: 185, distance: 98.2
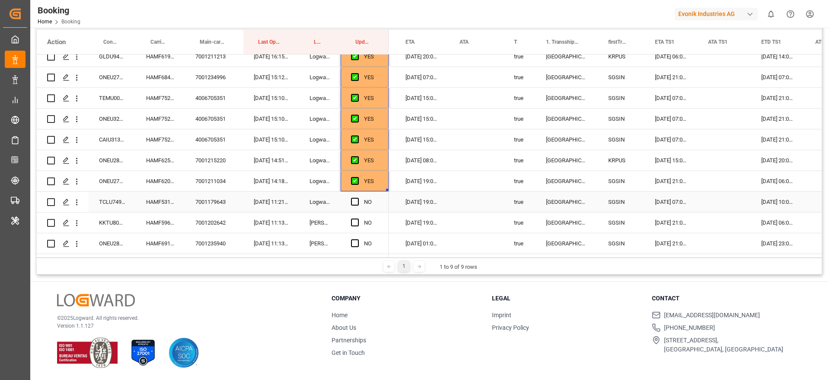
click at [151, 196] on div "HAMF53171500" at bounding box center [160, 202] width 49 height 20
click at [357, 203] on span "Press SPACE to select this row." at bounding box center [355, 202] width 8 height 8
click at [358, 198] on input "Press SPACE to select this row." at bounding box center [358, 198] width 0 height 0
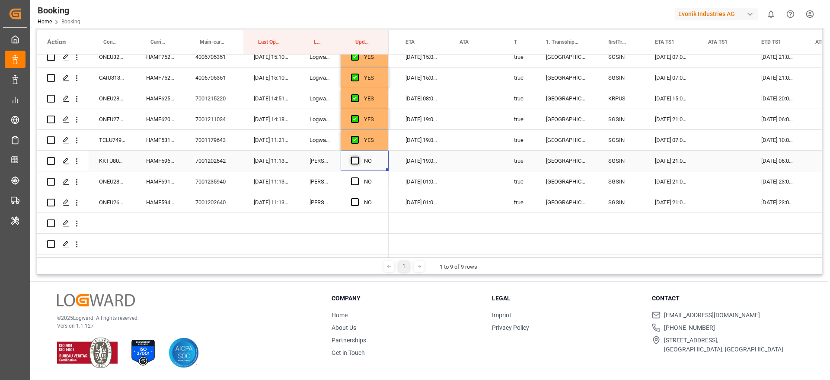
click at [354, 160] on span "Press SPACE to select this row." at bounding box center [355, 161] width 8 height 8
click at [358, 157] on input "Press SPACE to select this row." at bounding box center [358, 157] width 0 height 0
drag, startPoint x: 354, startPoint y: 178, endPoint x: 353, endPoint y: 199, distance: 20.8
click at [354, 179] on span "Press SPACE to select this row." at bounding box center [355, 181] width 8 height 8
click at [358, 177] on input "Press SPACE to select this row." at bounding box center [358, 177] width 0 height 0
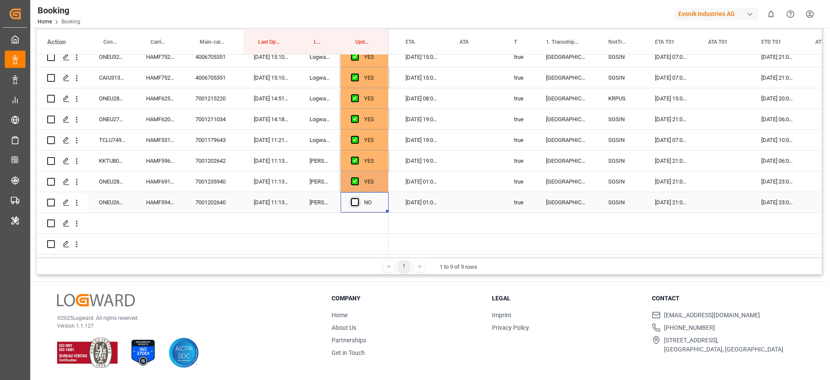
click at [353, 201] on span "Press SPACE to select this row." at bounding box center [355, 202] width 8 height 8
click at [358, 198] on input "Press SPACE to select this row." at bounding box center [358, 198] width 0 height 0
click at [157, 198] on div "HAMF59472800" at bounding box center [160, 202] width 49 height 20
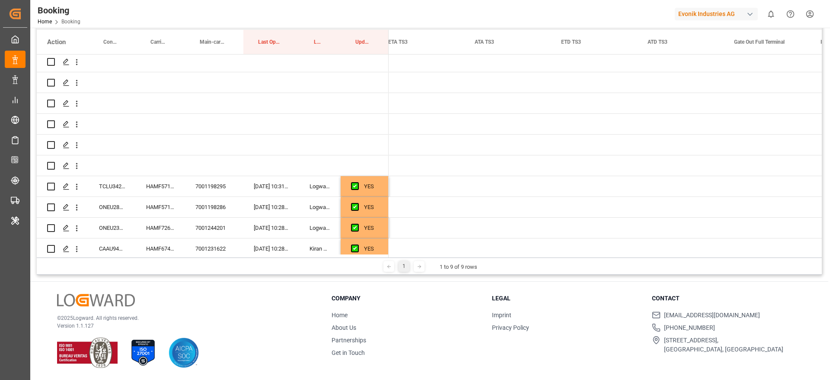
scroll to position [0, 1660]
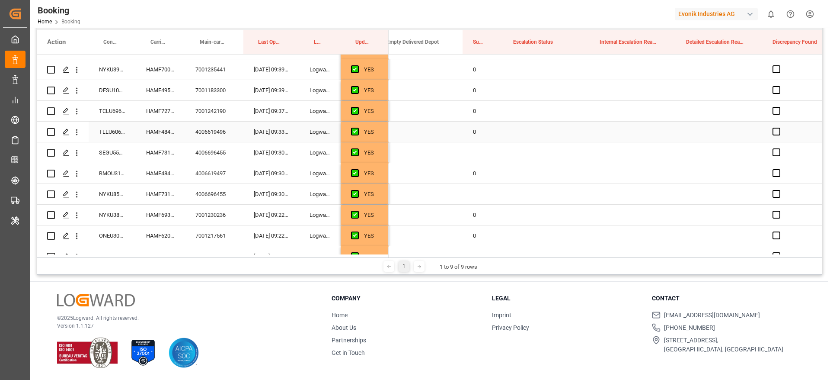
click at [473, 135] on div "0" at bounding box center [483, 132] width 40 height 20
drag, startPoint x: 501, startPoint y: 139, endPoint x: 503, endPoint y: 209, distance: 69.6
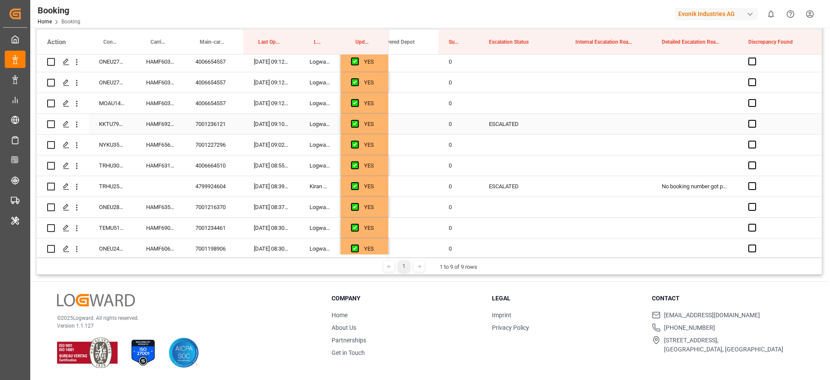
click at [503, 129] on div "ESCALATED" at bounding box center [522, 124] width 86 height 20
click at [545, 126] on icon "Press SPACE to select this row." at bounding box center [544, 128] width 9 height 9
click at [611, 120] on div "Press SPACE to select this row." at bounding box center [608, 124] width 86 height 20
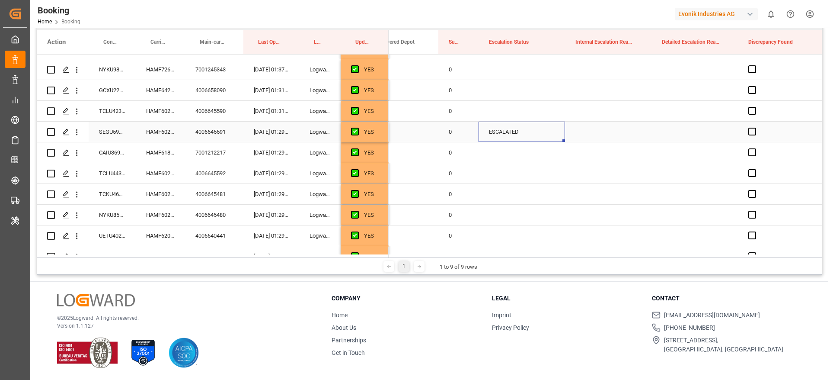
click at [511, 136] on div "ESCALATED" at bounding box center [522, 132] width 86 height 20
click at [545, 135] on icon "Press SPACE to select this row." at bounding box center [544, 135] width 9 height 9
click at [595, 129] on div "Press SPACE to select this row." at bounding box center [608, 132] width 86 height 20
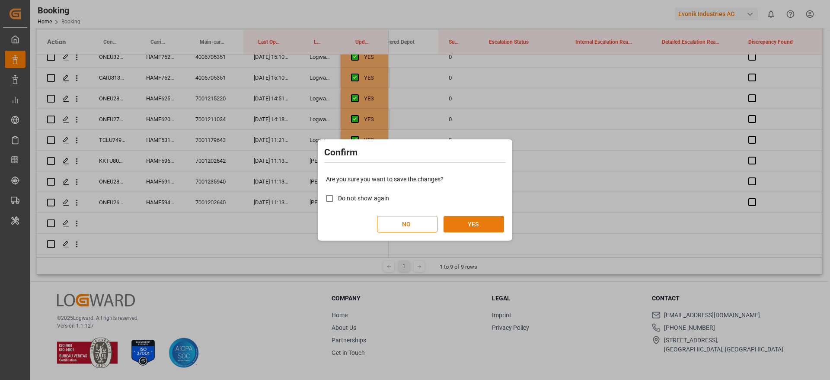
click at [484, 217] on button "YES" at bounding box center [474, 224] width 61 height 16
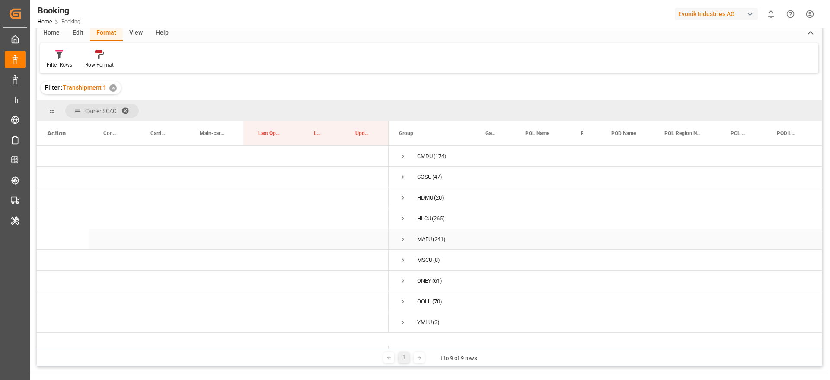
scroll to position [0, 0]
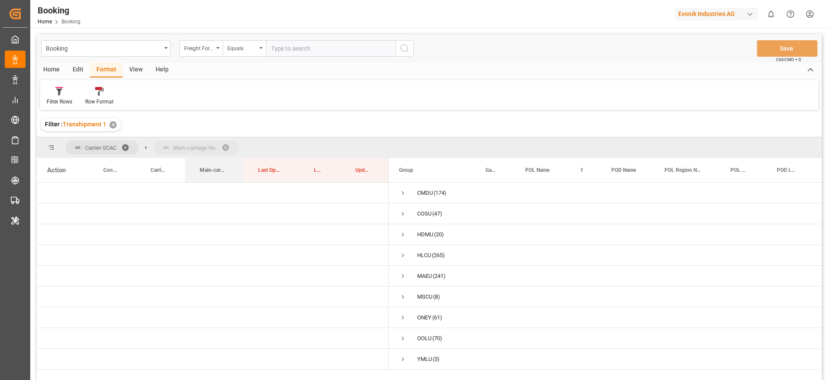
drag, startPoint x: 220, startPoint y: 168, endPoint x: 220, endPoint y: 156, distance: 12.1
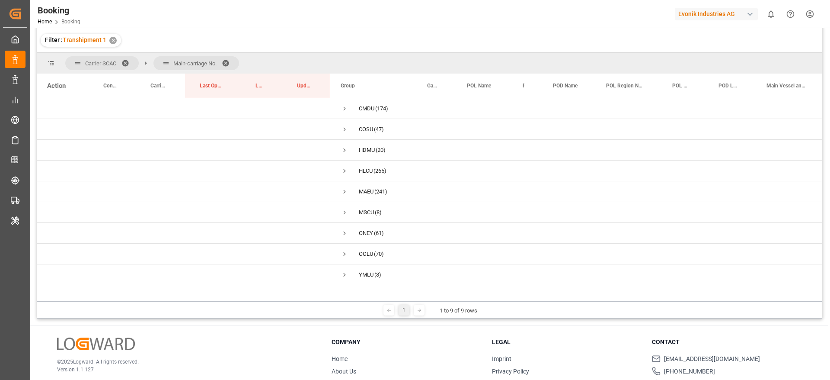
scroll to position [128, 0]
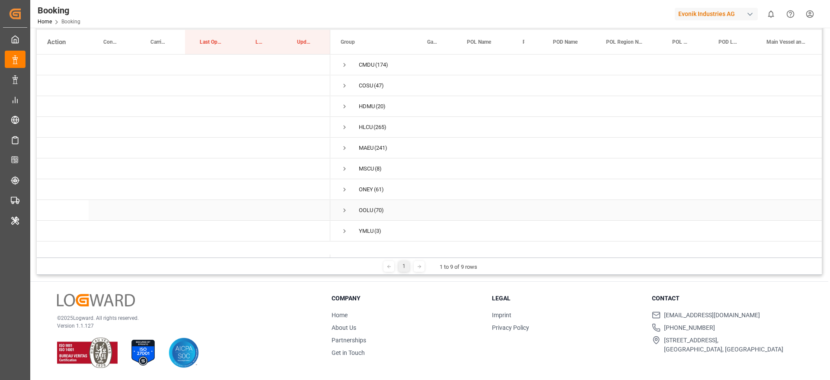
click at [345, 208] on span "Press SPACE to select this row." at bounding box center [345, 210] width 8 height 8
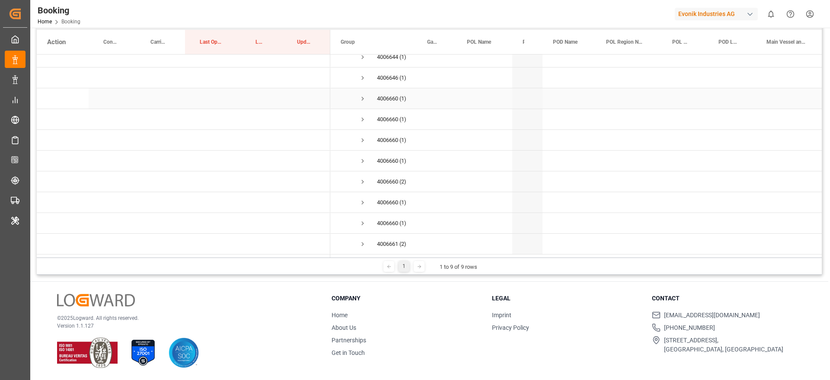
scroll to position [259, 0]
click at [365, 119] on span "Press SPACE to select this row." at bounding box center [363, 117] width 8 height 8
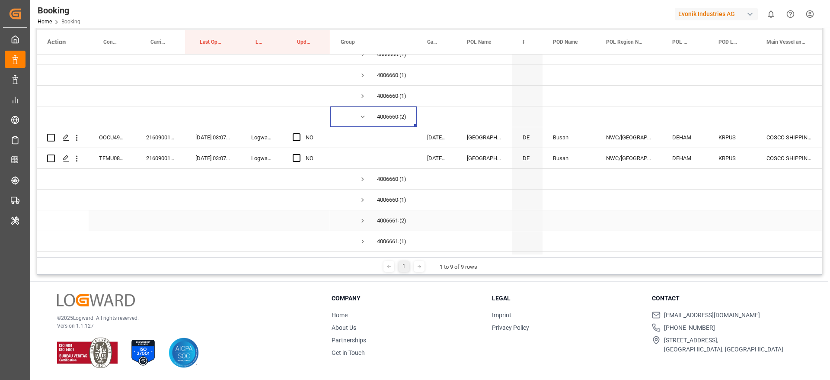
drag, startPoint x: 366, startPoint y: 215, endPoint x: 365, endPoint y: 219, distance: 4.5
click at [366, 215] on span "Press SPACE to select this row." at bounding box center [363, 221] width 8 height 20
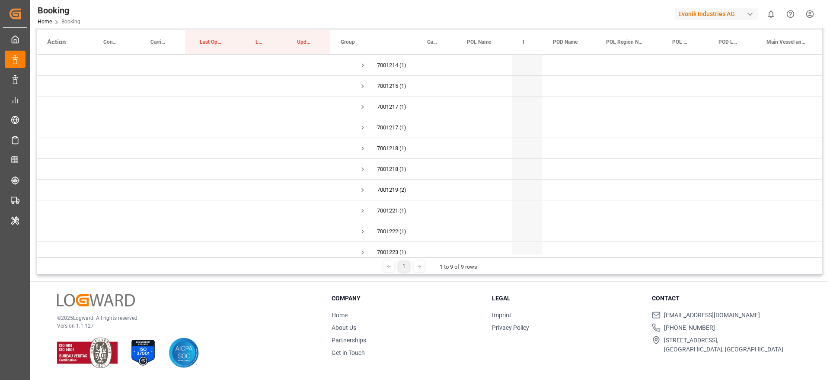
scroll to position [973, 0]
click at [362, 169] on span "Press SPACE to select this row." at bounding box center [363, 171] width 8 height 8
click at [361, 182] on span "Press SPACE to select this row." at bounding box center [363, 184] width 8 height 8
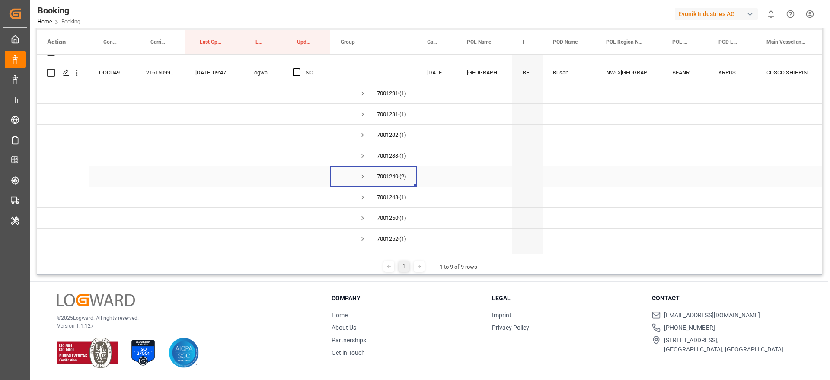
click at [362, 174] on span "Press SPACE to select this row." at bounding box center [363, 177] width 8 height 8
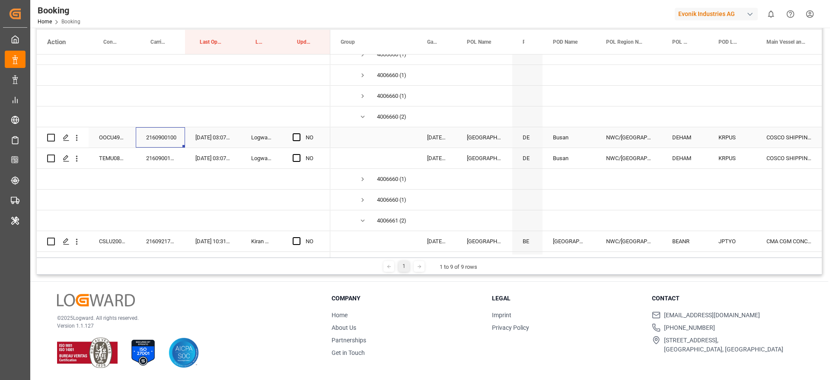
click at [145, 138] on div "2160900100" at bounding box center [160, 137] width 49 height 20
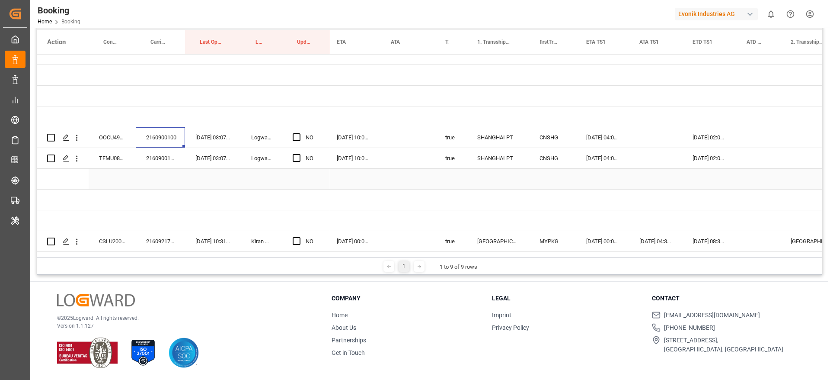
scroll to position [0, 650]
click at [295, 134] on span "Press SPACE to select this row." at bounding box center [297, 137] width 8 height 8
click at [299, 133] on input "Press SPACE to select this row." at bounding box center [299, 133] width 0 height 0
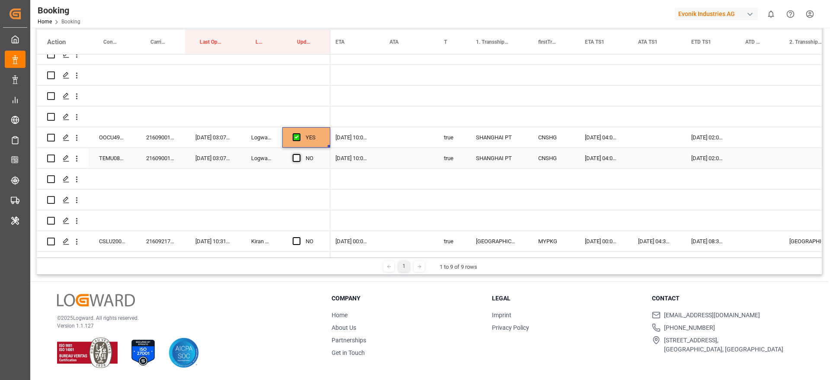
click at [296, 157] on span "Press SPACE to select this row." at bounding box center [297, 158] width 8 height 8
click at [299, 154] on input "Press SPACE to select this row." at bounding box center [299, 154] width 0 height 0
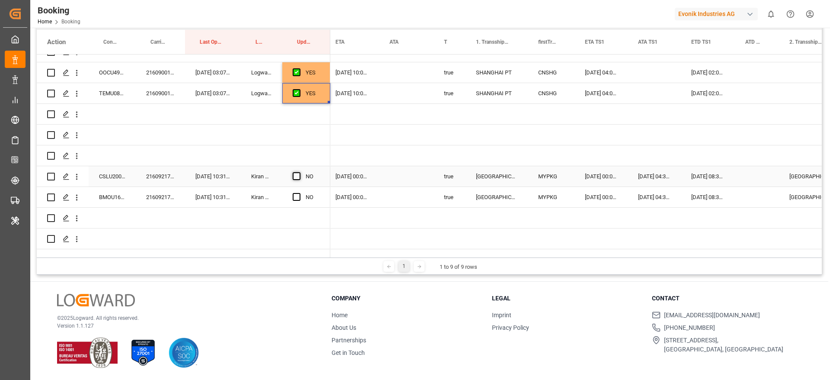
click at [294, 177] on span "Press SPACE to select this row." at bounding box center [297, 176] width 8 height 8
click at [299, 172] on input "Press SPACE to select this row." at bounding box center [299, 172] width 0 height 0
click at [296, 193] on span "Press SPACE to select this row." at bounding box center [297, 197] width 8 height 8
click at [299, 193] on input "Press SPACE to select this row." at bounding box center [299, 193] width 0 height 0
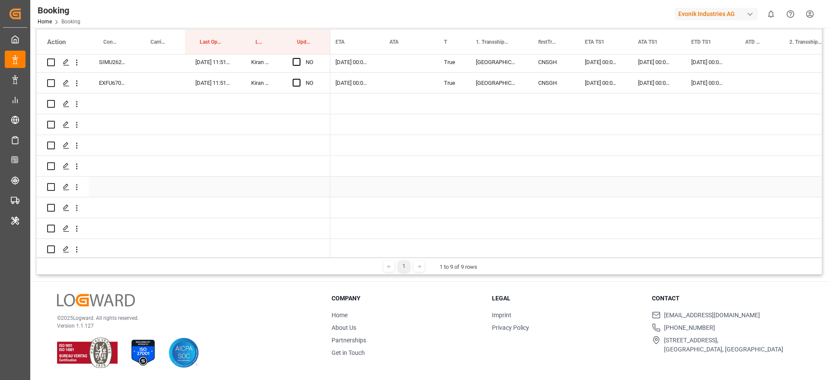
scroll to position [1038, 0]
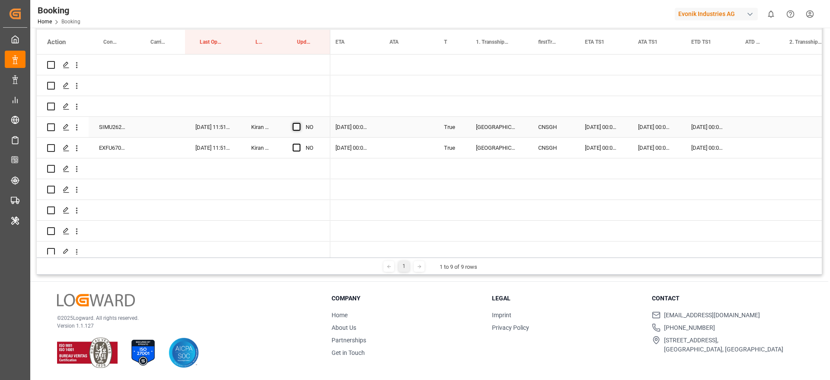
click at [295, 128] on span "Press SPACE to select this row." at bounding box center [297, 127] width 8 height 8
click at [299, 123] on input "Press SPACE to select this row." at bounding box center [299, 123] width 0 height 0
click at [297, 147] on span "Press SPACE to select this row." at bounding box center [297, 148] width 8 height 8
click at [299, 144] on input "Press SPACE to select this row." at bounding box center [299, 144] width 0 height 0
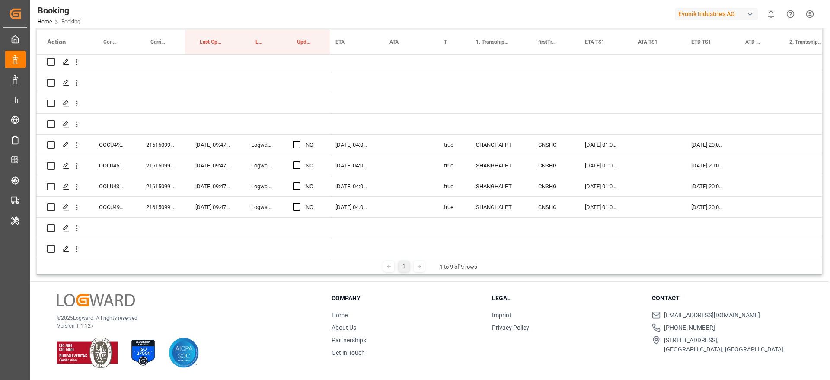
scroll to position [1232, 0]
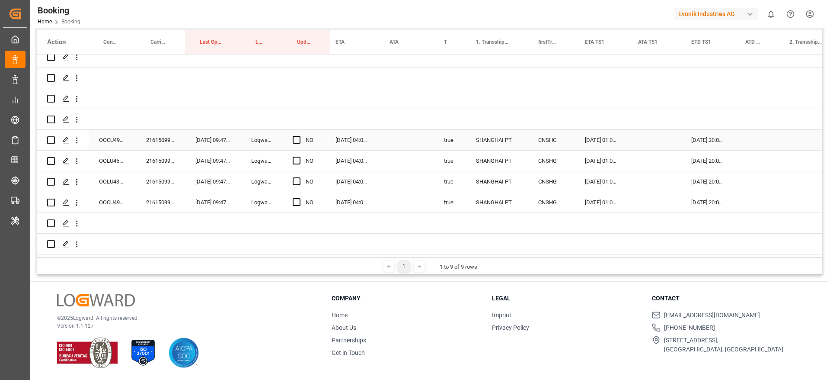
click at [170, 145] on div "2161509920" at bounding box center [160, 140] width 49 height 20
click at [297, 138] on span "Press SPACE to select this row." at bounding box center [297, 140] width 8 height 8
click at [299, 136] on input "Press SPACE to select this row." at bounding box center [299, 136] width 0 height 0
drag, startPoint x: 328, startPoint y: 147, endPoint x: 346, endPoint y: 193, distance: 49.3
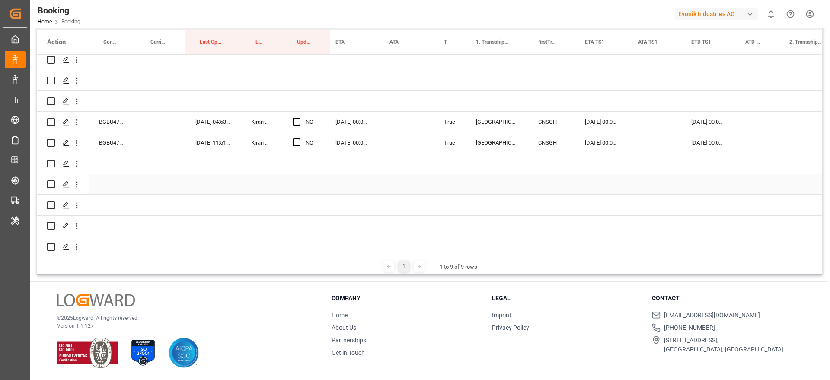
scroll to position [1492, 0]
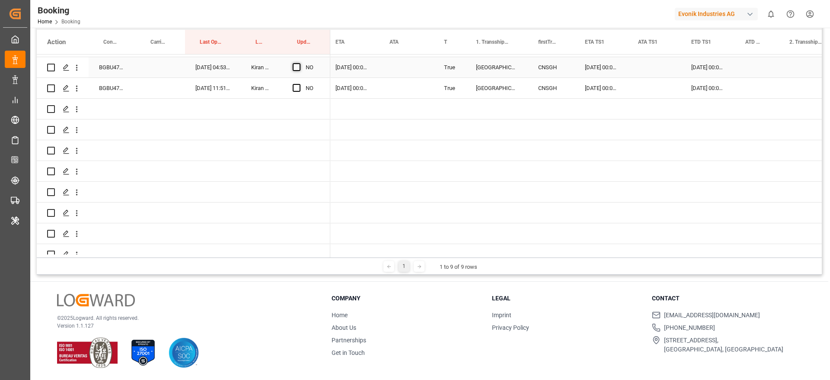
click at [295, 69] on span "Press SPACE to select this row." at bounding box center [297, 67] width 8 height 8
click at [299, 63] on input "Press SPACE to select this row." at bounding box center [299, 63] width 0 height 0
click at [298, 87] on span "Press SPACE to select this row." at bounding box center [297, 88] width 8 height 8
click at [299, 84] on input "Press SPACE to select this row." at bounding box center [299, 84] width 0 height 0
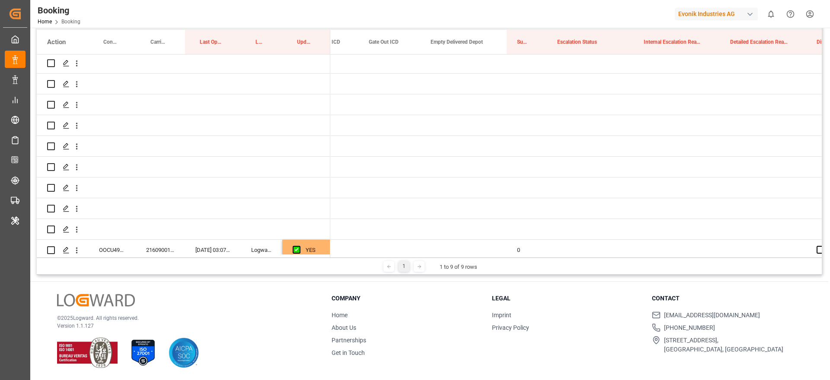
scroll to position [120, 0]
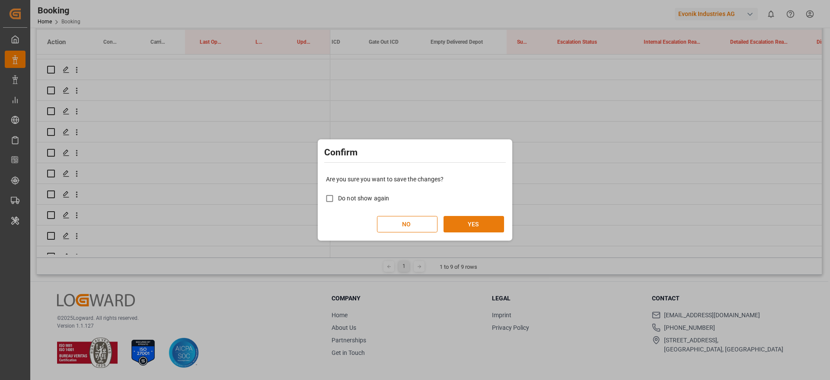
click at [498, 223] on button "YES" at bounding box center [474, 224] width 61 height 16
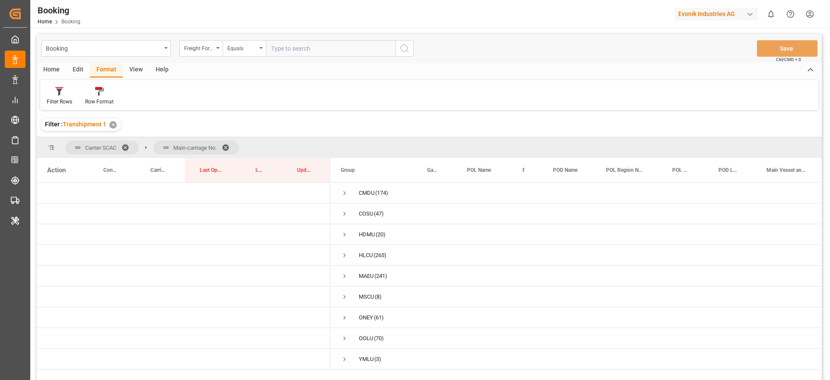
click at [230, 146] on span at bounding box center [229, 148] width 14 height 8
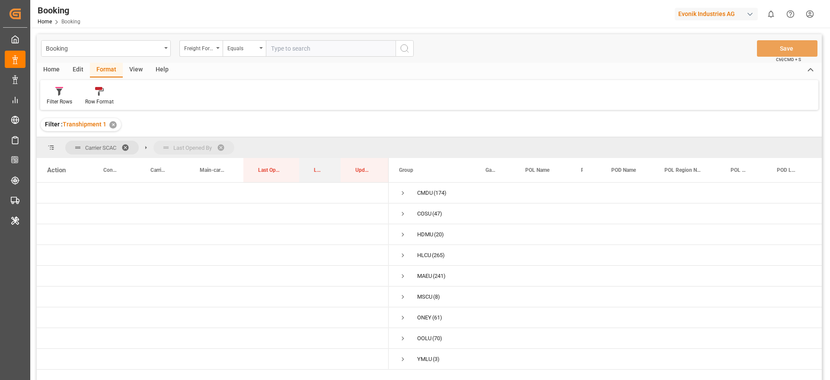
drag, startPoint x: 313, startPoint y: 171, endPoint x: 323, endPoint y: 148, distance: 24.4
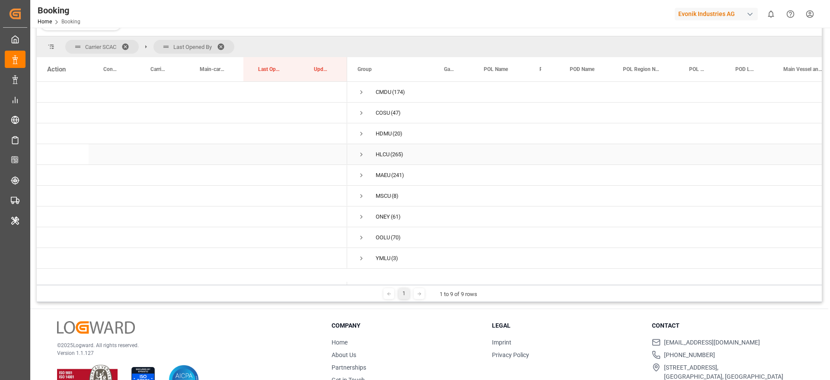
scroll to position [128, 0]
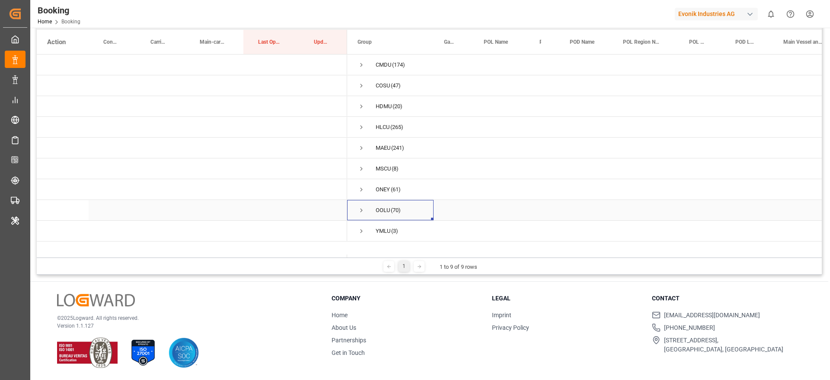
click at [361, 211] on span "Press SPACE to select this row." at bounding box center [362, 210] width 8 height 8
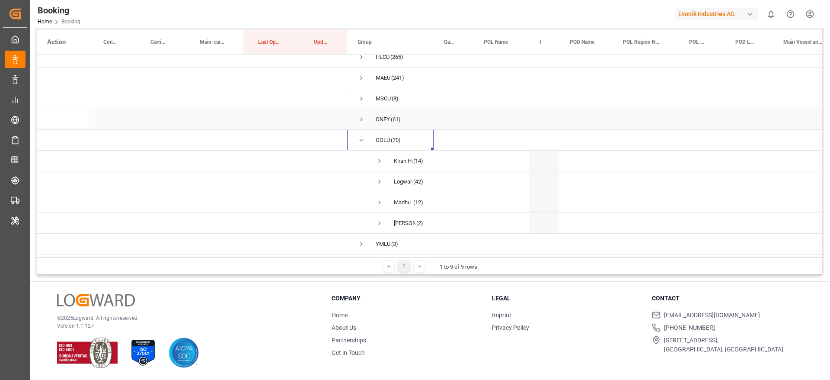
scroll to position [73, 0]
click at [381, 157] on span "Press SPACE to select this row." at bounding box center [380, 161] width 8 height 8
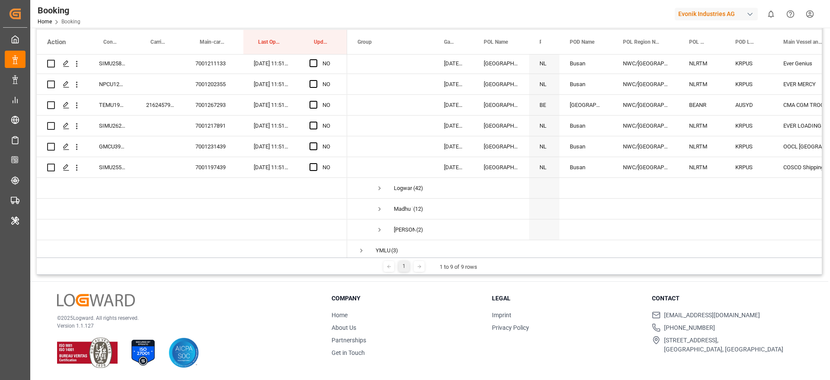
scroll to position [364, 0]
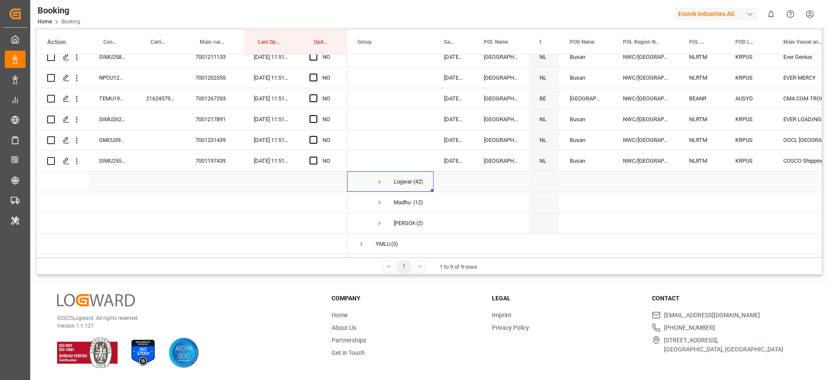
click at [381, 178] on span "Press SPACE to select this row." at bounding box center [380, 182] width 8 height 8
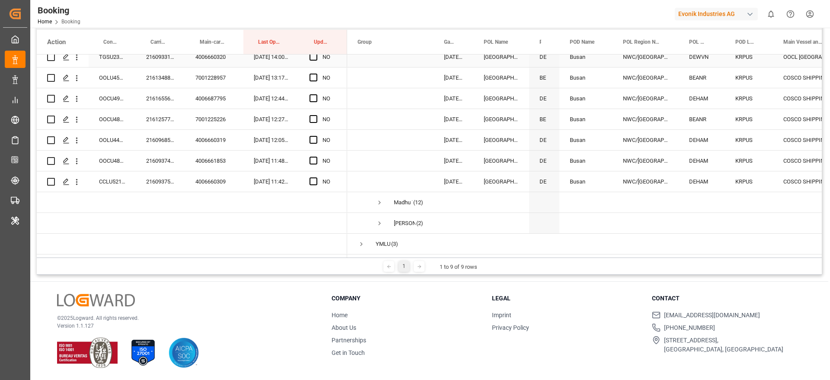
scroll to position [1235, 0]
click at [380, 220] on span "Press SPACE to select this row." at bounding box center [380, 223] width 8 height 8
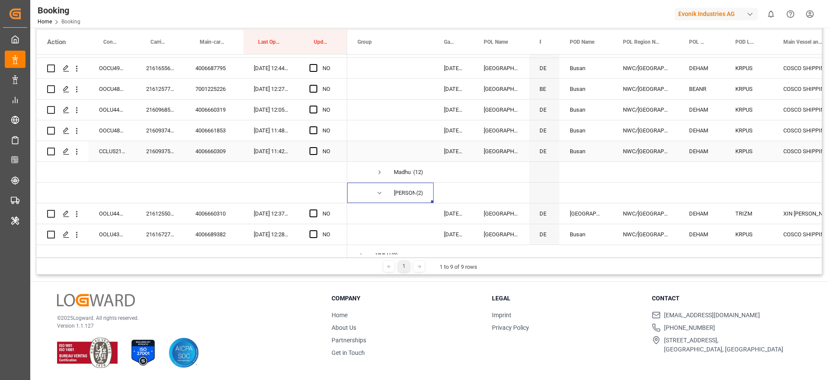
scroll to position [1277, 0]
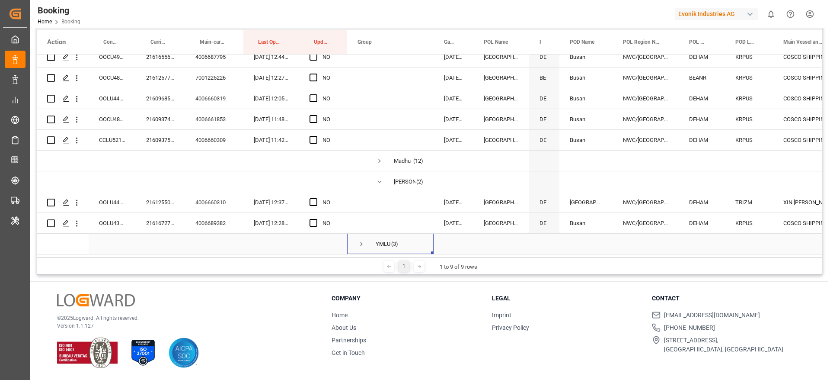
click at [362, 240] on span "Press SPACE to select this row." at bounding box center [362, 244] width 8 height 8
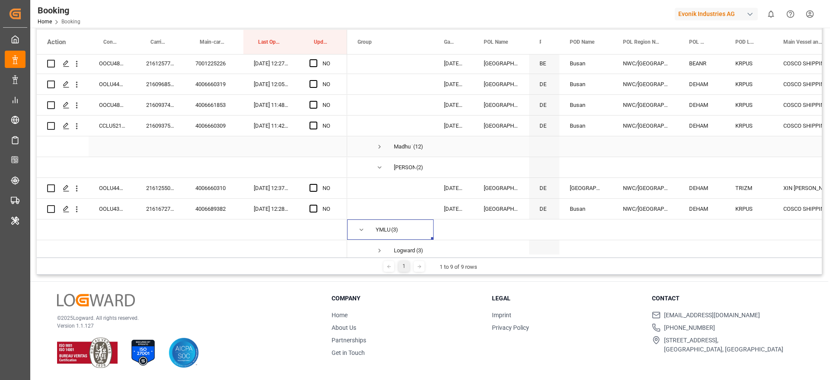
scroll to position [1298, 0]
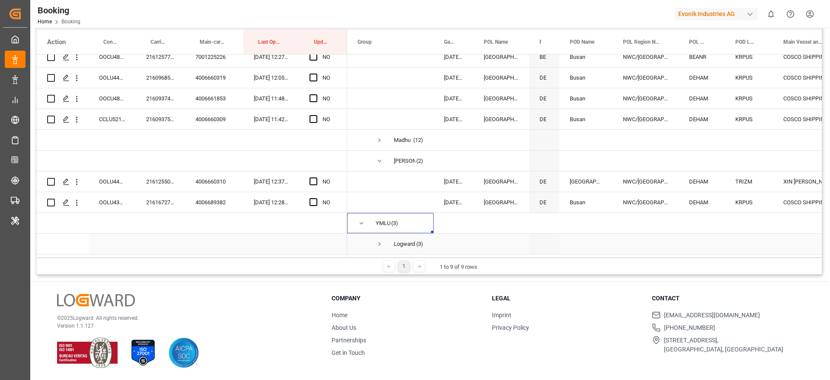
click at [380, 241] on span "Press SPACE to select this row." at bounding box center [380, 244] width 8 height 8
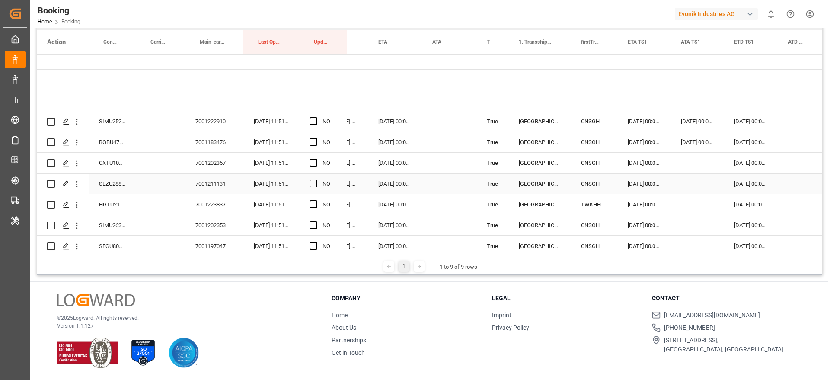
scroll to position [0, 684]
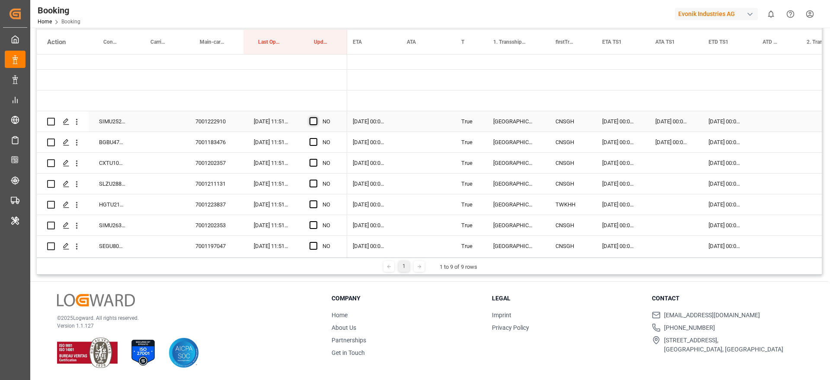
click at [311, 122] on span "Press SPACE to select this row." at bounding box center [314, 121] width 8 height 8
click at [316, 117] on input "Press SPACE to select this row." at bounding box center [316, 117] width 0 height 0
drag, startPoint x: 346, startPoint y: 129, endPoint x: 337, endPoint y: 191, distance: 62.5
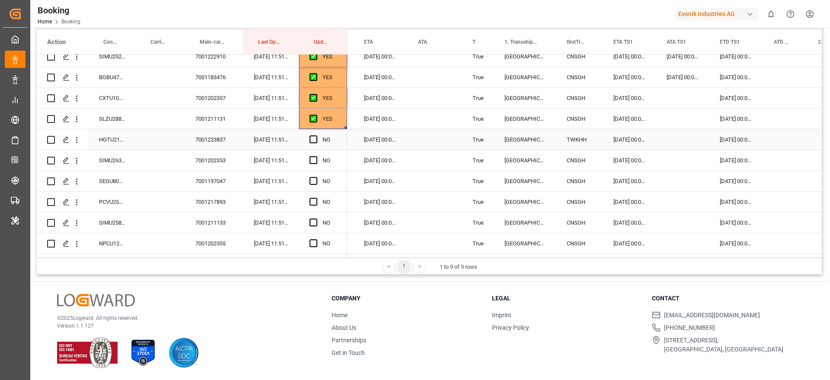
click at [109, 148] on div "HGTU2110782" at bounding box center [112, 139] width 47 height 20
click at [635, 137] on div "13-09-2025 00:00:00" at bounding box center [629, 139] width 53 height 20
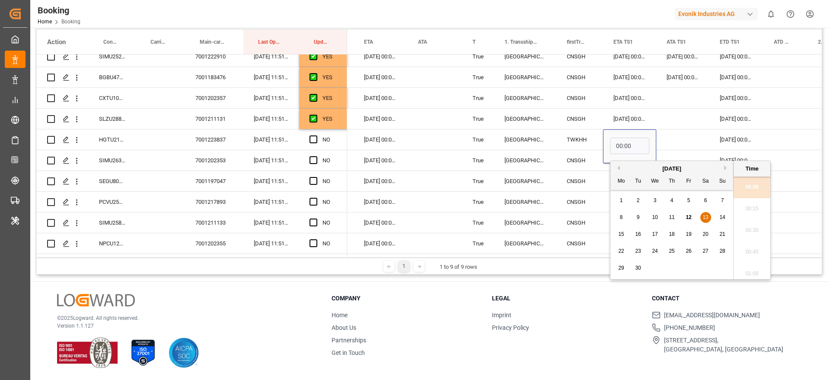
click at [720, 214] on span "14" at bounding box center [722, 217] width 6 height 6
type input "14-09-2025 00:00"
click at [725, 136] on div "21-09-2025 00:00:00" at bounding box center [737, 139] width 54 height 20
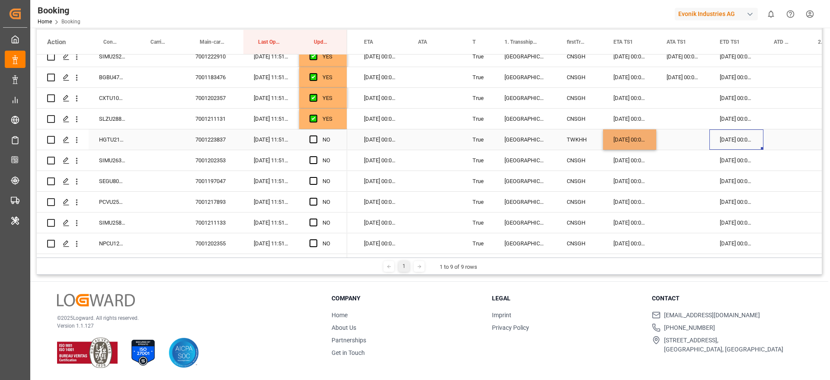
click at [725, 136] on div "21-09-2025 00:00:00" at bounding box center [737, 139] width 54 height 20
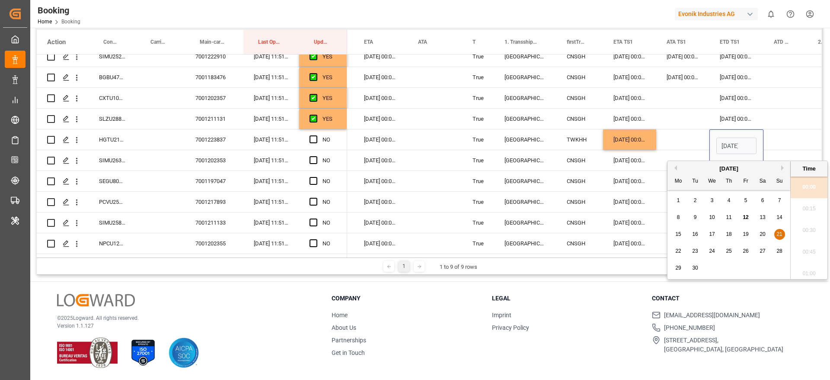
click at [680, 250] on span "22" at bounding box center [678, 251] width 6 height 6
type input "22-09-2025 00:00"
click at [369, 141] on div "[DATE] 00:00:00" at bounding box center [381, 139] width 54 height 20
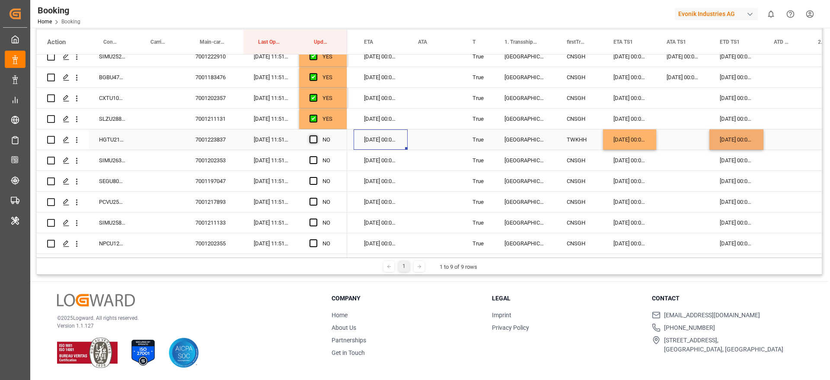
click at [313, 139] on span "Press SPACE to select this row." at bounding box center [314, 139] width 8 height 8
click at [316, 135] on input "Press SPACE to select this row." at bounding box center [316, 135] width 0 height 0
drag, startPoint x: 345, startPoint y: 147, endPoint x: 340, endPoint y: 225, distance: 77.5
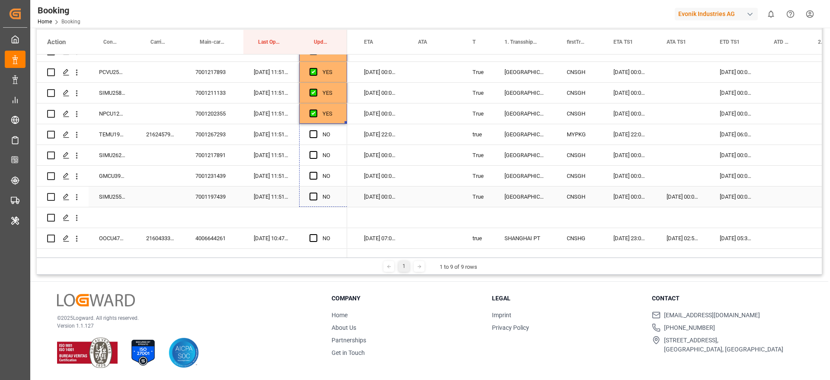
drag, startPoint x: 345, startPoint y: 122, endPoint x: 347, endPoint y: 200, distance: 77.4
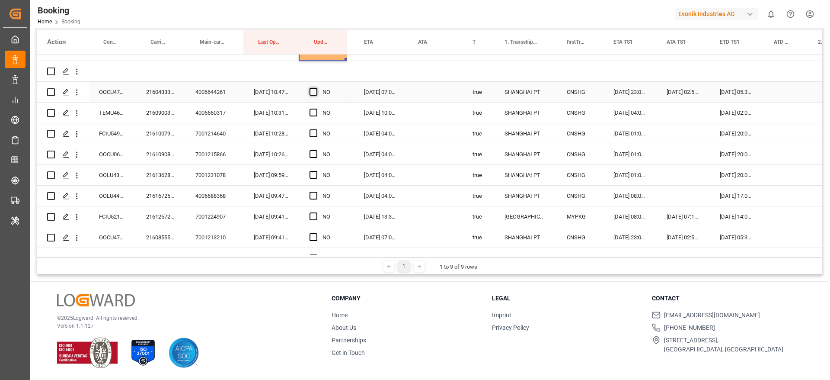
click at [313, 91] on span "Press SPACE to select this row." at bounding box center [314, 92] width 8 height 8
click at [316, 88] on input "Press SPACE to select this row." at bounding box center [316, 88] width 0 height 0
drag, startPoint x: 345, startPoint y: 99, endPoint x: 340, endPoint y: 195, distance: 95.3
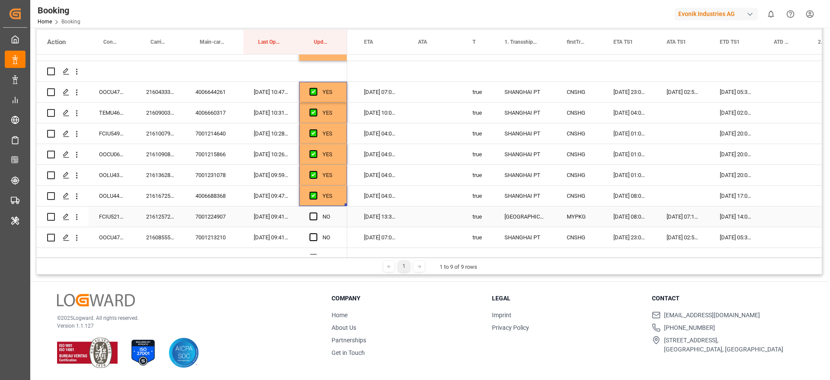
click at [167, 214] on div "2161257250" at bounding box center [160, 216] width 49 height 20
click at [766, 209] on div "Press SPACE to select this row." at bounding box center [786, 216] width 44 height 20
click at [778, 219] on input "Press SPACE to select this row." at bounding box center [786, 222] width 30 height 16
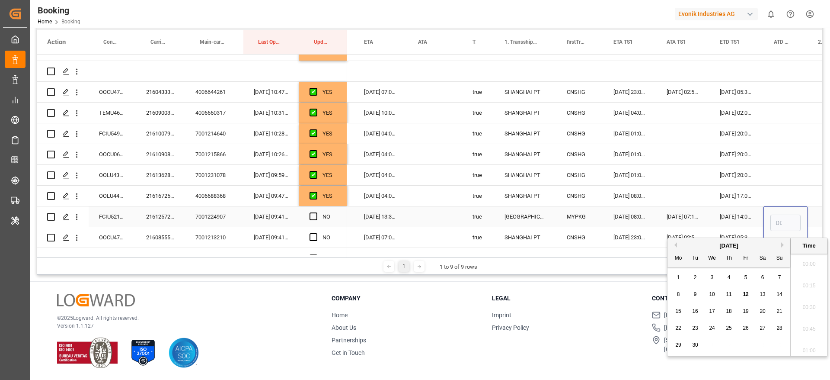
scroll to position [1365, 0]
click at [745, 292] on span "12" at bounding box center [746, 294] width 6 height 6
type input "[DATE] 00:00"
click at [313, 215] on span "Press SPACE to select this row." at bounding box center [314, 216] width 8 height 8
click at [316, 212] on input "Press SPACE to select this row." at bounding box center [316, 212] width 0 height 0
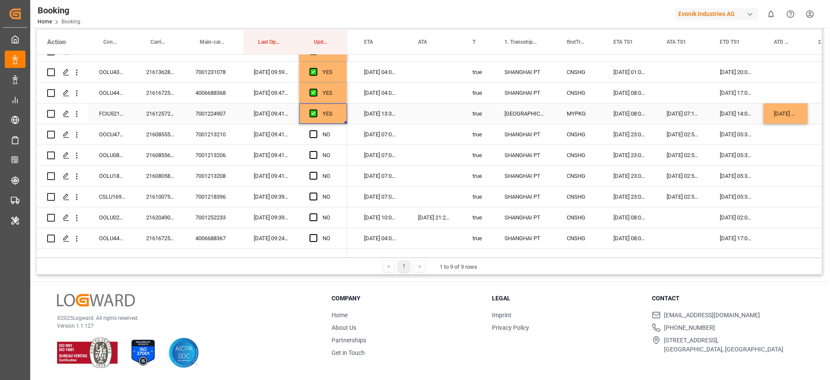
scroll to position [601, 0]
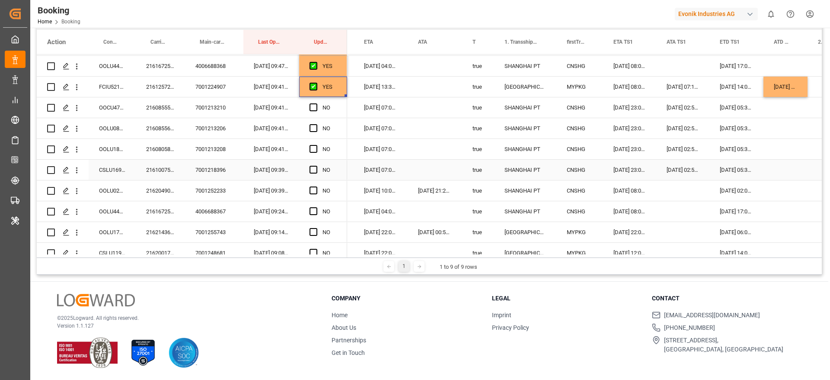
click at [314, 170] on span "Press SPACE to select this row." at bounding box center [314, 170] width 8 height 8
click at [316, 166] on input "Press SPACE to select this row." at bounding box center [316, 166] width 0 height 0
click at [342, 91] on div "YES" at bounding box center [323, 87] width 48 height 20
drag, startPoint x: 346, startPoint y: 94, endPoint x: 345, endPoint y: 156, distance: 61.4
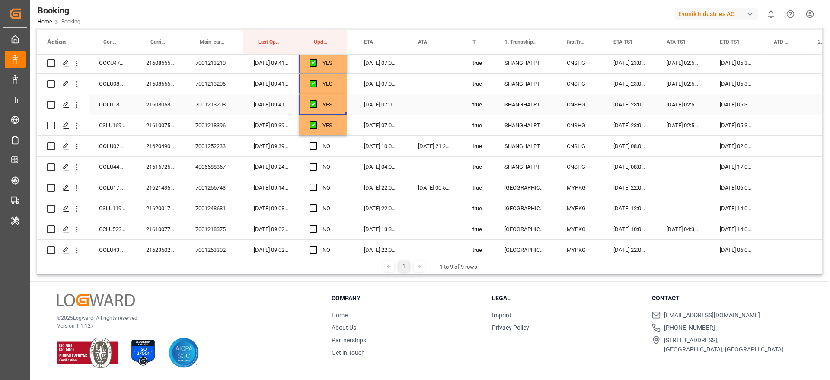
scroll to position [665, 0]
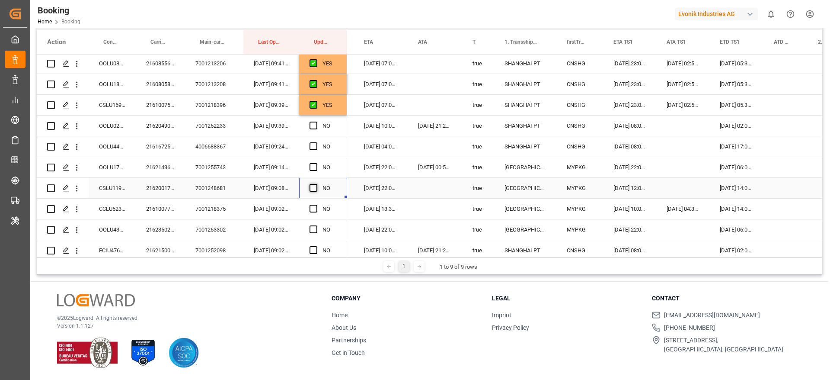
click at [312, 186] on span "Press SPACE to select this row." at bounding box center [314, 188] width 8 height 8
click at [316, 184] on input "Press SPACE to select this row." at bounding box center [316, 184] width 0 height 0
click at [341, 105] on div "YES" at bounding box center [323, 105] width 48 height 20
drag, startPoint x: 345, startPoint y: 113, endPoint x: 348, endPoint y: 175, distance: 61.9
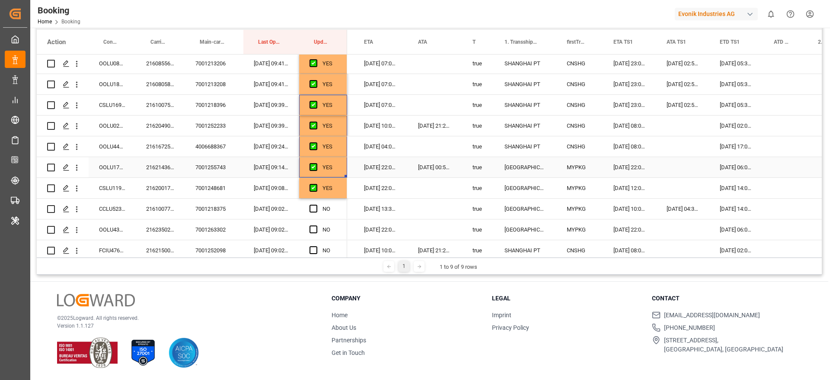
scroll to position [730, 0]
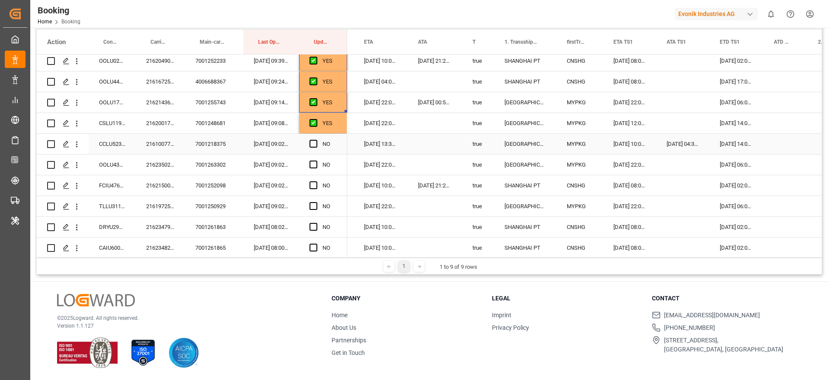
click at [149, 146] on div "2161007700" at bounding box center [160, 144] width 49 height 20
click at [767, 144] on div "Press SPACE to select this row." at bounding box center [786, 144] width 44 height 20
click at [773, 144] on div "Press SPACE to select this row." at bounding box center [786, 144] width 44 height 20
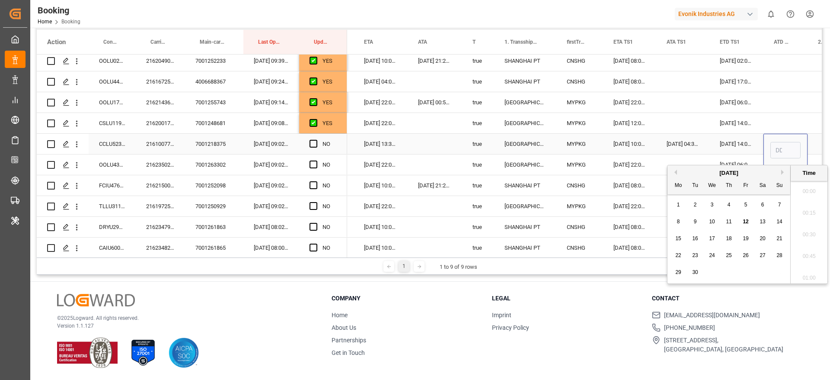
scroll to position [1365, 0]
click at [747, 227] on div "8 9 10 11 12 13 14" at bounding box center [729, 221] width 118 height 17
click at [746, 222] on span "12" at bounding box center [746, 221] width 6 height 6
type input "[DATE] 00:00"
click at [313, 144] on span "Press SPACE to select this row." at bounding box center [314, 144] width 8 height 8
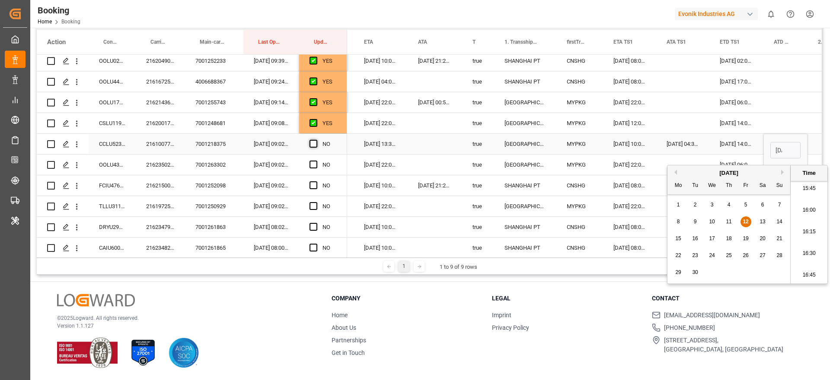
click at [316, 140] on input "Press SPACE to select this row." at bounding box center [316, 140] width 0 height 0
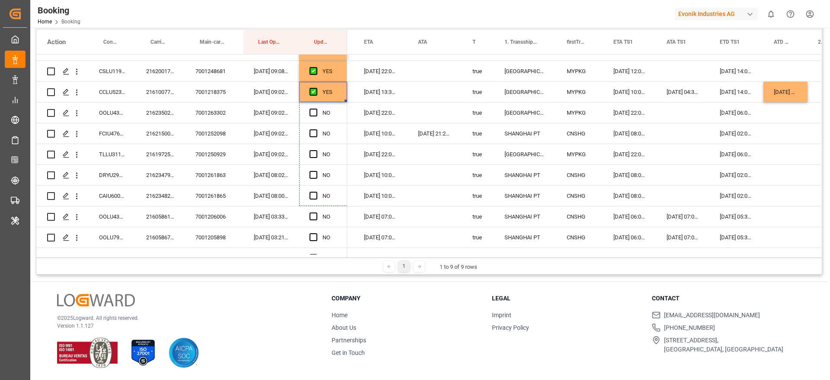
scroll to position [817, 0]
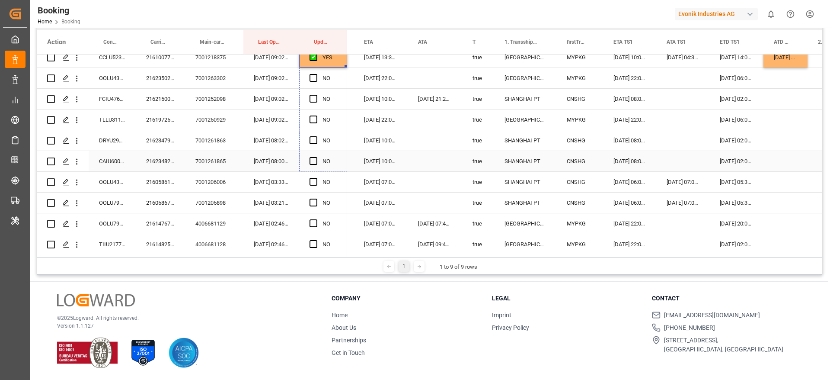
drag, startPoint x: 345, startPoint y: 151, endPoint x: 338, endPoint y: 167, distance: 17.0
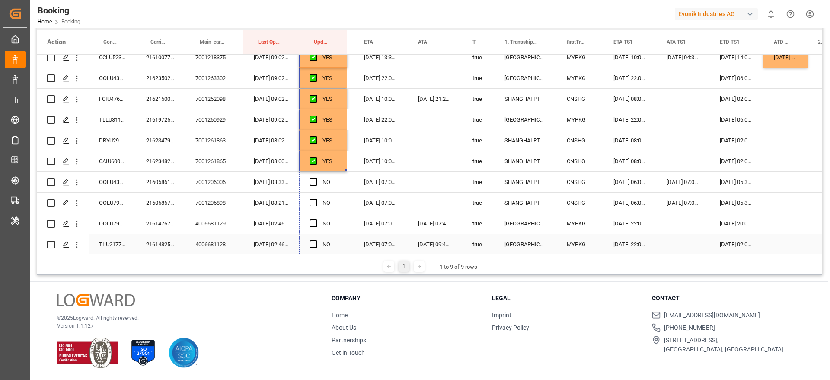
drag, startPoint x: 345, startPoint y: 169, endPoint x: 345, endPoint y: 243, distance: 73.9
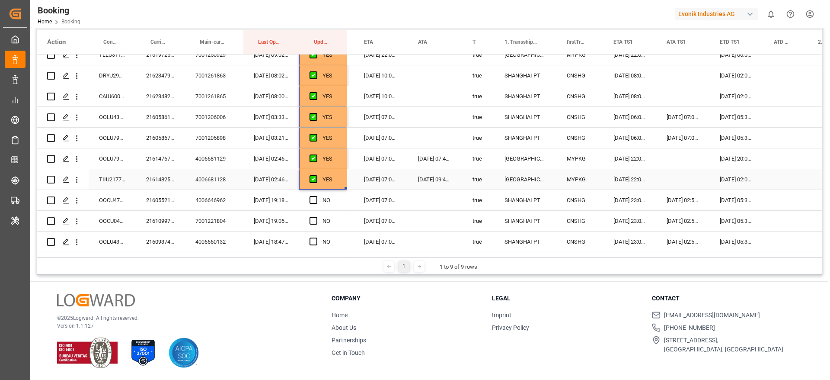
scroll to position [946, 0]
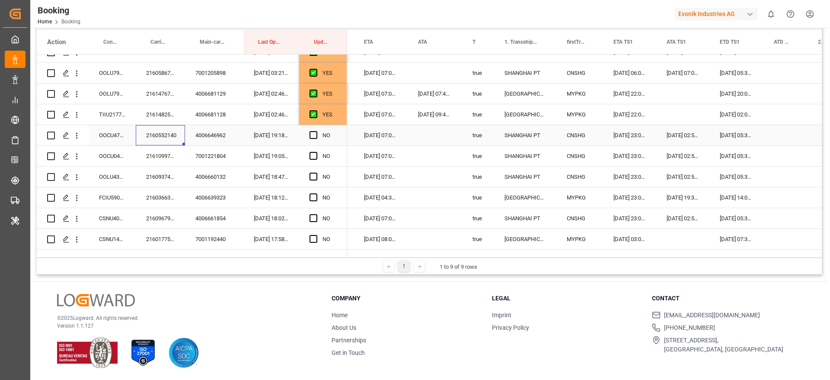
click at [162, 144] on div "2160552140" at bounding box center [160, 135] width 49 height 20
click at [340, 118] on div "YES" at bounding box center [323, 114] width 48 height 20
drag, startPoint x: 345, startPoint y: 124, endPoint x: 345, endPoint y: 217, distance: 93.8
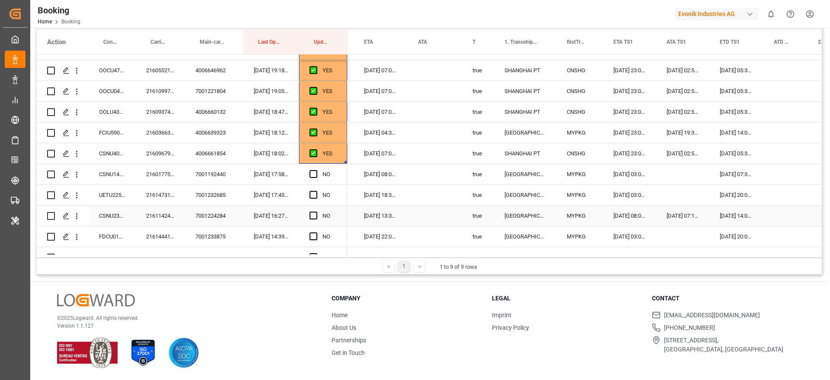
scroll to position [1076, 0]
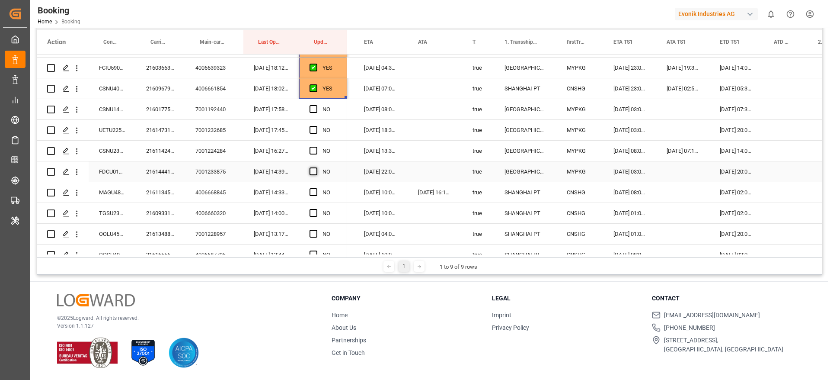
click at [312, 169] on span "Press SPACE to select this row." at bounding box center [314, 171] width 8 height 8
click at [316, 167] on input "Press SPACE to select this row." at bounding box center [316, 167] width 0 height 0
click at [345, 92] on div "YES" at bounding box center [323, 88] width 48 height 20
drag, startPoint x: 346, startPoint y: 97, endPoint x: 347, endPoint y: 166, distance: 68.3
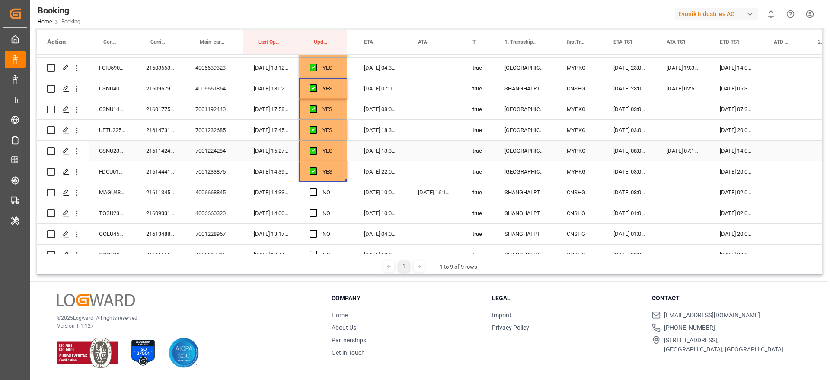
scroll to position [1141, 0]
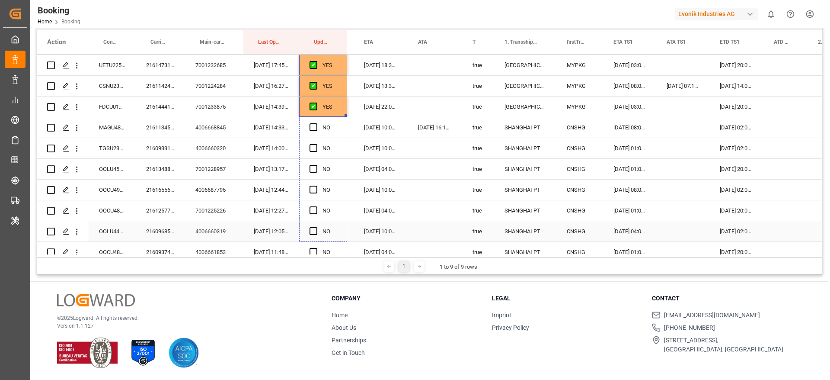
drag, startPoint x: 345, startPoint y: 115, endPoint x: 354, endPoint y: 228, distance: 113.6
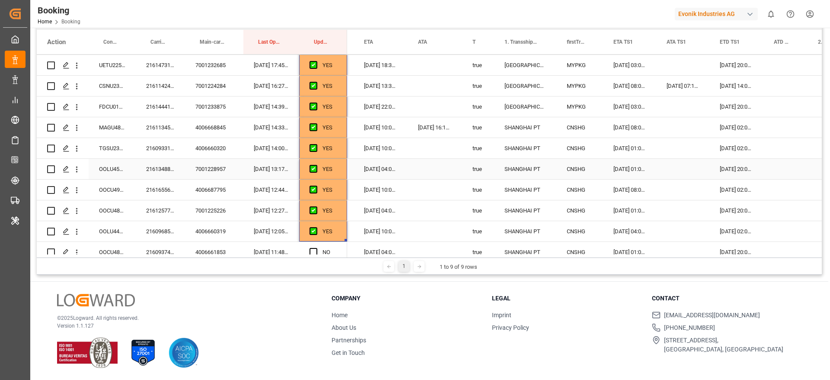
scroll to position [1206, 0]
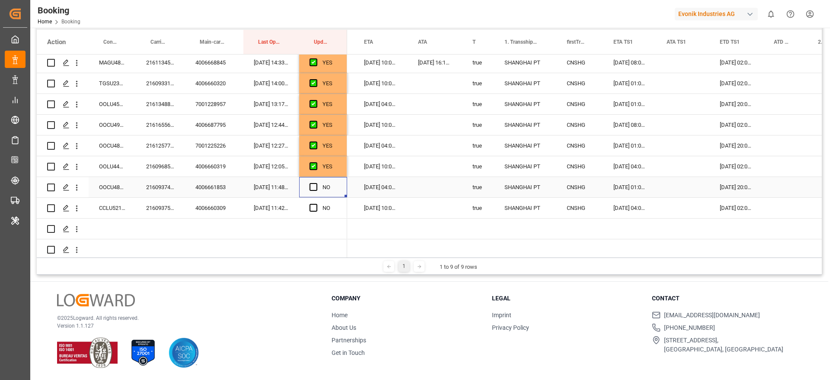
drag, startPoint x: 314, startPoint y: 179, endPoint x: 316, endPoint y: 202, distance: 23.9
click at [315, 181] on div "Press SPACE to select this row." at bounding box center [316, 187] width 13 height 20
click at [314, 191] on div "Press SPACE to select this row." at bounding box center [316, 187] width 13 height 20
click at [314, 201] on div "Press SPACE to select this row." at bounding box center [316, 208] width 13 height 20
click at [313, 209] on span "Press SPACE to select this row." at bounding box center [314, 208] width 8 height 8
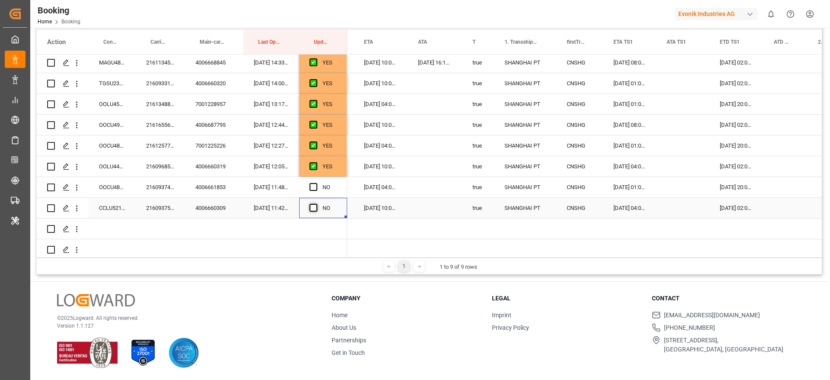
click at [316, 204] on input "Press SPACE to select this row." at bounding box center [316, 204] width 0 height 0
click at [309, 183] on div "NO" at bounding box center [323, 187] width 48 height 20
click at [313, 187] on span "Press SPACE to select this row." at bounding box center [314, 187] width 8 height 8
click at [316, 183] on input "Press SPACE to select this row." at bounding box center [316, 183] width 0 height 0
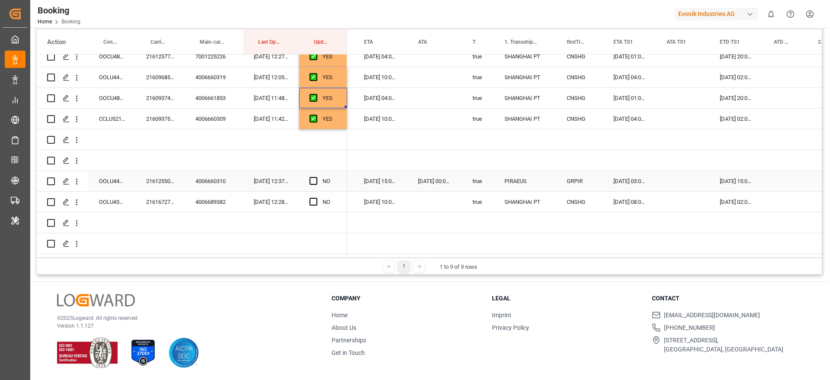
scroll to position [1360, 0]
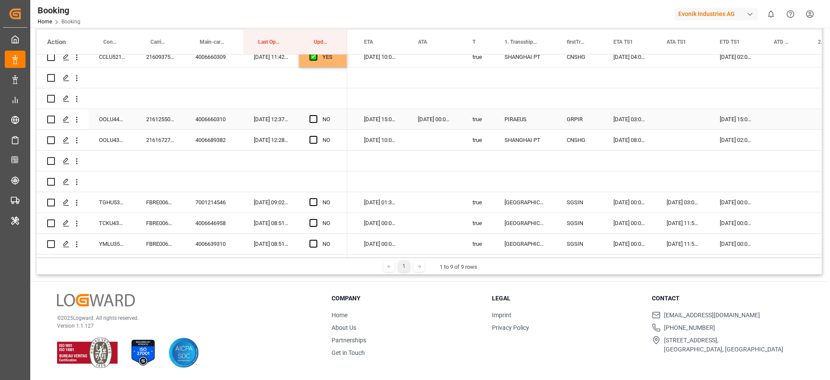
click at [142, 123] on div "2161255030" at bounding box center [160, 119] width 49 height 20
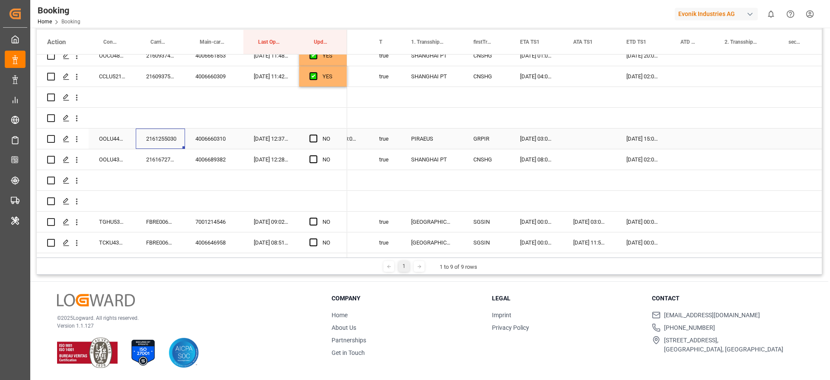
scroll to position [0, 732]
click at [590, 136] on div "Press SPACE to select this row." at bounding box center [588, 138] width 53 height 20
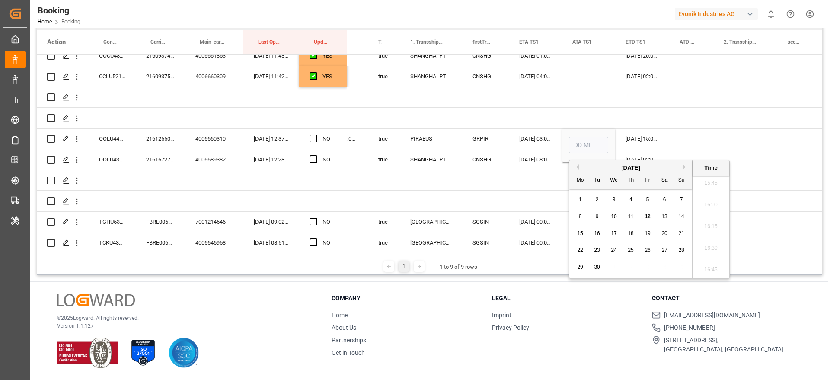
click at [581, 167] on div "[DATE]" at bounding box center [630, 167] width 123 height 9
click at [579, 169] on div "[DATE]" at bounding box center [630, 167] width 123 height 9
click at [578, 167] on button "Previous Month" at bounding box center [576, 166] width 5 height 5
click at [682, 268] on span "31" at bounding box center [681, 267] width 6 height 6
type input "31-08-2025 00:00"
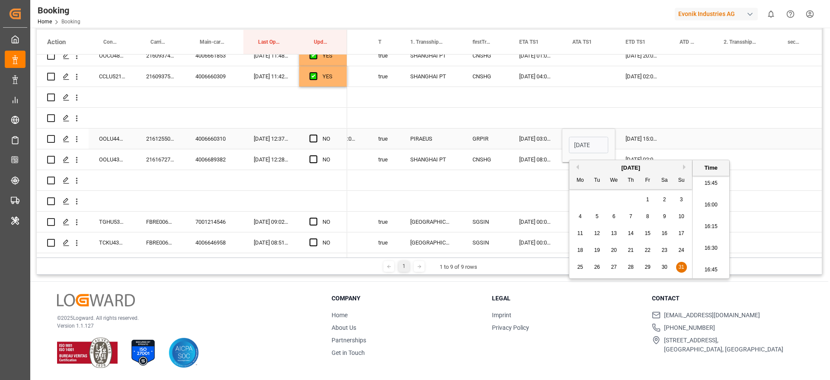
click at [685, 137] on div "Press SPACE to select this row." at bounding box center [691, 138] width 44 height 20
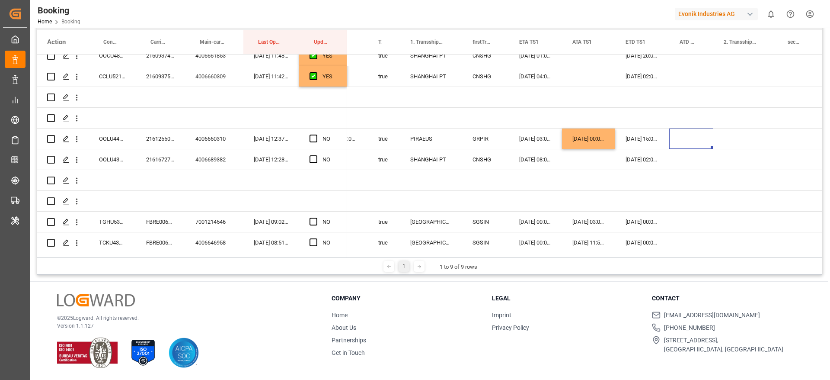
click at [685, 137] on div "Press SPACE to select this row." at bounding box center [691, 138] width 44 height 20
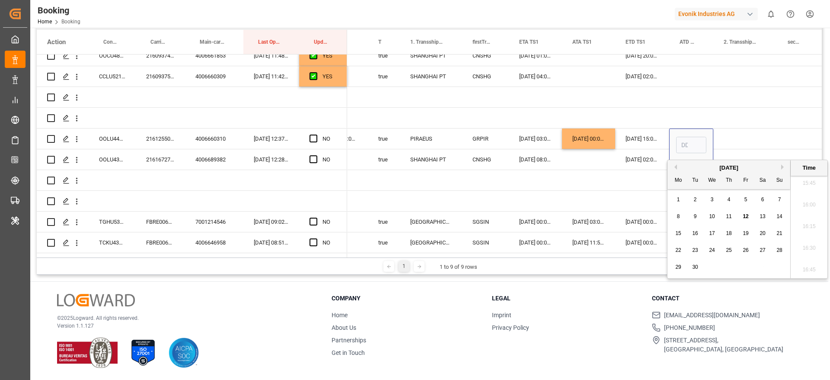
click at [678, 216] on span "8" at bounding box center [678, 216] width 3 height 6
type input "08-09-2025 00:00"
click at [735, 131] on div "Press SPACE to select this row." at bounding box center [745, 138] width 64 height 20
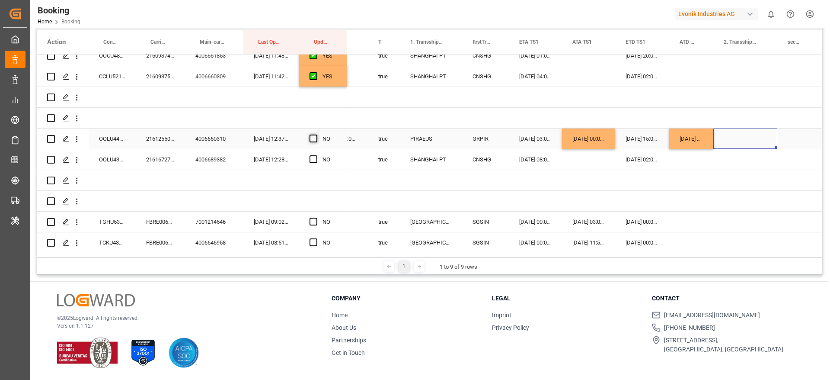
click at [313, 139] on span "Press SPACE to select this row." at bounding box center [314, 138] width 8 height 8
click at [316, 134] on input "Press SPACE to select this row." at bounding box center [316, 134] width 0 height 0
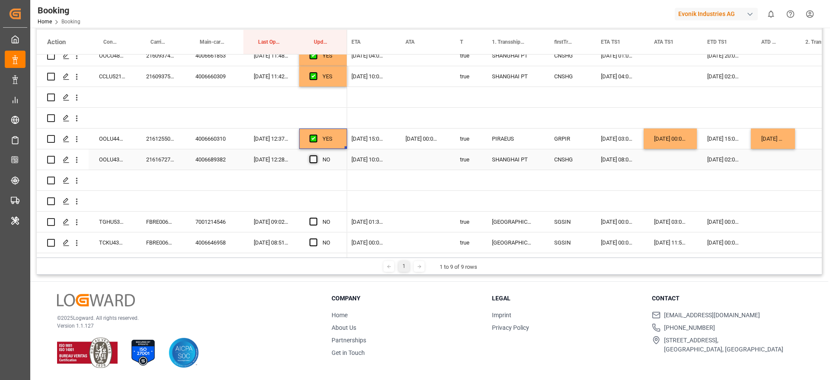
click at [315, 158] on span "Press SPACE to select this row." at bounding box center [314, 159] width 8 height 8
click at [316, 155] on input "Press SPACE to select this row." at bounding box center [316, 155] width 0 height 0
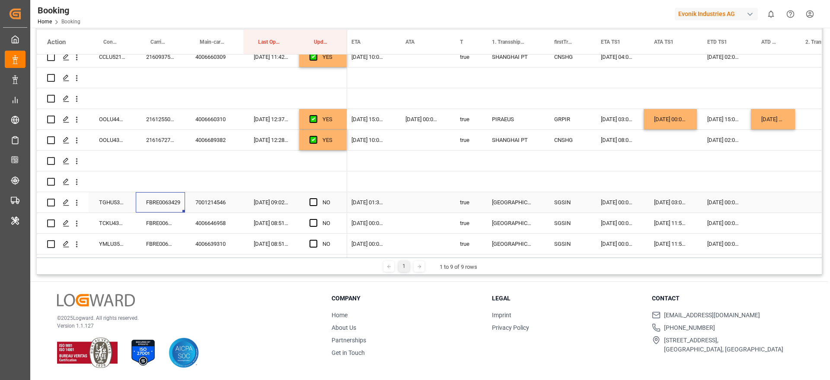
click at [154, 200] on div "FBRE0063429" at bounding box center [160, 202] width 49 height 20
click at [728, 201] on div "19-09-2025 00:00:00" at bounding box center [724, 202] width 54 height 20
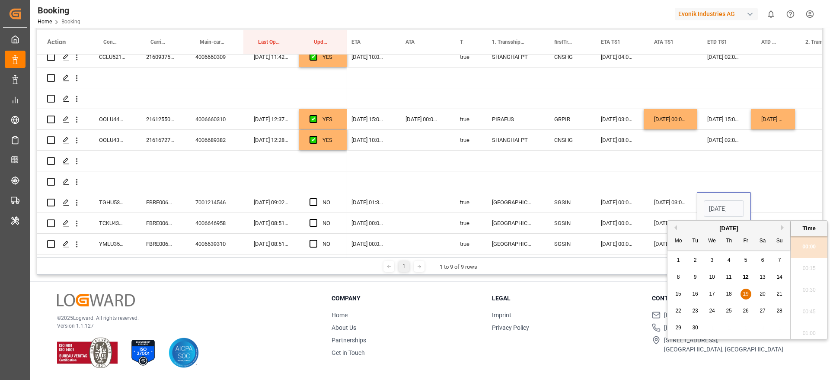
click at [714, 310] on span "24" at bounding box center [712, 310] width 6 height 6
type input "24-09-2025 00:00"
click at [764, 193] on div "Press SPACE to select this row." at bounding box center [773, 202] width 44 height 20
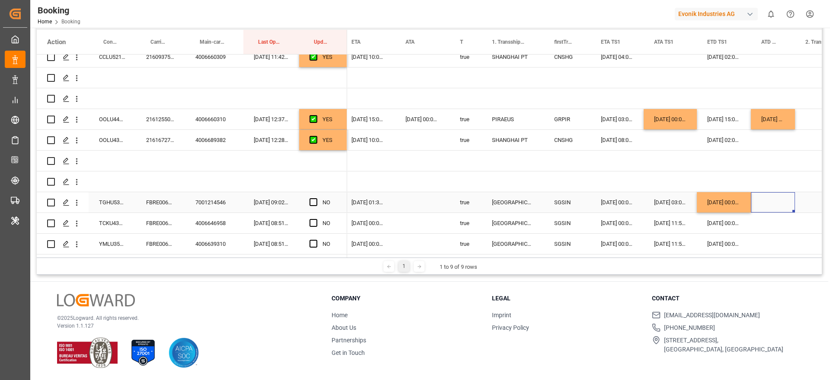
click at [364, 198] on div "19-09-2025 01:30:00" at bounding box center [368, 202] width 54 height 20
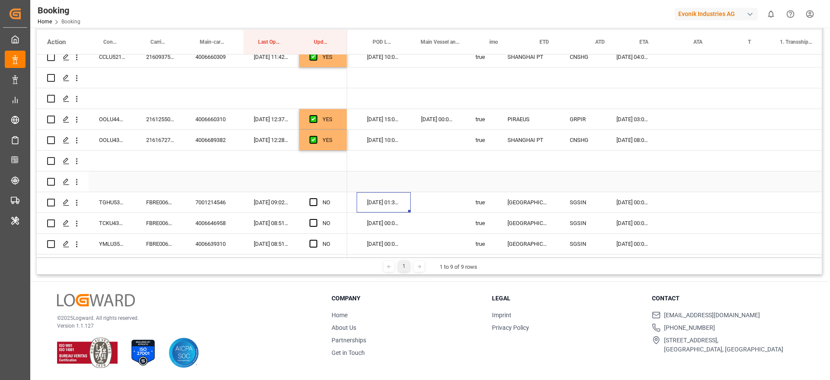
scroll to position [0, 328]
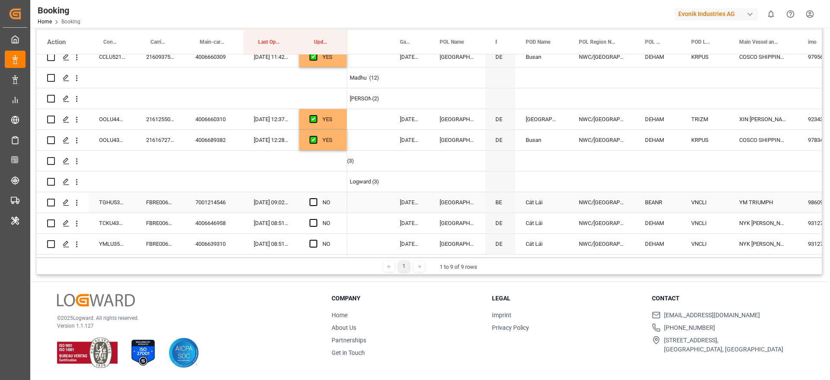
click at [108, 199] on div "TGHU5316236" at bounding box center [112, 202] width 47 height 20
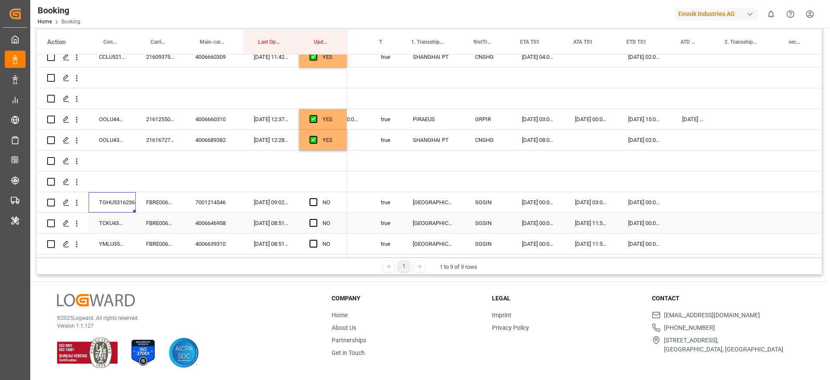
scroll to position [0, 735]
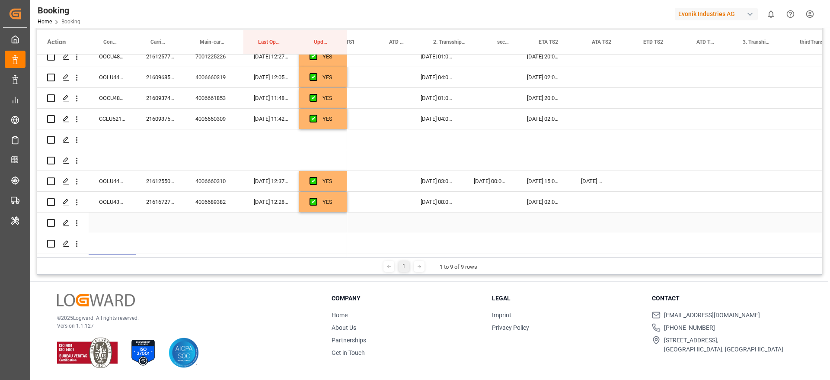
scroll to position [0, 1333]
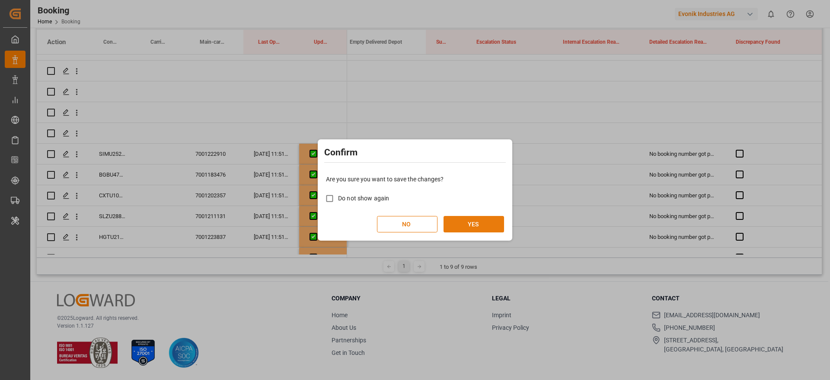
click at [471, 219] on button "YES" at bounding box center [474, 224] width 61 height 16
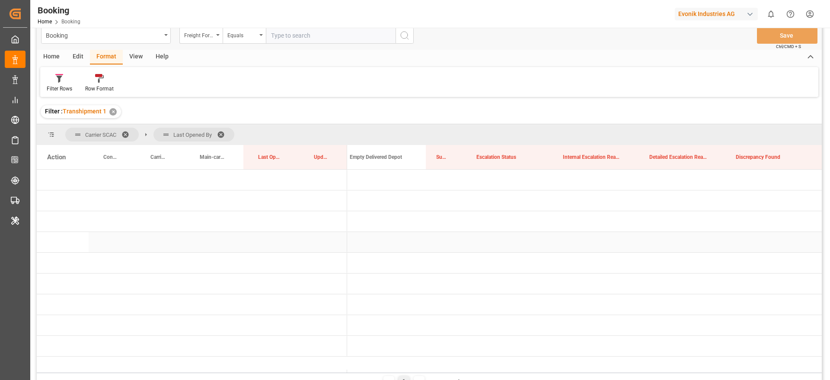
scroll to position [0, 0]
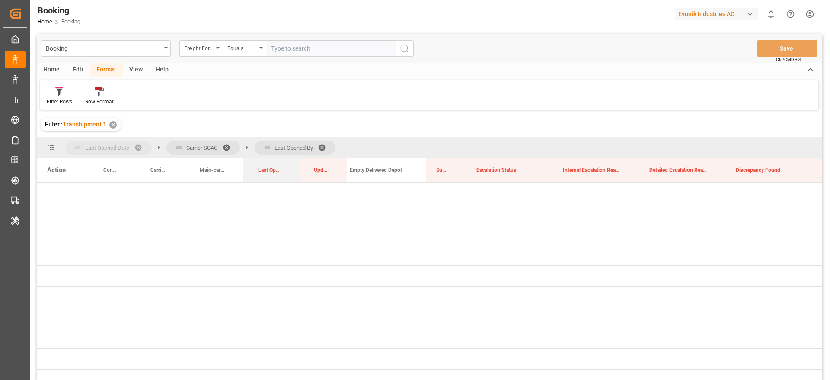
drag, startPoint x: 264, startPoint y: 170, endPoint x: 139, endPoint y: 150, distance: 126.5
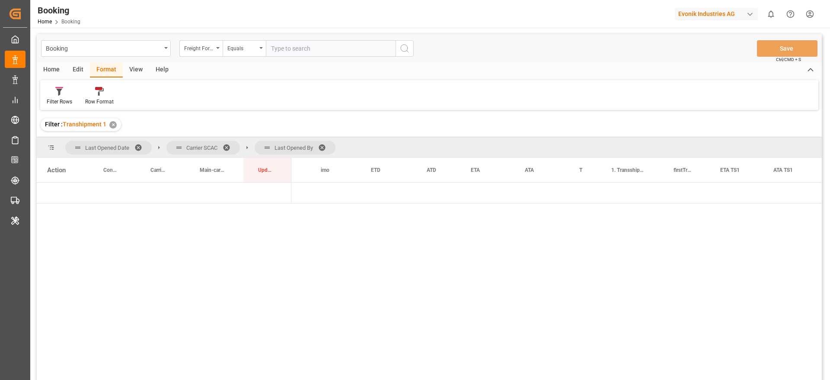
scroll to position [0, 395]
click at [303, 193] on span "Press SPACE to select this row." at bounding box center [306, 193] width 8 height 8
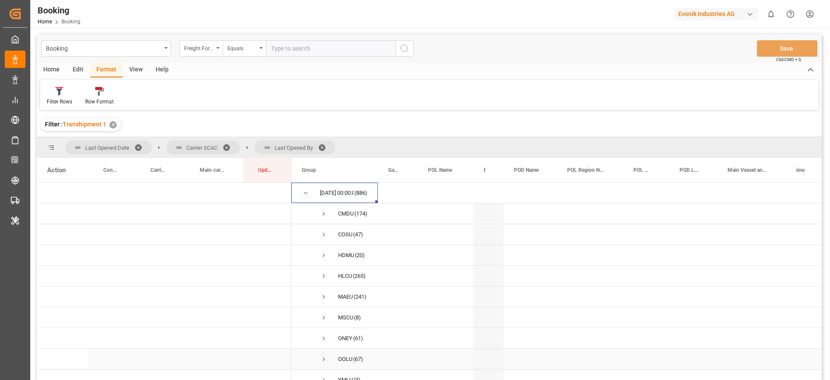
click at [326, 361] on span "Press SPACE to select this row." at bounding box center [324, 359] width 8 height 8
click at [59, 99] on div "Filter Rows" at bounding box center [60, 102] width 26 height 8
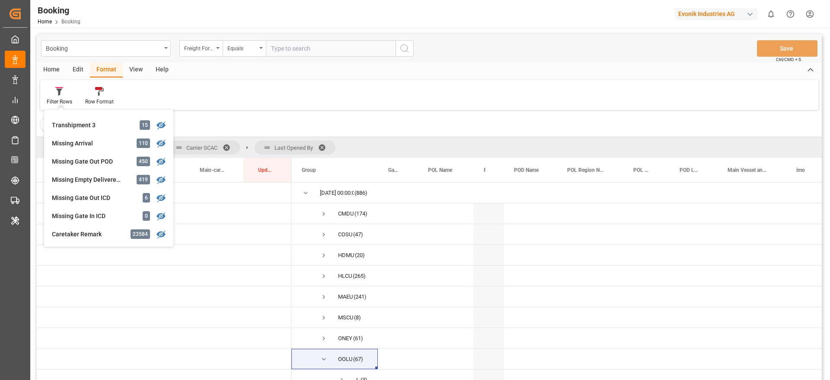
scroll to position [333, 0]
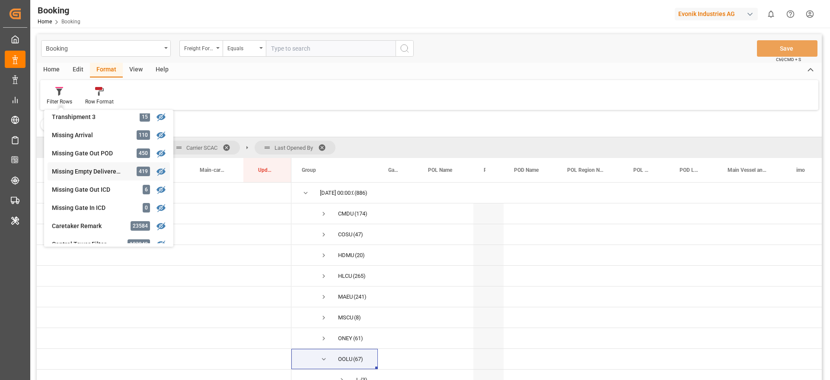
click at [113, 167] on div "Booking Freight Forwarder's Reference No. Equals Save Ctrl/CMD + S Home Edit Fo…" at bounding box center [429, 218] width 785 height 368
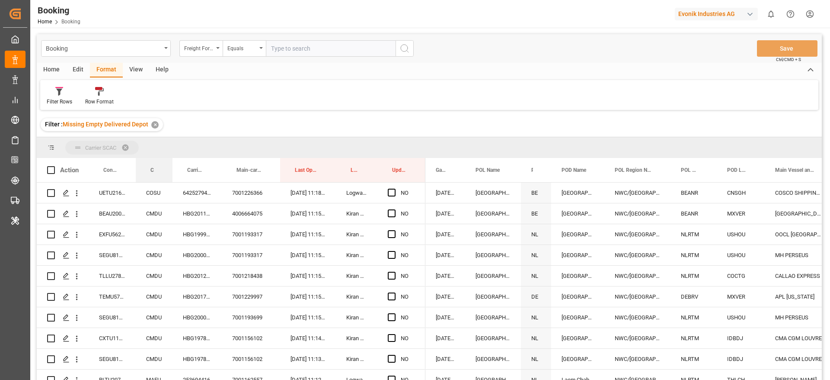
drag, startPoint x: 155, startPoint y: 166, endPoint x: 160, endPoint y: 147, distance: 19.8
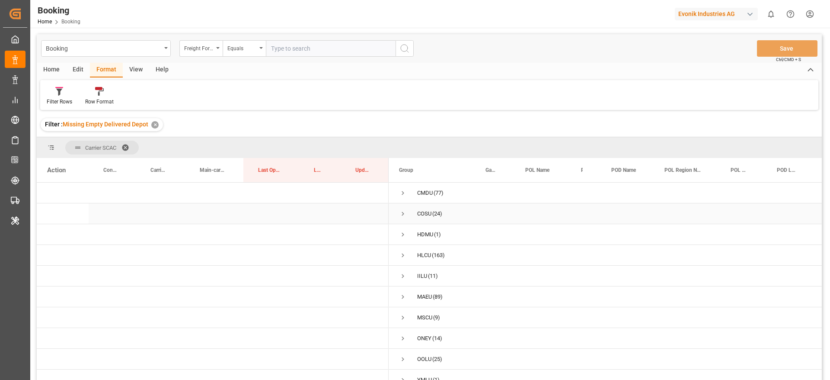
click at [406, 211] on span "Press SPACE to select this row." at bounding box center [403, 214] width 8 height 8
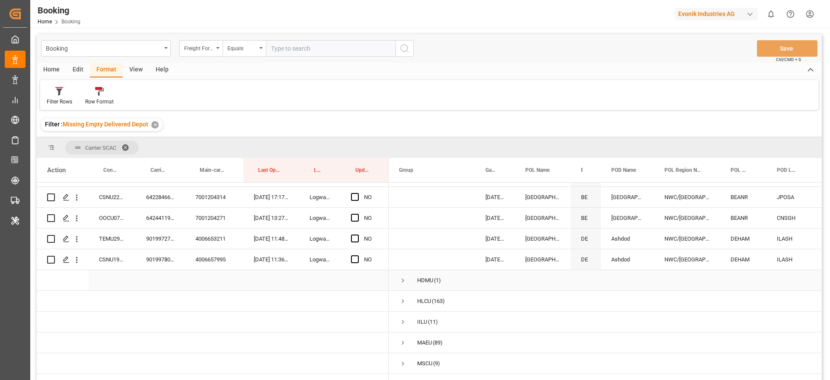
scroll to position [454, 0]
click at [403, 275] on span "Press SPACE to select this row." at bounding box center [403, 279] width 8 height 8
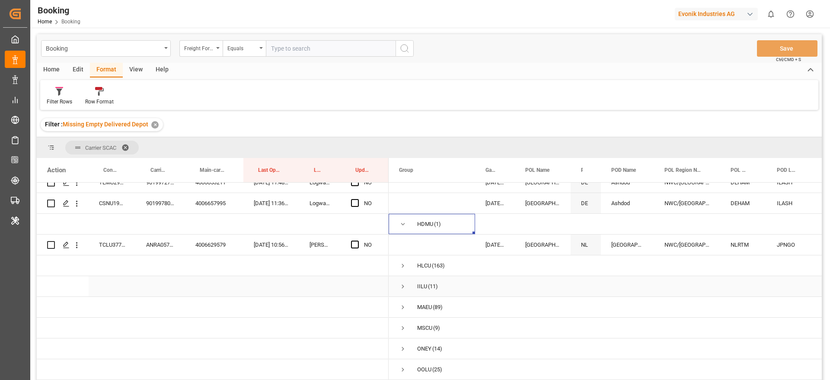
scroll to position [530, 0]
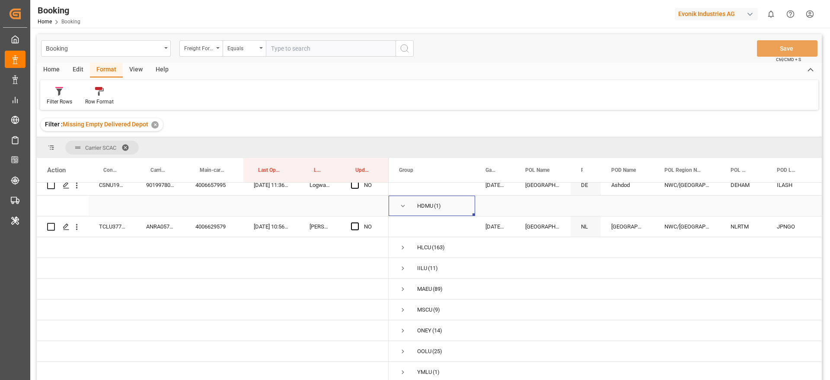
click at [401, 202] on span "Press SPACE to select this row." at bounding box center [403, 206] width 8 height 8
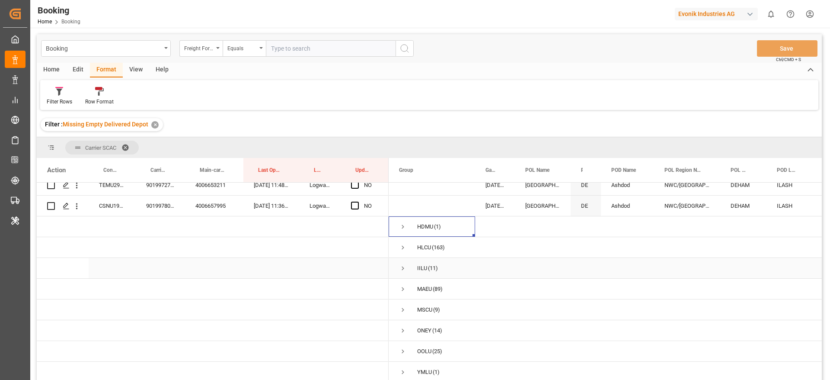
scroll to position [509, 0]
click at [400, 265] on span "Press SPACE to select this row." at bounding box center [403, 268] width 8 height 8
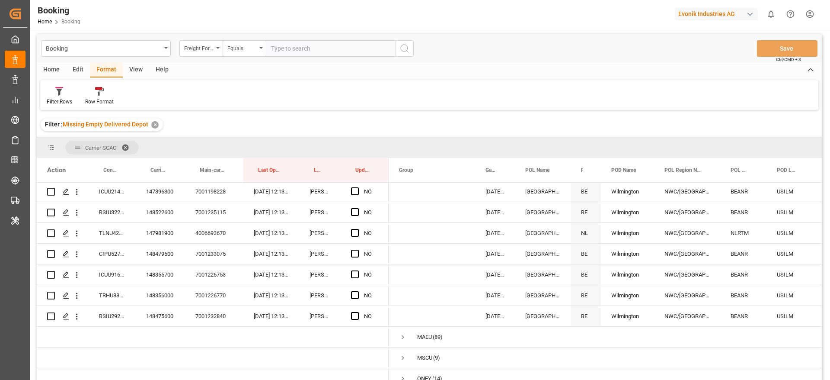
scroll to position [737, 0]
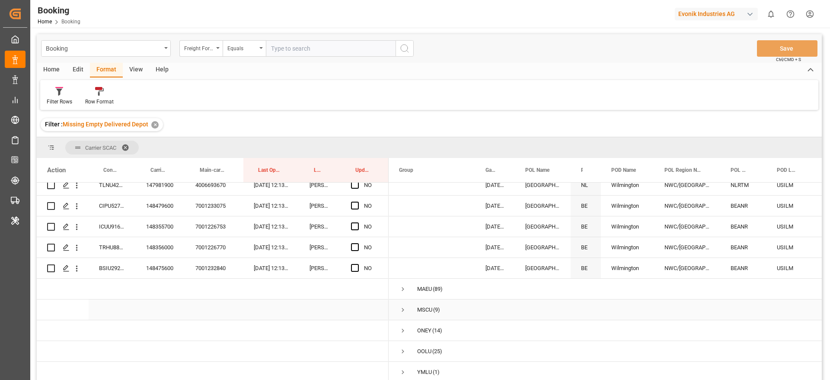
click at [406, 307] on span "Press SPACE to select this row." at bounding box center [403, 310] width 8 height 8
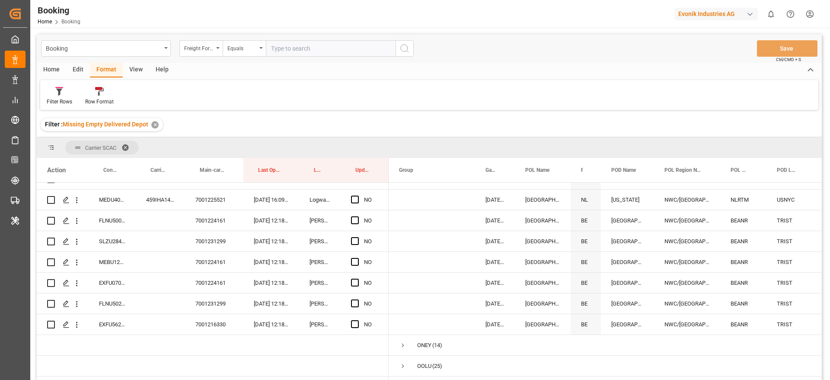
scroll to position [924, 0]
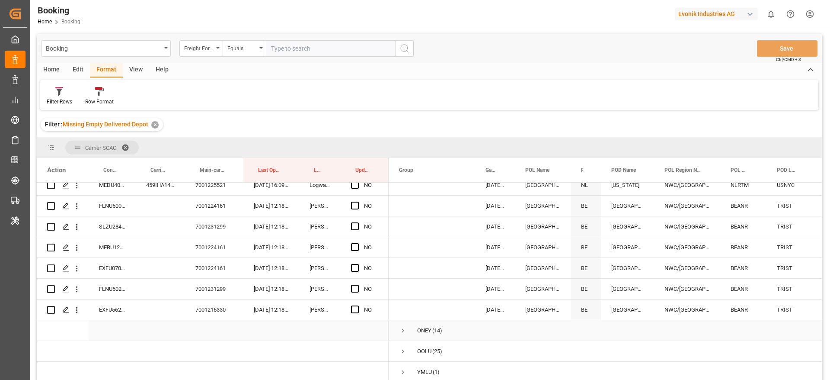
click at [406, 326] on span "Press SPACE to select this row." at bounding box center [403, 330] width 8 height 8
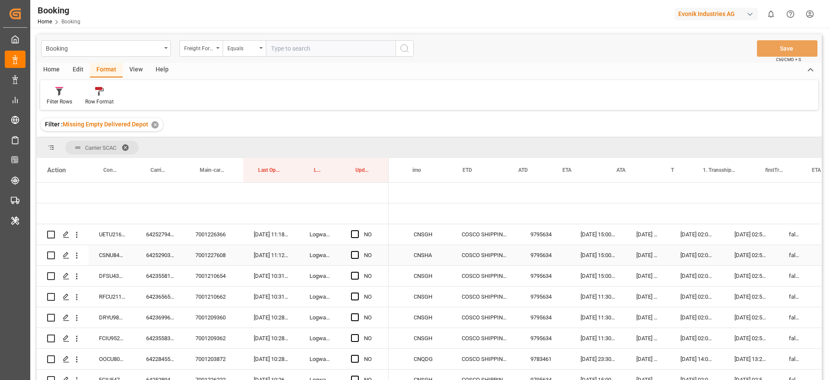
scroll to position [0, 656]
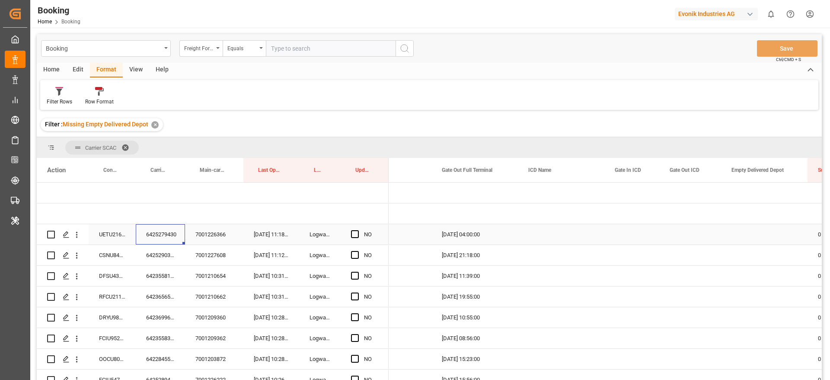
click at [168, 235] on div "6425279430" at bounding box center [160, 234] width 49 height 20
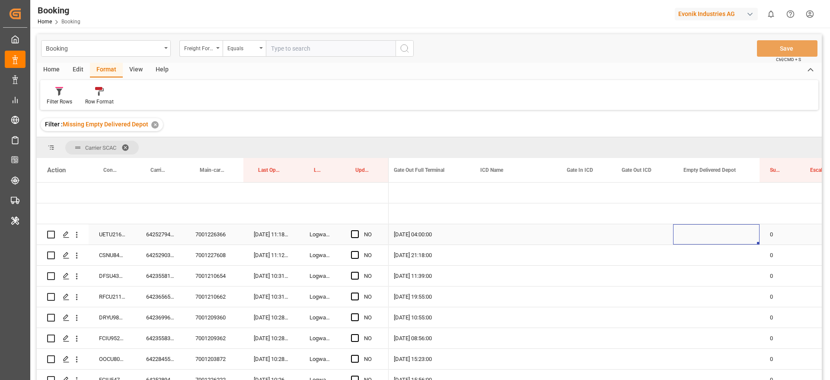
click at [686, 229] on div "Press SPACE to select this row." at bounding box center [716, 234] width 86 height 20
click at [705, 230] on div "Press SPACE to select this row." at bounding box center [716, 234] width 86 height 20
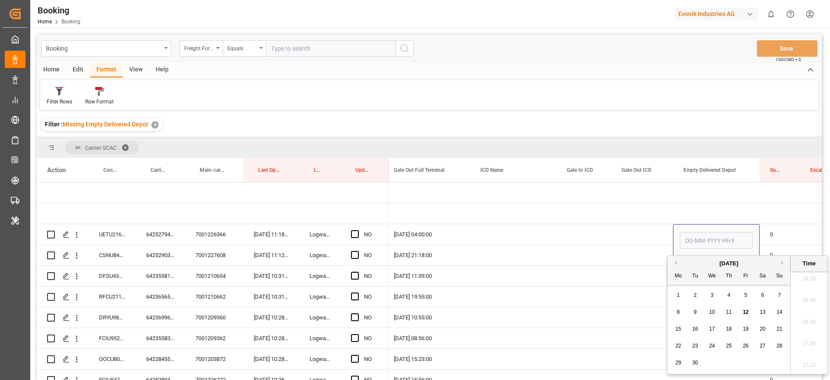
click at [745, 313] on span "12" at bounding box center [746, 312] width 6 height 6
type input "[DATE] 00:00"
click at [358, 232] on span "Press SPACE to select this row." at bounding box center [355, 234] width 8 height 8
click at [358, 230] on input "Press SPACE to select this row." at bounding box center [358, 230] width 0 height 0
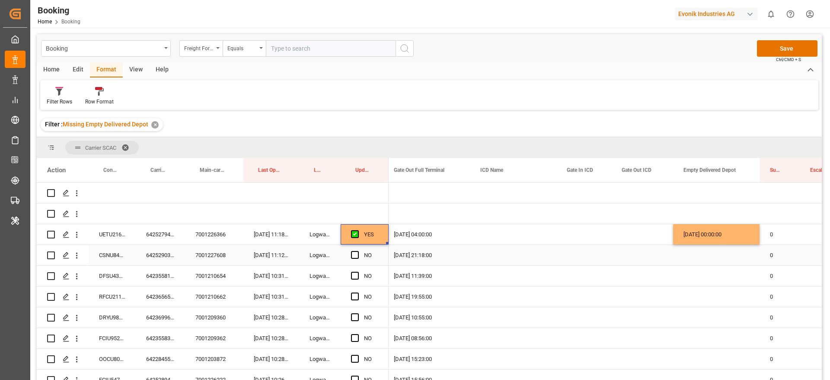
click at [166, 254] on div "6425290330" at bounding box center [160, 255] width 49 height 20
click at [353, 255] on span "Press SPACE to select this row." at bounding box center [355, 255] width 8 height 8
click at [358, 251] on input "Press SPACE to select this row." at bounding box center [358, 251] width 0 height 0
click at [170, 275] on div "6423558100" at bounding box center [160, 275] width 49 height 20
click at [354, 275] on span "Press SPACE to select this row." at bounding box center [355, 276] width 8 height 8
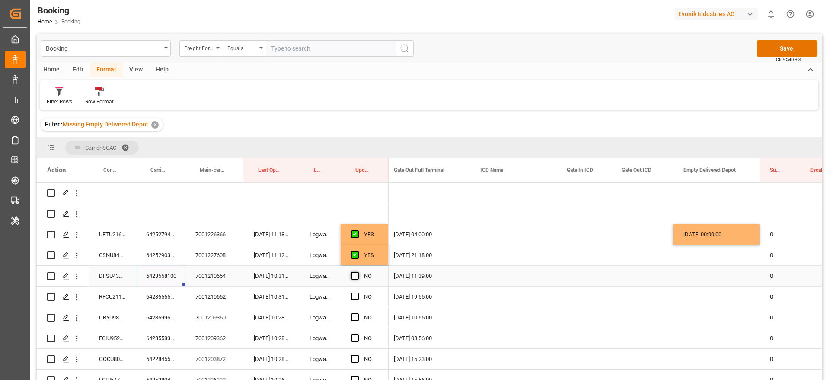
click at [358, 272] on input "Press SPACE to select this row." at bounding box center [358, 272] width 0 height 0
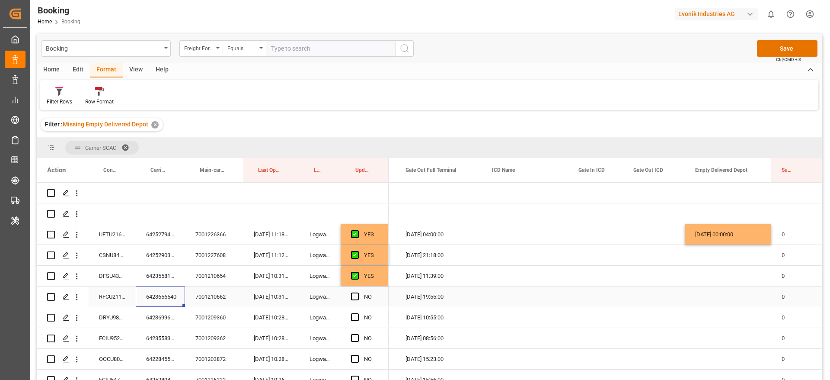
click at [147, 304] on div "6423656540" at bounding box center [160, 296] width 49 height 20
click at [357, 294] on span "Press SPACE to select this row." at bounding box center [355, 296] width 8 height 8
click at [358, 292] on input "Press SPACE to select this row." at bounding box center [358, 292] width 0 height 0
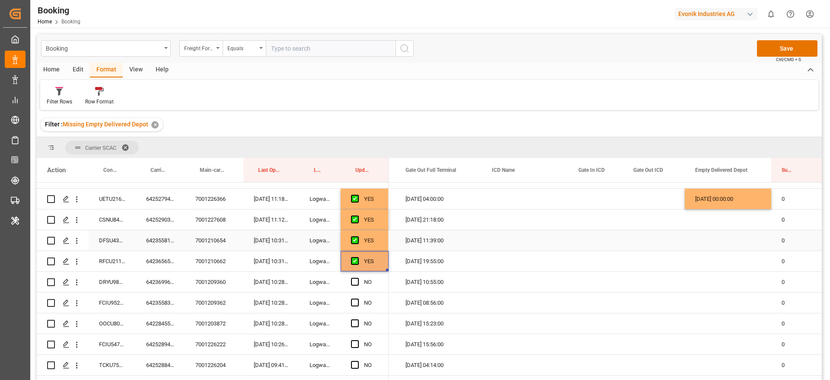
scroll to position [65, 0]
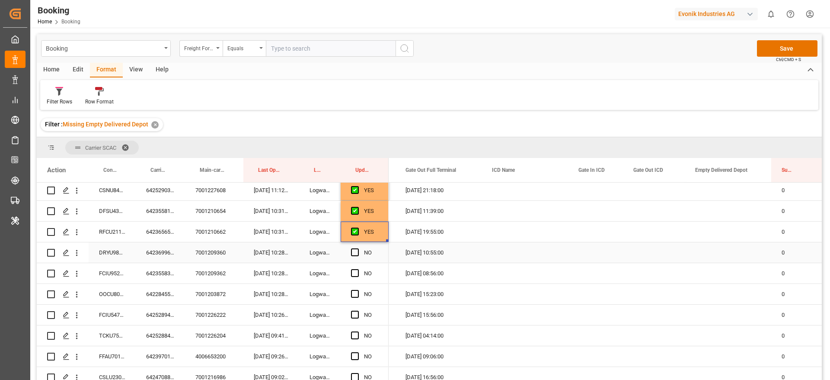
click at [161, 253] on div "6423699640" at bounding box center [160, 252] width 49 height 20
click at [356, 253] on span "Press SPACE to select this row." at bounding box center [355, 252] width 8 height 8
click at [358, 248] on input "Press SPACE to select this row." at bounding box center [358, 248] width 0 height 0
click at [151, 270] on div "6423558330" at bounding box center [160, 273] width 49 height 20
click at [719, 268] on div "Press SPACE to select this row." at bounding box center [728, 273] width 86 height 20
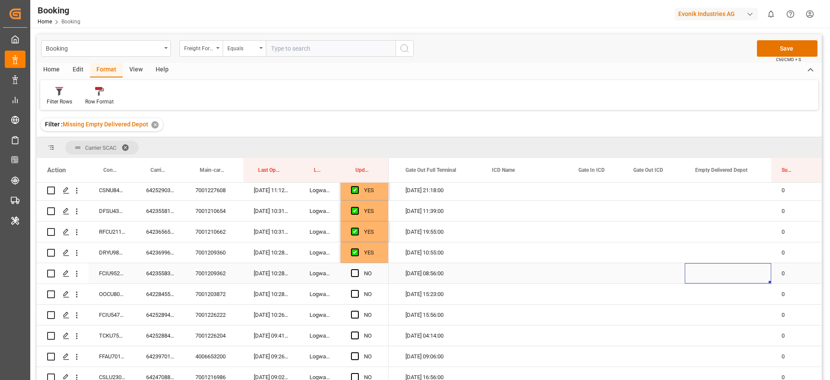
click at [719, 268] on div "Press SPACE to select this row." at bounding box center [728, 273] width 86 height 20
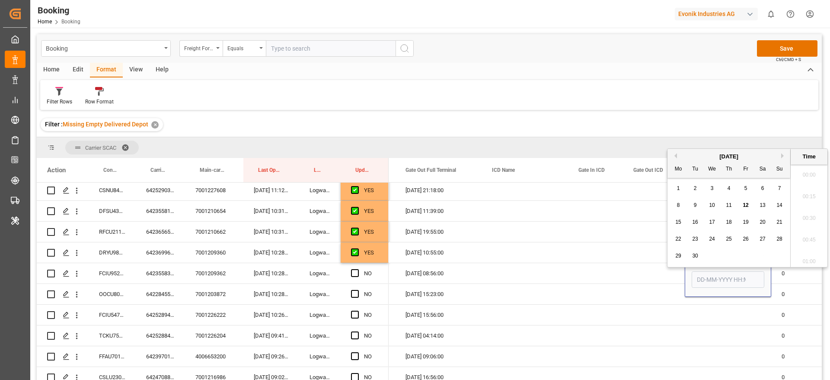
scroll to position [1408, 0]
click at [743, 199] on span "12" at bounding box center [746, 201] width 6 height 6
type input "[DATE] 00:00"
click at [355, 271] on span "Press SPACE to select this row." at bounding box center [355, 273] width 8 height 8
click at [358, 269] on input "Press SPACE to select this row." at bounding box center [358, 269] width 0 height 0
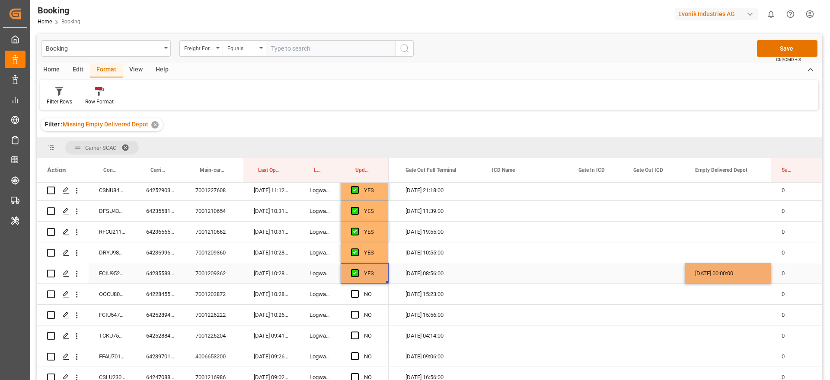
scroll to position [130, 0]
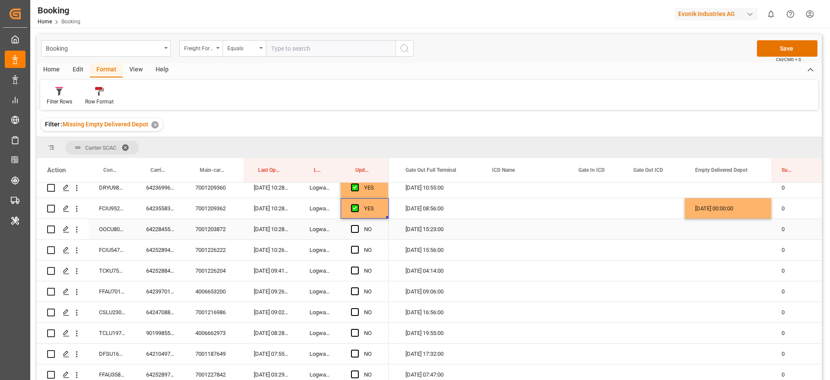
click at [145, 237] on div "6422845510" at bounding box center [160, 229] width 49 height 20
click at [353, 227] on span "Press SPACE to select this row." at bounding box center [355, 229] width 8 height 8
click at [358, 225] on input "Press SPACE to select this row." at bounding box center [358, 225] width 0 height 0
click at [173, 254] on div "6425289410" at bounding box center [160, 250] width 49 height 20
click at [166, 271] on div "6425288470" at bounding box center [160, 270] width 49 height 20
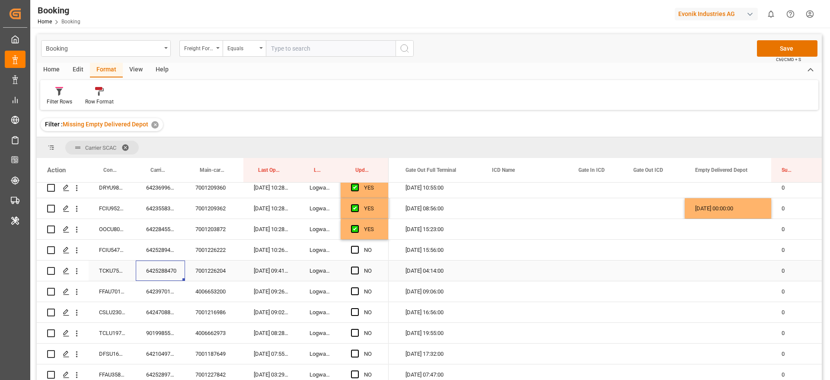
click at [166, 276] on div "6425288470" at bounding box center [160, 270] width 49 height 20
click at [165, 250] on div "6425289410" at bounding box center [160, 250] width 49 height 20
click at [157, 232] on div "6422845510" at bounding box center [160, 229] width 49 height 20
click at [159, 253] on div "6425289410" at bounding box center [160, 250] width 49 height 20
click at [353, 247] on span "Press SPACE to select this row." at bounding box center [355, 250] width 8 height 8
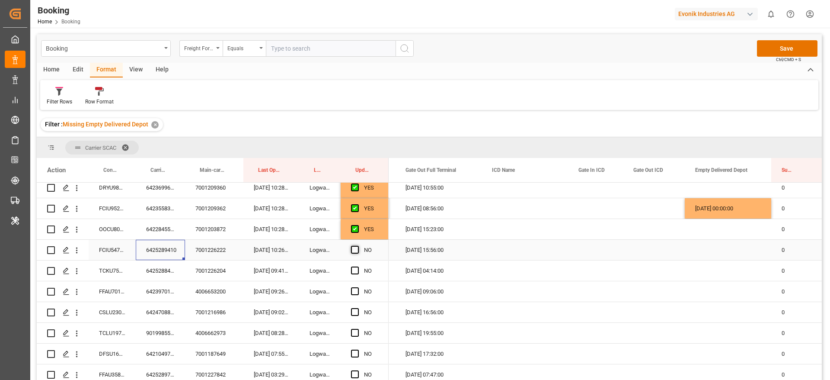
click at [358, 246] on input "Press SPACE to select this row." at bounding box center [358, 246] width 0 height 0
click at [151, 276] on div "6425288470" at bounding box center [160, 270] width 49 height 20
click at [356, 271] on span "Press SPACE to select this row." at bounding box center [355, 270] width 8 height 8
click at [358, 266] on input "Press SPACE to select this row." at bounding box center [358, 266] width 0 height 0
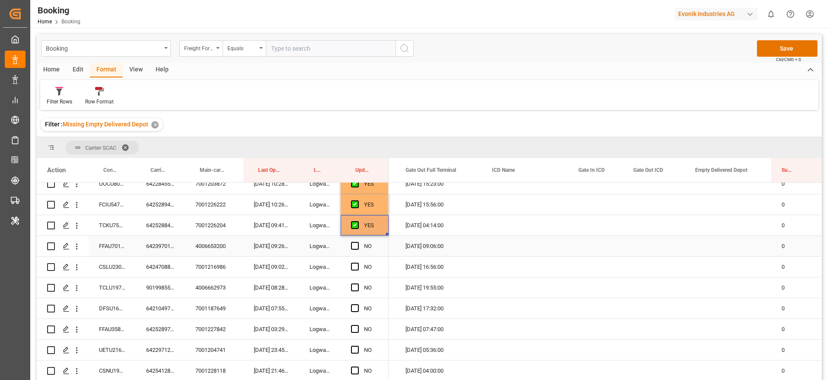
scroll to position [195, 0]
click at [156, 228] on div "6423970130" at bounding box center [160, 226] width 49 height 20
click at [703, 224] on div "Press SPACE to select this row." at bounding box center [728, 226] width 86 height 20
click at [719, 224] on div "Press SPACE to select this row." at bounding box center [728, 226] width 86 height 20
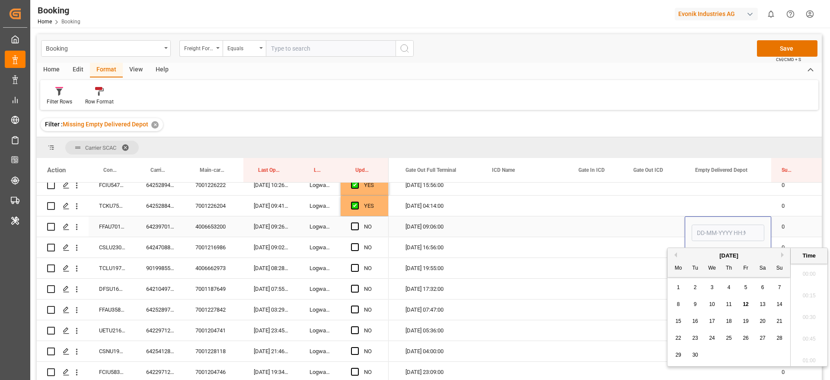
scroll to position [1408, 0]
click at [750, 305] on div "12" at bounding box center [746, 304] width 11 height 10
type input "[DATE] 00:00"
click at [355, 225] on span "Press SPACE to select this row." at bounding box center [355, 226] width 8 height 8
click at [358, 222] on input "Press SPACE to select this row." at bounding box center [358, 222] width 0 height 0
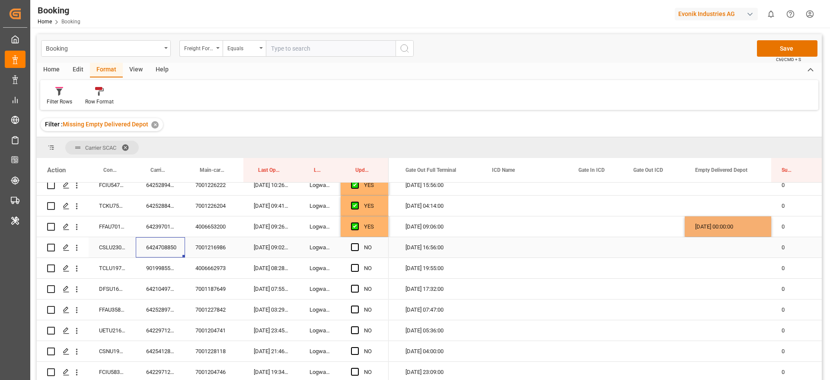
click at [169, 242] on div "6424708850" at bounding box center [160, 247] width 49 height 20
click at [715, 228] on div "[DATE] 00:00:00" at bounding box center [728, 226] width 86 height 20
drag, startPoint x: 770, startPoint y: 234, endPoint x: 770, endPoint y: 246, distance: 12.1
click at [355, 246] on span "Press SPACE to select this row." at bounding box center [355, 247] width 8 height 8
click at [358, 243] on input "Press SPACE to select this row." at bounding box center [358, 243] width 0 height 0
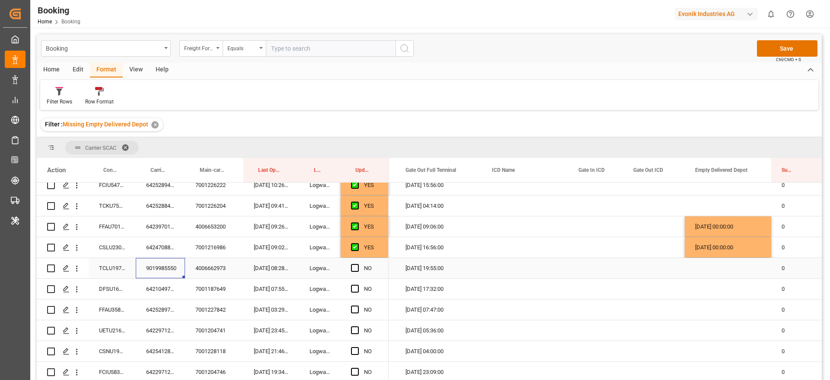
click at [163, 269] on div "9019985550" at bounding box center [160, 268] width 49 height 20
click at [355, 267] on span "Press SPACE to select this row." at bounding box center [355, 268] width 8 height 8
click at [358, 264] on input "Press SPACE to select this row." at bounding box center [358, 264] width 0 height 0
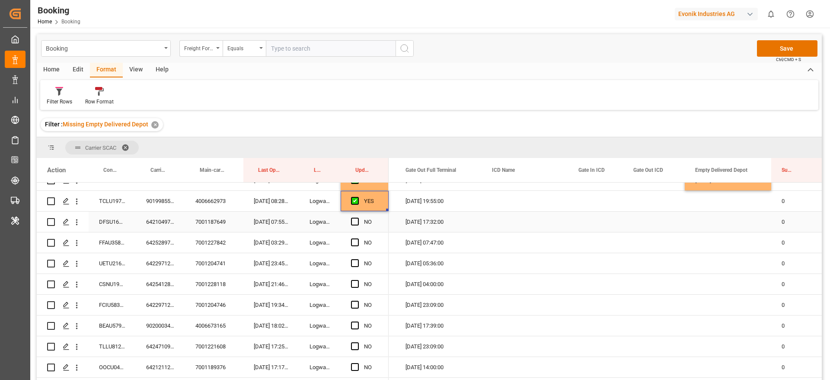
scroll to position [259, 0]
click at [160, 223] on div "6421049780" at bounding box center [160, 224] width 49 height 20
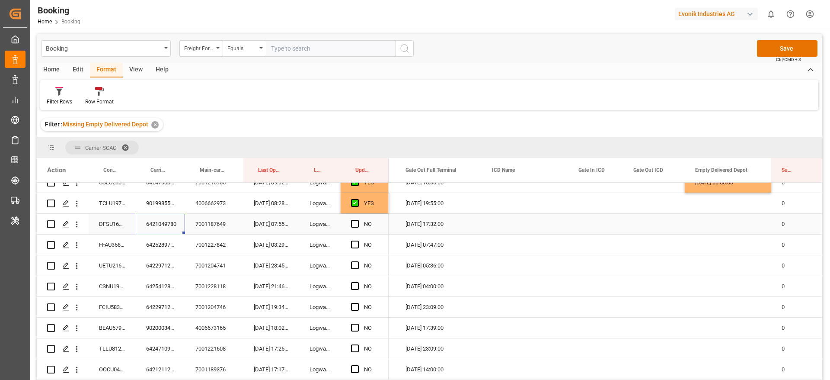
click at [698, 222] on div "Press SPACE to select this row." at bounding box center [728, 224] width 86 height 20
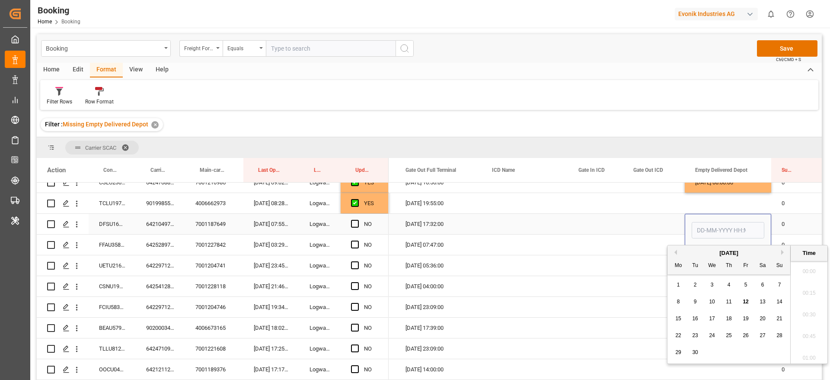
scroll to position [1408, 0]
click at [749, 301] on div "12" at bounding box center [746, 302] width 11 height 10
type input "[DATE] 00:00"
drag, startPoint x: 353, startPoint y: 220, endPoint x: 309, endPoint y: 236, distance: 46.9
click at [354, 220] on span "Press SPACE to select this row." at bounding box center [355, 224] width 8 height 8
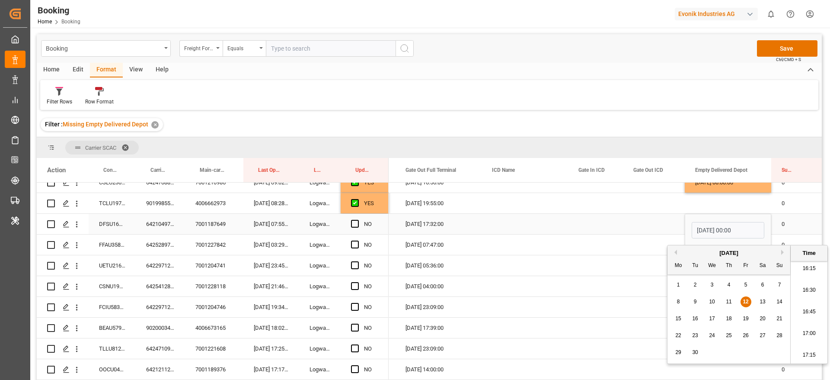
click at [358, 220] on input "Press SPACE to select this row." at bounding box center [358, 220] width 0 height 0
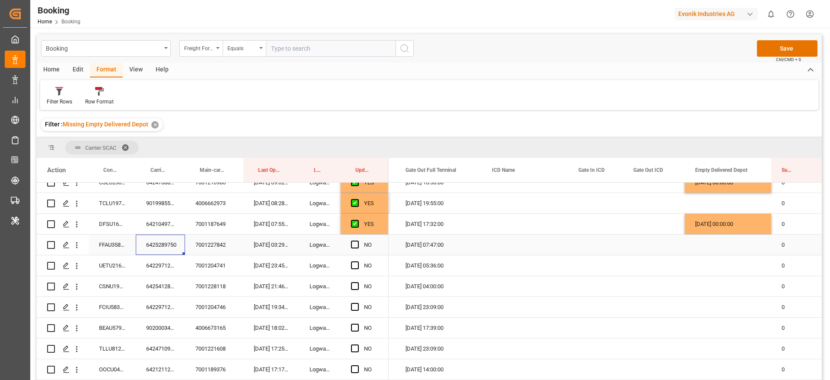
click at [157, 246] on div "6425289750" at bounding box center [160, 244] width 49 height 20
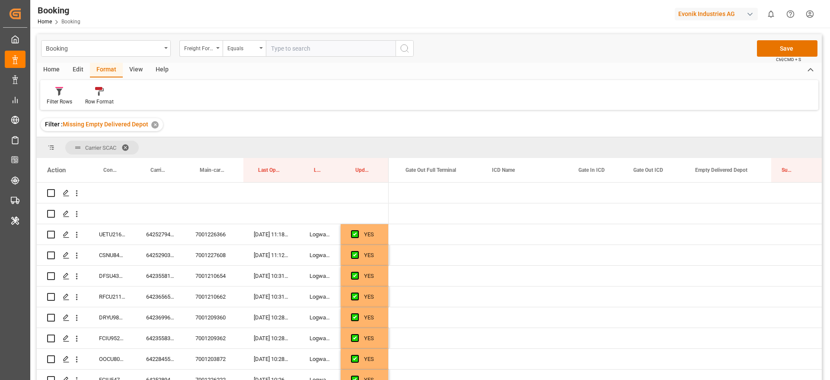
scroll to position [0, 1891]
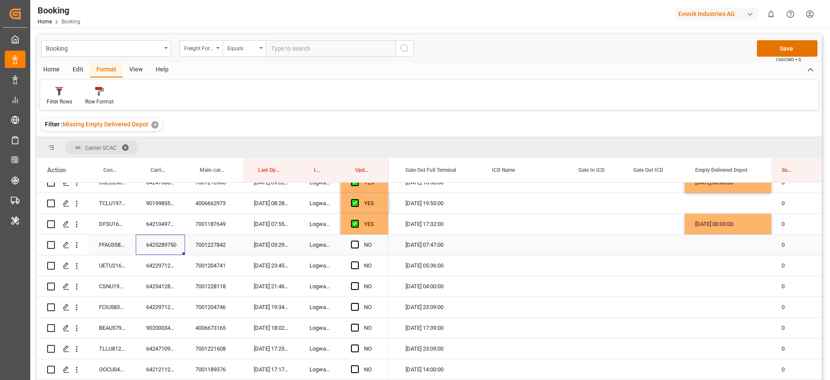
click at [352, 244] on span "Press SPACE to select this row." at bounding box center [355, 244] width 8 height 8
click at [358, 240] on input "Press SPACE to select this row." at bounding box center [358, 240] width 0 height 0
click at [165, 262] on div "6422971220" at bounding box center [160, 265] width 49 height 20
click at [356, 263] on span "Press SPACE to select this row." at bounding box center [355, 265] width 8 height 8
click at [358, 261] on input "Press SPACE to select this row." at bounding box center [358, 261] width 0 height 0
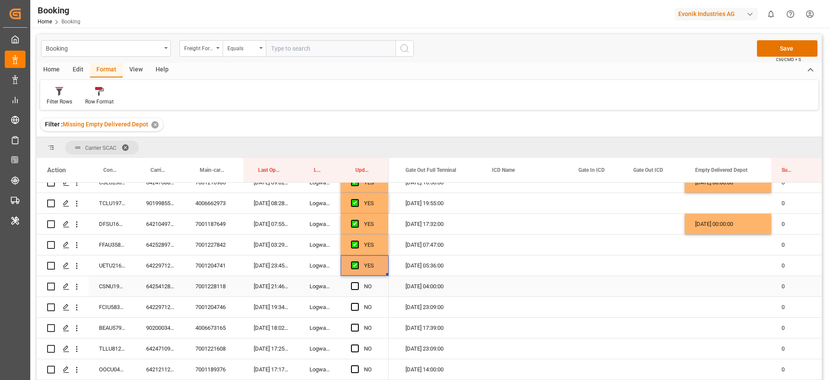
click at [170, 290] on div "6425412830" at bounding box center [160, 286] width 49 height 20
click at [716, 277] on div "Press SPACE to select this row." at bounding box center [728, 286] width 86 height 20
click at [733, 280] on div "Press SPACE to select this row." at bounding box center [728, 286] width 86 height 20
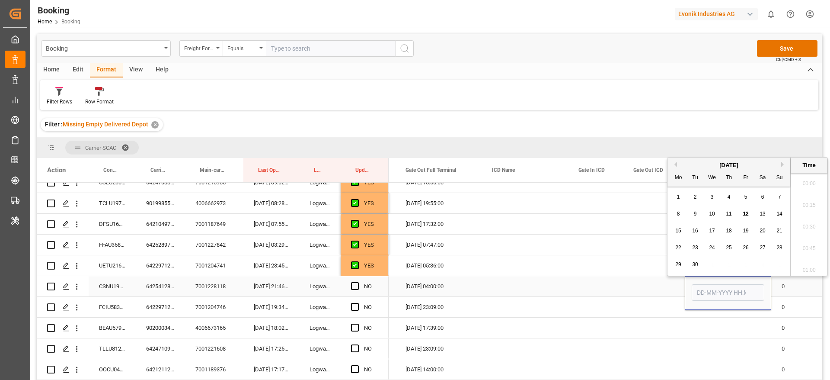
scroll to position [1408, 0]
click at [748, 212] on span "12" at bounding box center [746, 214] width 6 height 6
type input "[DATE] 00:00"
click at [347, 286] on div "NO" at bounding box center [365, 286] width 48 height 20
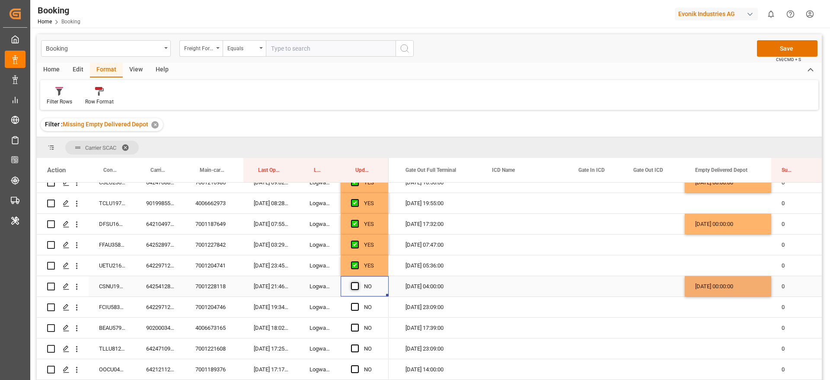
click at [354, 285] on span "Press SPACE to select this row." at bounding box center [355, 286] width 8 height 8
click at [358, 282] on input "Press SPACE to select this row." at bounding box center [358, 282] width 0 height 0
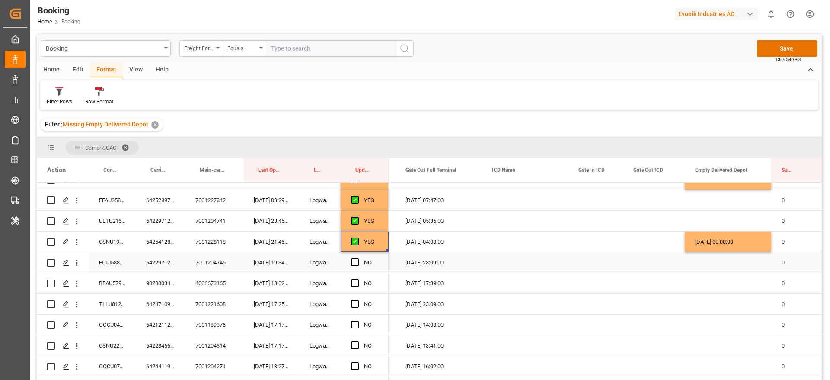
scroll to position [324, 0]
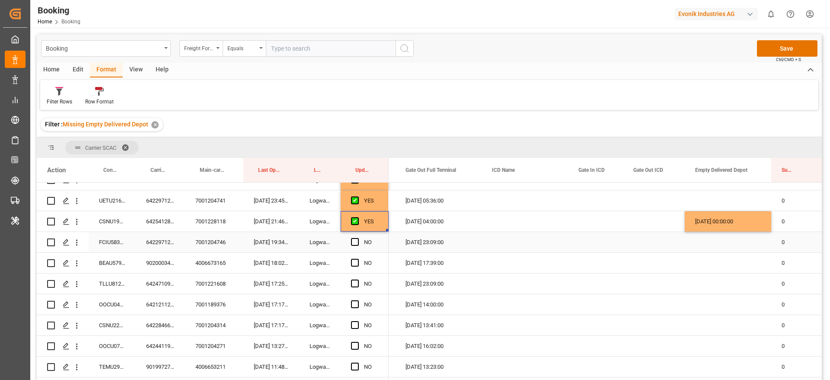
click at [151, 235] on div "6422971200" at bounding box center [160, 242] width 49 height 20
click at [733, 243] on div "Press SPACE to select this row." at bounding box center [728, 242] width 86 height 20
click at [770, 220] on div "[DATE] 00:00:00" at bounding box center [728, 221] width 86 height 20
drag, startPoint x: 770, startPoint y: 230, endPoint x: 767, endPoint y: 241, distance: 12.0
click at [355, 241] on span "Press SPACE to select this row." at bounding box center [355, 242] width 8 height 8
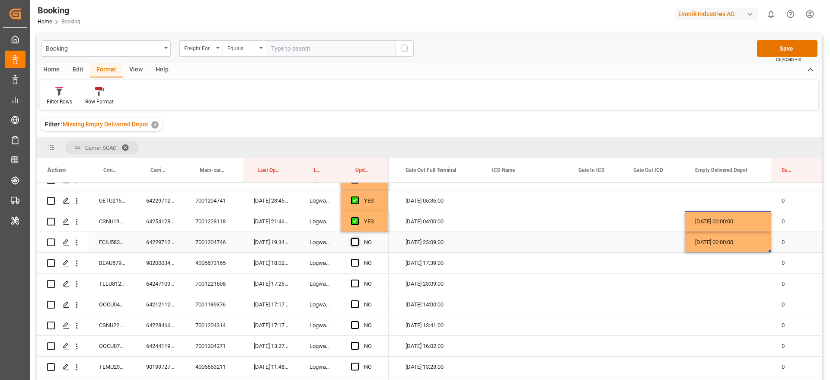
click at [358, 238] on input "Press SPACE to select this row." at bounding box center [358, 238] width 0 height 0
click at [176, 265] on div "9020003460" at bounding box center [160, 263] width 49 height 20
click at [354, 260] on span "Press SPACE to select this row." at bounding box center [355, 263] width 8 height 8
click at [358, 259] on input "Press SPACE to select this row." at bounding box center [358, 259] width 0 height 0
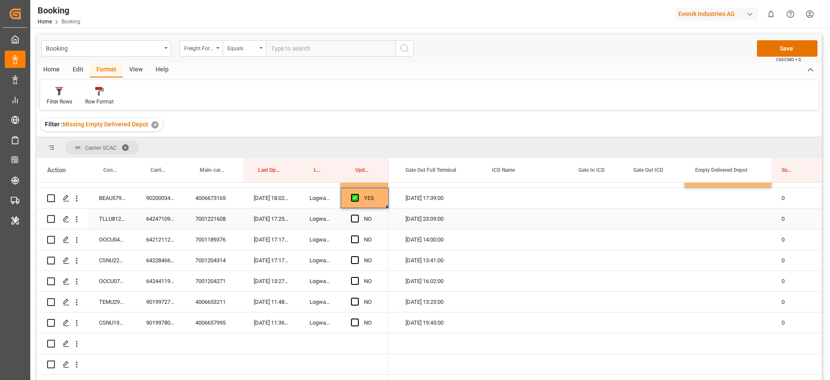
click at [162, 226] on div "6424710930" at bounding box center [160, 218] width 49 height 20
click at [700, 214] on div "Press SPACE to select this row." at bounding box center [728, 218] width 86 height 20
click at [731, 217] on div "Press SPACE to select this row." at bounding box center [728, 218] width 86 height 20
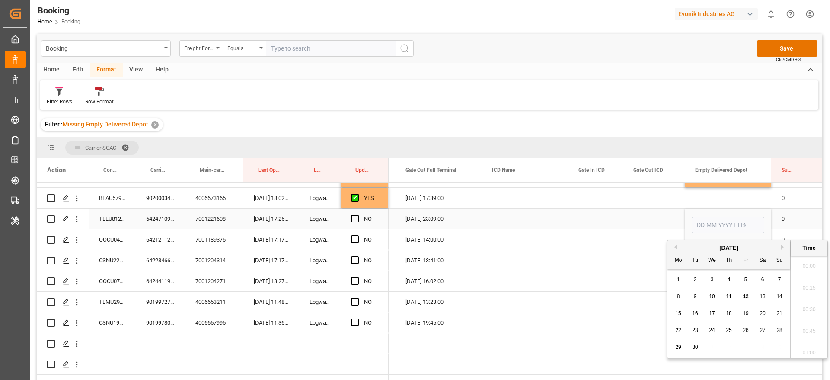
scroll to position [1408, 0]
click at [745, 294] on span "12" at bounding box center [746, 296] width 6 height 6
type input "[DATE] 00:00"
click at [354, 219] on span "Press SPACE to select this row." at bounding box center [355, 218] width 8 height 8
click at [358, 214] on input "Press SPACE to select this row." at bounding box center [358, 214] width 0 height 0
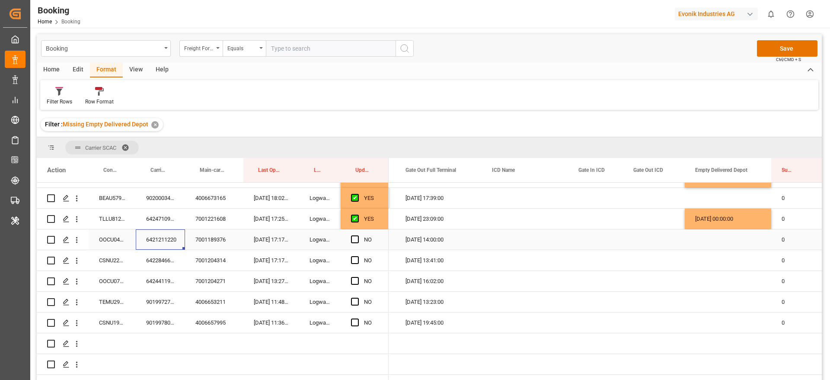
click at [145, 243] on div "6421211220" at bounding box center [160, 239] width 49 height 20
click at [354, 238] on span "Press SPACE to select this row." at bounding box center [355, 239] width 8 height 8
click at [358, 235] on input "Press SPACE to select this row." at bounding box center [358, 235] width 0 height 0
click at [159, 264] on div "6422846660" at bounding box center [160, 260] width 49 height 20
click at [740, 259] on div "Press SPACE to select this row." at bounding box center [728, 260] width 86 height 20
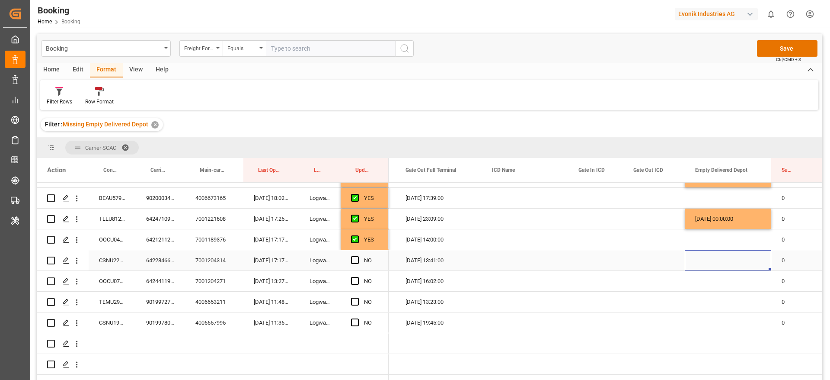
click at [740, 259] on div "Press SPACE to select this row." at bounding box center [728, 260] width 86 height 20
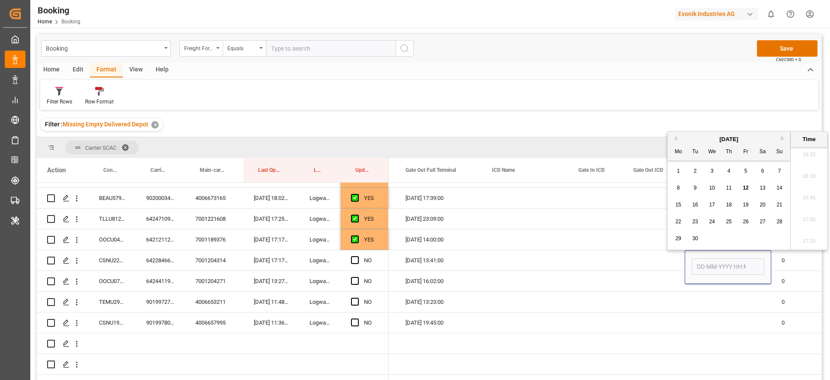
click at [744, 189] on span "12" at bounding box center [746, 188] width 6 height 6
type input "[DATE] 00:00"
click at [358, 256] on span "Press SPACE to select this row." at bounding box center [355, 260] width 8 height 8
click at [358, 256] on input "Press SPACE to select this row." at bounding box center [358, 256] width 0 height 0
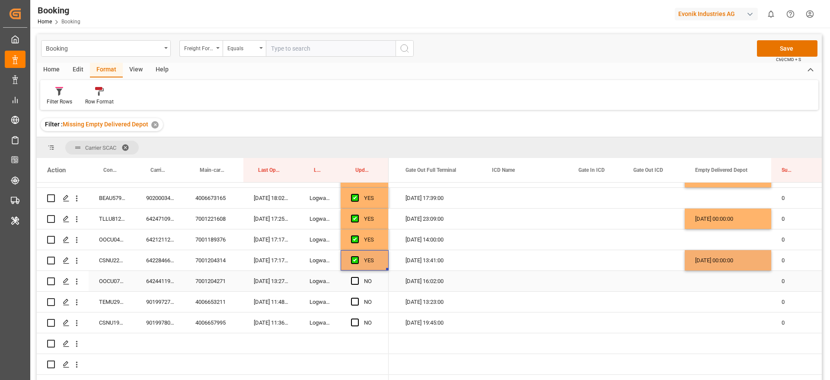
click at [172, 285] on div "6424411960" at bounding box center [160, 281] width 49 height 20
click at [352, 281] on span "Press SPACE to select this row." at bounding box center [355, 281] width 8 height 8
click at [358, 277] on input "Press SPACE to select this row." at bounding box center [358, 277] width 0 height 0
click at [174, 306] on div "9019972730" at bounding box center [160, 301] width 49 height 20
click at [354, 302] on span "Press SPACE to select this row." at bounding box center [355, 301] width 8 height 8
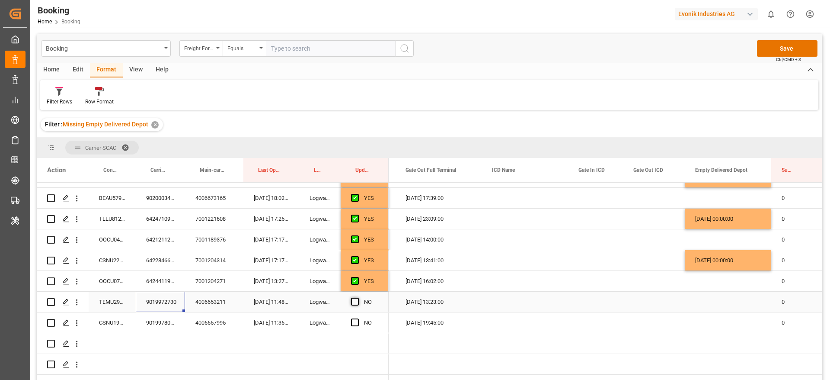
click at [358, 297] on input "Press SPACE to select this row." at bounding box center [358, 297] width 0 height 0
click at [142, 322] on div "9019978020" at bounding box center [160, 322] width 49 height 20
click at [357, 324] on span "Press SPACE to select this row." at bounding box center [355, 322] width 8 height 8
click at [358, 318] on input "Press SPACE to select this row." at bounding box center [358, 318] width 0 height 0
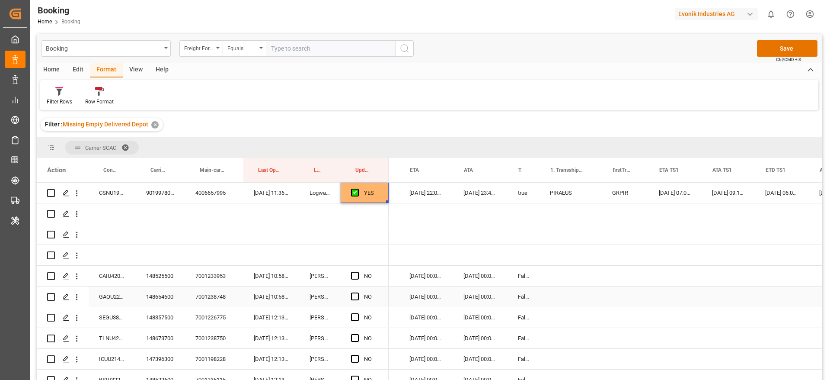
scroll to position [0, 0]
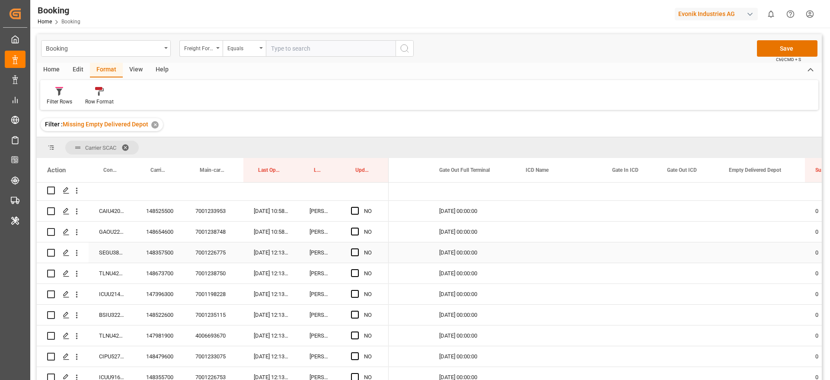
click at [150, 249] on div "148357500" at bounding box center [160, 252] width 49 height 20
click at [748, 250] on div "Press SPACE to select this row." at bounding box center [762, 252] width 86 height 20
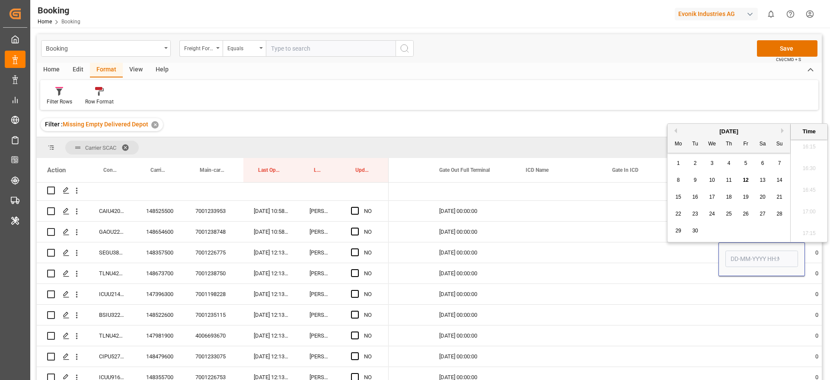
click at [729, 180] on span "11" at bounding box center [729, 180] width 6 height 6
type input "11-09-2025 00:00"
click at [664, 252] on div "Press SPACE to select this row." at bounding box center [688, 252] width 62 height 20
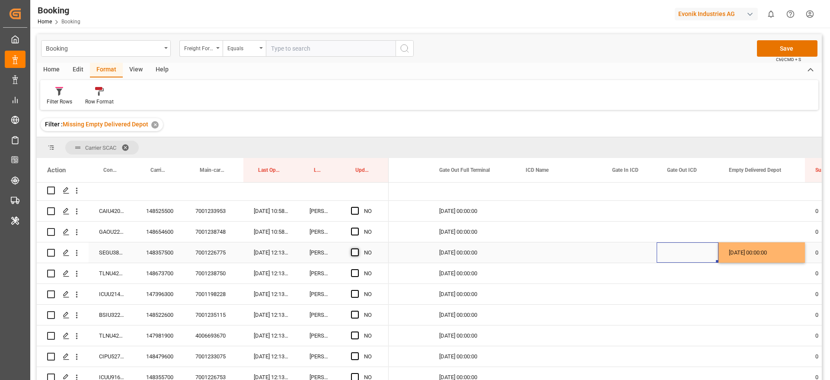
click at [358, 251] on span "Press SPACE to select this row." at bounding box center [355, 252] width 8 height 8
click at [358, 248] on input "Press SPACE to select this row." at bounding box center [358, 248] width 0 height 0
click at [174, 273] on div "148673700" at bounding box center [160, 273] width 49 height 20
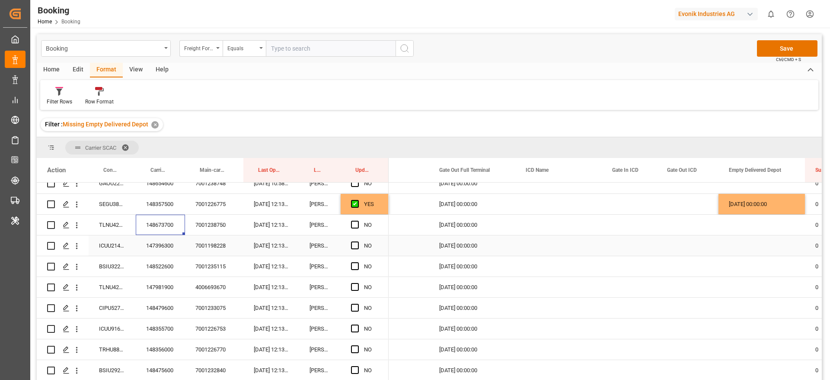
scroll to position [649, 0]
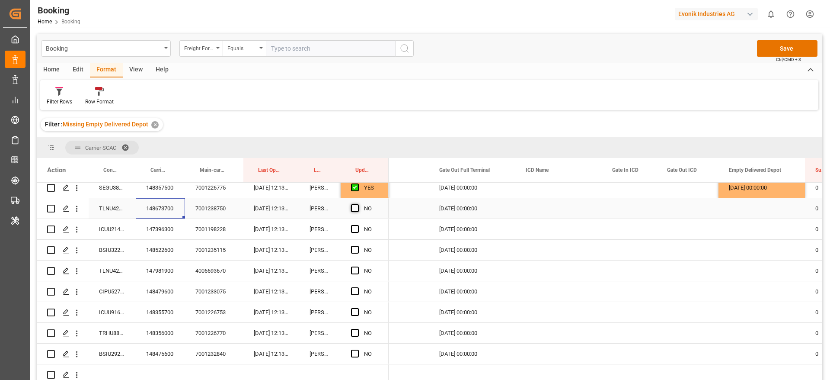
click at [357, 208] on span "Press SPACE to select this row." at bounding box center [355, 208] width 8 height 8
click at [358, 204] on input "Press SPACE to select this row." at bounding box center [358, 204] width 0 height 0
click at [160, 229] on div "147396300" at bounding box center [160, 229] width 49 height 20
click at [355, 230] on span "Press SPACE to select this row." at bounding box center [355, 229] width 8 height 8
click at [358, 225] on input "Press SPACE to select this row." at bounding box center [358, 225] width 0 height 0
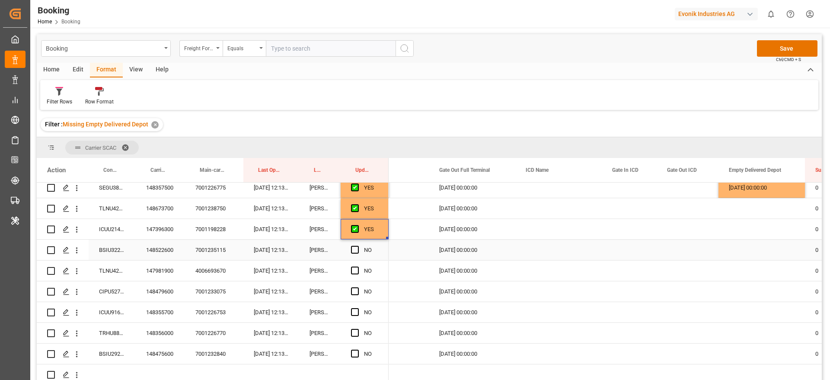
click at [168, 252] on div "148522600" at bounding box center [160, 250] width 49 height 20
click at [355, 253] on span "Press SPACE to select this row." at bounding box center [355, 250] width 8 height 8
click at [358, 246] on input "Press SPACE to select this row." at bounding box center [358, 246] width 0 height 0
click at [167, 266] on div "147981900" at bounding box center [160, 270] width 49 height 20
click at [354, 268] on span "Press SPACE to select this row." at bounding box center [355, 270] width 8 height 8
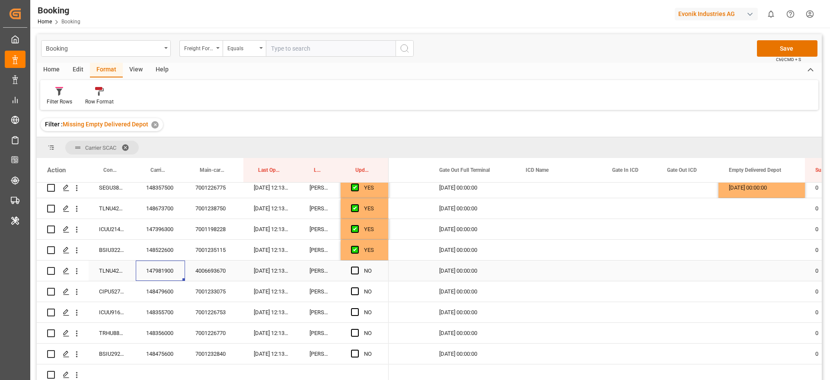
click at [358, 266] on input "Press SPACE to select this row." at bounding box center [358, 266] width 0 height 0
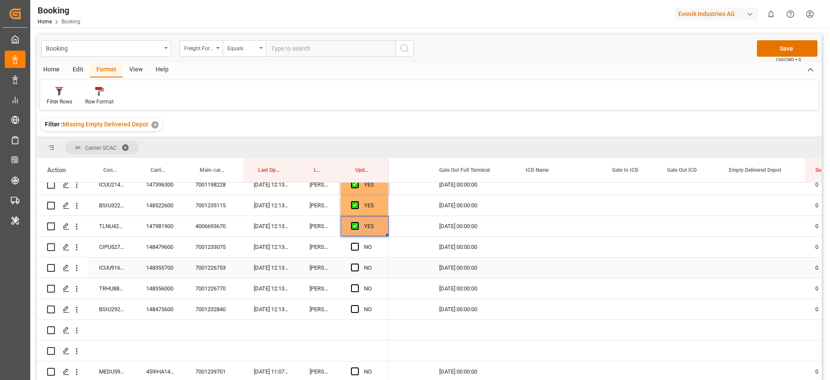
scroll to position [713, 0]
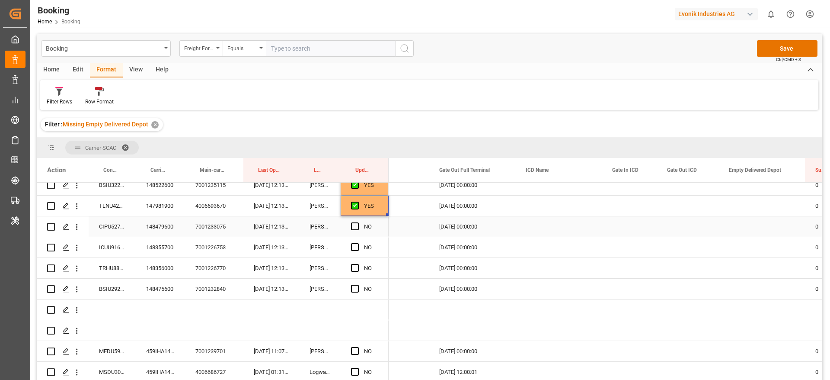
click at [162, 225] on div "148479600" at bounding box center [160, 226] width 49 height 20
click at [352, 228] on span "Press SPACE to select this row." at bounding box center [355, 226] width 8 height 8
click at [358, 222] on input "Press SPACE to select this row." at bounding box center [358, 222] width 0 height 0
click at [160, 250] on div "148355700" at bounding box center [160, 247] width 49 height 20
click at [354, 245] on span "Press SPACE to select this row." at bounding box center [355, 247] width 8 height 8
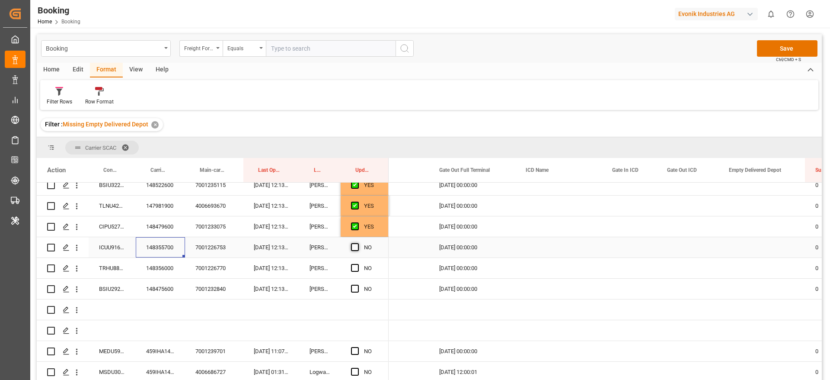
click at [358, 243] on input "Press SPACE to select this row." at bounding box center [358, 243] width 0 height 0
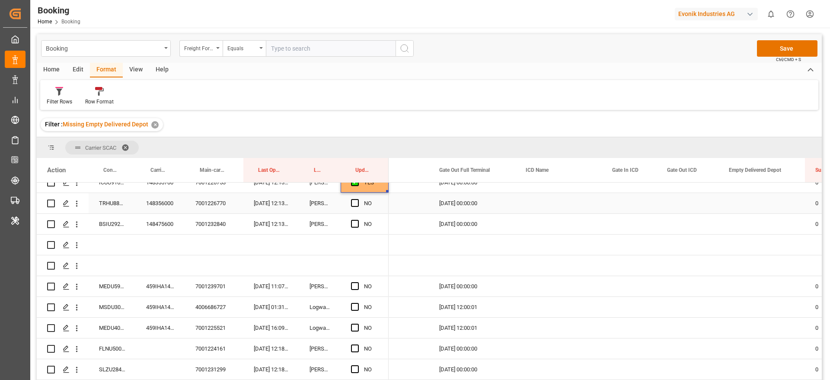
click at [176, 207] on div "148356000" at bounding box center [160, 203] width 49 height 20
click at [355, 202] on span "Press SPACE to select this row." at bounding box center [355, 203] width 8 height 8
click at [358, 199] on input "Press SPACE to select this row." at bounding box center [358, 199] width 0 height 0
click at [166, 225] on div "148475600" at bounding box center [160, 224] width 49 height 20
click at [359, 222] on div "Press SPACE to select this row." at bounding box center [357, 224] width 13 height 20
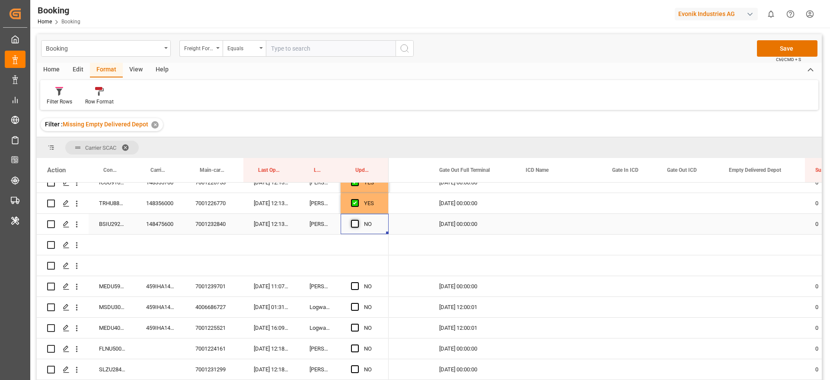
click at [354, 224] on span "Press SPACE to select this row." at bounding box center [355, 224] width 8 height 8
click at [358, 220] on input "Press SPACE to select this row." at bounding box center [358, 220] width 0 height 0
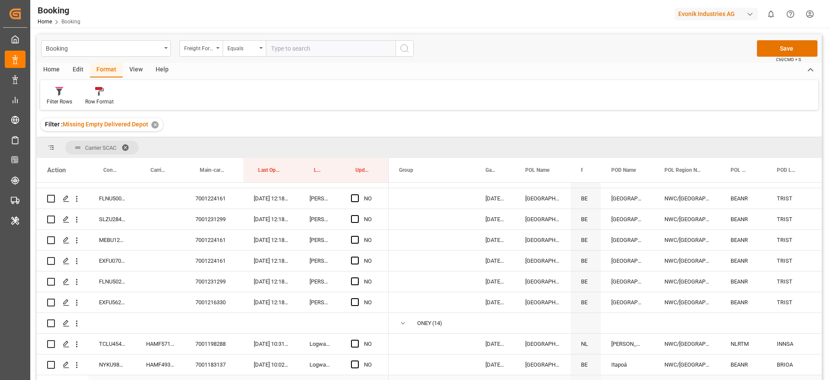
scroll to position [922, 0]
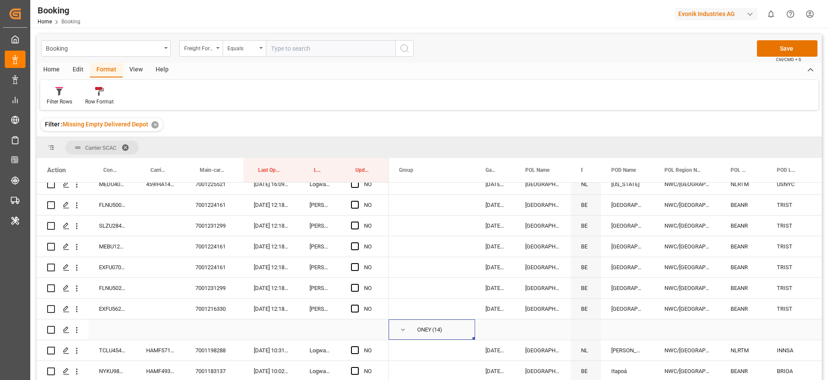
click at [403, 328] on span "Press SPACE to select this row." at bounding box center [403, 330] width 8 height 8
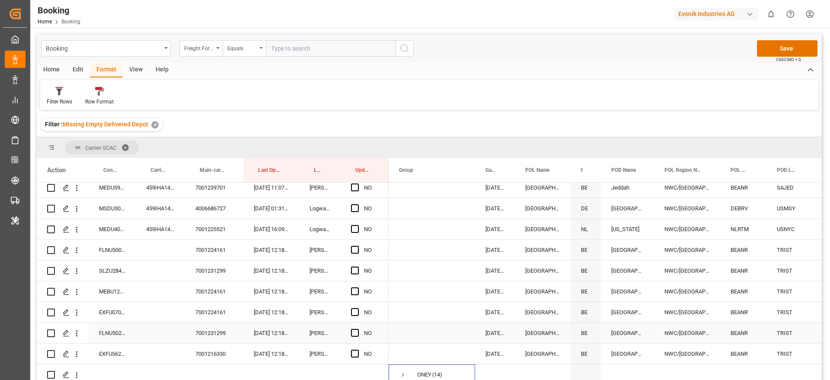
scroll to position [857, 0]
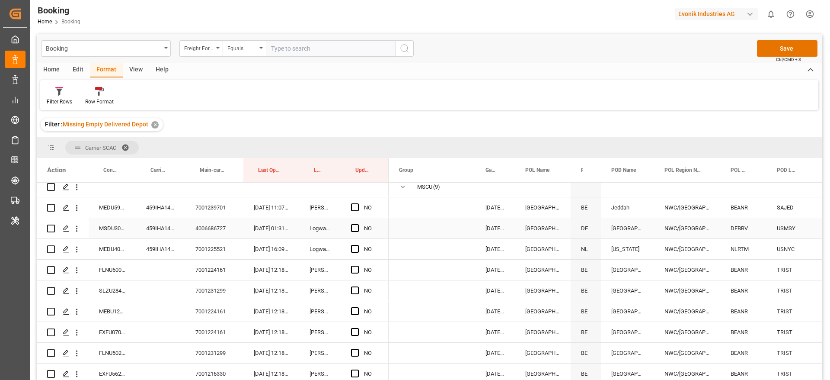
click at [163, 231] on div "459IHA1416584" at bounding box center [160, 228] width 49 height 20
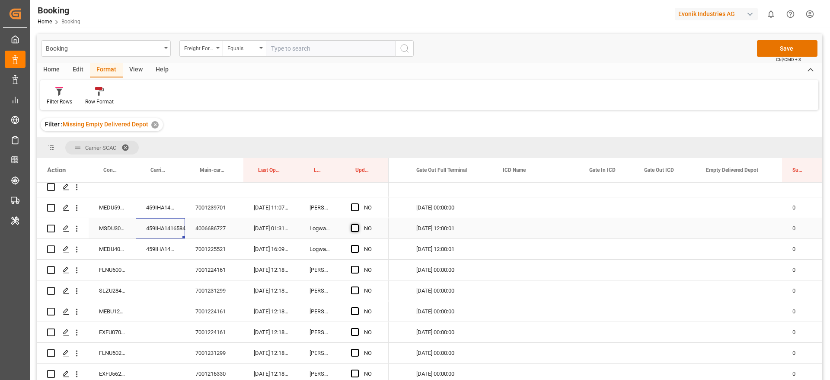
click at [357, 228] on span "Press SPACE to select this row." at bounding box center [355, 228] width 8 height 8
click at [358, 224] on input "Press SPACE to select this row." at bounding box center [358, 224] width 0 height 0
click at [162, 248] on div "459IHA1405921" at bounding box center [160, 249] width 49 height 20
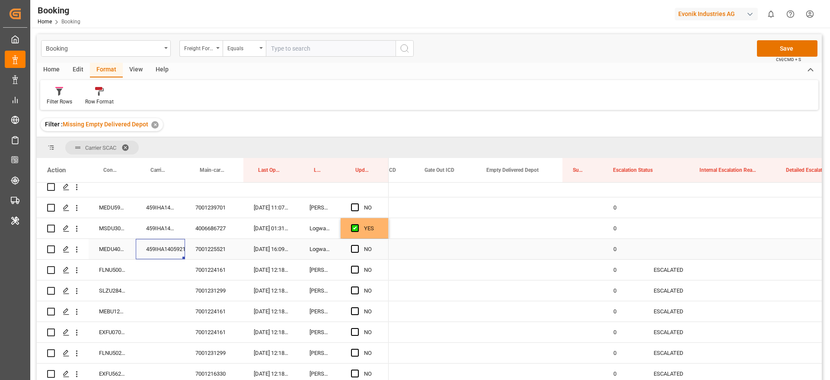
scroll to position [0, 1719]
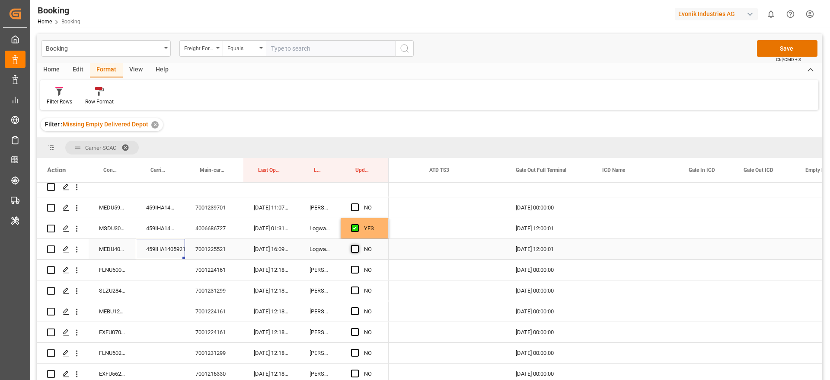
click at [355, 249] on span "Press SPACE to select this row." at bounding box center [355, 249] width 8 height 8
click at [358, 245] on input "Press SPACE to select this row." at bounding box center [358, 245] width 0 height 0
click at [107, 274] on div "FLNU5003105" at bounding box center [112, 269] width 47 height 20
click at [354, 270] on span "Press SPACE to select this row." at bounding box center [355, 269] width 8 height 8
click at [358, 265] on input "Press SPACE to select this row." at bounding box center [358, 265] width 0 height 0
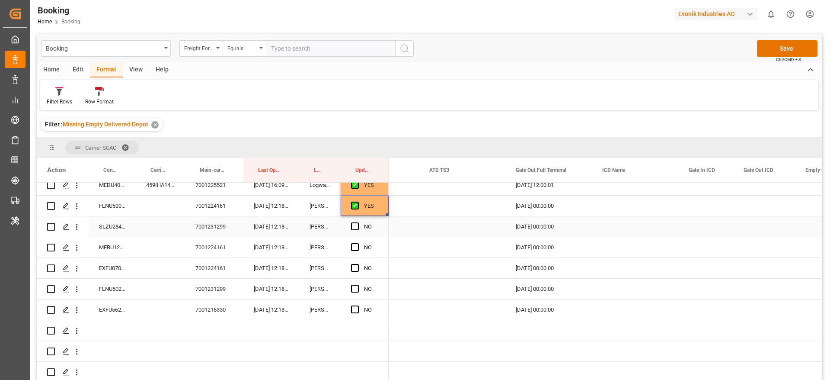
click at [98, 227] on div "SLZU2843133" at bounding box center [112, 226] width 47 height 20
click at [352, 227] on span "Press SPACE to select this row." at bounding box center [355, 226] width 8 height 8
click at [358, 222] on input "Press SPACE to select this row." at bounding box center [358, 222] width 0 height 0
click at [120, 250] on div "MEBU1253689" at bounding box center [112, 247] width 47 height 20
click at [356, 246] on span "Press SPACE to select this row." at bounding box center [355, 247] width 8 height 8
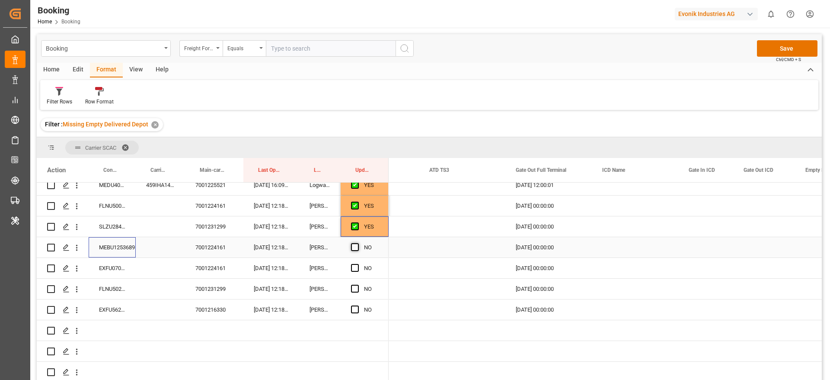
click at [358, 243] on input "Press SPACE to select this row." at bounding box center [358, 243] width 0 height 0
click at [114, 272] on div "EXFU0704566" at bounding box center [112, 268] width 47 height 20
click at [358, 266] on span "Press SPACE to select this row." at bounding box center [355, 268] width 8 height 8
click at [358, 264] on input "Press SPACE to select this row." at bounding box center [358, 264] width 0 height 0
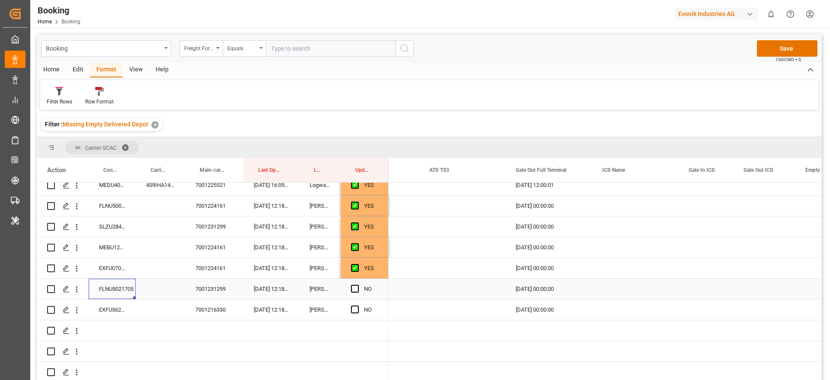
click at [123, 288] on div "FLNU5021705" at bounding box center [112, 288] width 47 height 20
click at [352, 288] on span "Press SPACE to select this row." at bounding box center [355, 289] width 8 height 8
click at [358, 285] on input "Press SPACE to select this row." at bounding box center [358, 285] width 0 height 0
click at [108, 311] on div "EXFU5621063" at bounding box center [112, 309] width 47 height 20
click at [355, 310] on span "Press SPACE to select this row." at bounding box center [355, 309] width 8 height 8
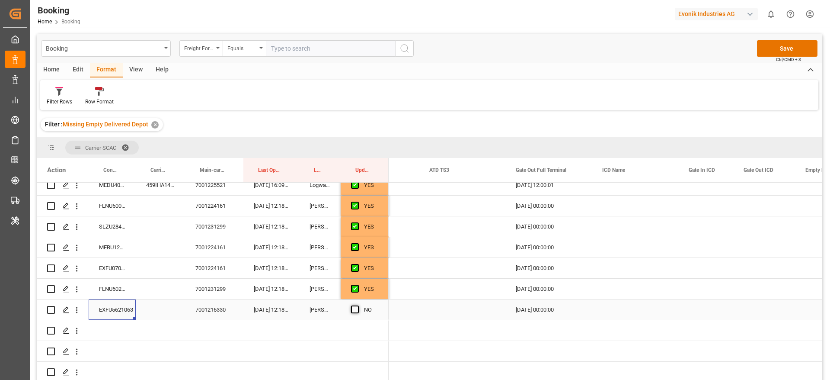
click at [358, 305] on input "Press SPACE to select this row." at bounding box center [358, 305] width 0 height 0
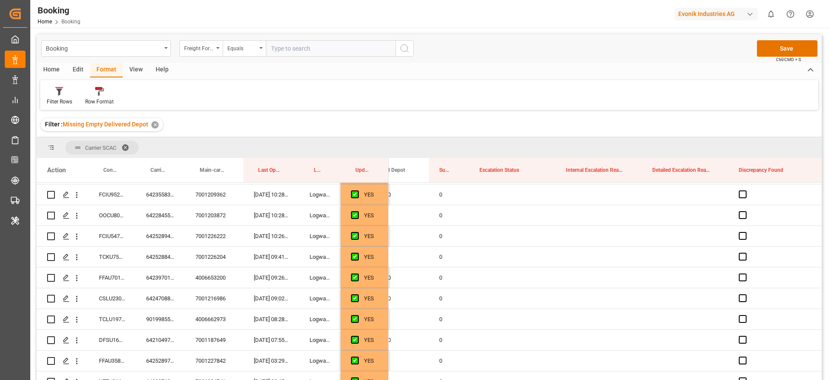
scroll to position [14, 0]
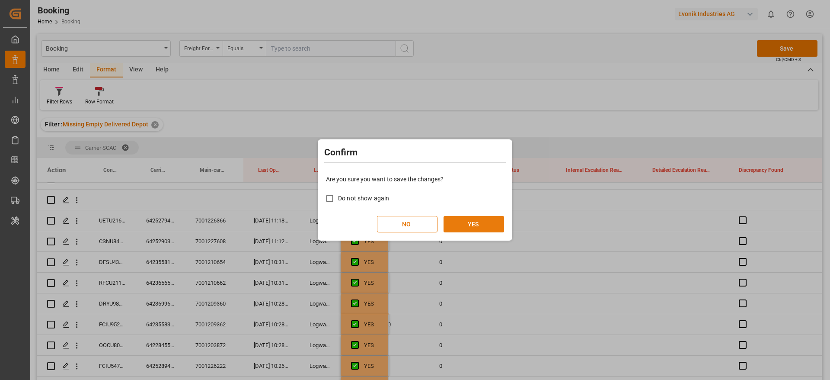
click at [476, 216] on button "YES" at bounding box center [474, 224] width 61 height 16
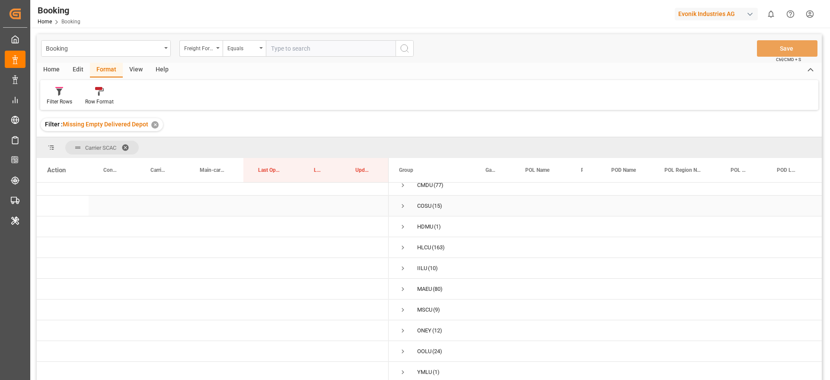
scroll to position [11, 0]
drag, startPoint x: 320, startPoint y: 169, endPoint x: 314, endPoint y: 169, distance: 5.6
click at [314, 169] on span "Last Opened By" at bounding box center [318, 170] width 9 height 6
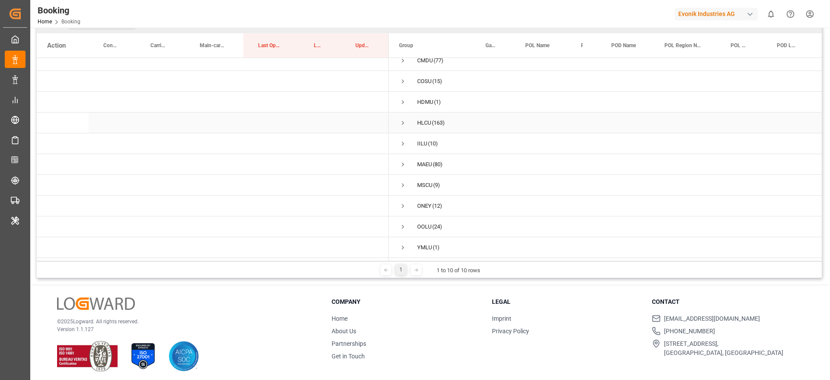
scroll to position [128, 0]
